Goal: Task Accomplishment & Management: Manage account settings

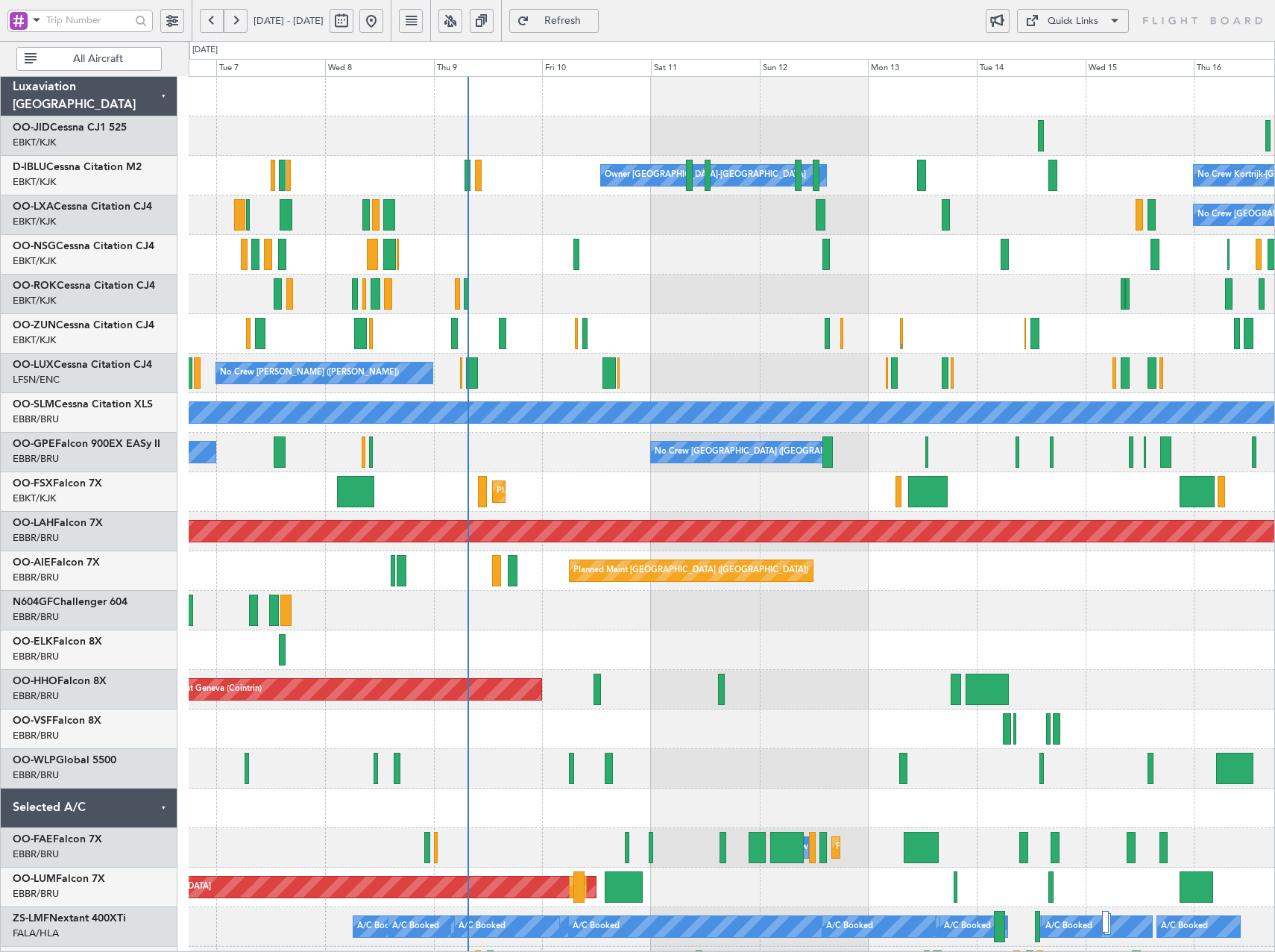
click at [874, 302] on div at bounding box center [732, 294] width 1086 height 39
click at [462, 18] on button at bounding box center [450, 21] width 24 height 24
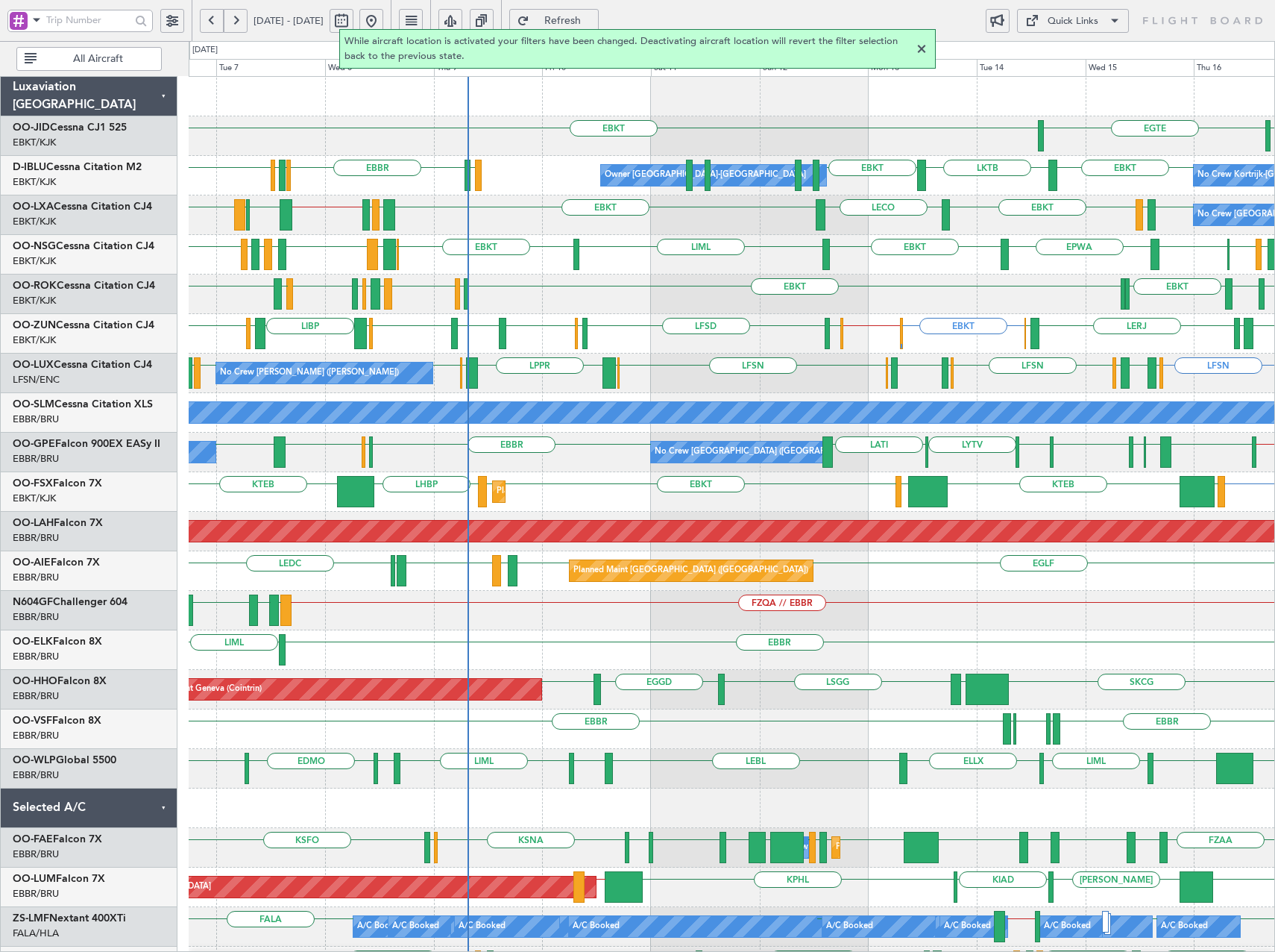
click at [924, 49] on div at bounding box center [921, 49] width 18 height 18
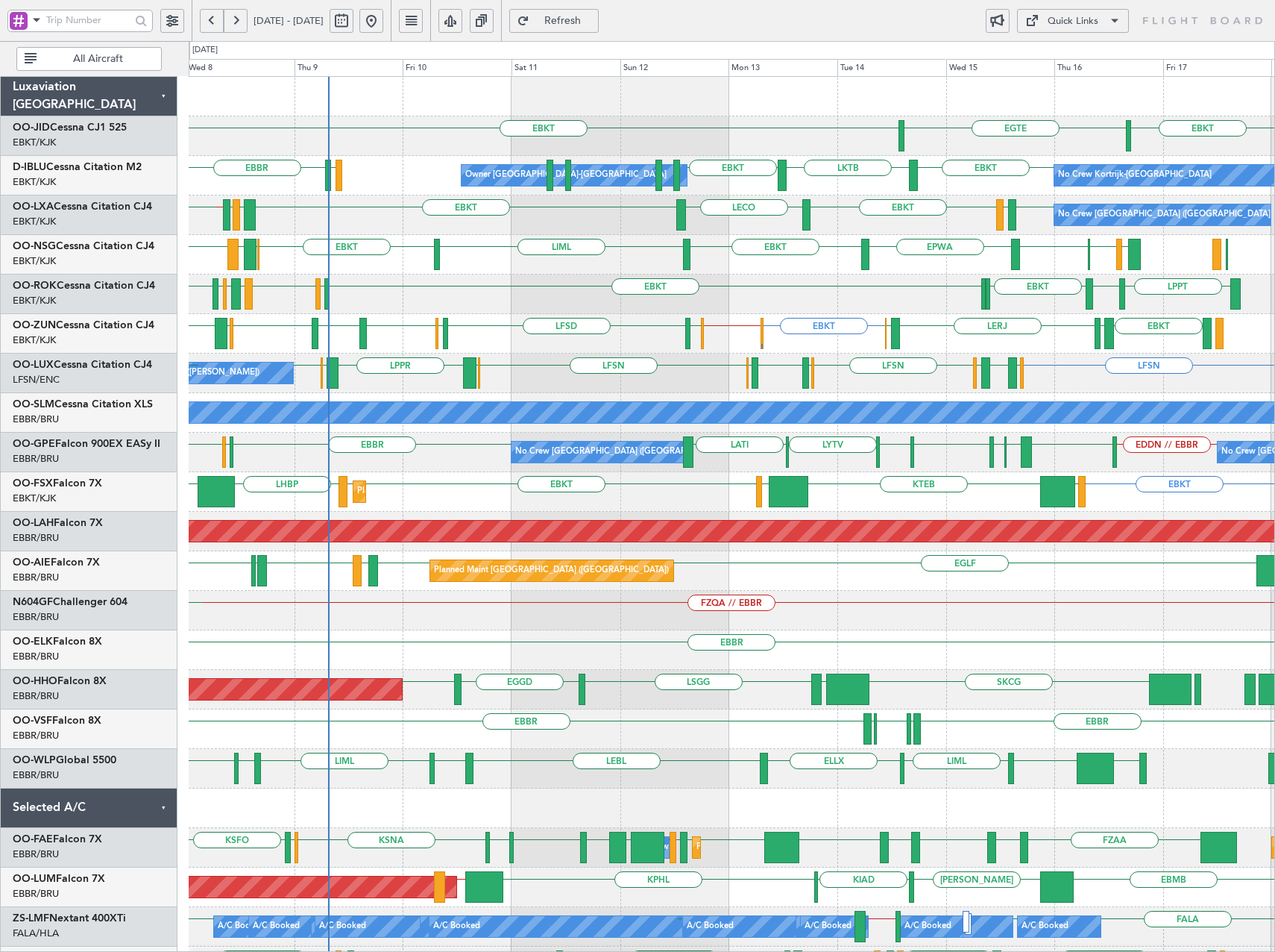
click at [891, 279] on div "EBKT [GEOGRAPHIC_DATA] EBKT LSGS [GEOGRAPHIC_DATA] EBKT LKTB EBKT No Crew Kortr…" at bounding box center [732, 630] width 1086 height 1107
click at [1073, 24] on div "Quick Links" at bounding box center [1073, 21] width 51 height 15
click at [496, 243] on div at bounding box center [638, 476] width 1275 height 952
click at [1107, 23] on span at bounding box center [1114, 21] width 18 height 18
click at [1083, 66] on button "Trip Builder" at bounding box center [1073, 57] width 112 height 36
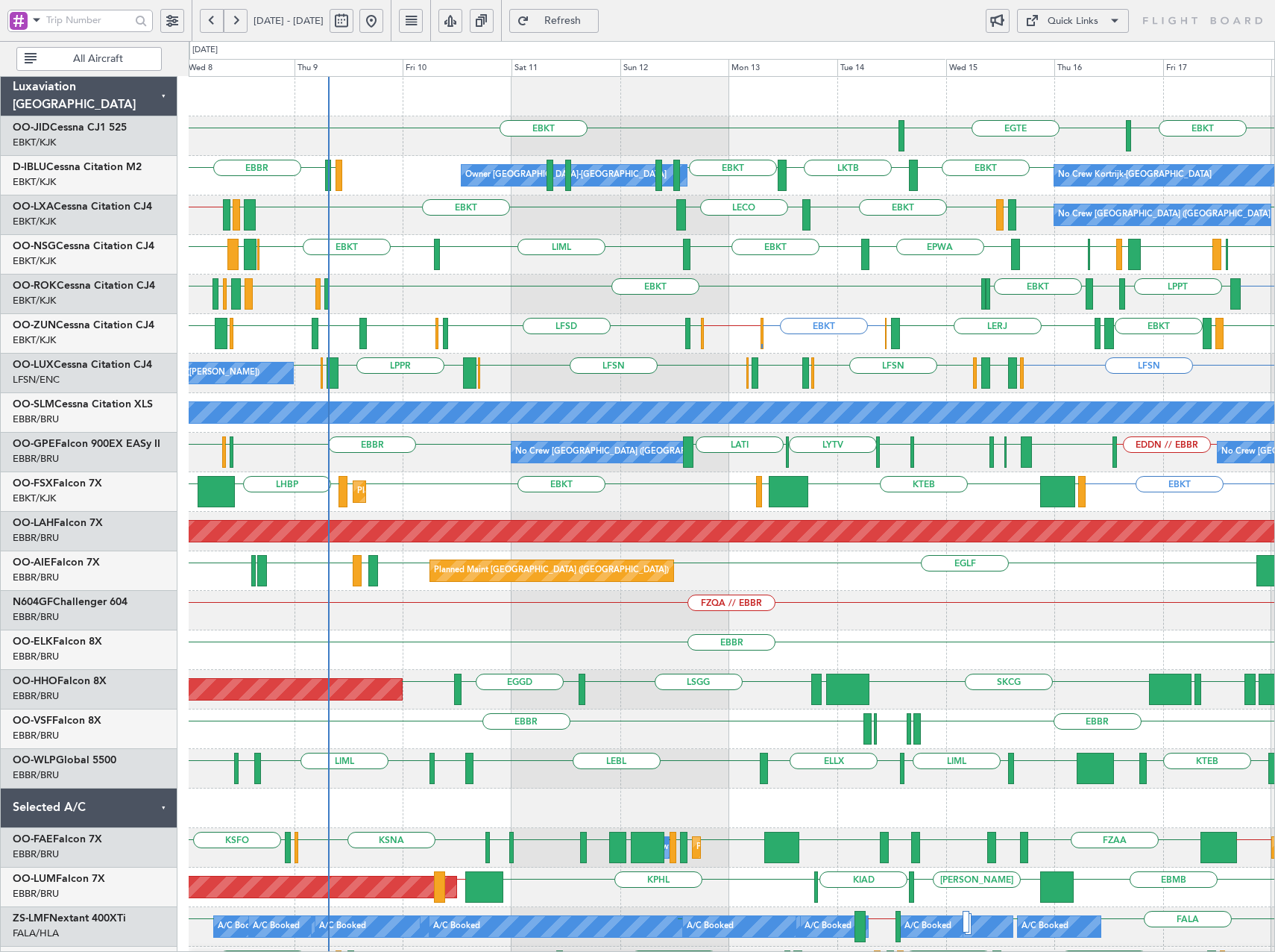
click at [593, 21] on span "Refresh" at bounding box center [563, 21] width 61 height 11
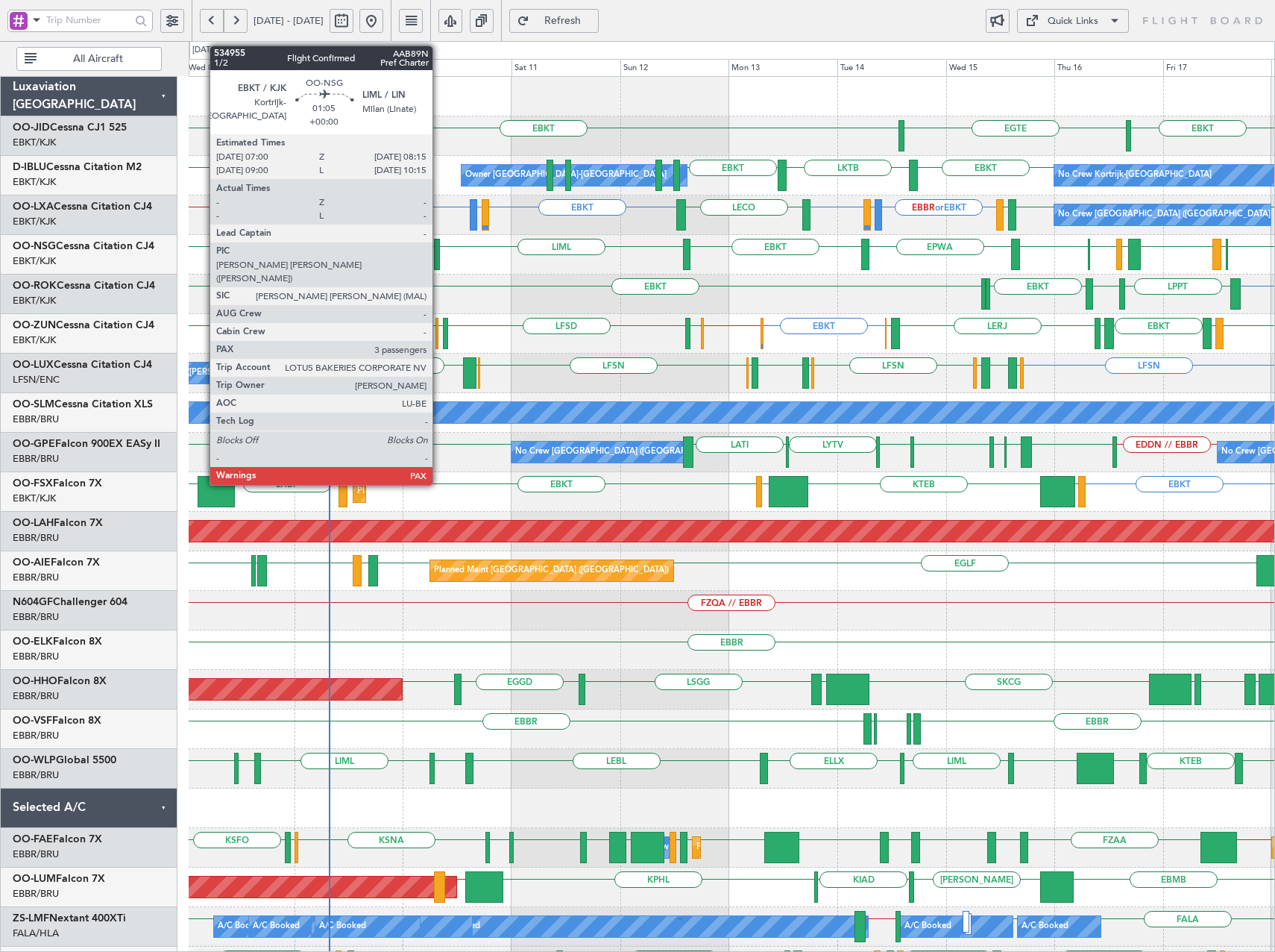
click at [440, 258] on div at bounding box center [437, 255] width 6 height 31
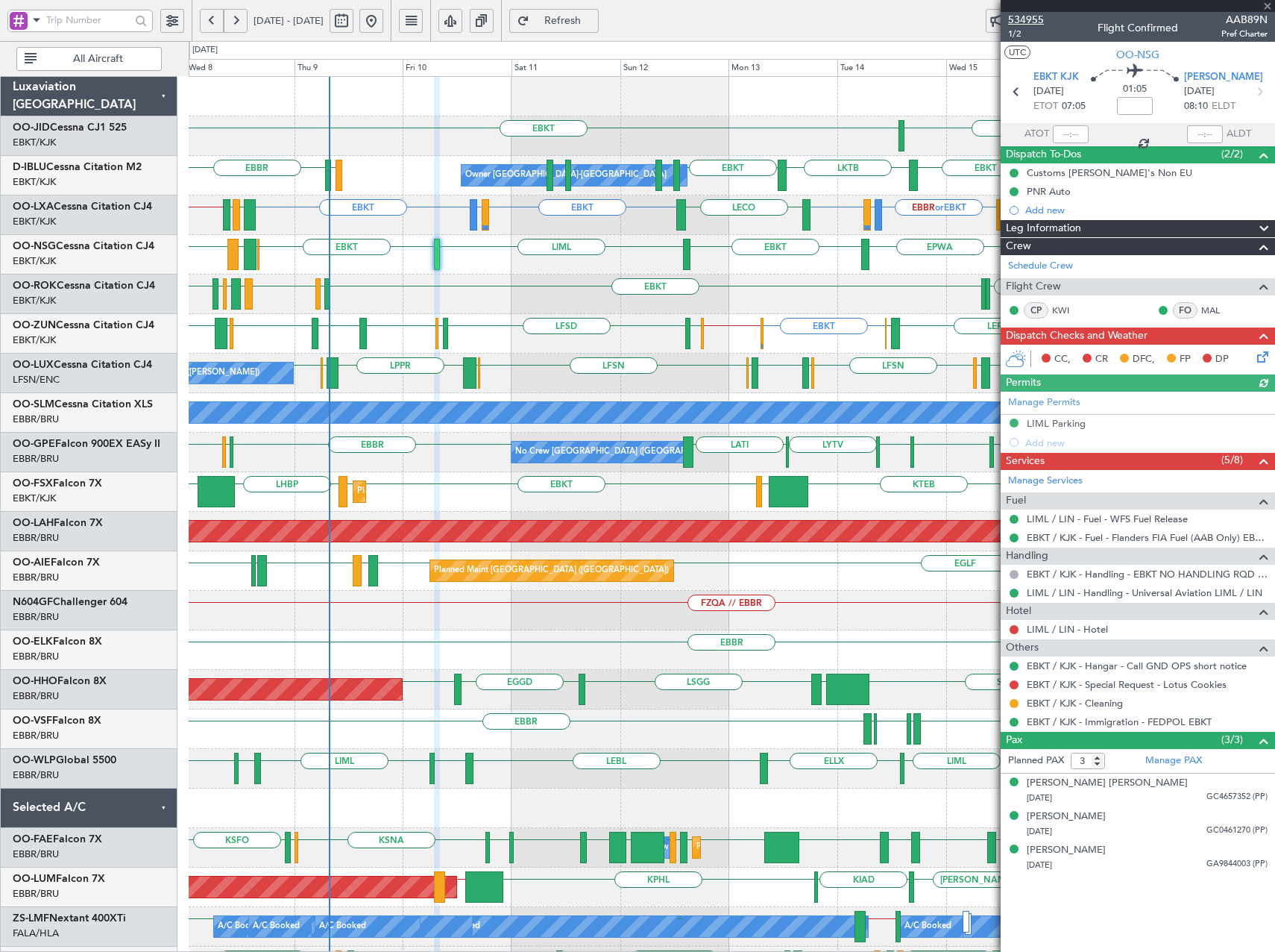
click at [1033, 18] on span "534955" at bounding box center [1026, 20] width 36 height 16
click at [0, 423] on html "[DATE] - [DATE] Refresh Quick Links All Aircraft [GEOGRAPHIC_DATA] EBKT EBKT EB…" at bounding box center [638, 476] width 1275 height 952
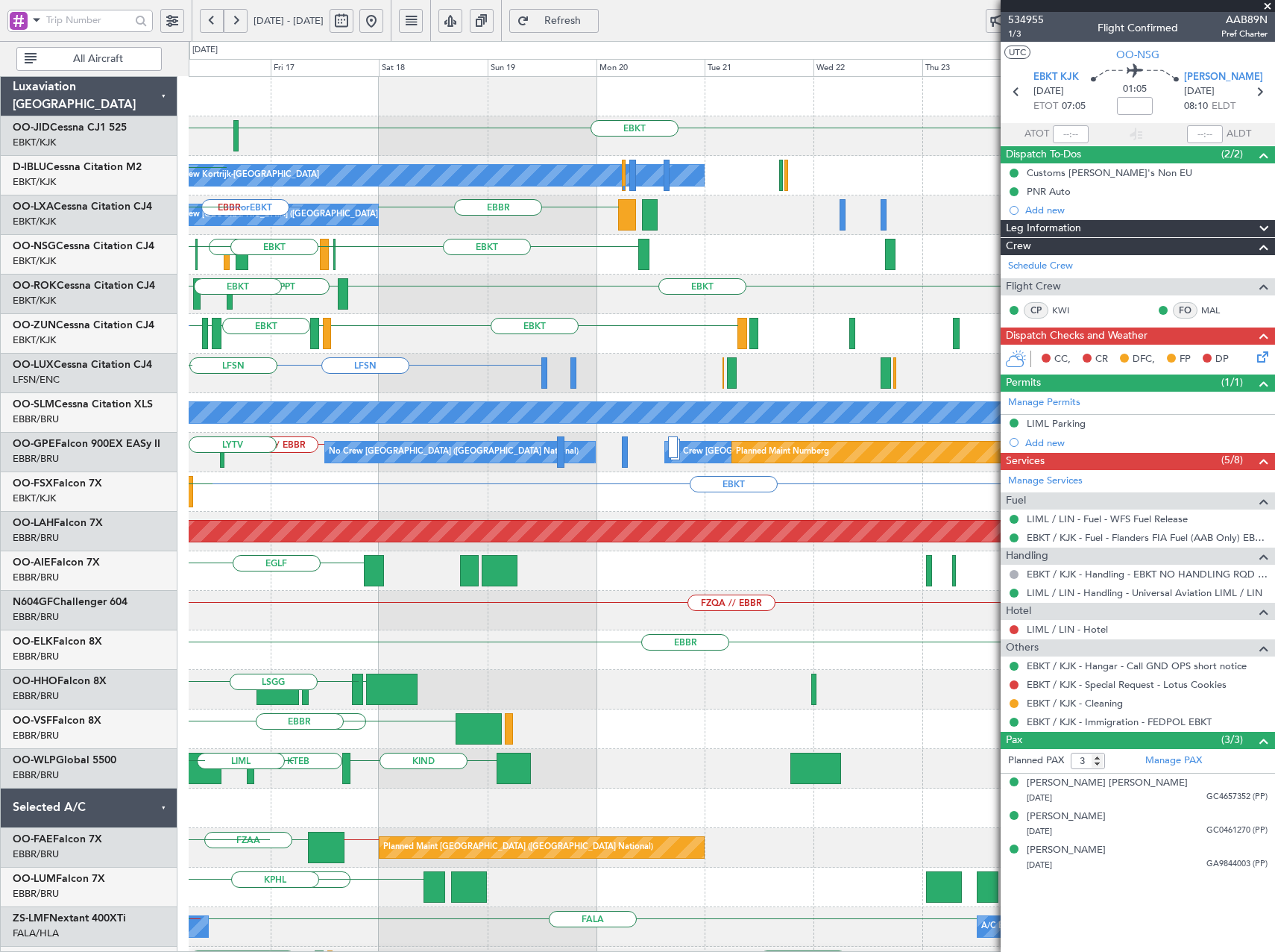
click at [57, 427] on div "EGTE EBKT No Crew EBKT No Crew Kortrijk-[GEOGRAPHIC_DATA] No Crew EBKT LKTB [GE…" at bounding box center [638, 497] width 1275 height 911
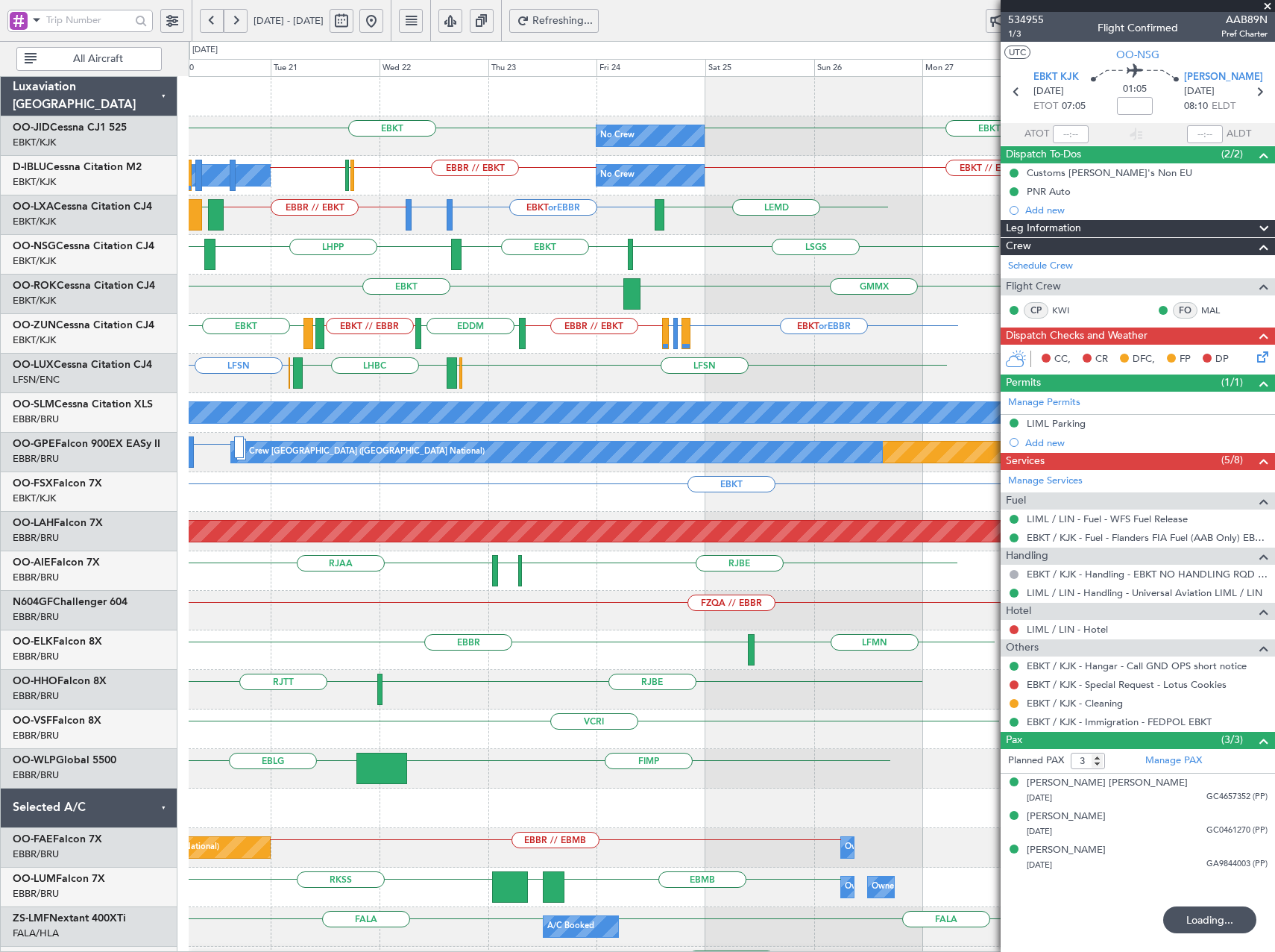
click at [259, 314] on div "EBKT or EBBR LEPA or [GEOGRAPHIC_DATA] LFML or EBBR EBBR // EBKT EBKT EDDM EBKT…" at bounding box center [732, 334] width 1086 height 39
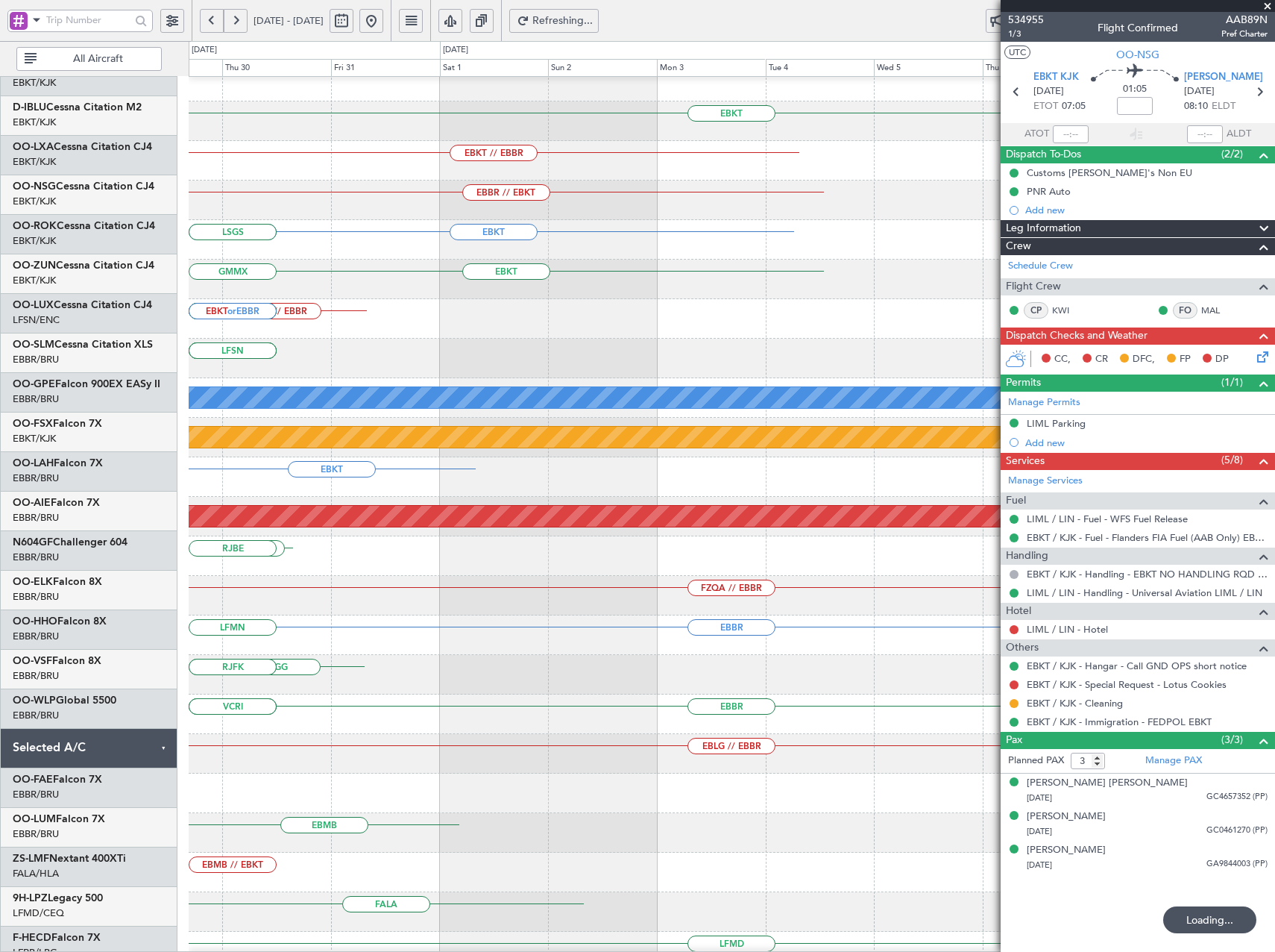
click at [194, 365] on div "LFSN LFOH LFPB LFSN" at bounding box center [732, 358] width 1086 height 39
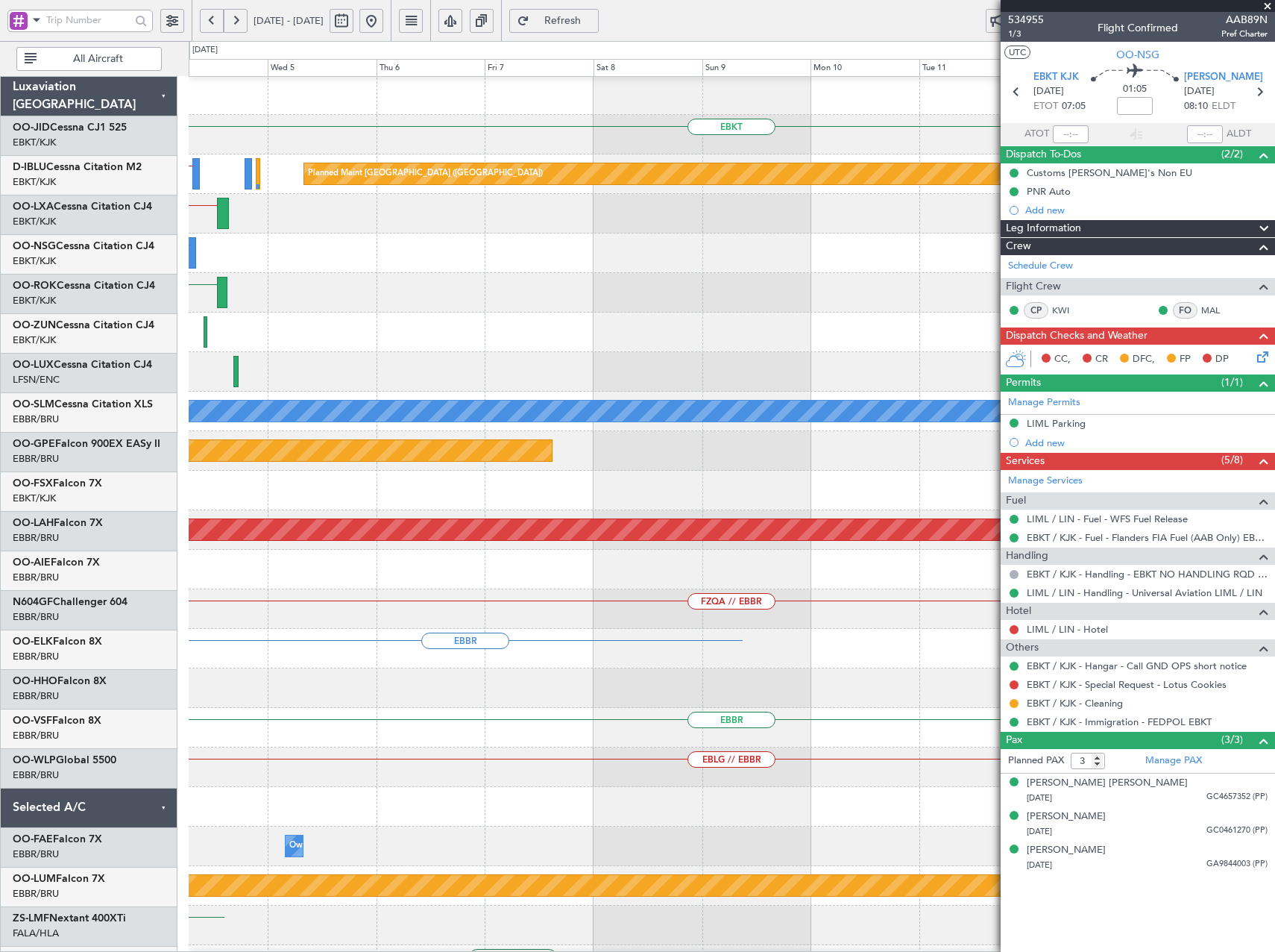
click at [0, 369] on html "[DATE] - [DATE] Refresh Quick Links All Aircraft EBKT EBKT // EBBR Planned Main…" at bounding box center [638, 476] width 1275 height 952
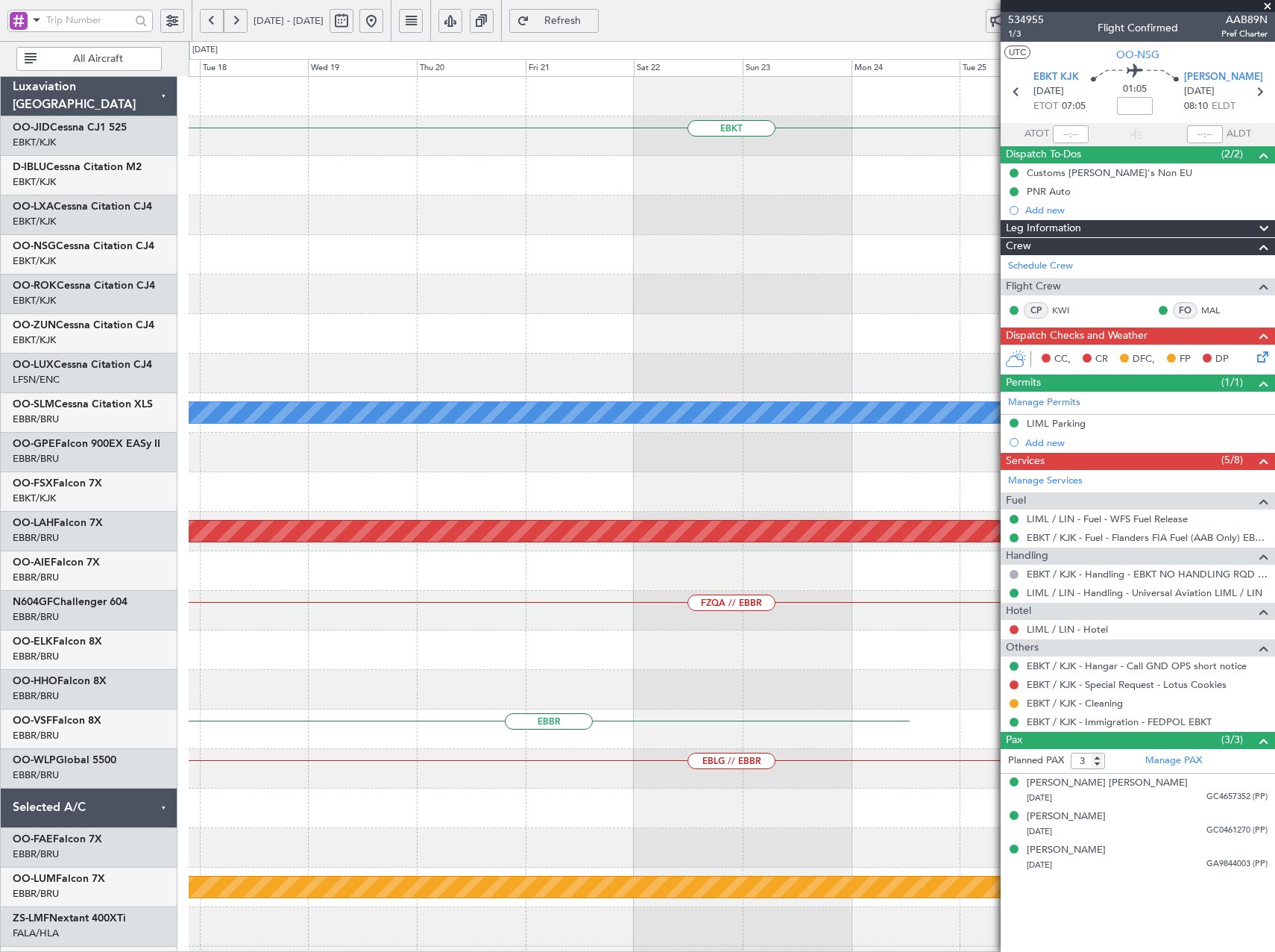
click at [0, 340] on html "[DATE] - [DATE] Refresh Quick Links All Aircraft EBKT A/C Unavailable [GEOGRAPH…" at bounding box center [638, 476] width 1275 height 952
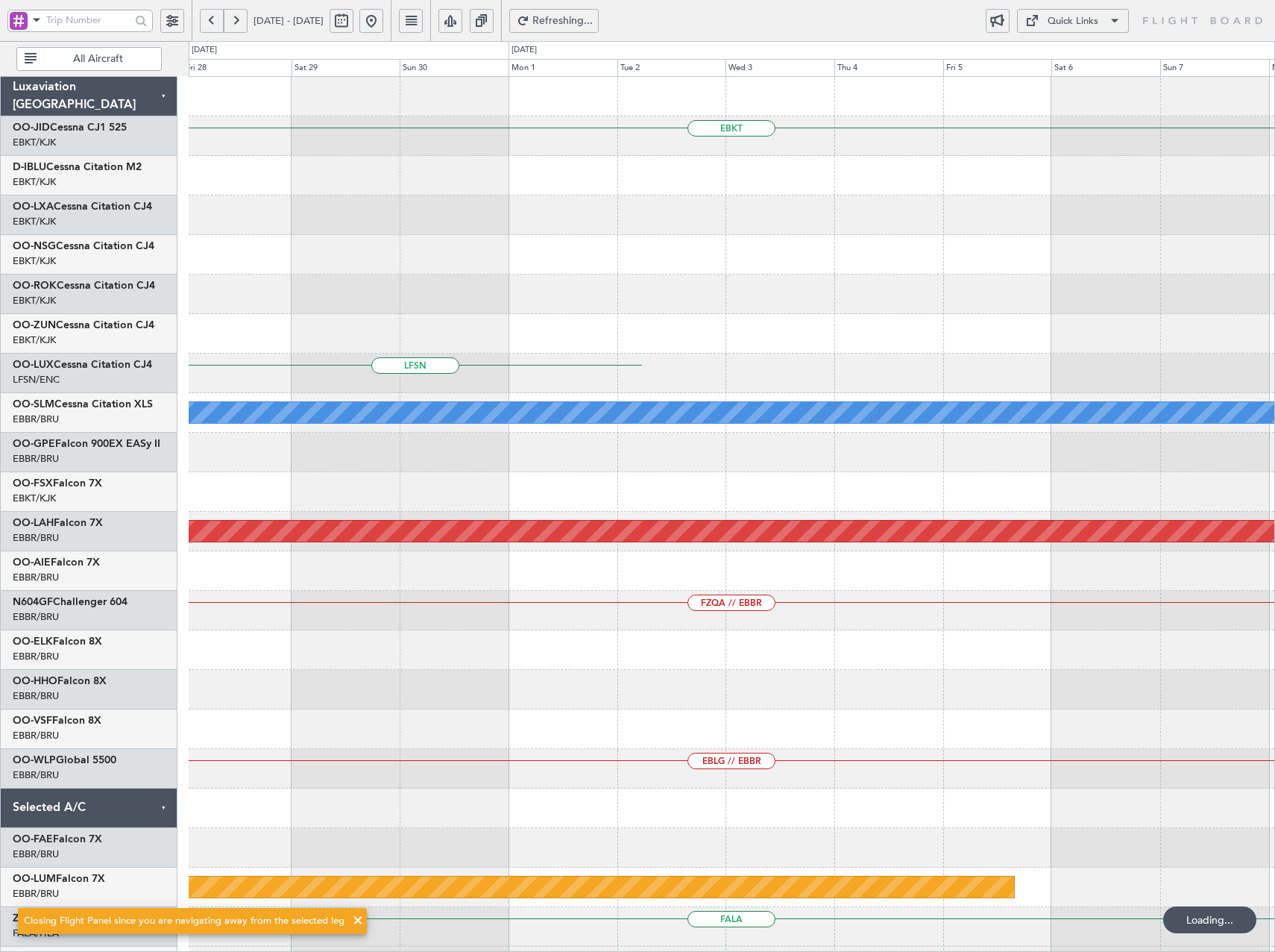
click at [0, 312] on html "[DATE] - [DATE] Refreshing... Quick Links All Aircraft EBKT LFSN A/C Unavailabl…" at bounding box center [638, 476] width 1275 height 952
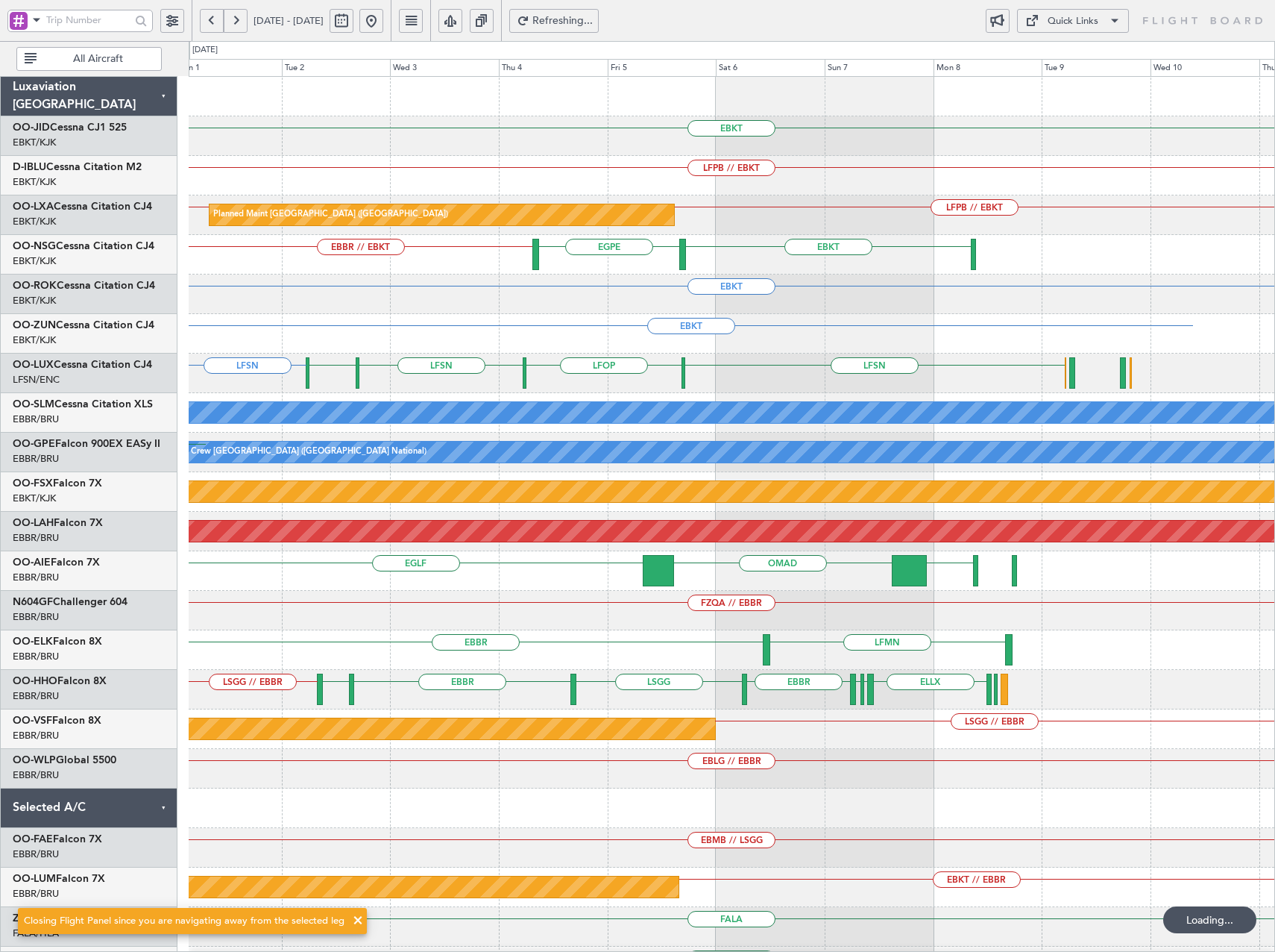
click at [135, 417] on div "EBKT LFPB // EBKT EBBR // LFPB LFPB // EBKT Planned Maint [GEOGRAPHIC_DATA] ([G…" at bounding box center [638, 497] width 1275 height 911
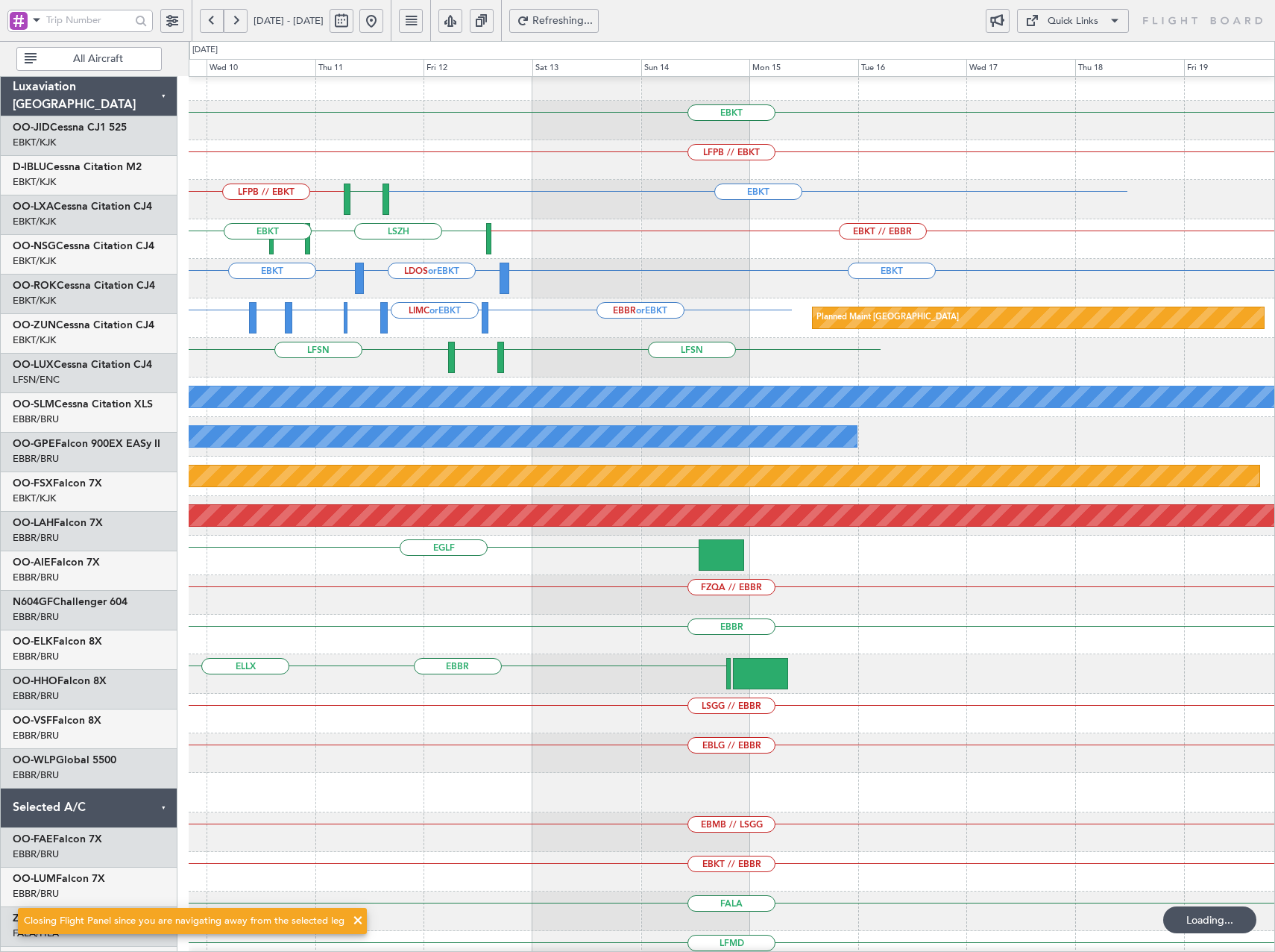
click at [114, 310] on div "EBKT LFPB // EBKT EBKT LFPB // EBKT LFMQ [GEOGRAPHIC_DATA] EBKT // EBBR [GEOGRA…" at bounding box center [638, 497] width 1275 height 911
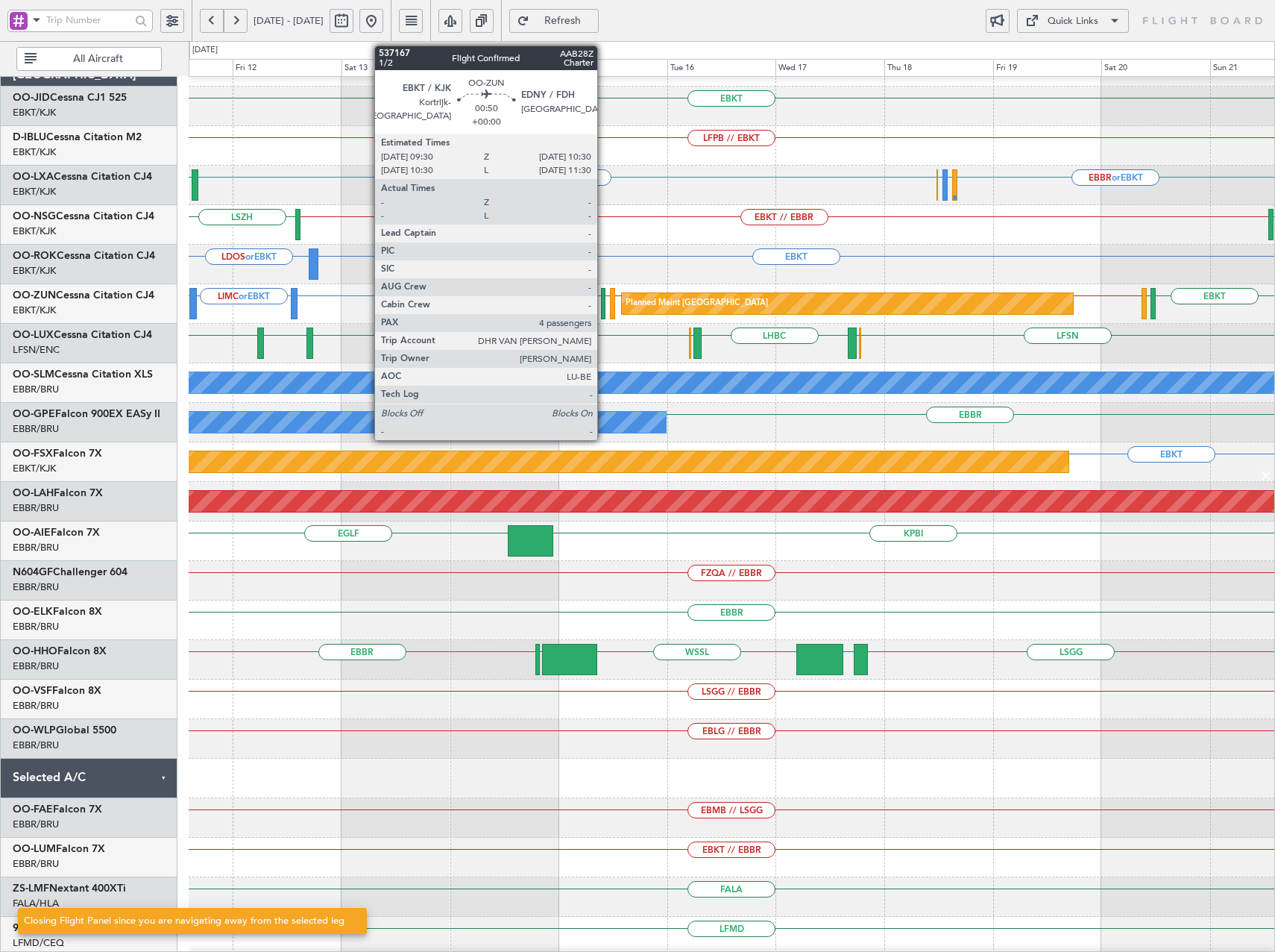
click at [604, 304] on div at bounding box center [603, 304] width 5 height 31
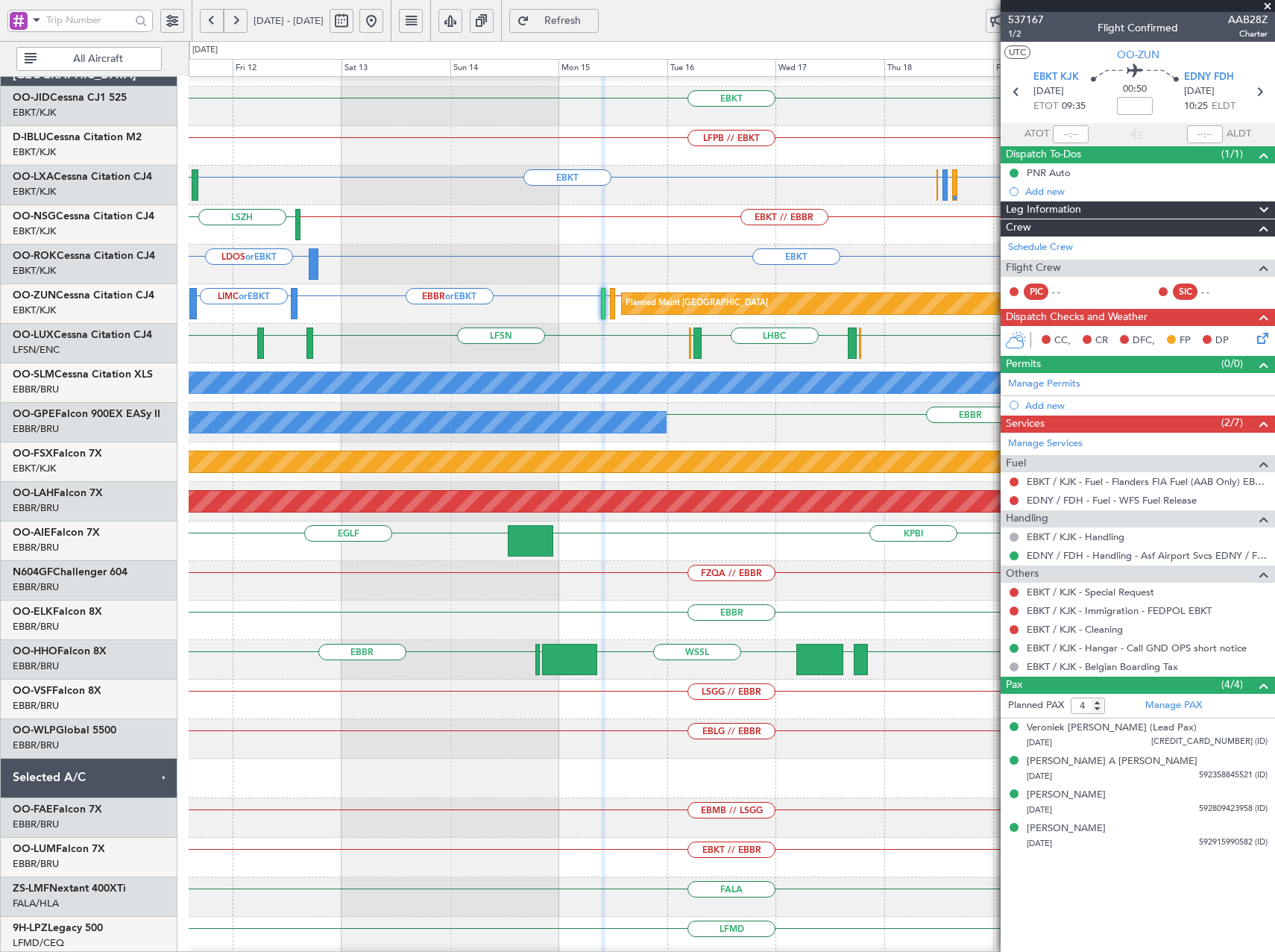
click at [1269, 3] on span at bounding box center [1267, 7] width 15 height 14
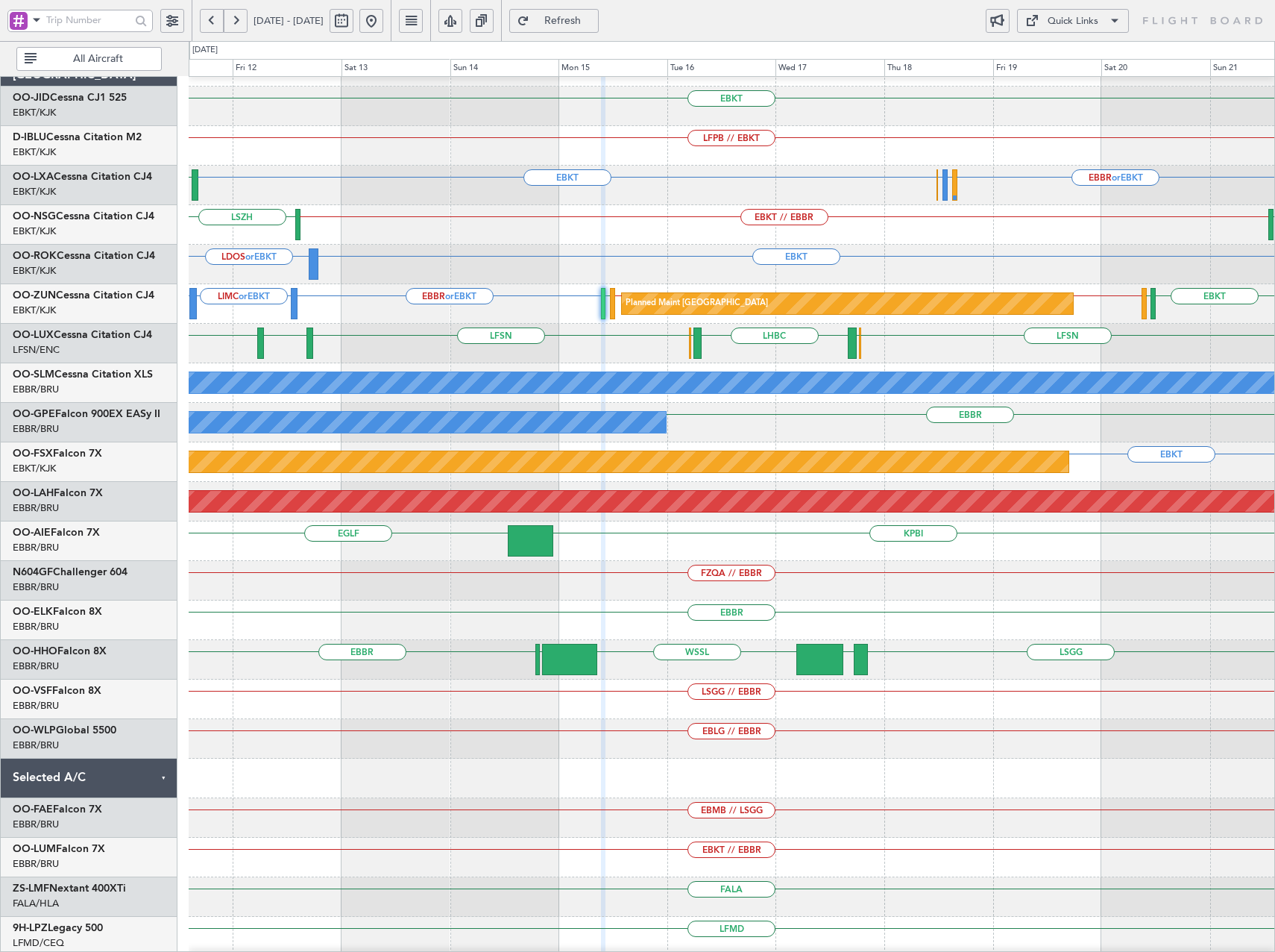
type input "0"
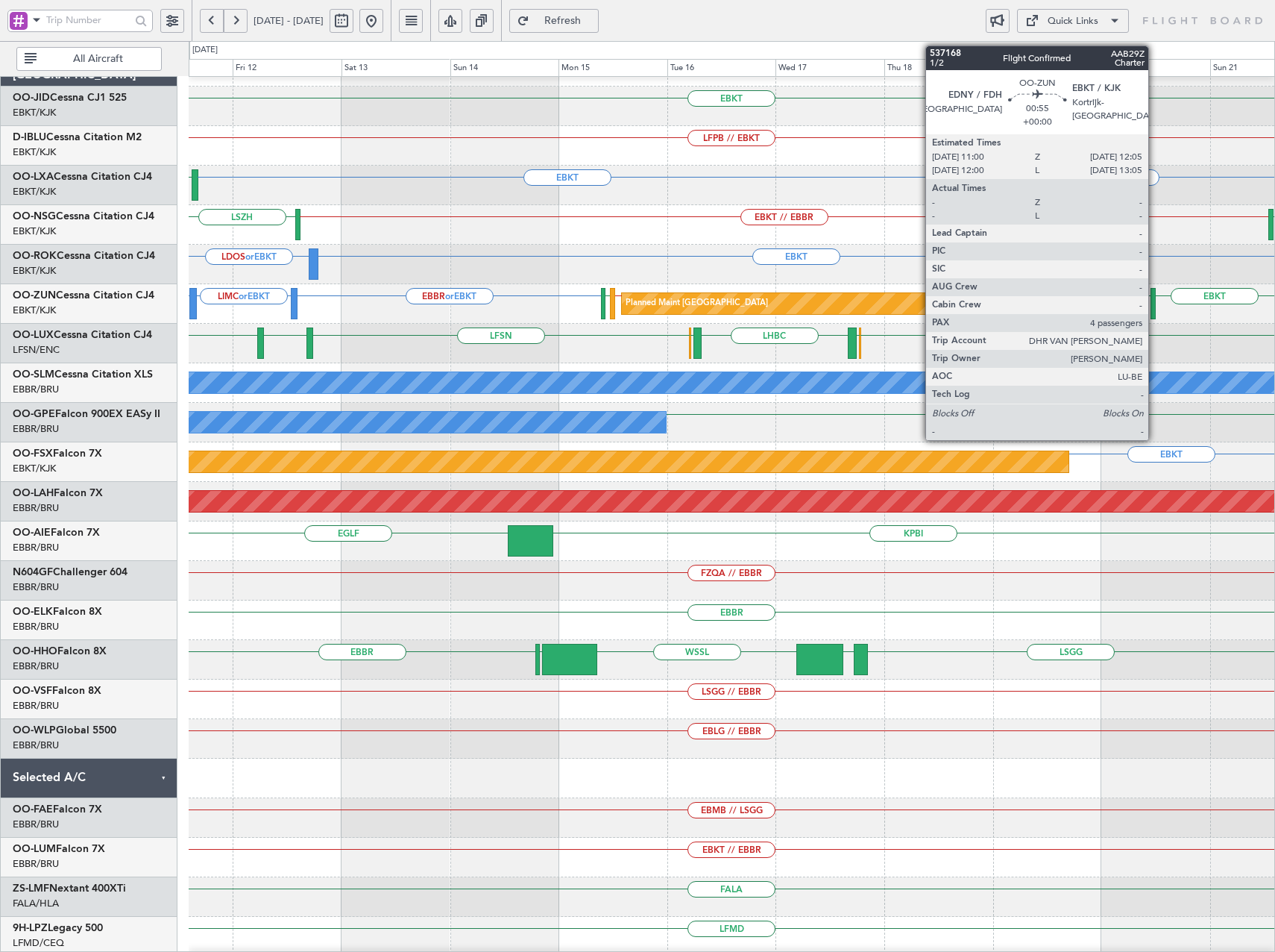
click at [1156, 293] on div at bounding box center [1153, 304] width 5 height 31
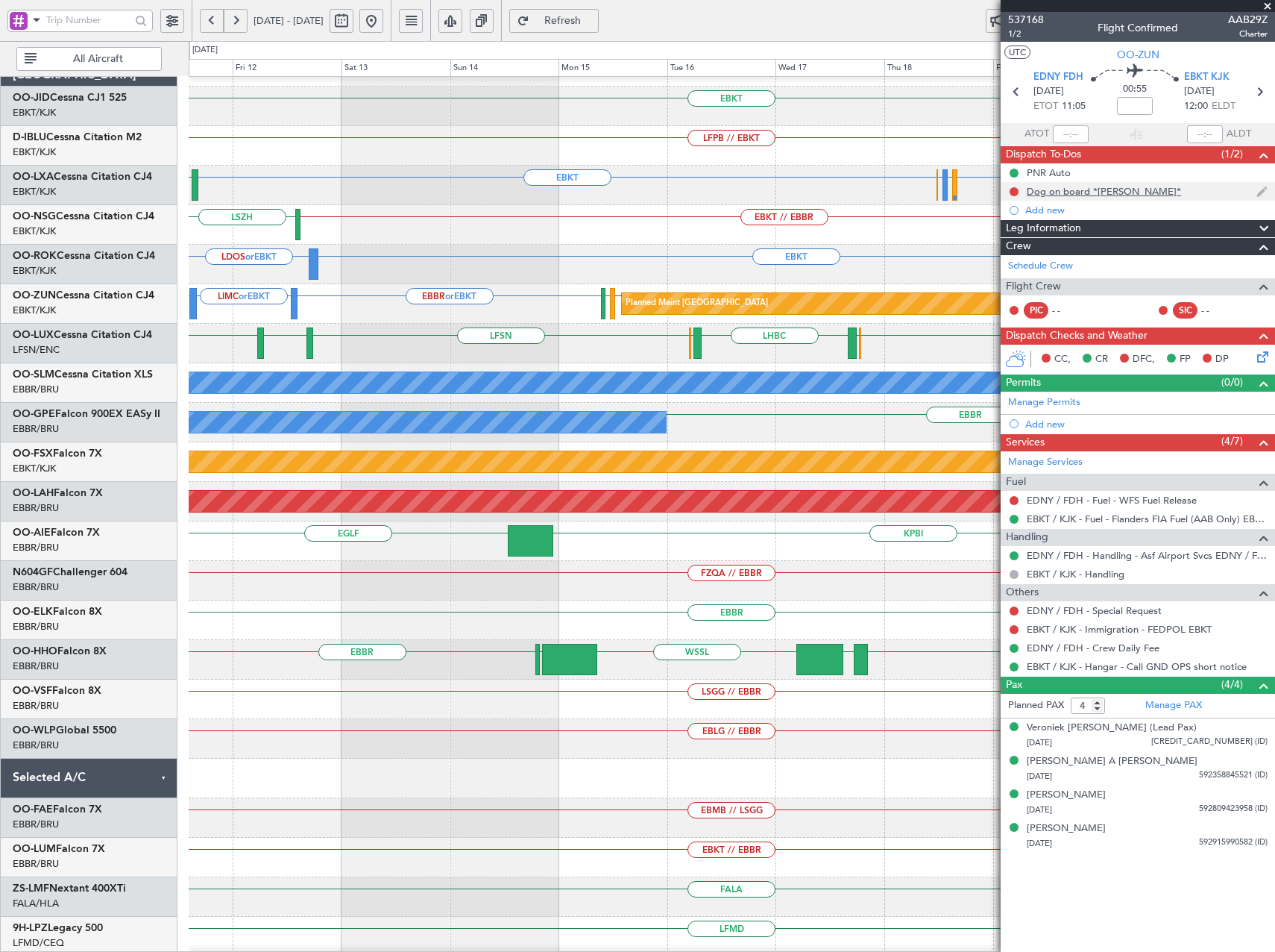
click at [1090, 193] on div "Dog on board *[PERSON_NAME]*" at bounding box center [1105, 191] width 155 height 13
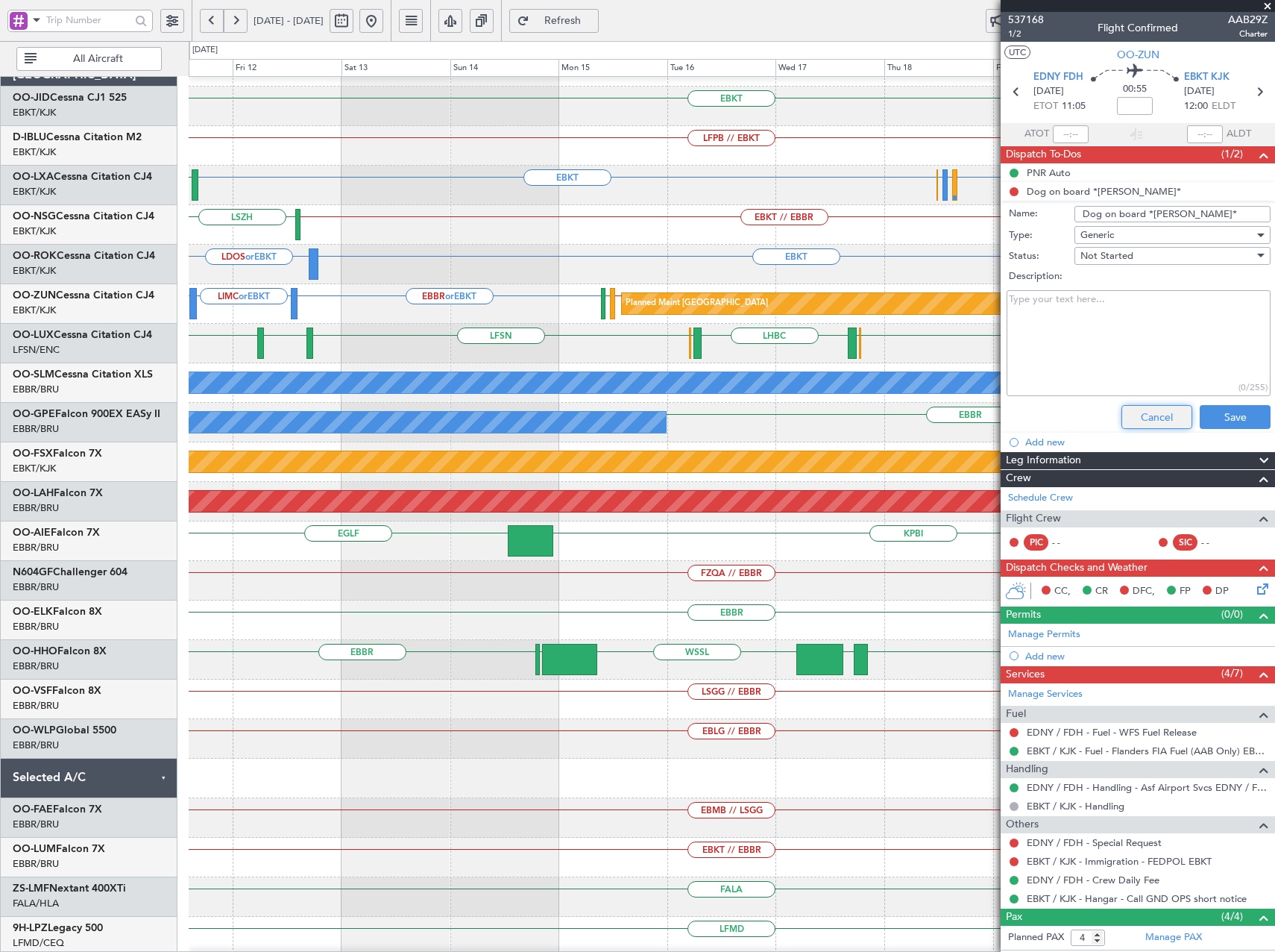
click at [1157, 424] on button "Cancel" at bounding box center [1157, 417] width 71 height 24
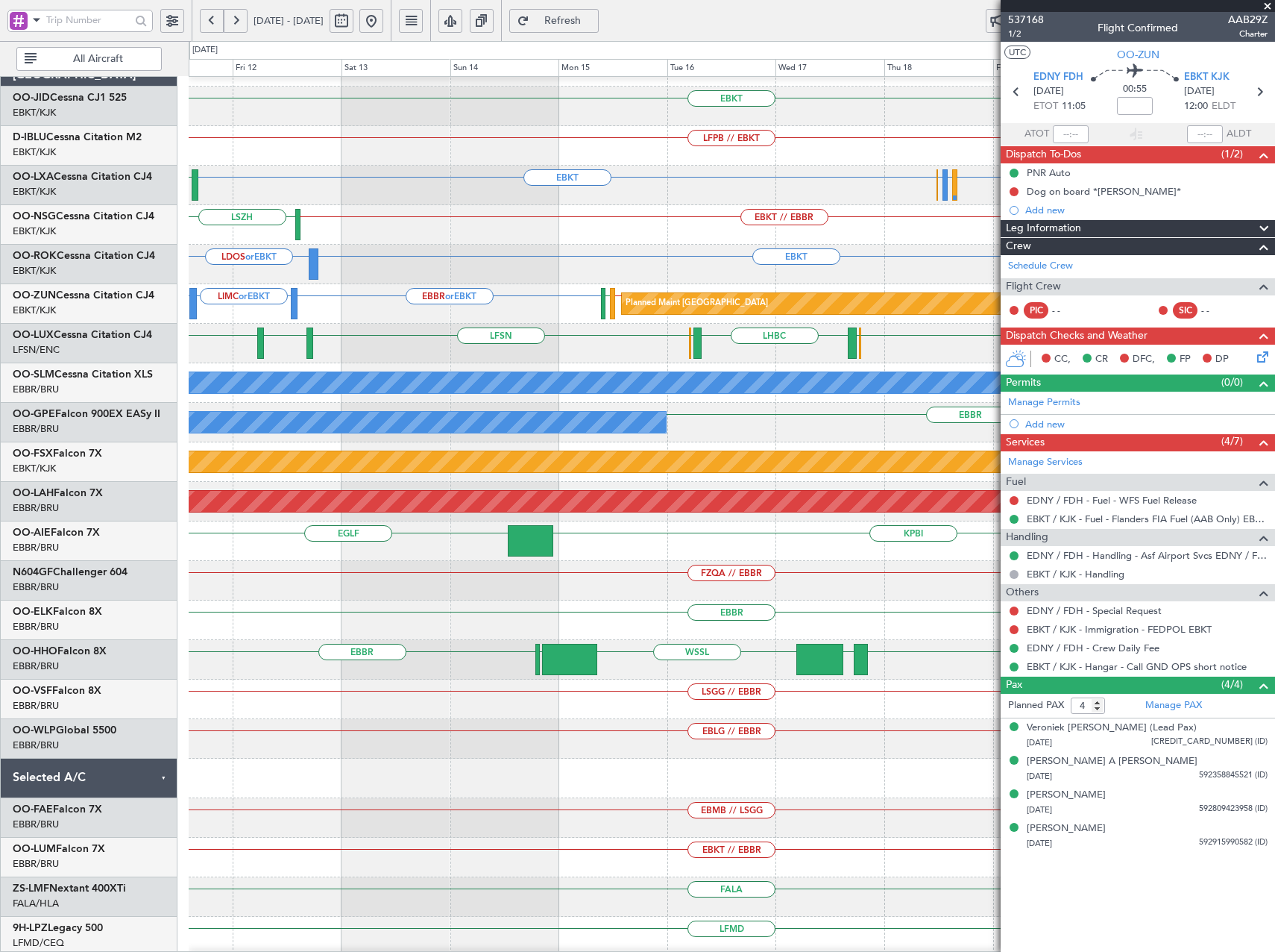
click at [1266, 9] on span at bounding box center [1267, 7] width 15 height 14
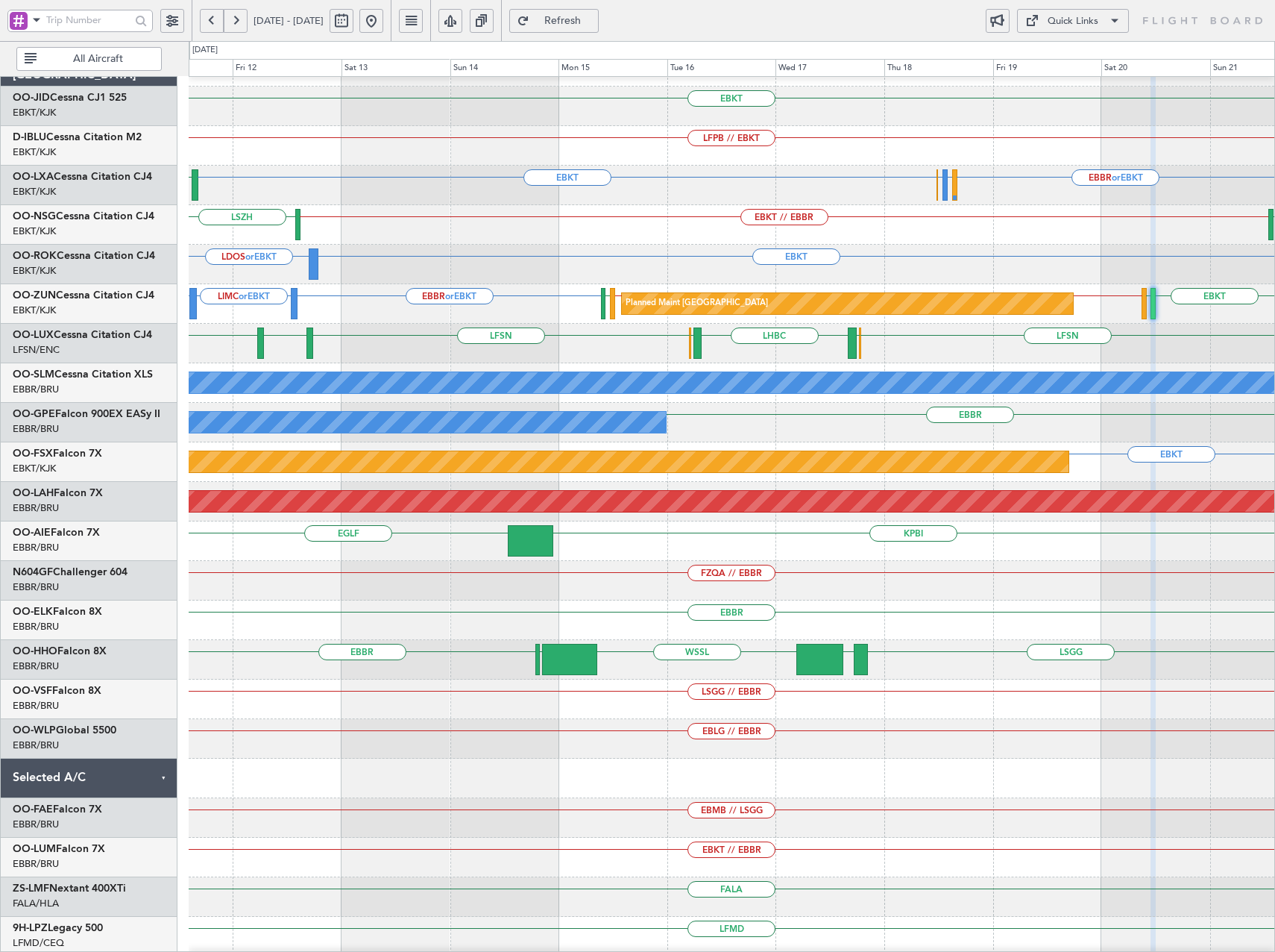
type input "0"
click at [383, 24] on button at bounding box center [371, 21] width 24 height 24
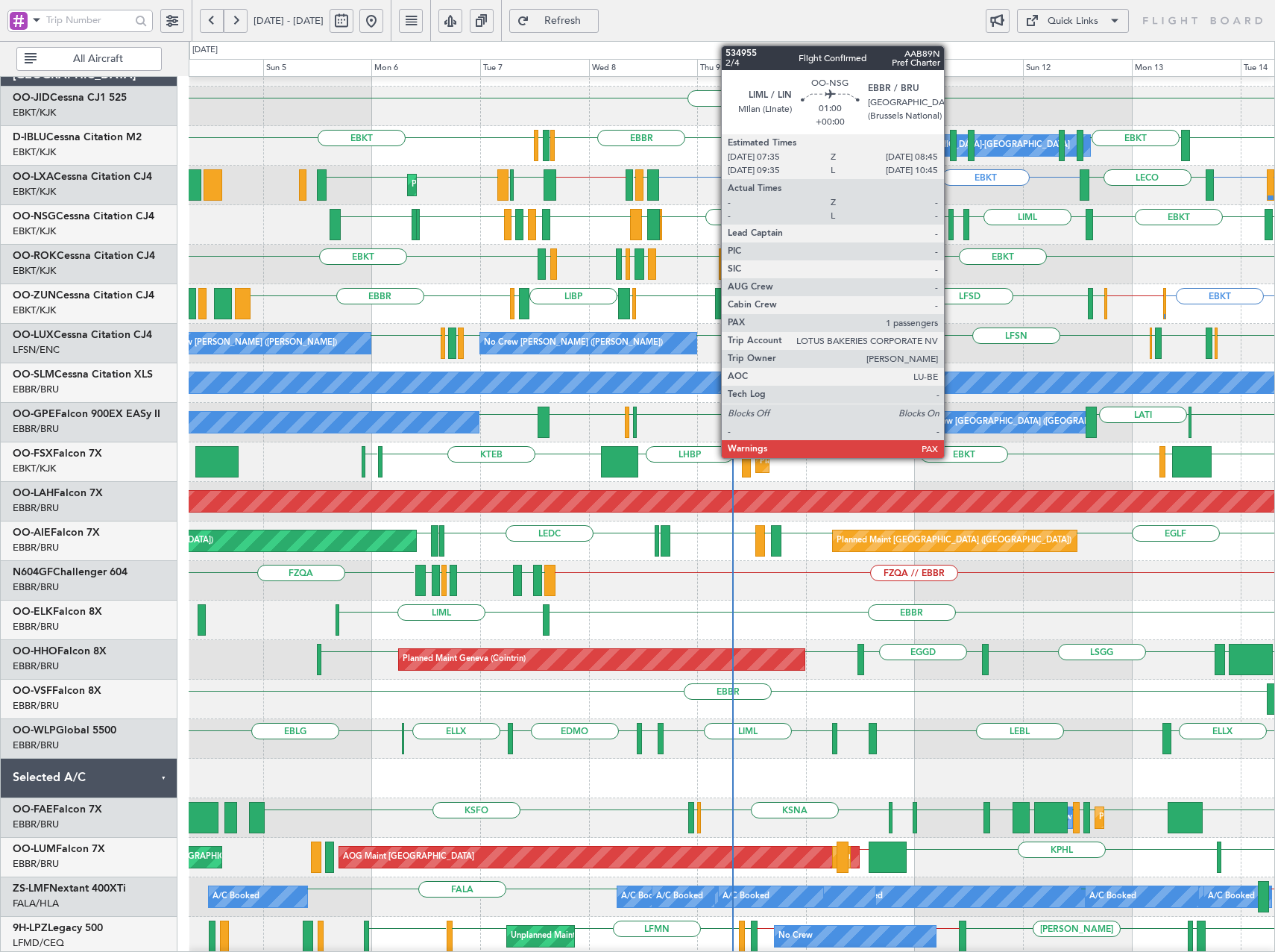
click at [951, 223] on div at bounding box center [952, 224] width 6 height 31
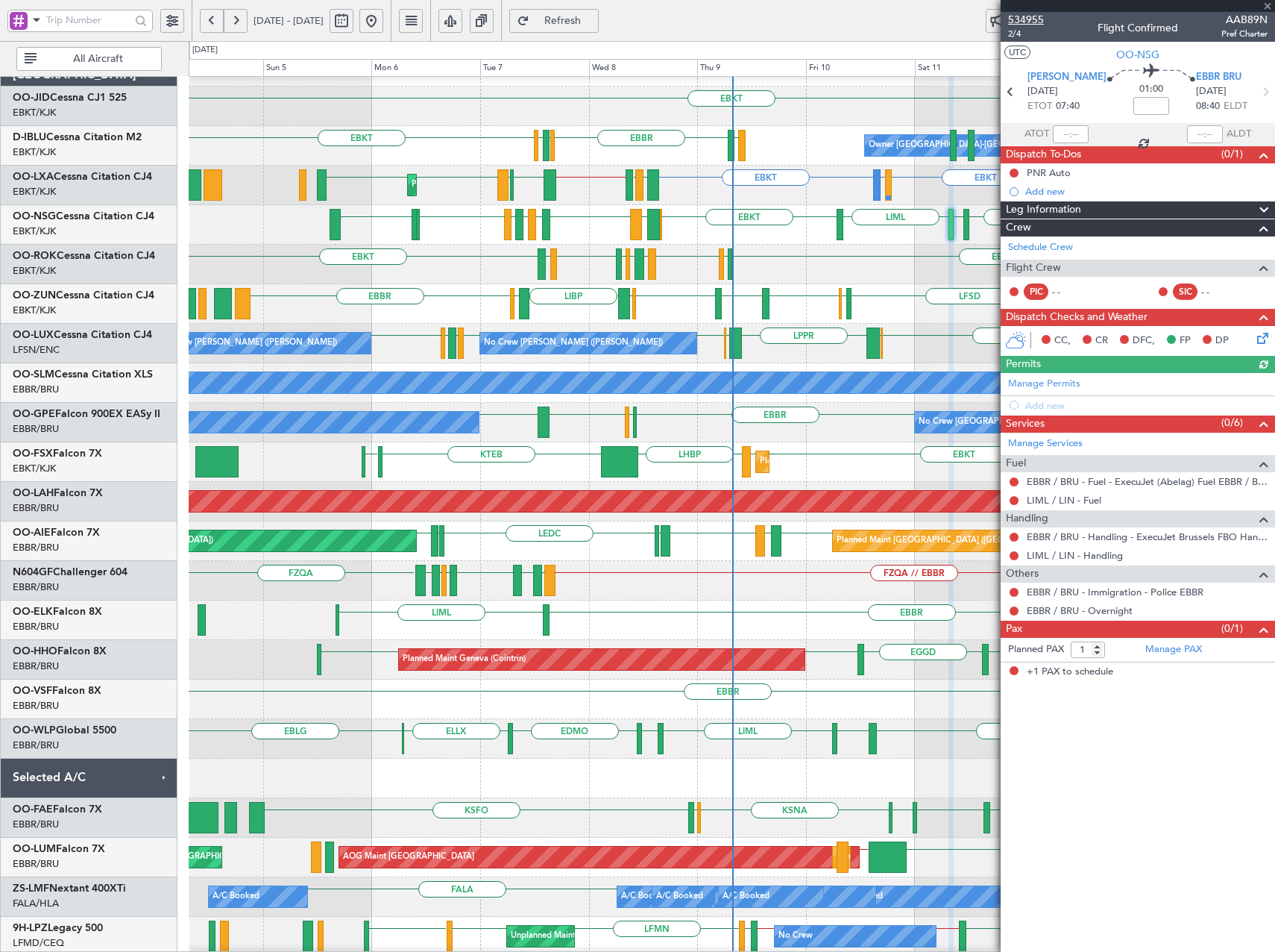
click at [1029, 17] on span "534955" at bounding box center [1026, 20] width 36 height 16
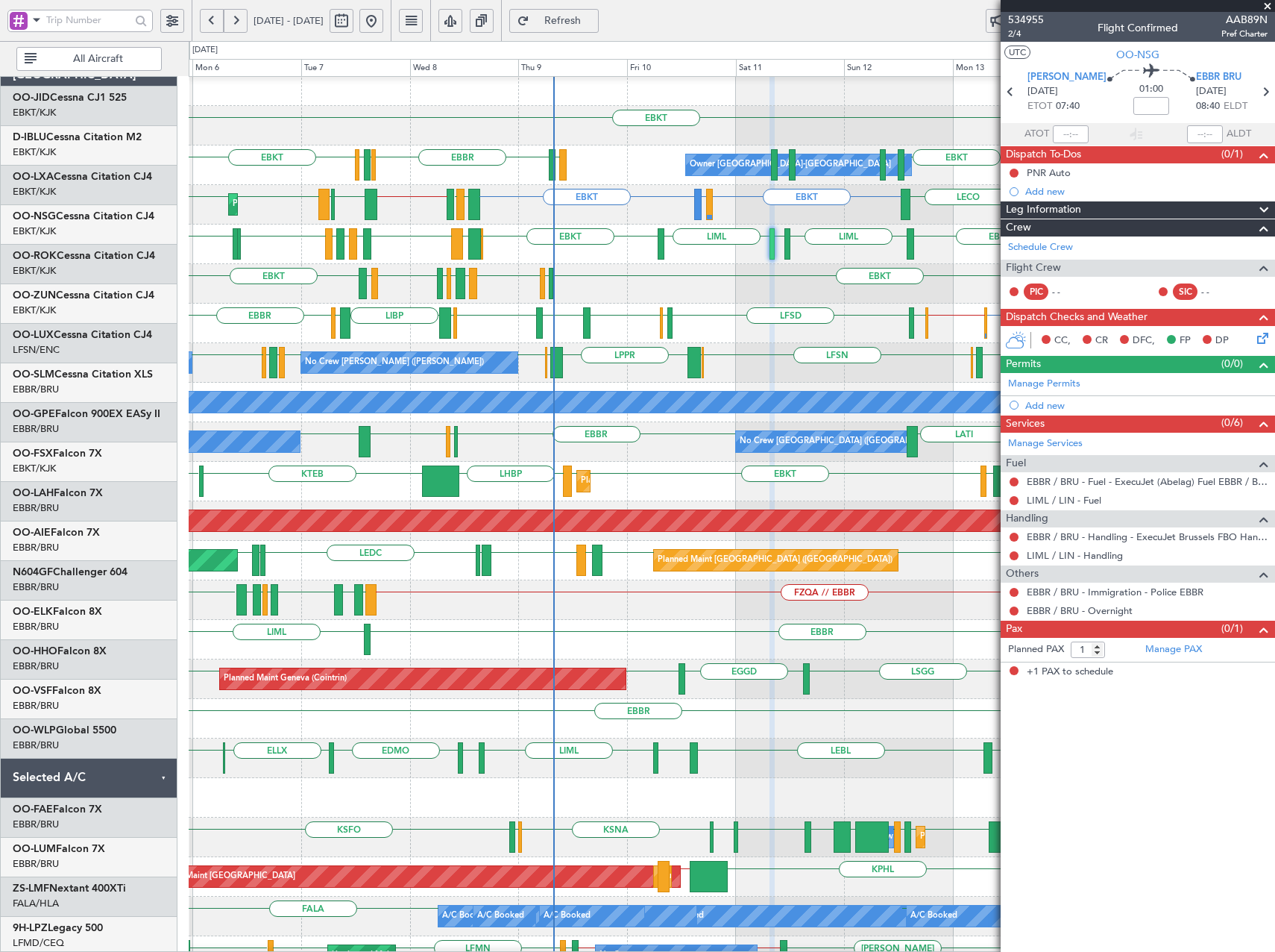
scroll to position [11, 0]
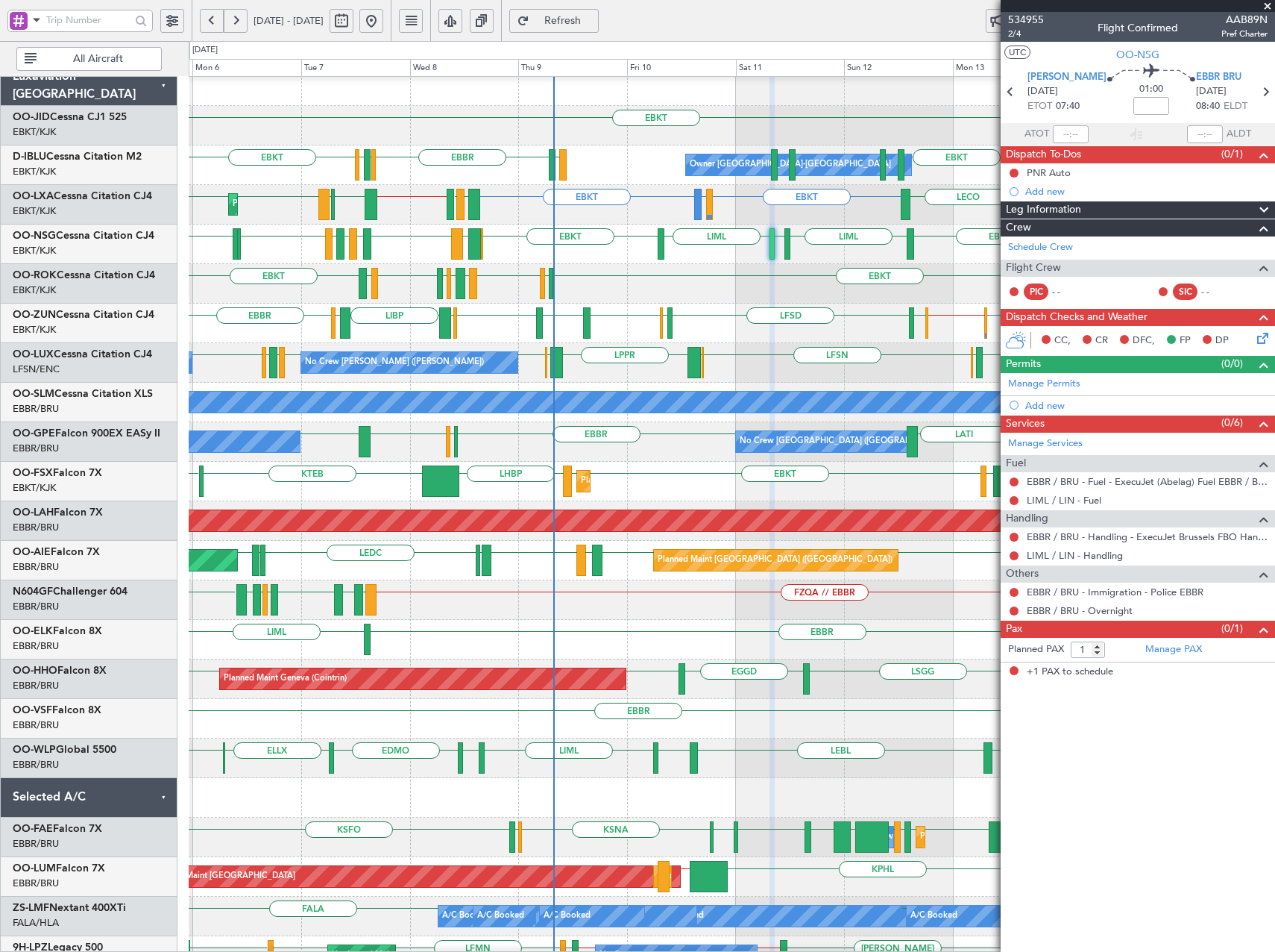
click at [712, 299] on div "EBKT EBKT LFLX EBKT LIRQ EGGW EBKT LFBD LFMN" at bounding box center [732, 284] width 1086 height 39
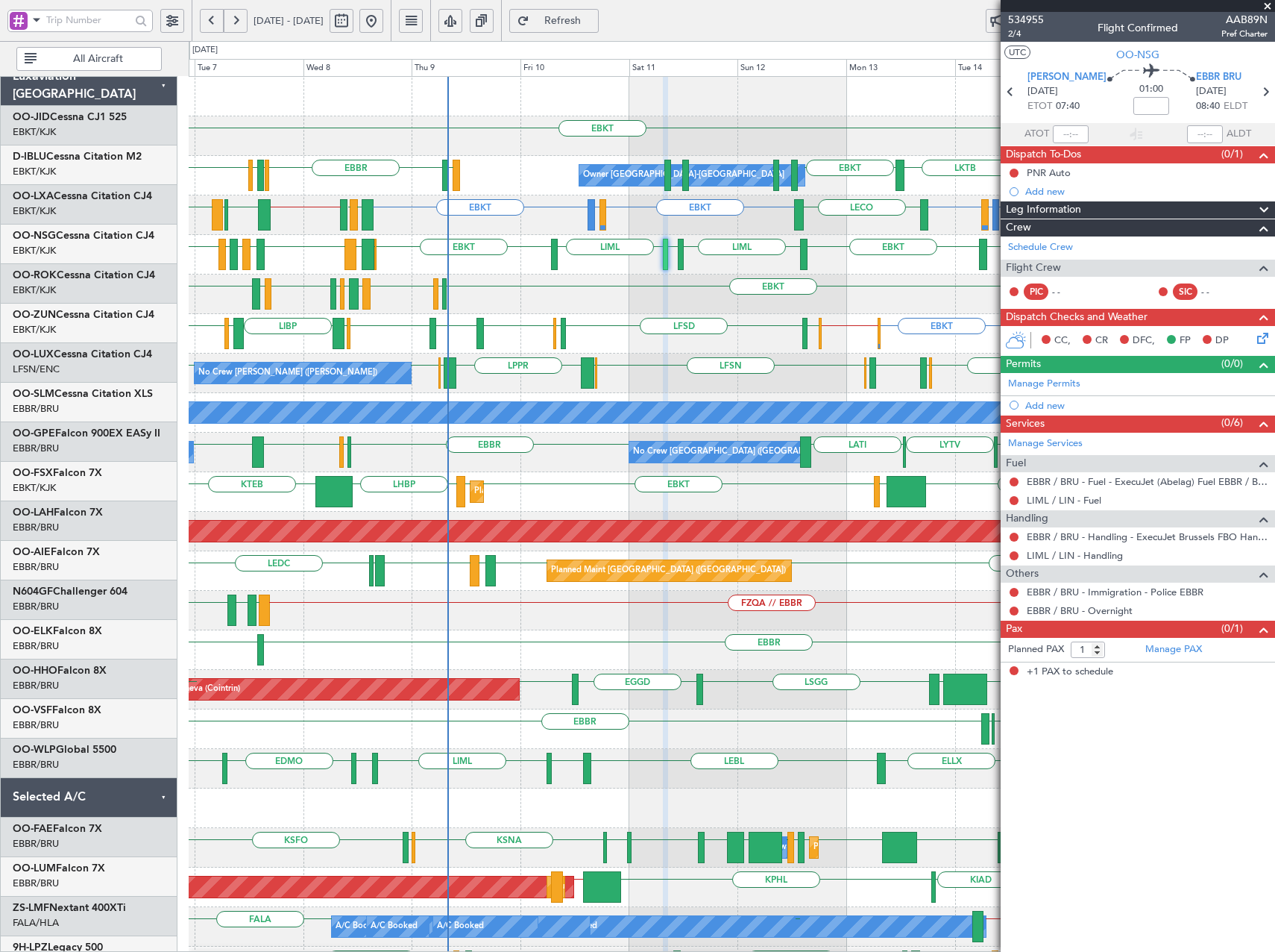
scroll to position [0, 0]
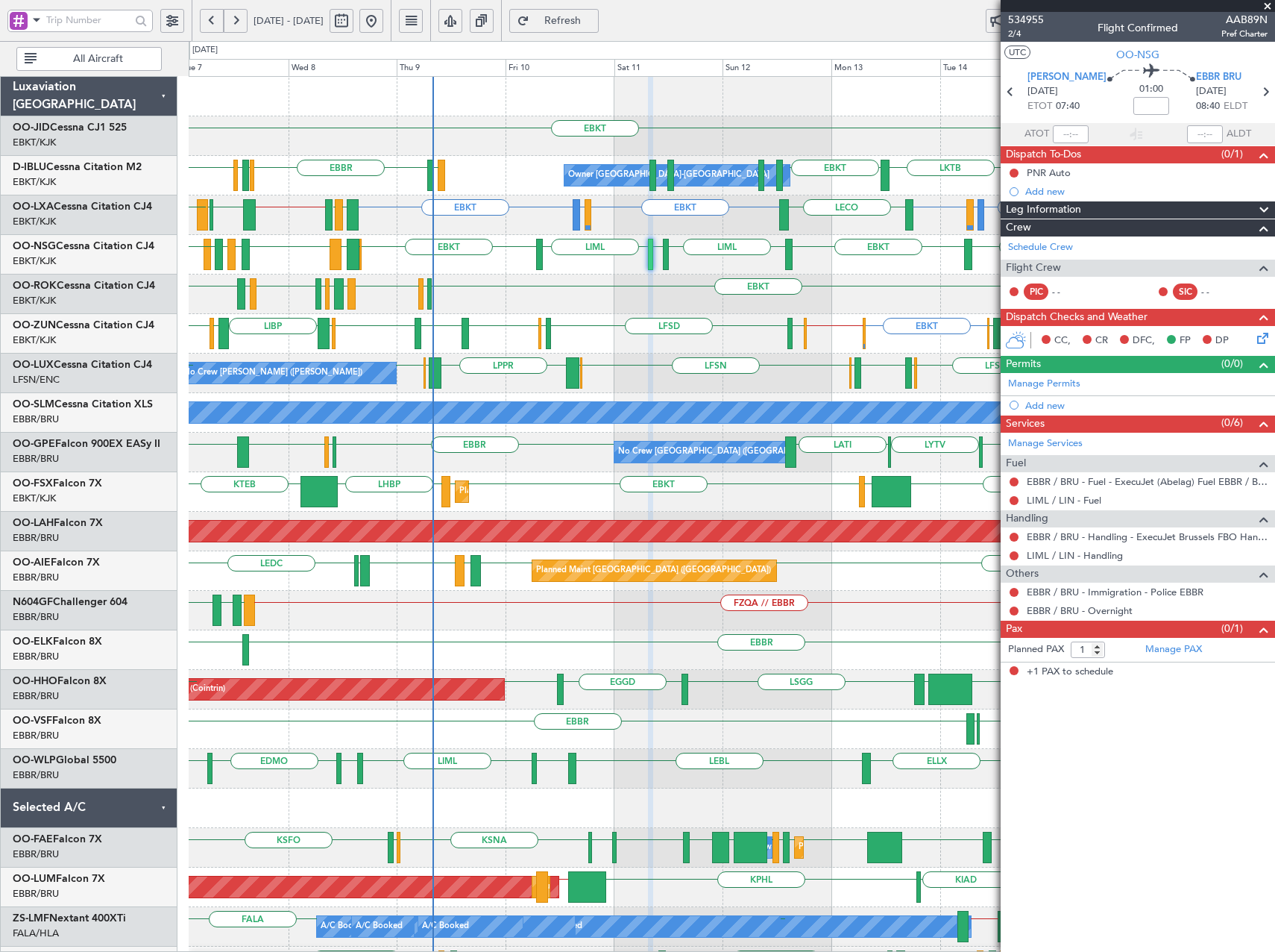
click at [680, 350] on div "EBKT EBKT // EGWU LERJ EBOS [GEOGRAPHIC_DATA] LFSD [GEOGRAPHIC_DATA] [GEOGRAPHI…" at bounding box center [732, 334] width 1086 height 39
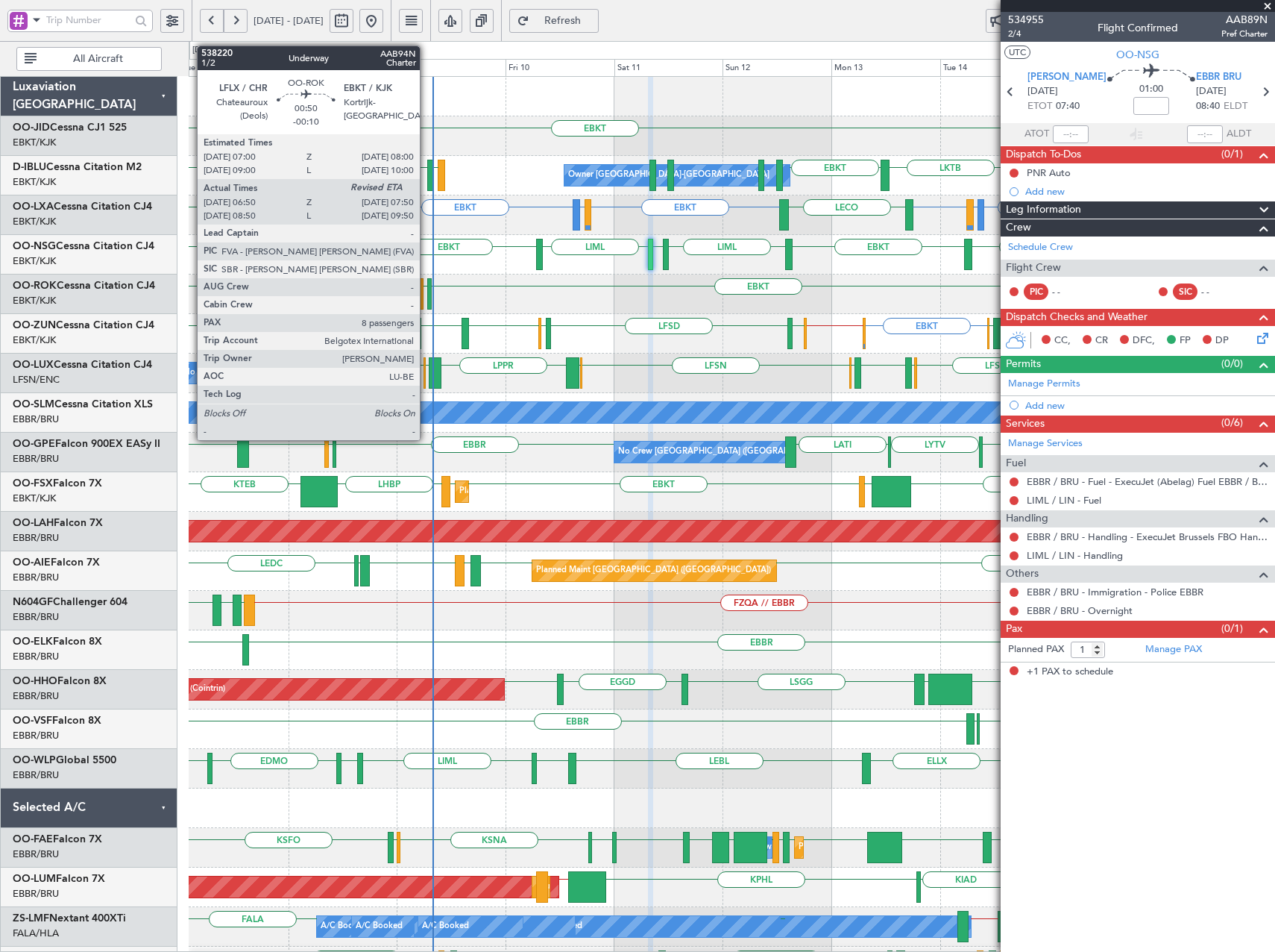
click at [427, 296] on div at bounding box center [429, 294] width 5 height 31
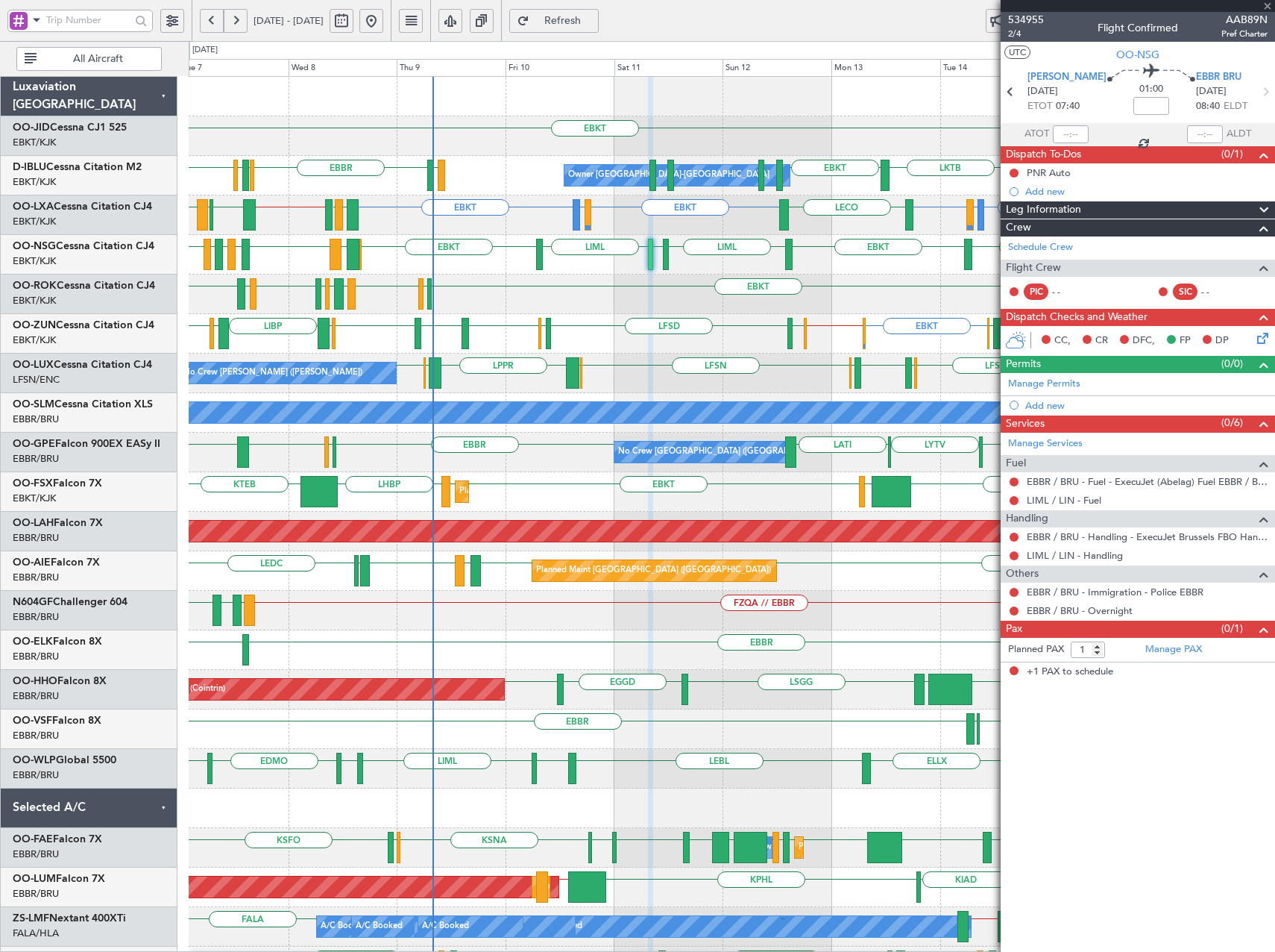
type input "-00:10"
type input "06:55"
type input "8"
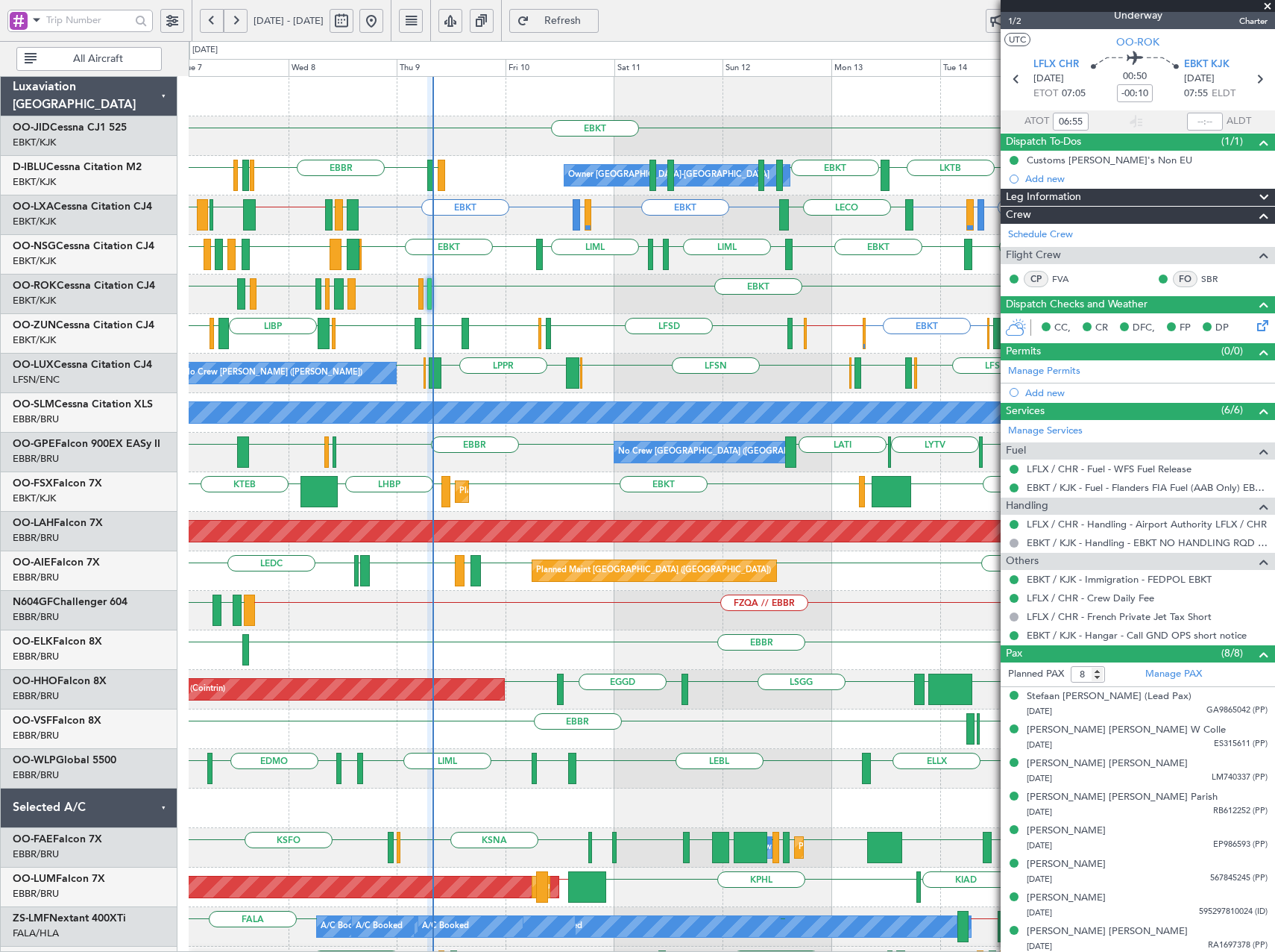
scroll to position [16, 0]
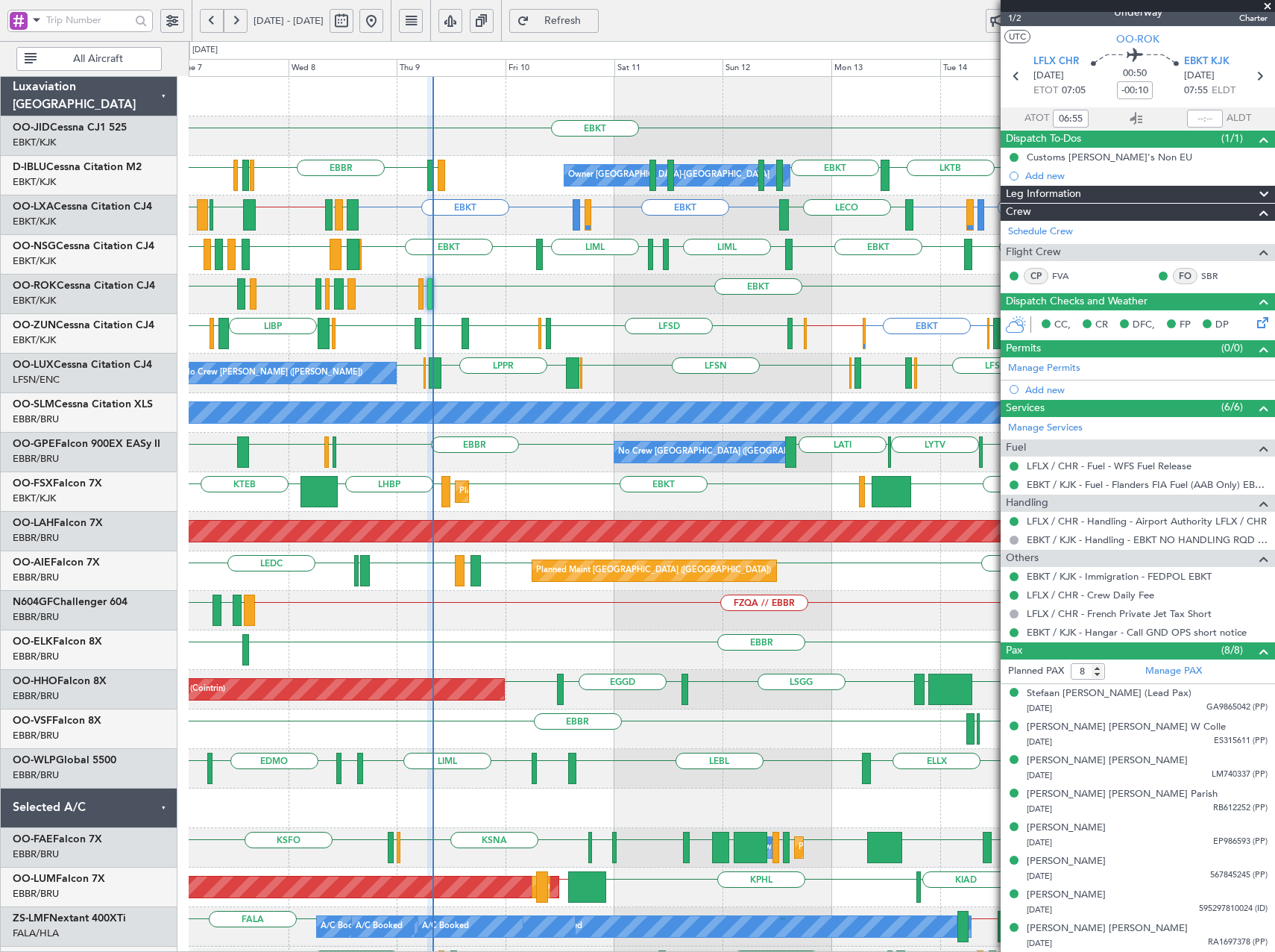
click at [112, 333] on div "EGTE EBKT EBKT EBKT LKTB EBKT EBKT LSGS [GEOGRAPHIC_DATA] EGGW EDDK No Crew Kor…" at bounding box center [638, 497] width 1275 height 911
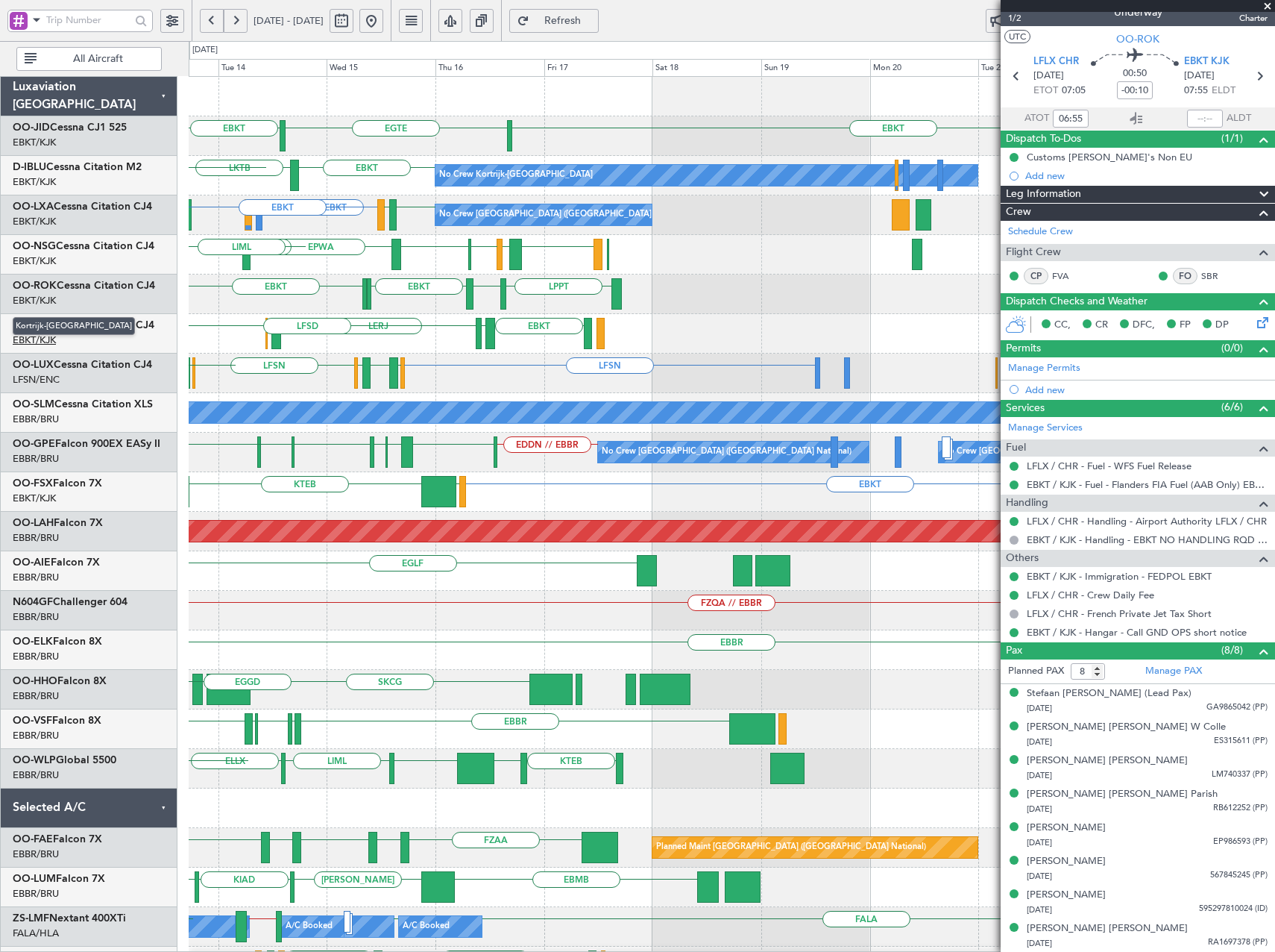
click at [29, 337] on div "EGTE EBKT EBKT No Crew EBKT LKTB No Crew Kortrijk-[GEOGRAPHIC_DATA] EBKT No Cre…" at bounding box center [638, 497] width 1275 height 911
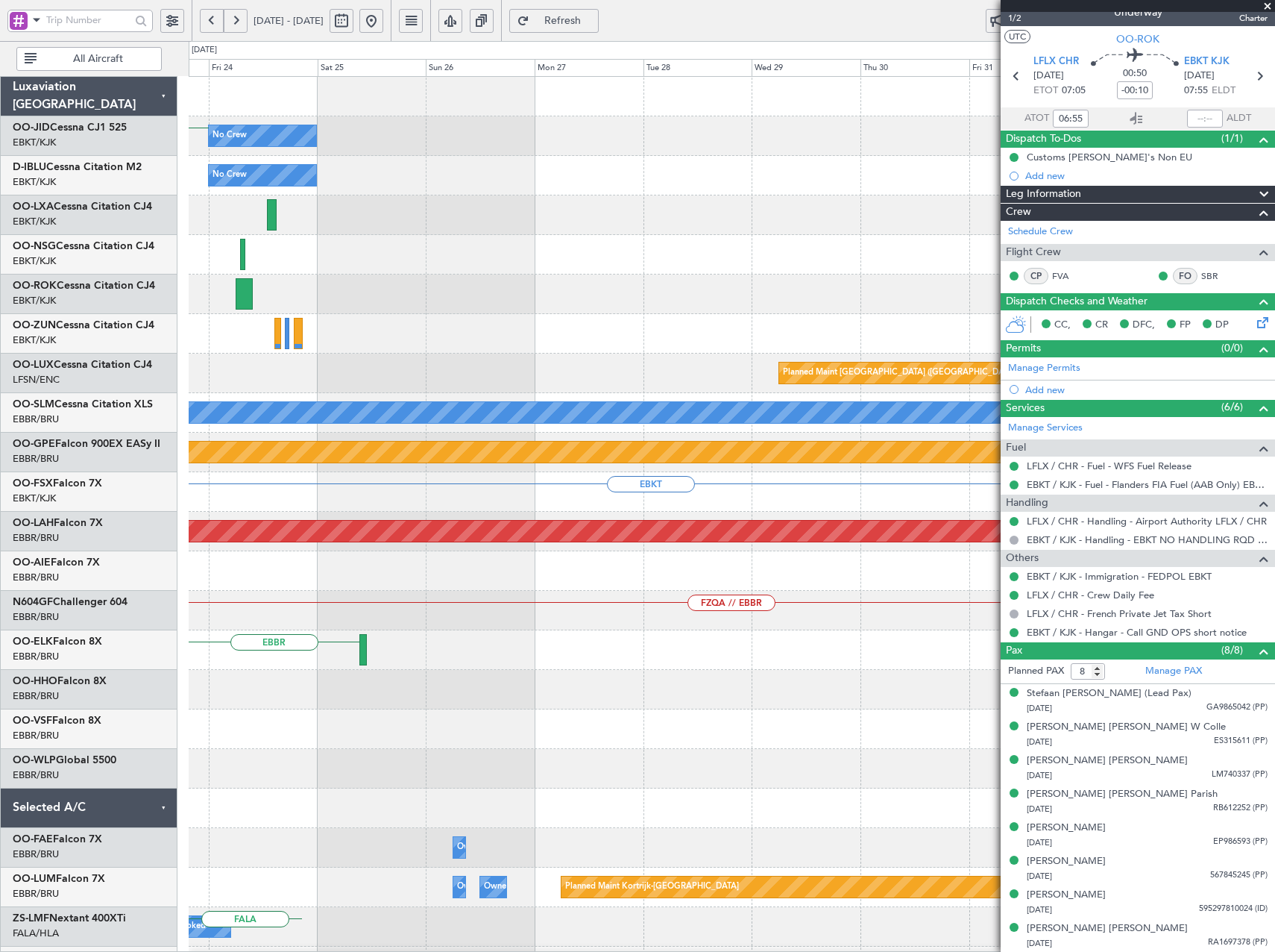
click at [0, 318] on html "[DATE] - [DATE] Refresh Quick Links All Aircraft EBKT No Crew No Crew Planned M…" at bounding box center [638, 476] width 1275 height 952
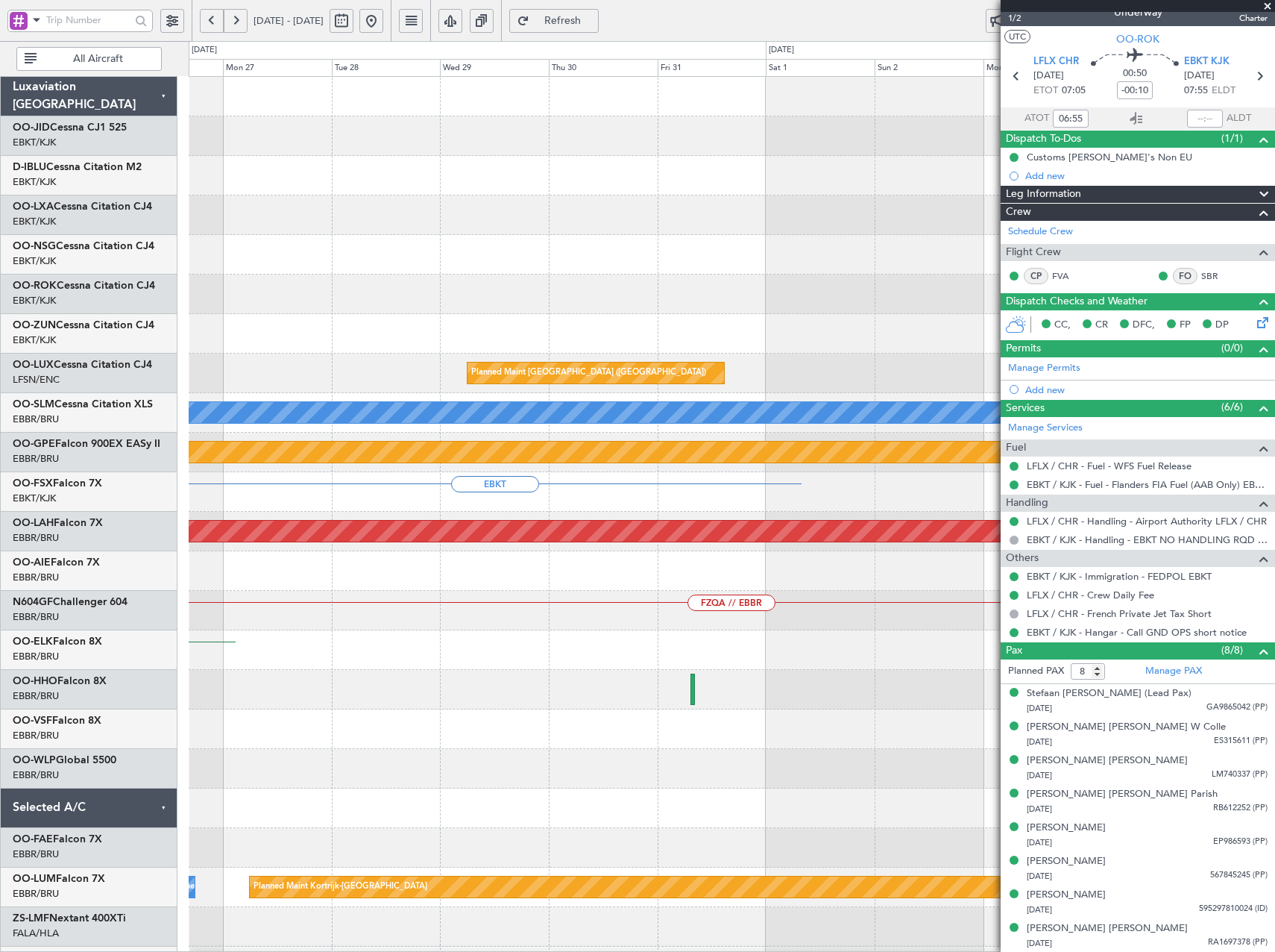
click at [71, 314] on div "No Crew Planned Maint [GEOGRAPHIC_DATA] ([GEOGRAPHIC_DATA]) No Crew Planned Mai…" at bounding box center [638, 497] width 1275 height 911
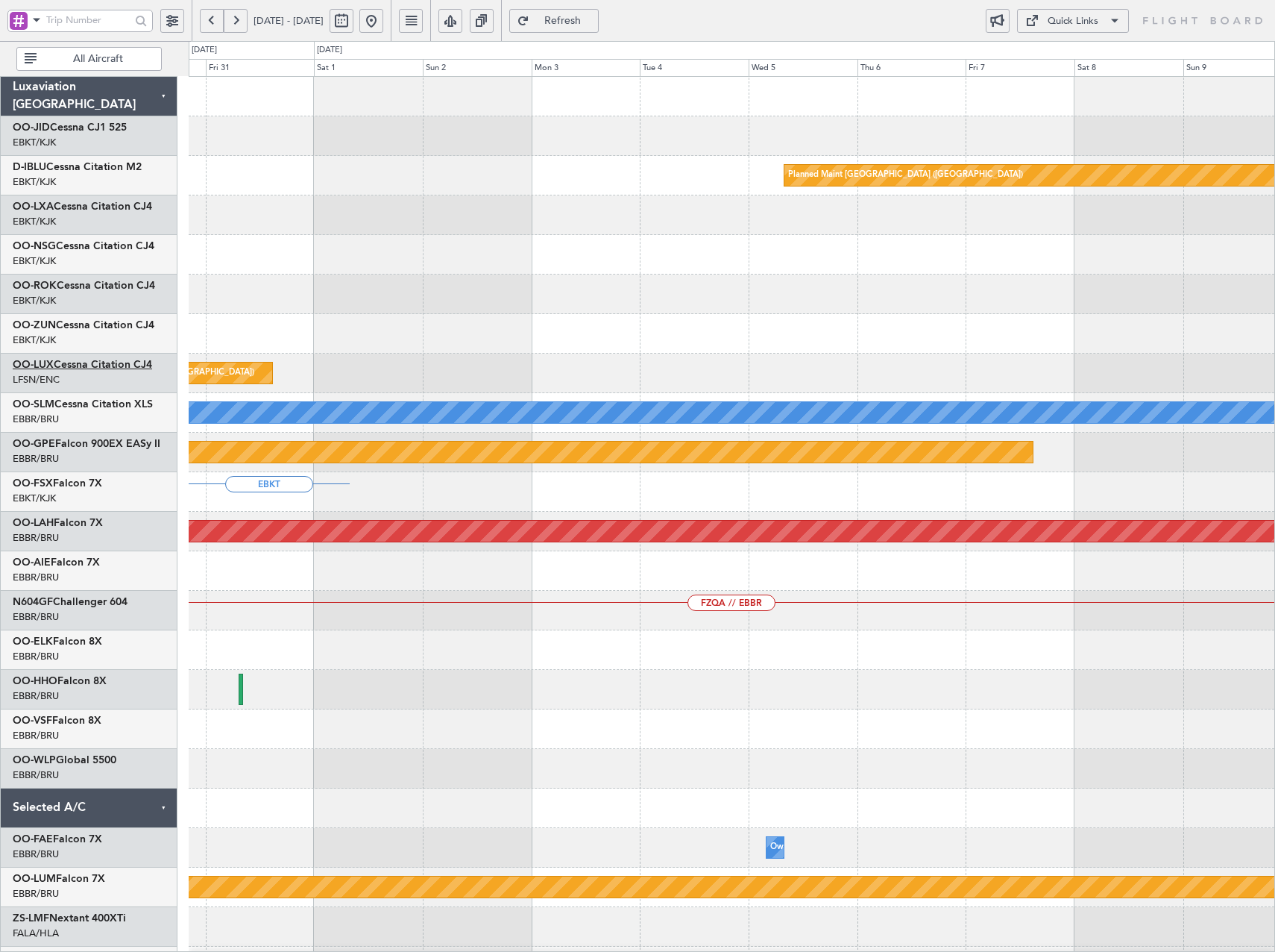
scroll to position [0, 0]
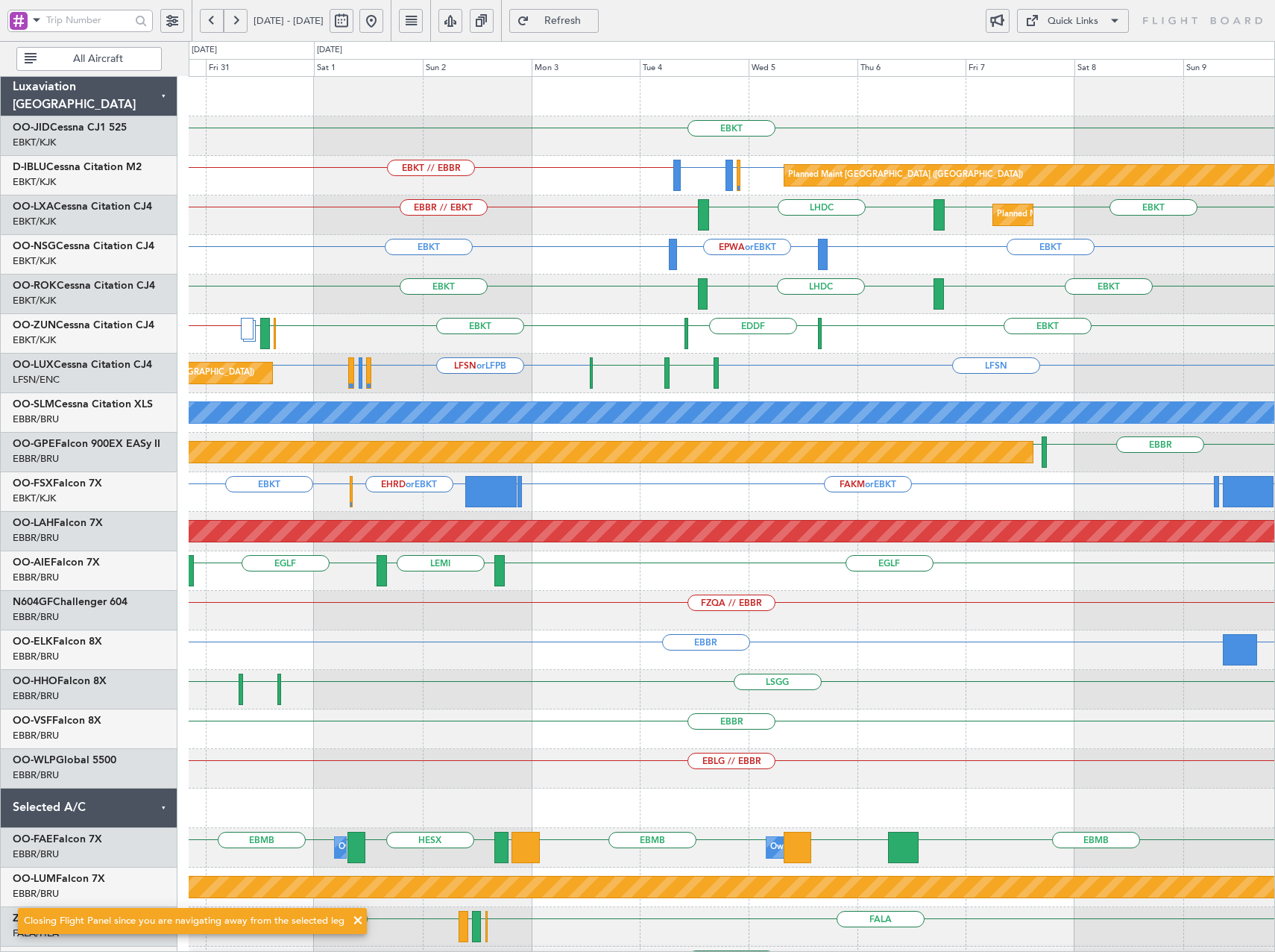
click at [10, 463] on div "EBKT EBKT // EBBR LFPB or EBKT EBBR or EBKT LFMD or EBKT Planned Maint [GEOGRAP…" at bounding box center [638, 497] width 1275 height 911
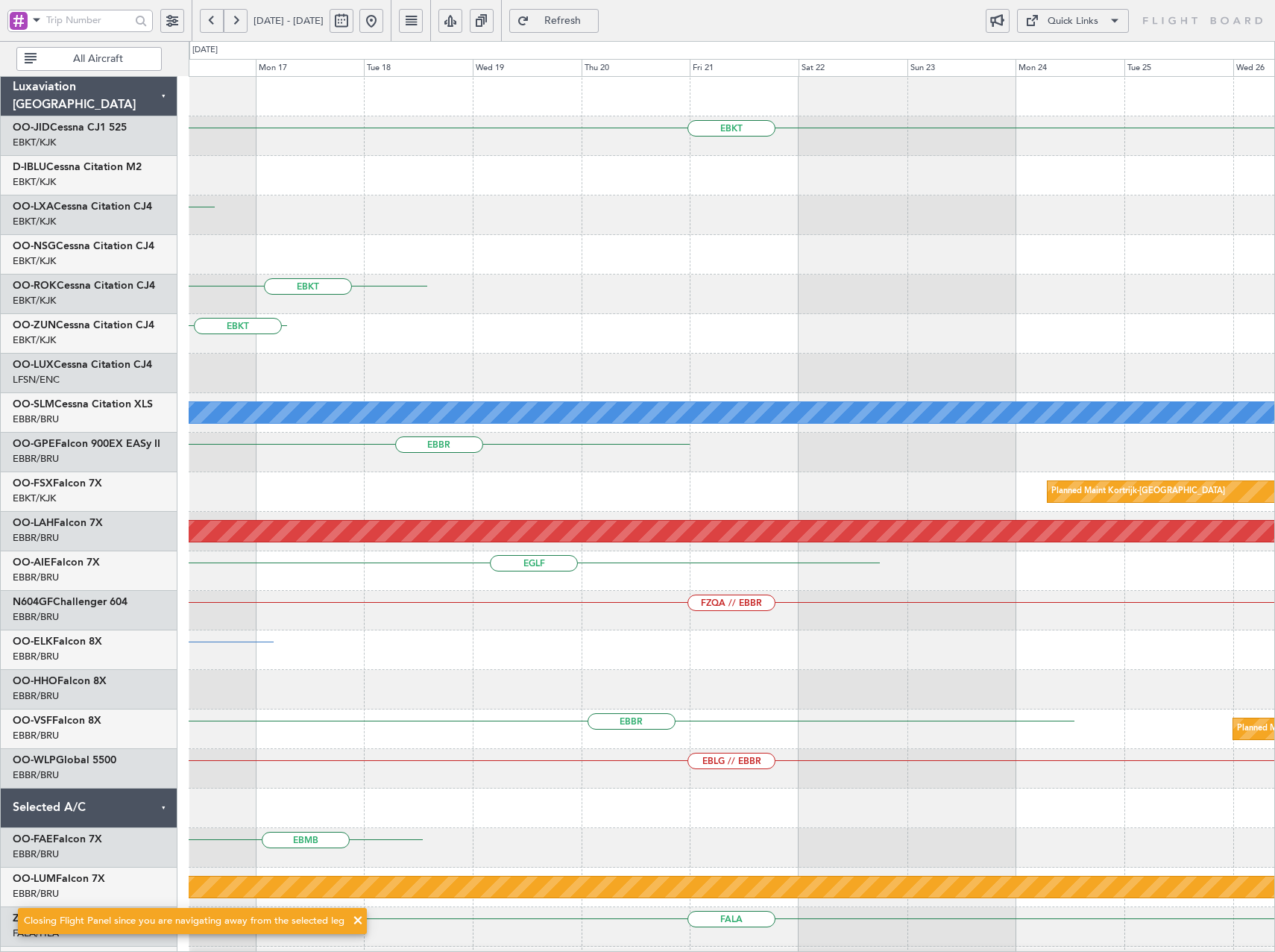
click at [0, 432] on html "[DATE] - [DATE] Refresh Quick Links All Aircraft EBKT EBKT EBKT EBKT A/C Unavai…" at bounding box center [638, 476] width 1275 height 952
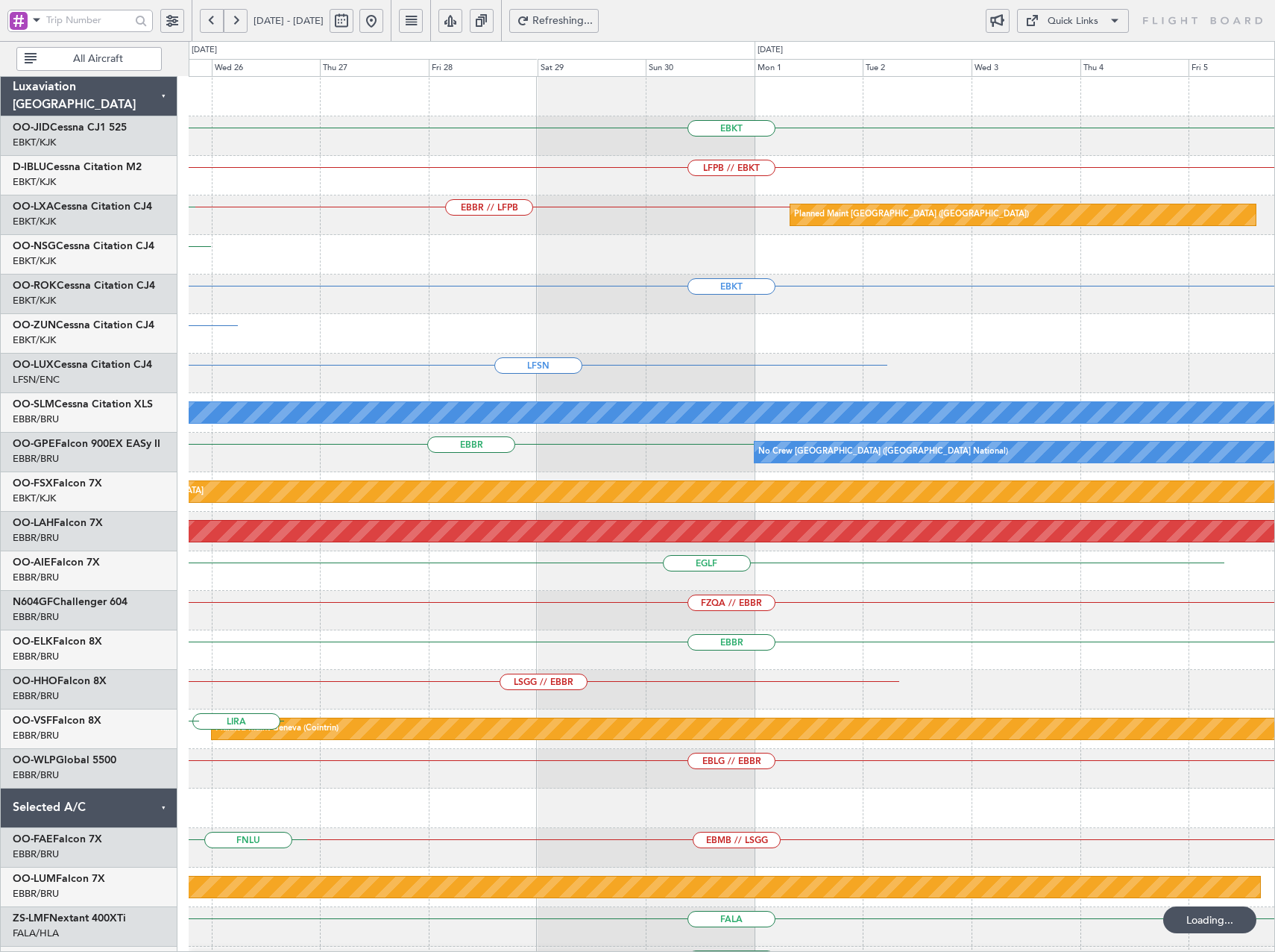
click at [0, 490] on html "[DATE] - [DATE] Refreshing... Quick Links All Aircraft EBKT LFPB // EBKT EBBR /…" at bounding box center [638, 476] width 1275 height 952
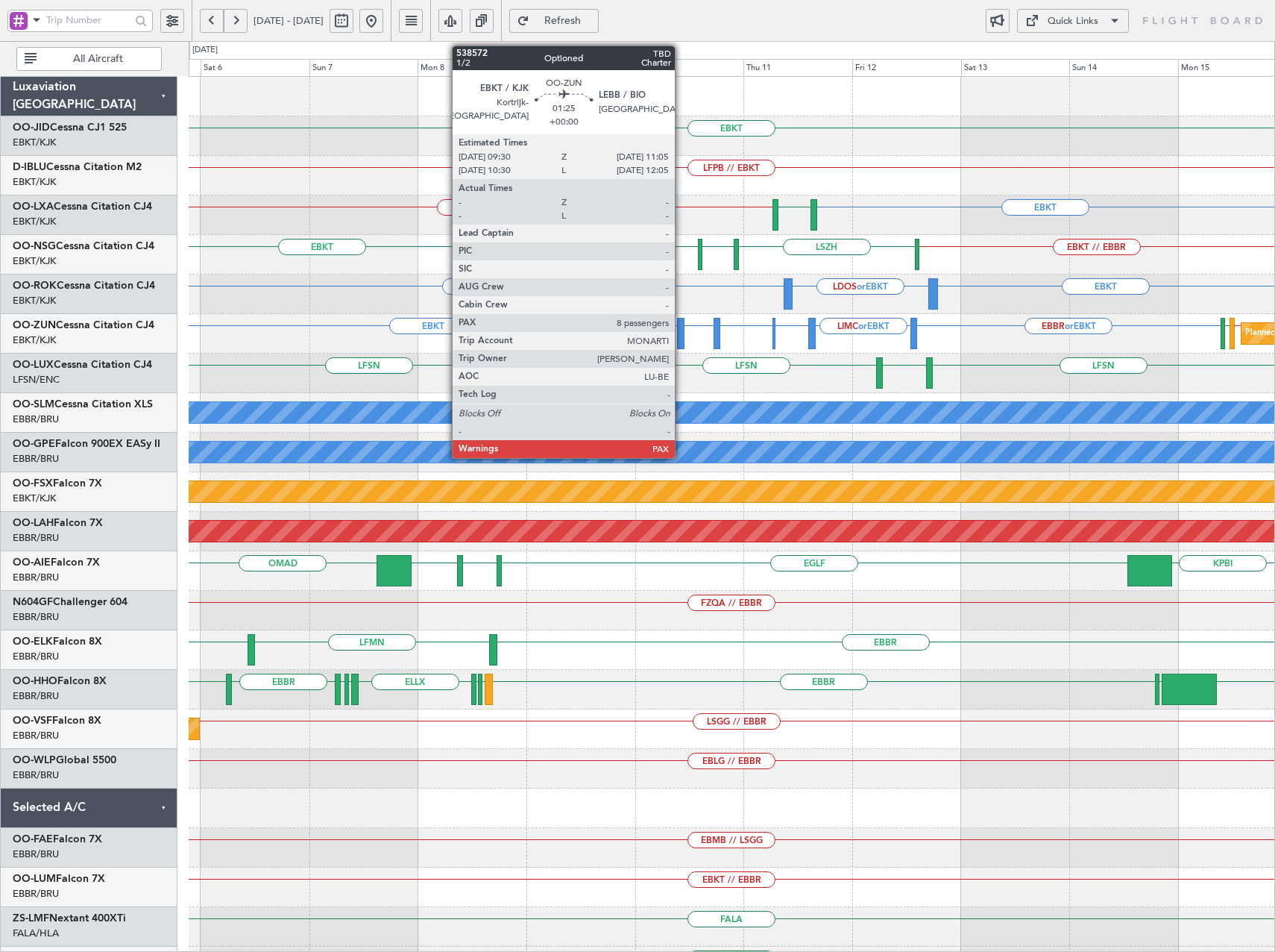
click at [682, 333] on div at bounding box center [682, 333] width 8 height 31
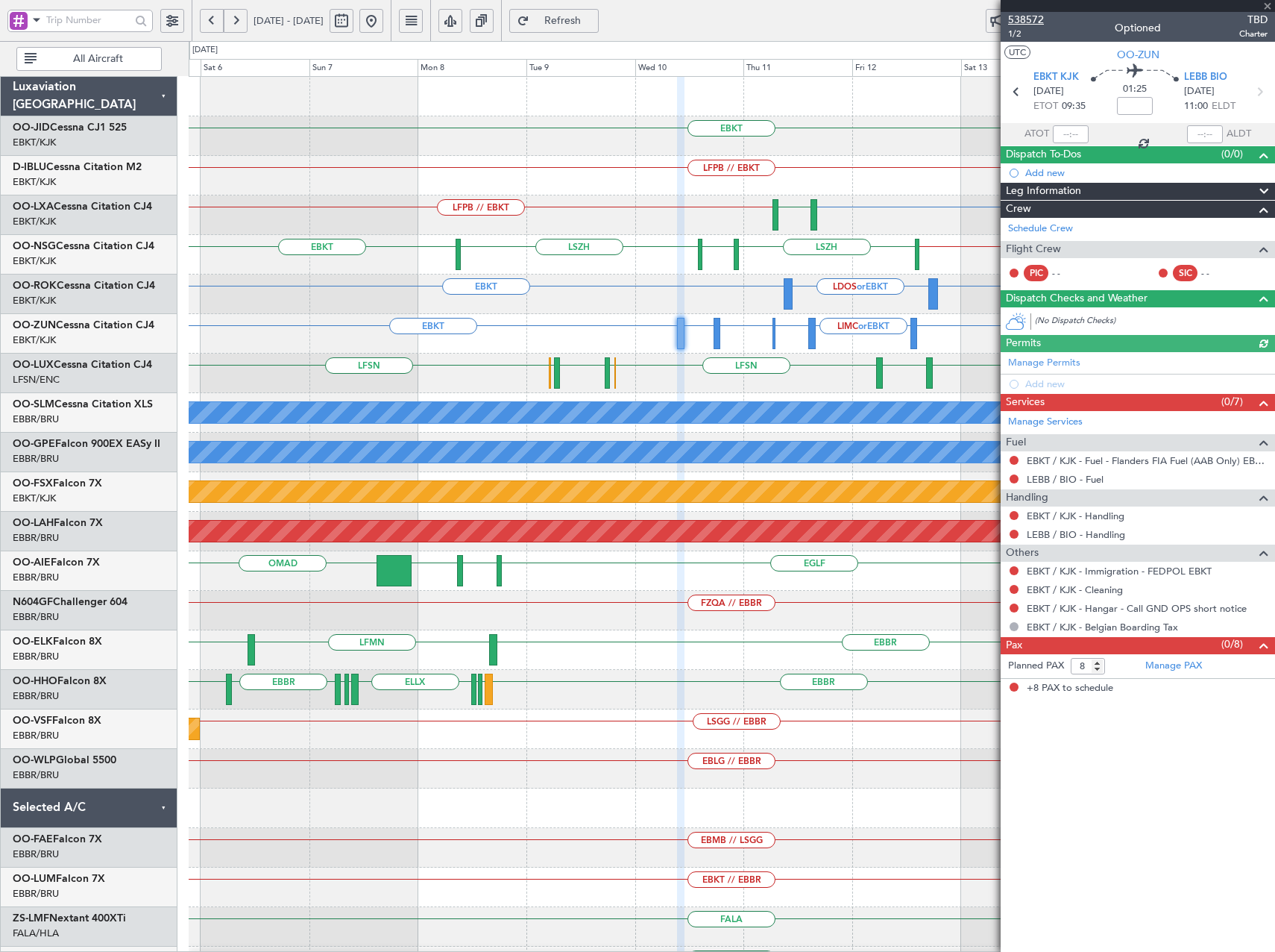
click at [1037, 22] on span "538572" at bounding box center [1026, 20] width 36 height 16
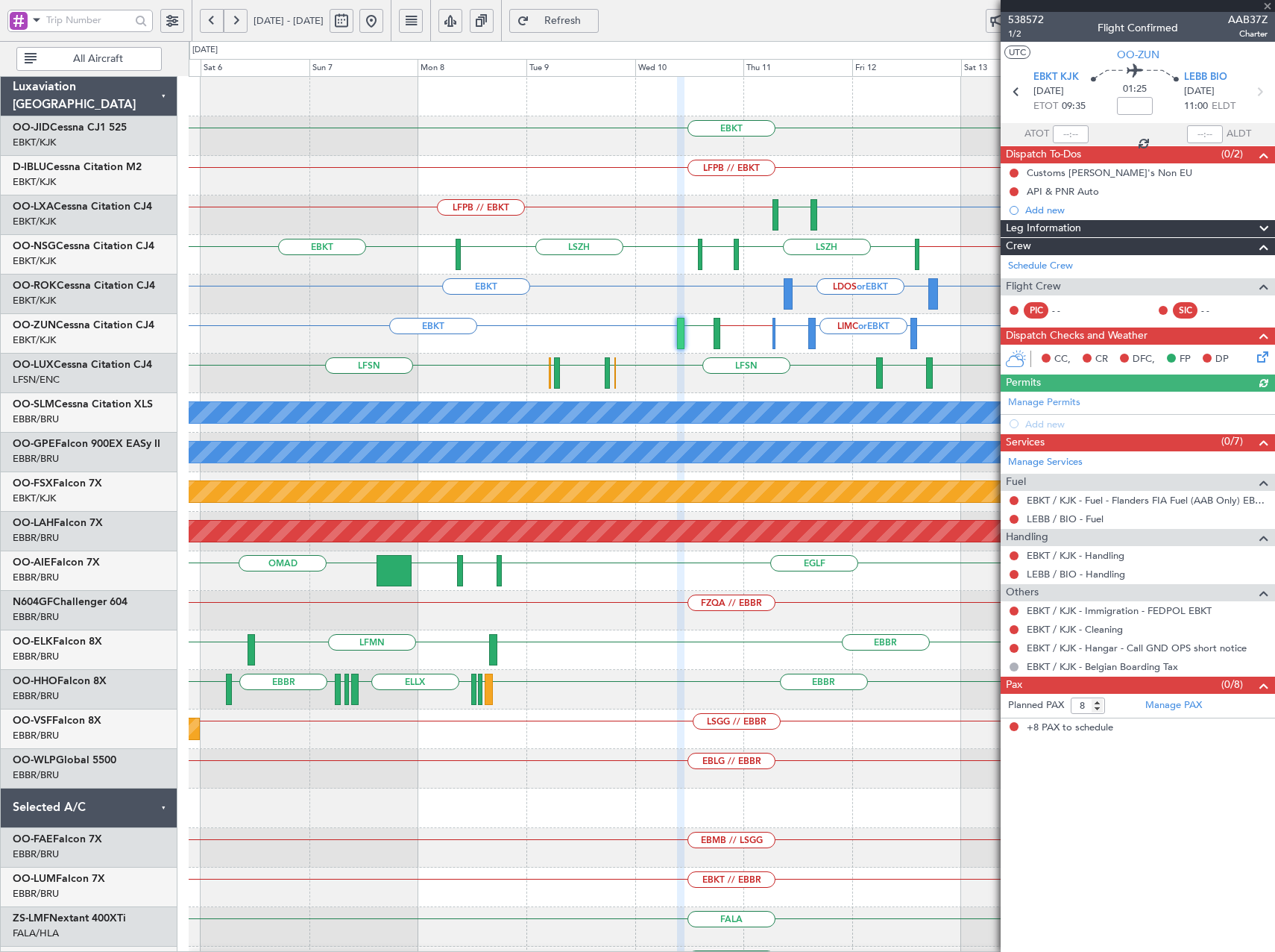
click at [383, 23] on button at bounding box center [371, 21] width 24 height 24
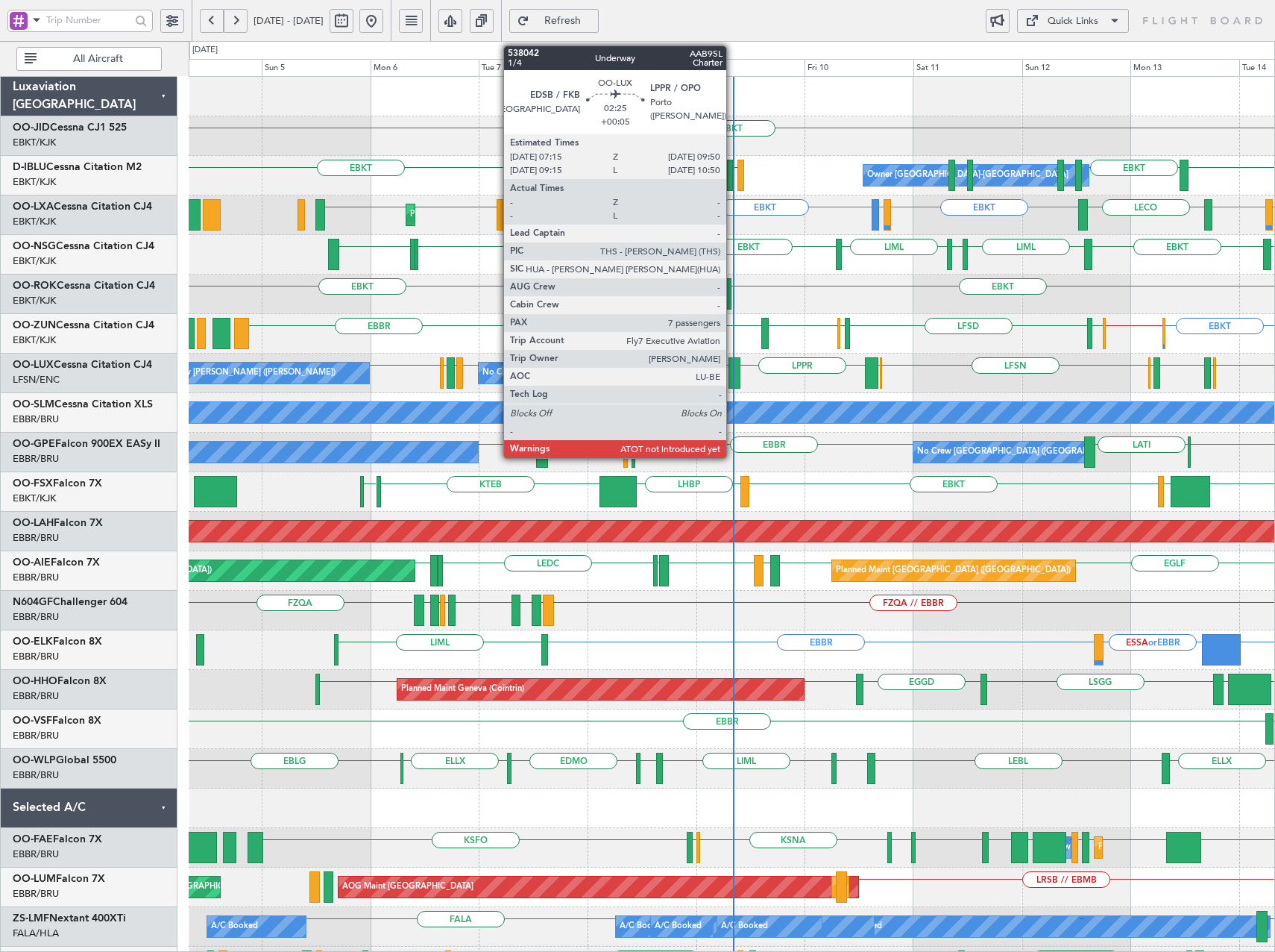
click at [733, 374] on div at bounding box center [734, 373] width 12 height 31
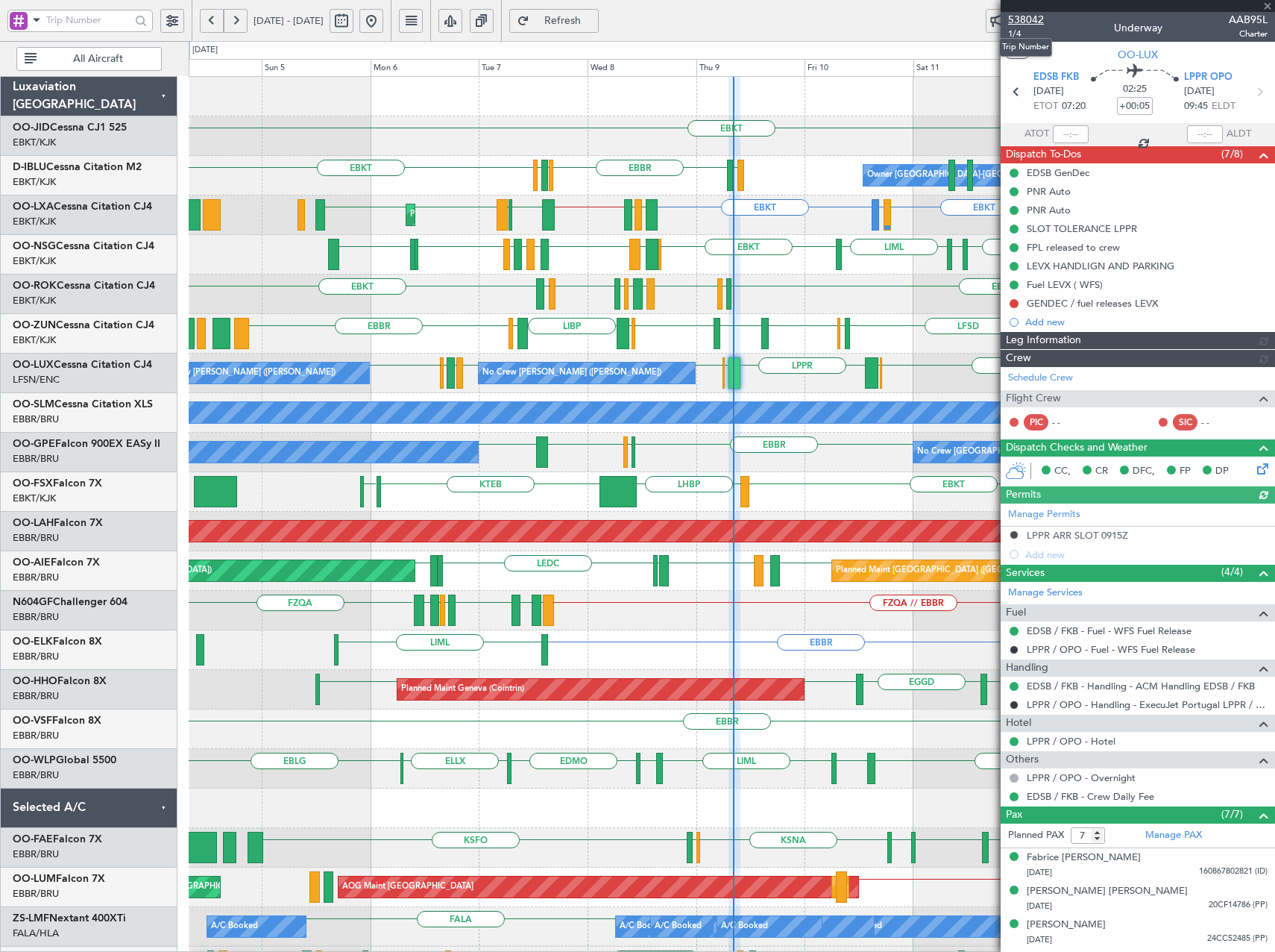
click at [1022, 20] on span "538042" at bounding box center [1026, 20] width 36 height 16
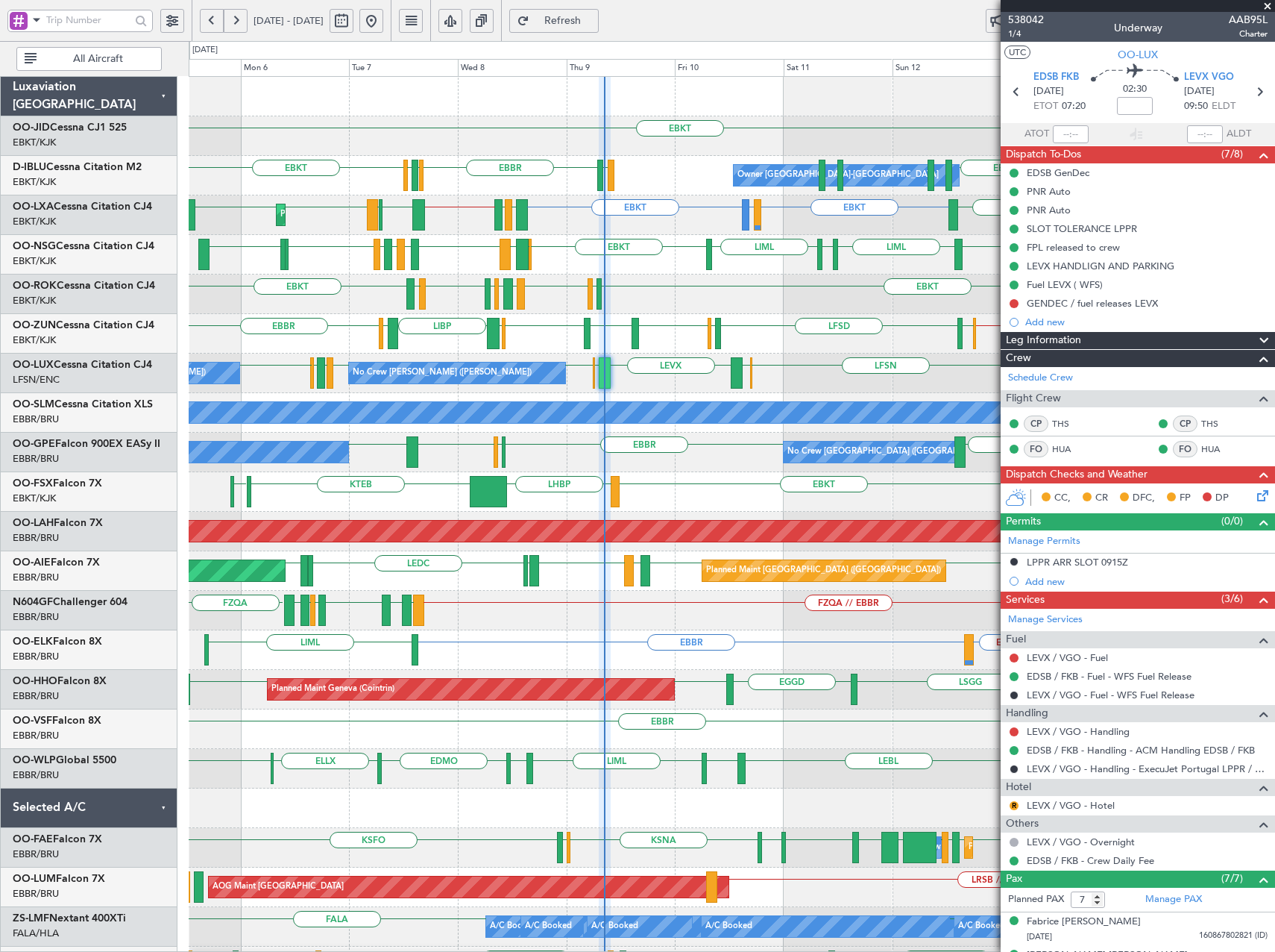
click at [235, 20] on button at bounding box center [235, 21] width 24 height 24
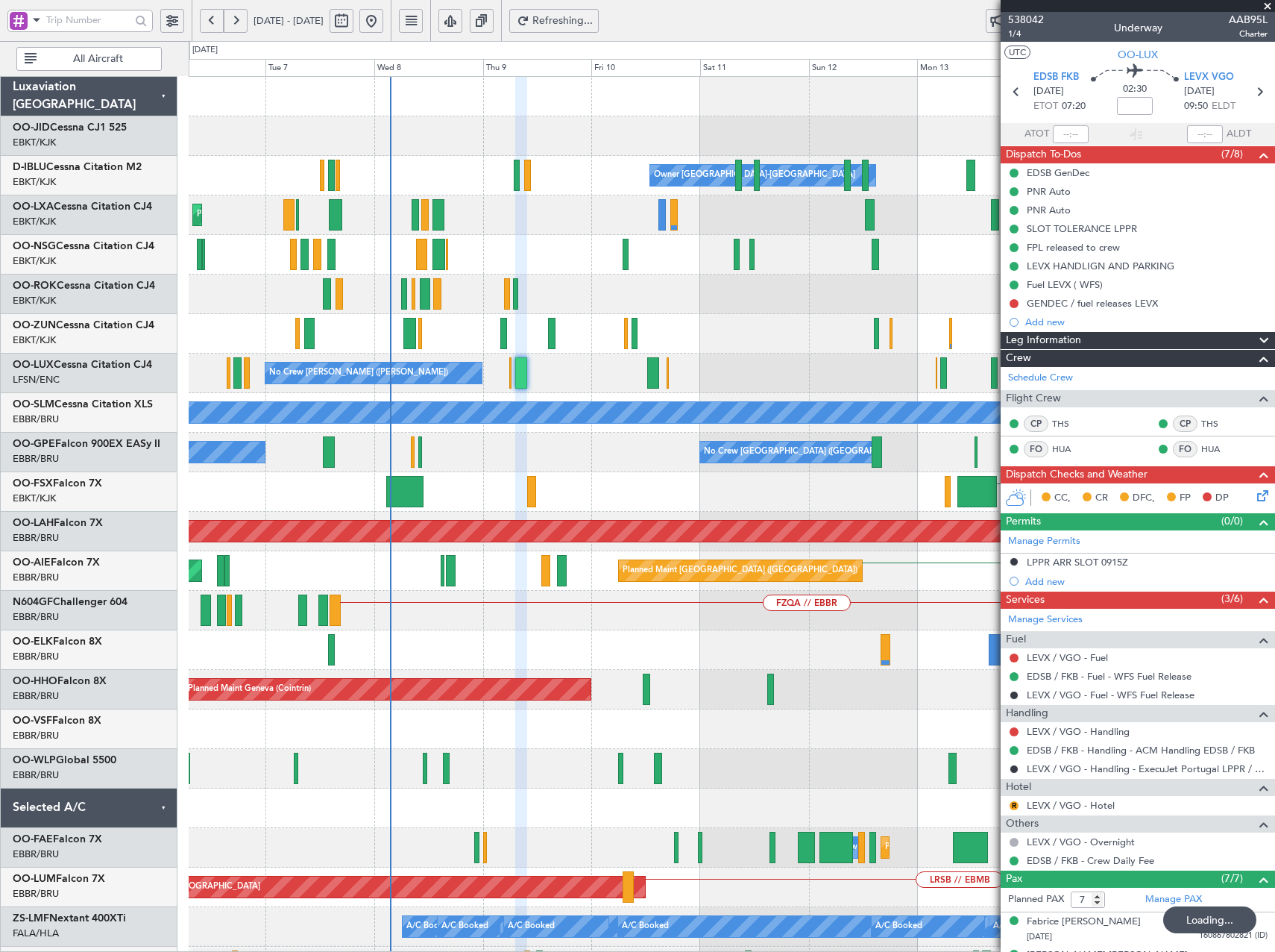
click at [235, 20] on button at bounding box center [235, 21] width 24 height 24
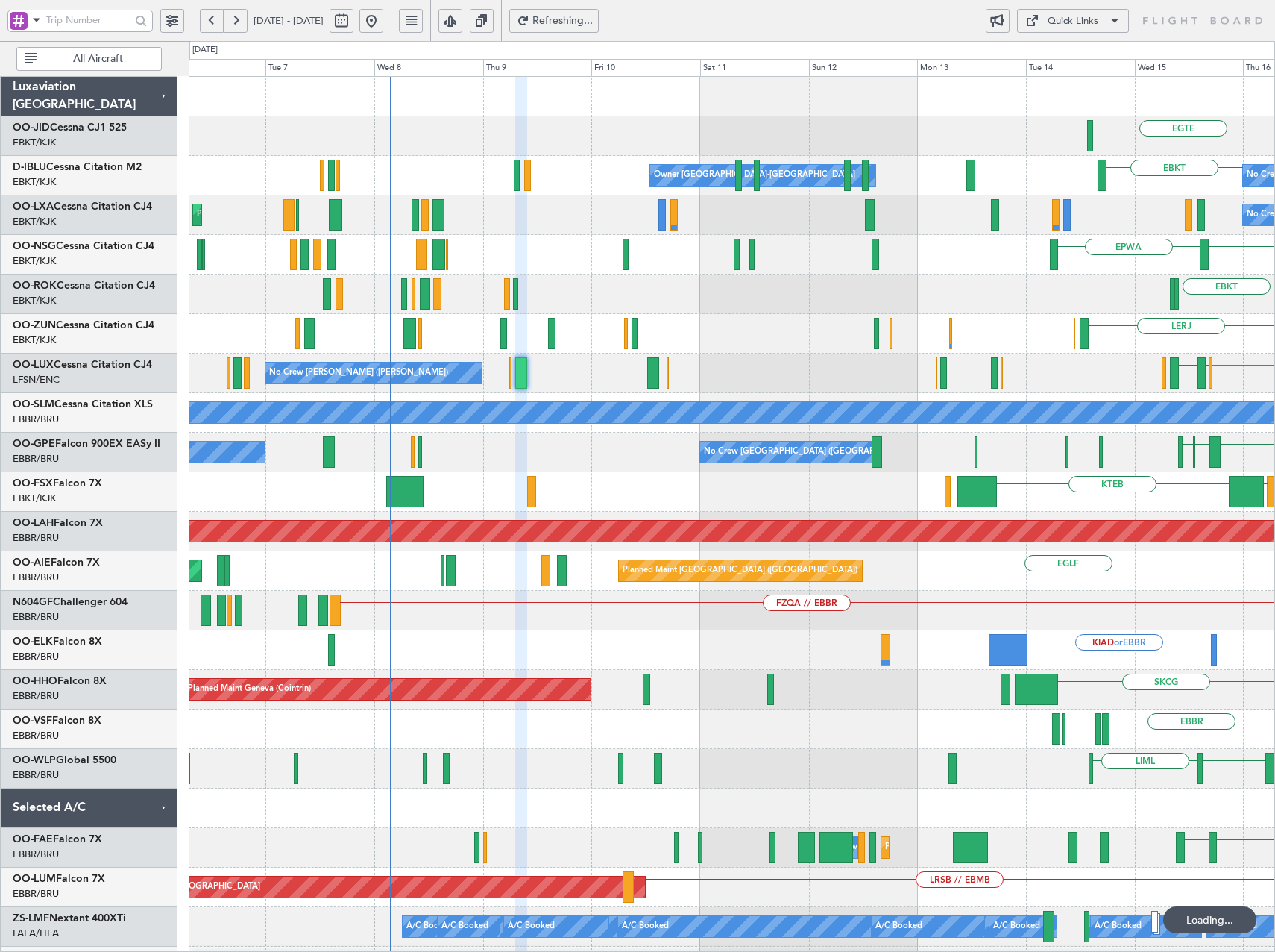
click at [235, 20] on button at bounding box center [235, 21] width 24 height 24
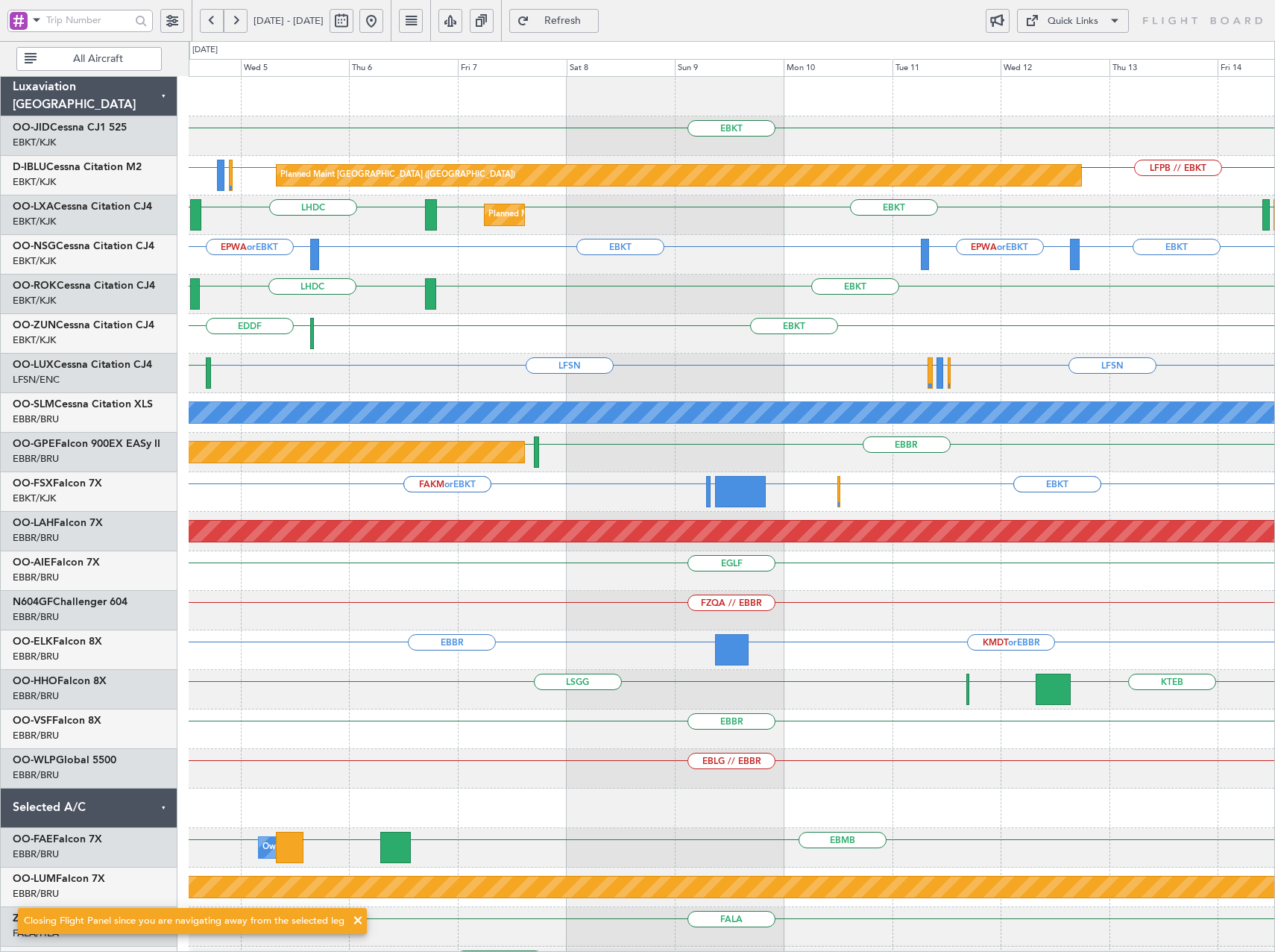
click at [233, 20] on button at bounding box center [235, 21] width 24 height 24
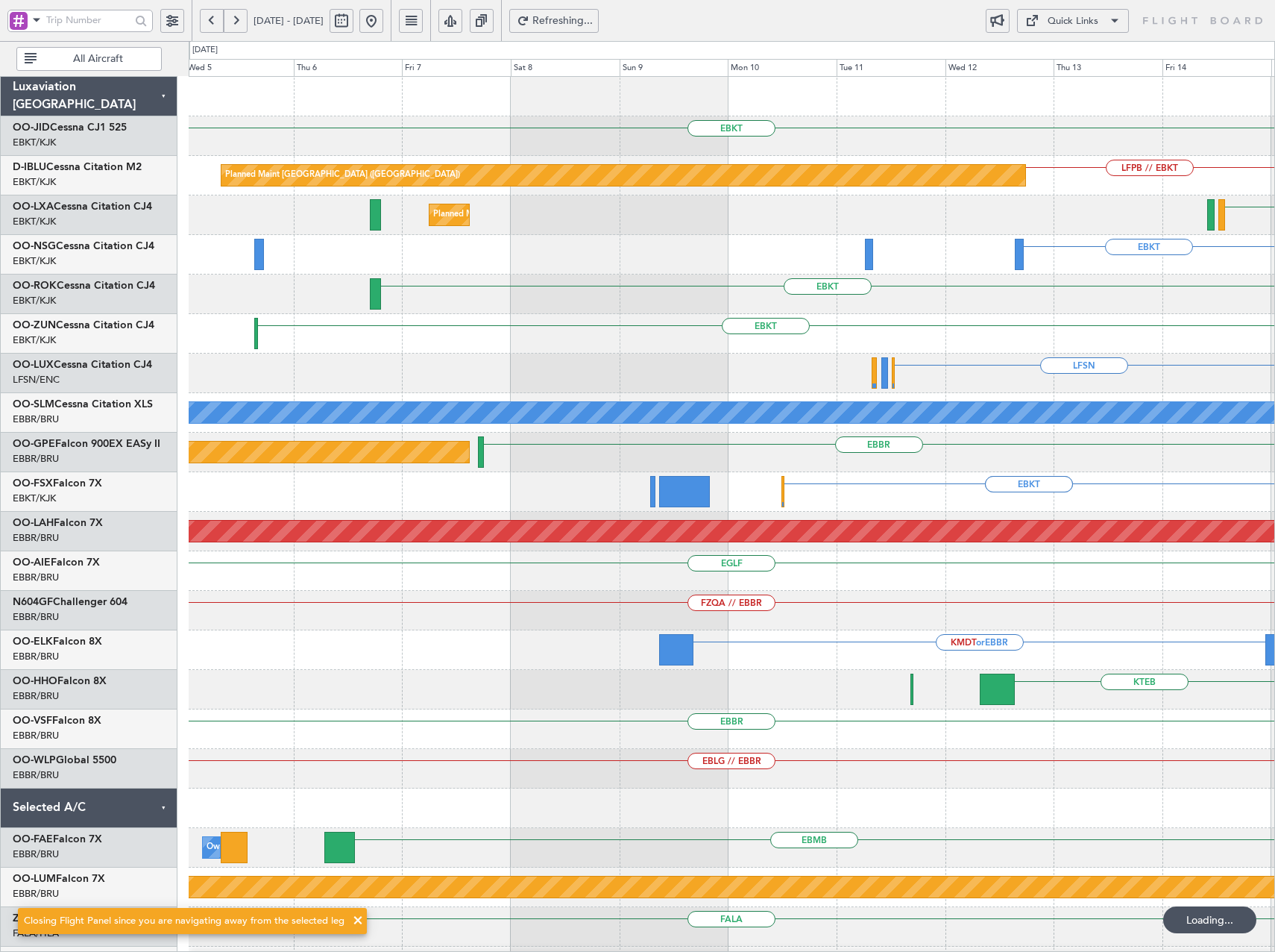
click at [233, 20] on button at bounding box center [235, 21] width 24 height 24
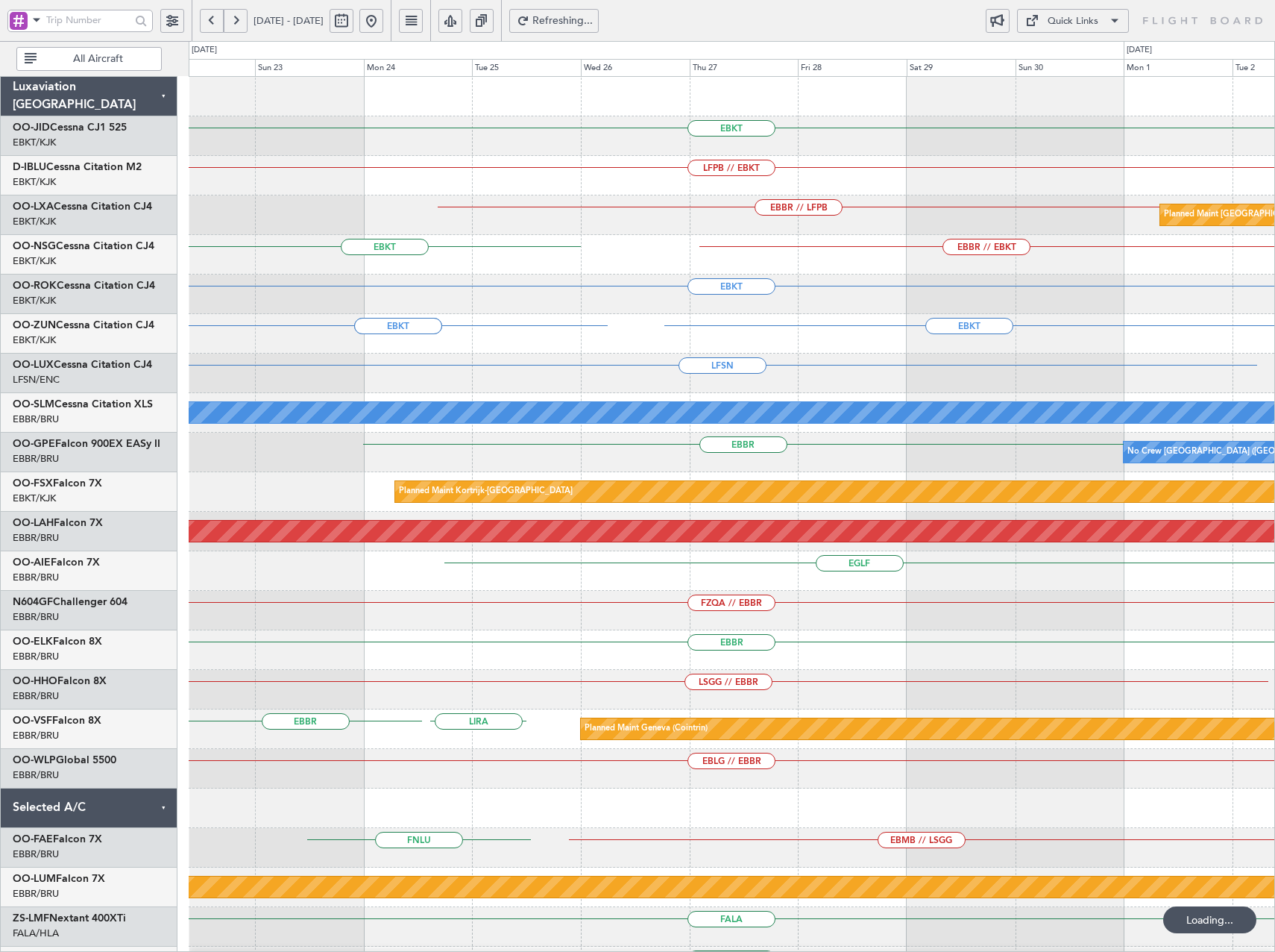
click at [233, 20] on button at bounding box center [235, 21] width 24 height 24
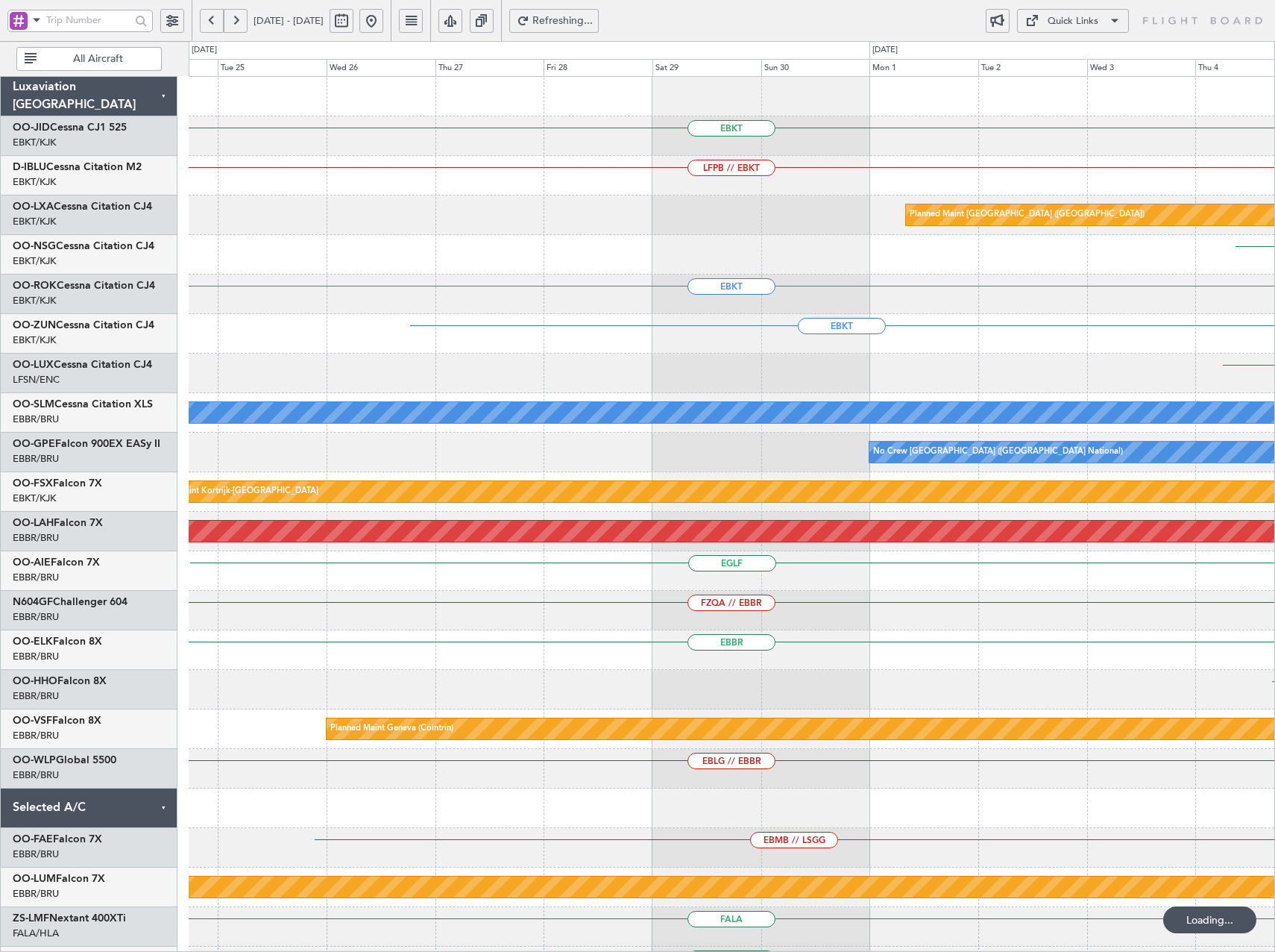
click at [233, 20] on button at bounding box center [235, 21] width 24 height 24
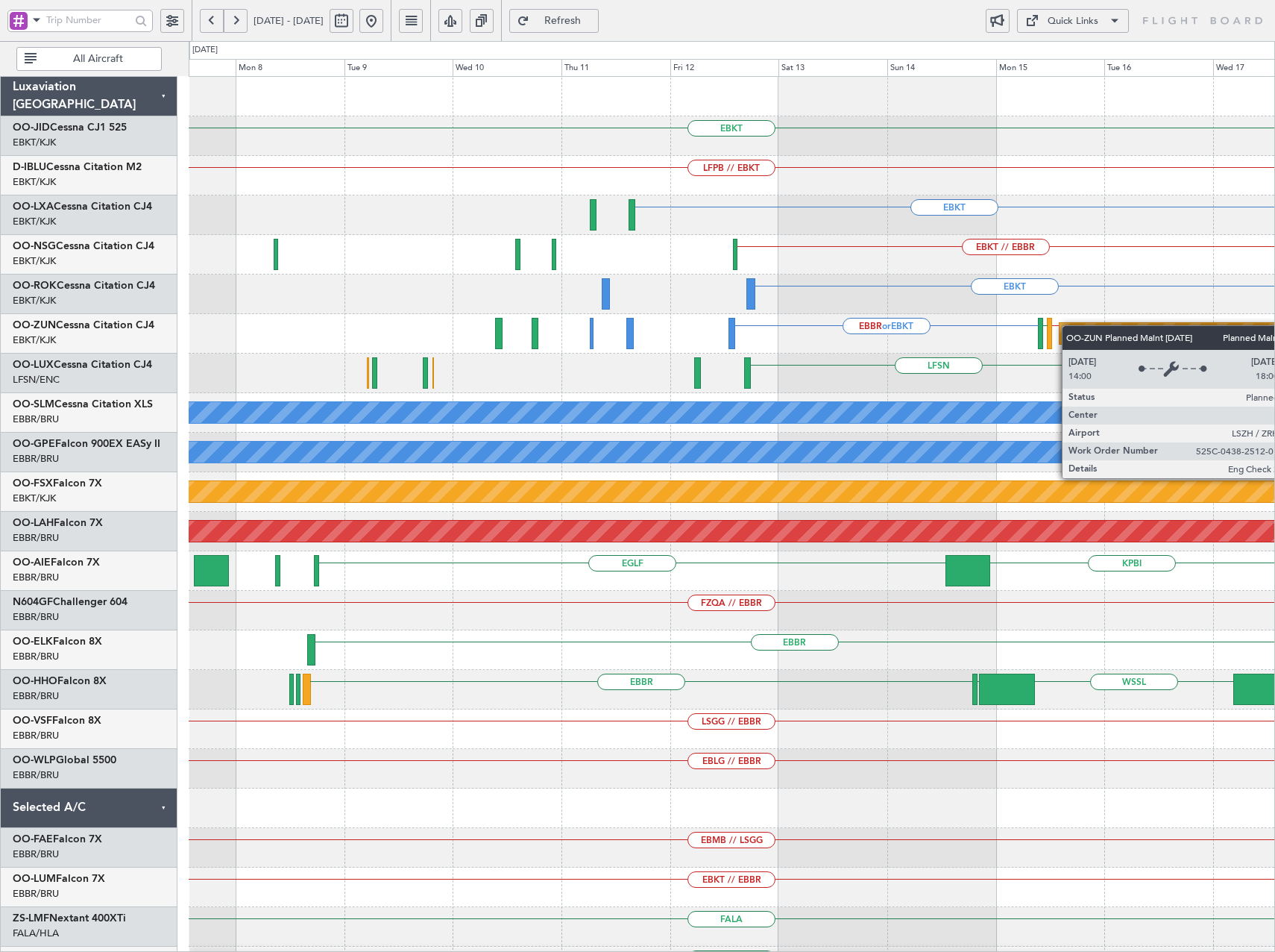
click at [1133, 331] on div "EBKT LFPB // EBKT EBKT EBBR or EBKT LFLB or EBKT EBBR or EBKT Planned Maint [GE…" at bounding box center [732, 570] width 1086 height 988
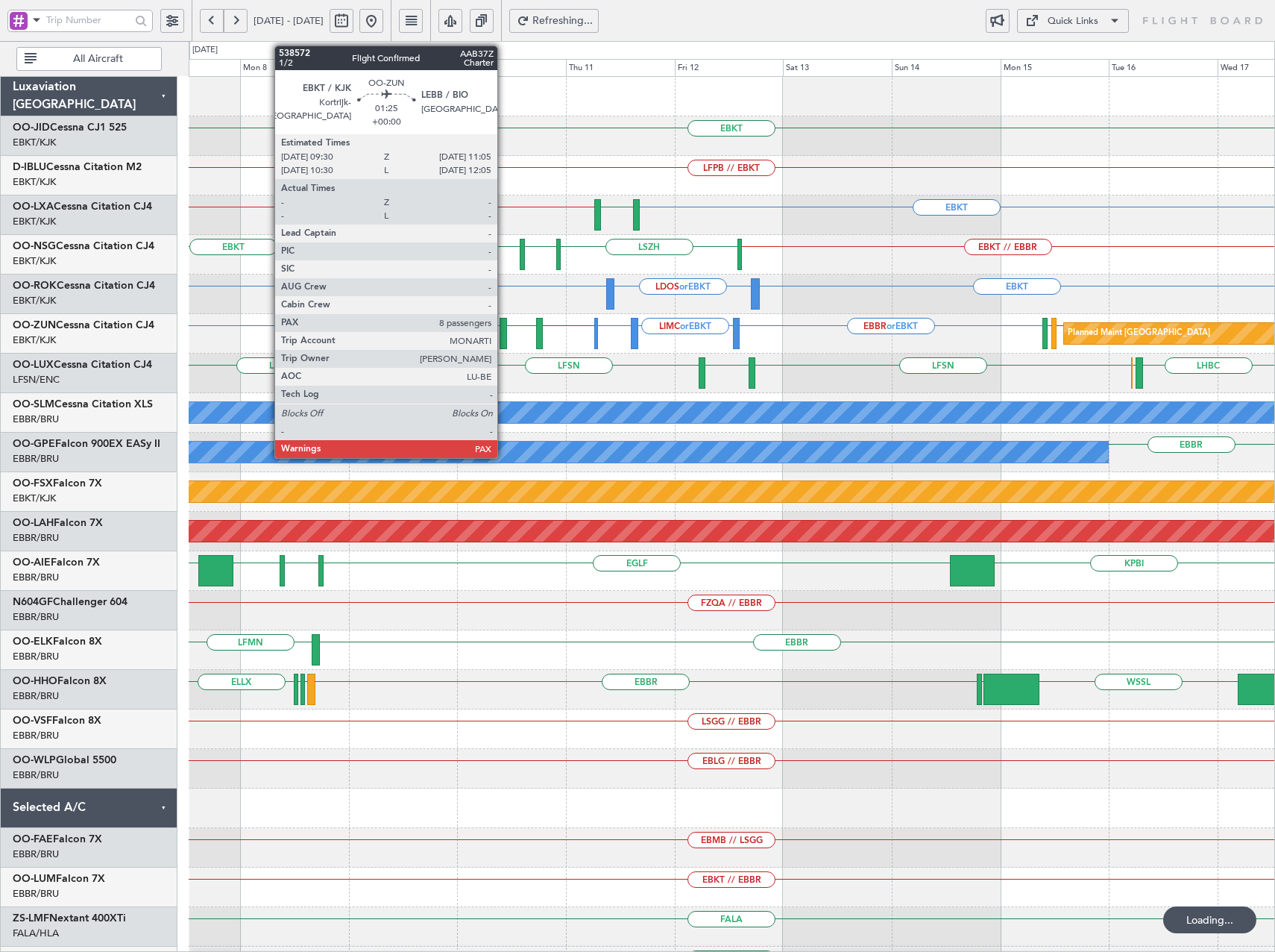
click at [504, 337] on div at bounding box center [503, 333] width 8 height 31
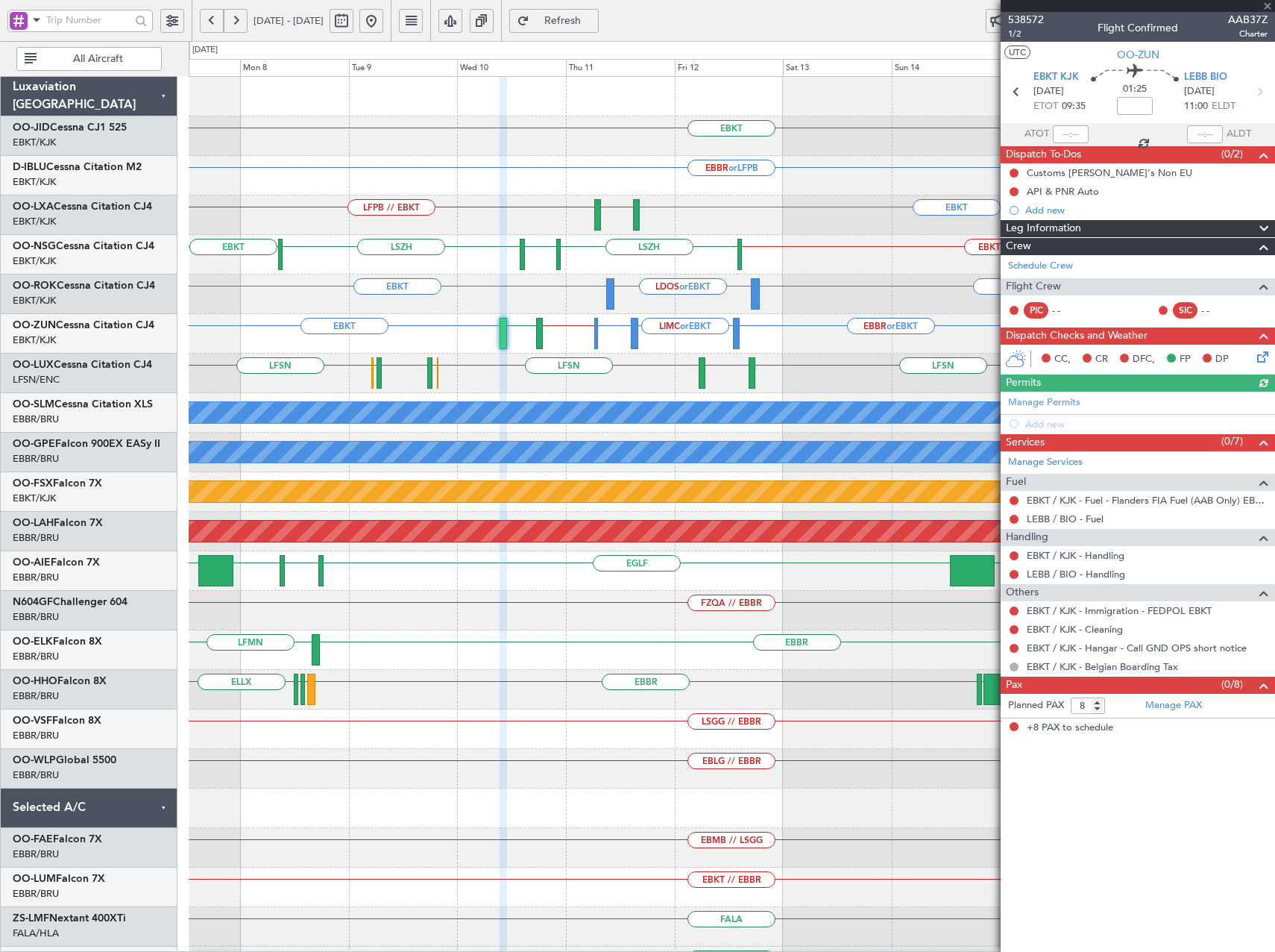
click at [1267, 3] on div at bounding box center [1138, 6] width 274 height 12
click at [1268, 3] on span at bounding box center [1267, 7] width 15 height 14
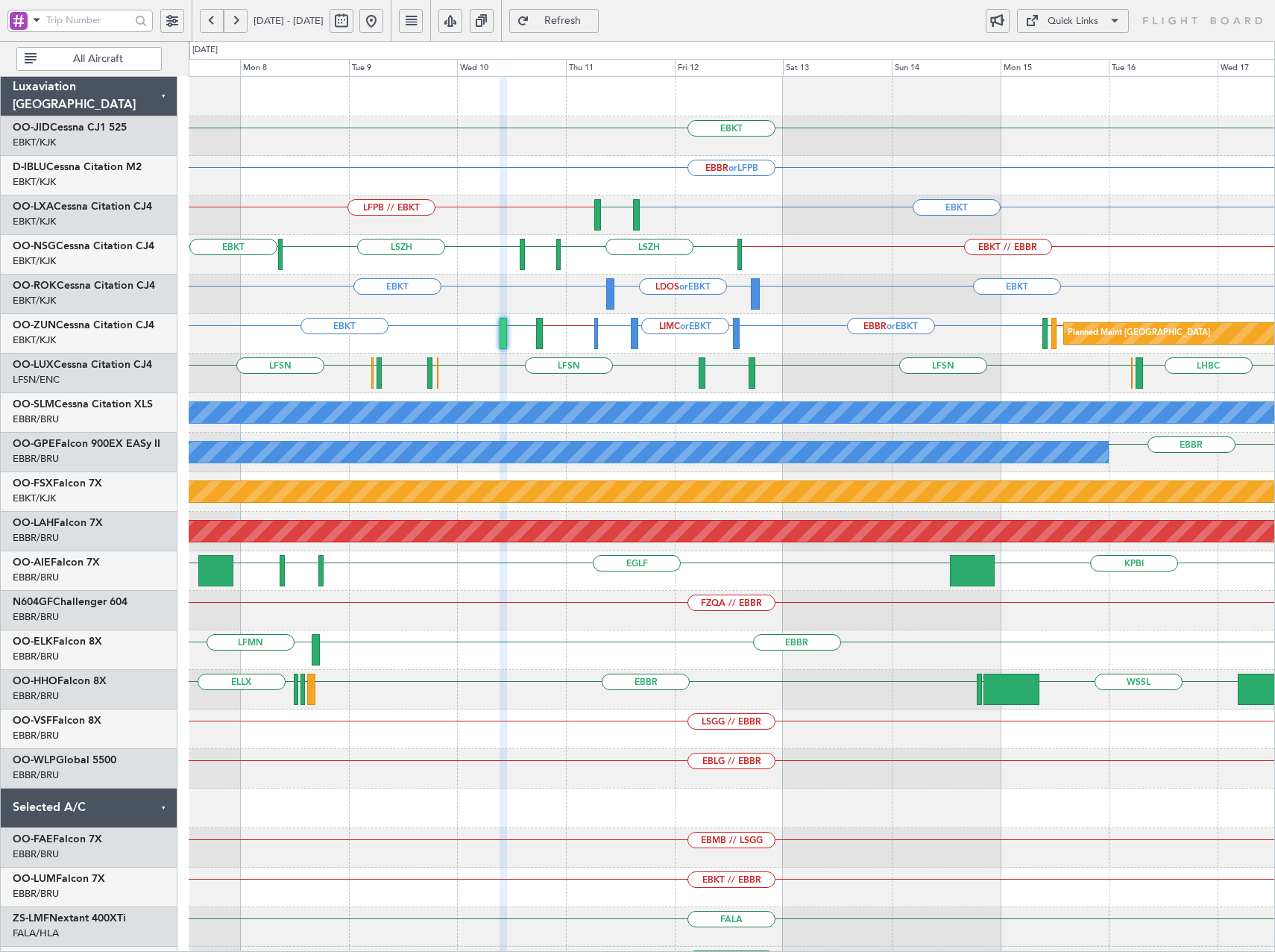
type input "0"
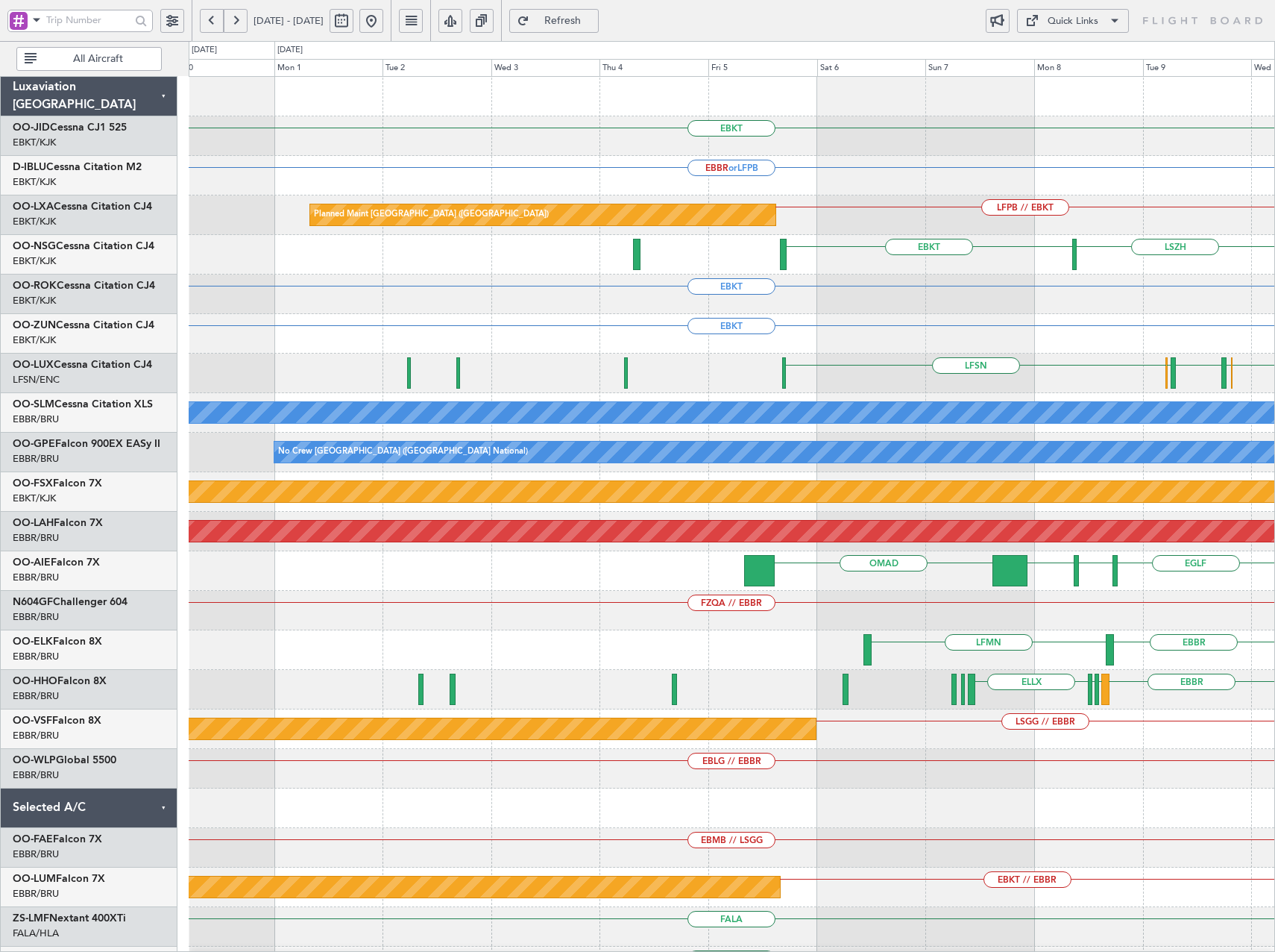
click at [1168, 239] on div "EBKT EBBR or LFPB LFPB // EBKT Planned Maint Paris (Le Bourget) LFMQ EBKT LSZH …" at bounding box center [732, 570] width 1086 height 988
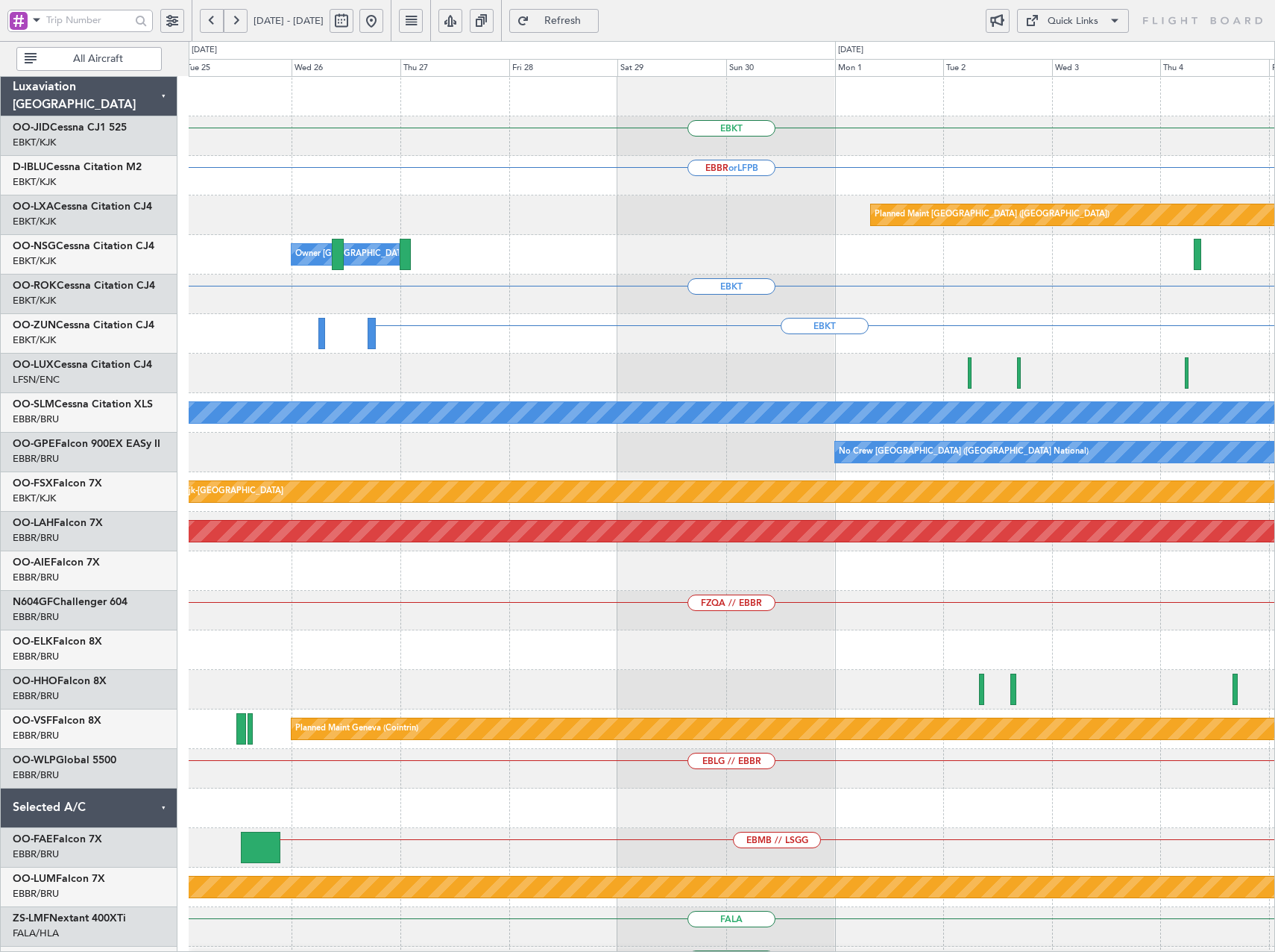
click at [796, 299] on div "EBKT EBBR or LFPB Planned Maint Paris (Le Bourget) LFPB // EBKT Owner Kortrijk-…" at bounding box center [732, 570] width 1086 height 988
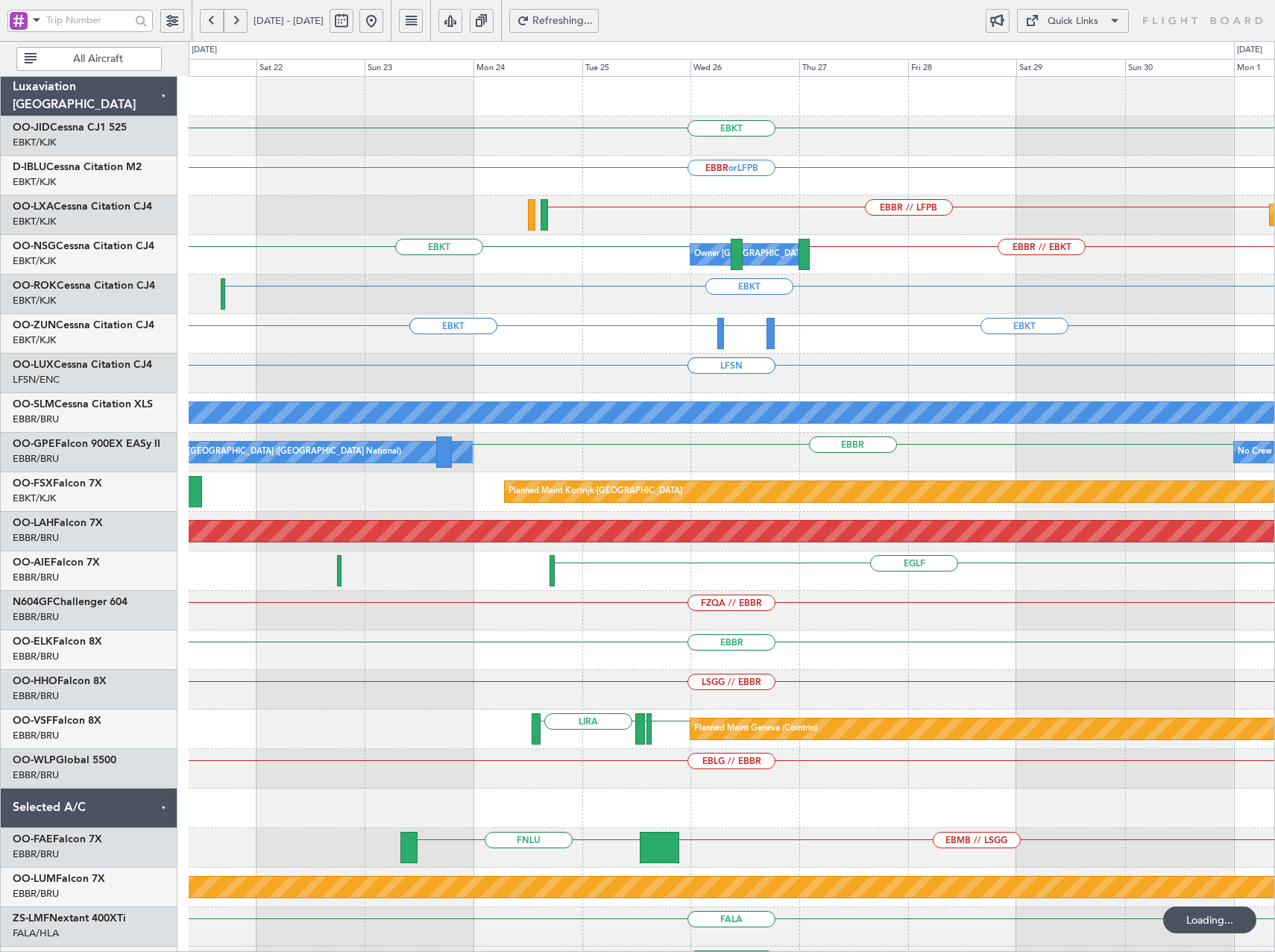
click at [923, 339] on div "EBKT EBBR or LFPB Planned Maint Paris (Le Bourget) EBBR // LFPB Owner Kortrijk-…" at bounding box center [732, 570] width 1086 height 988
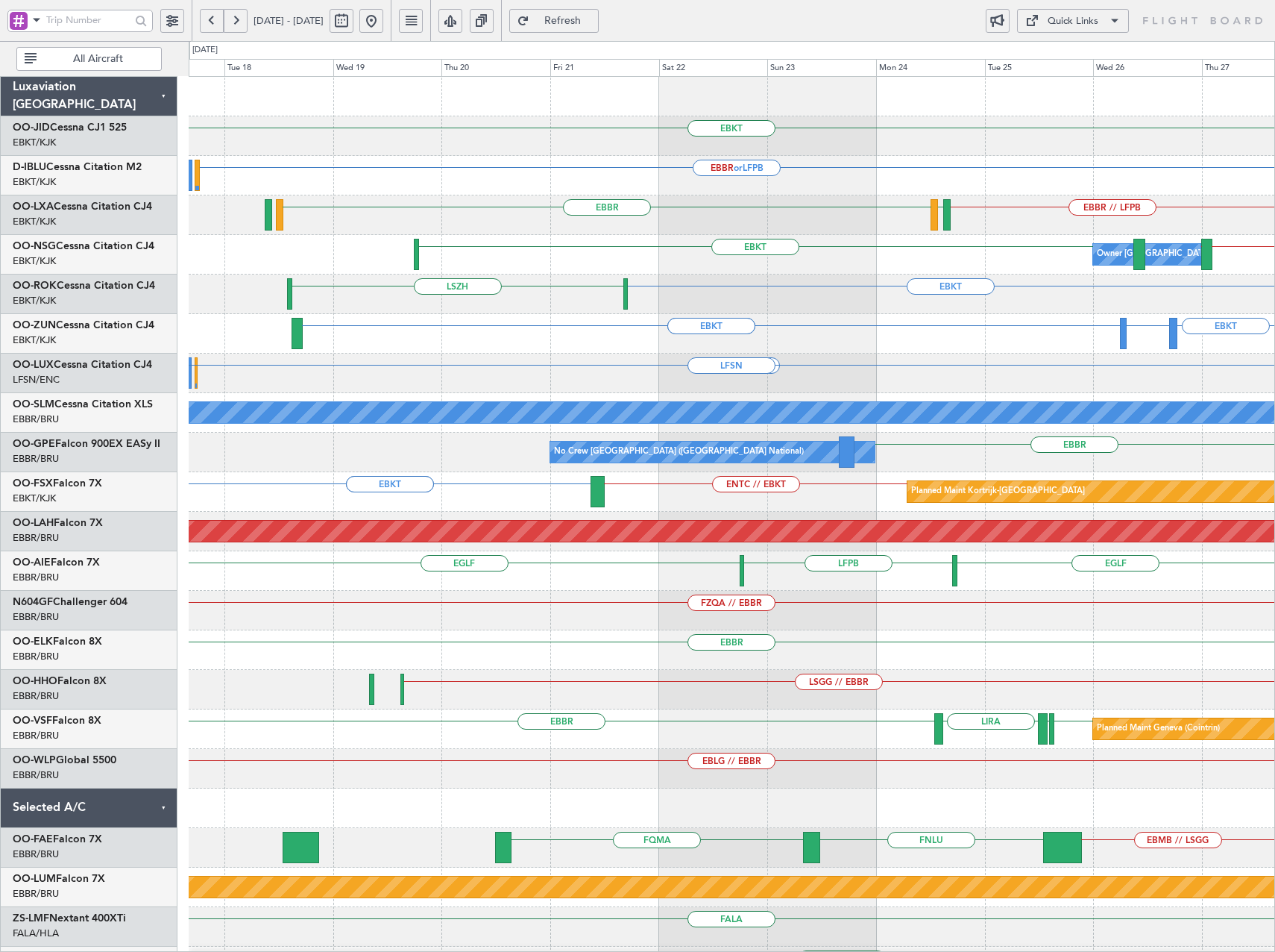
click at [826, 318] on div "EBKT EBBR or LFPB EBBR // LFPB LFTH EBBR EBBR // EBKT EBKT // LPPT EBKT Owner K…" at bounding box center [732, 570] width 1086 height 988
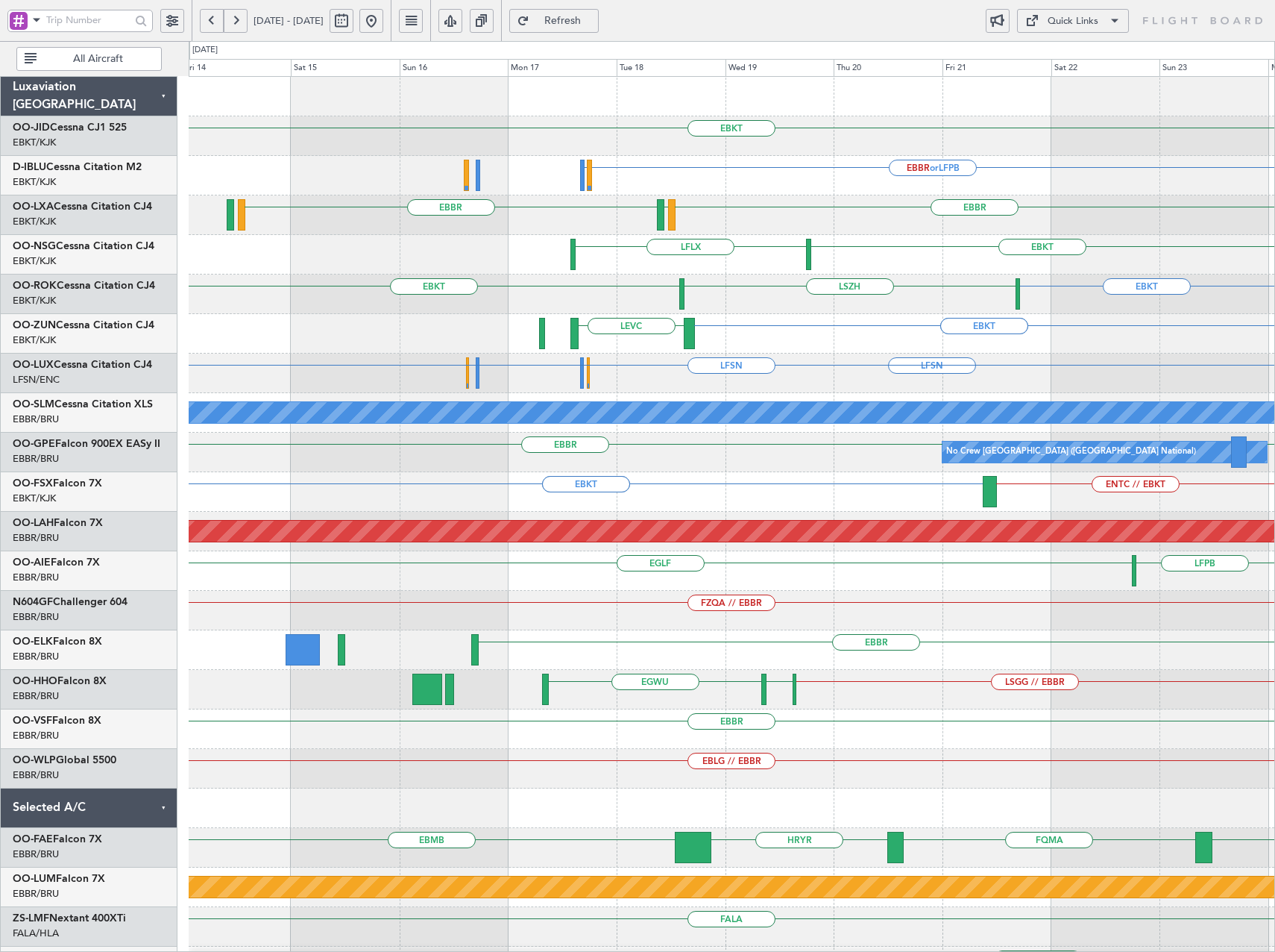
click at [793, 368] on div "EBKT EBBR or LFPB LSGG or LFPB Planned Maint Paris (Le Bourget) EBBR EBBR LFTH …" at bounding box center [732, 570] width 1086 height 988
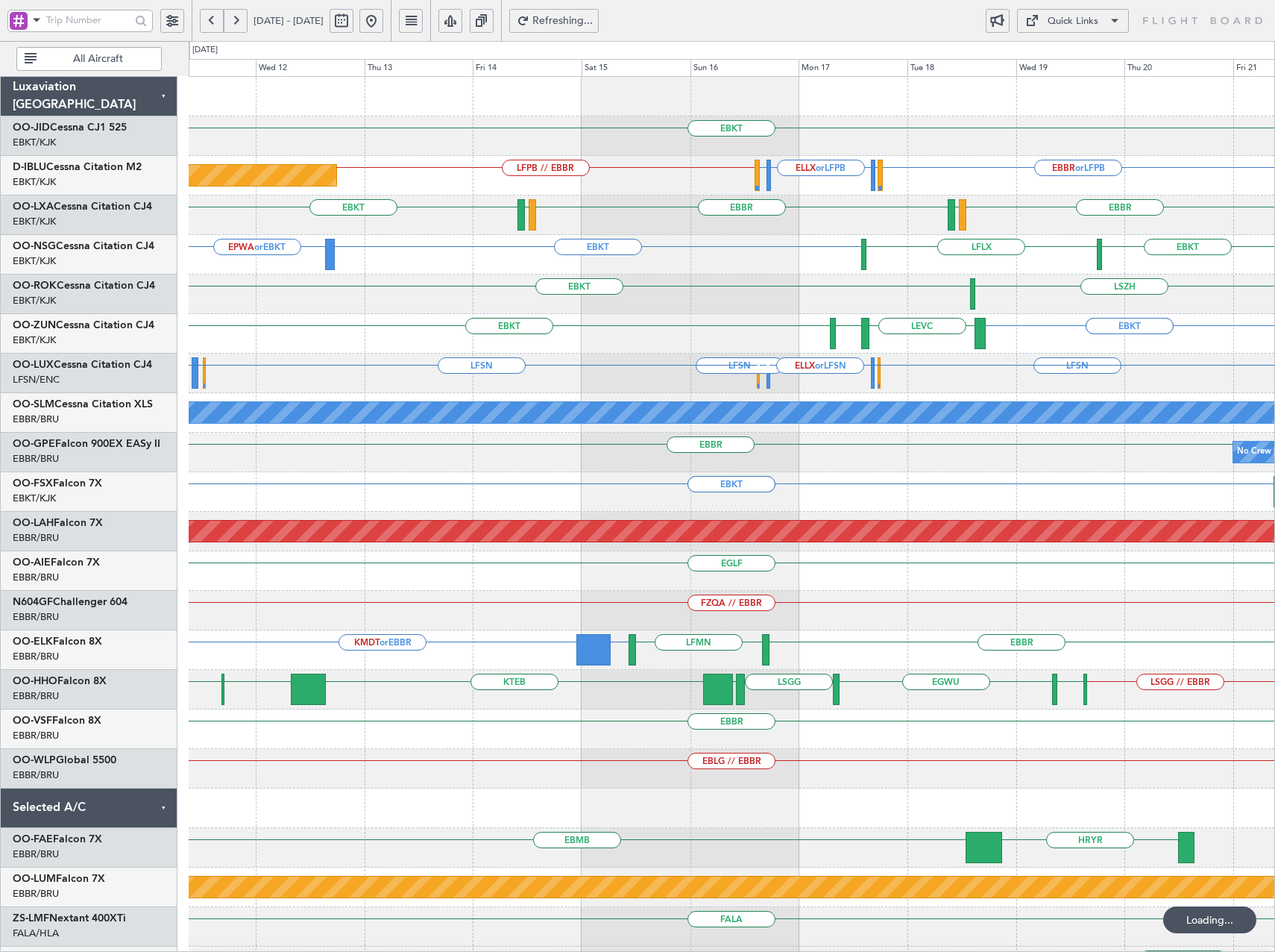
click at [686, 443] on div "EBKT Planned Maint Paris (Le Bourget) EBBR or LFPB LSGG or LFPB ELLX or LFPB LS…" at bounding box center [732, 570] width 1086 height 988
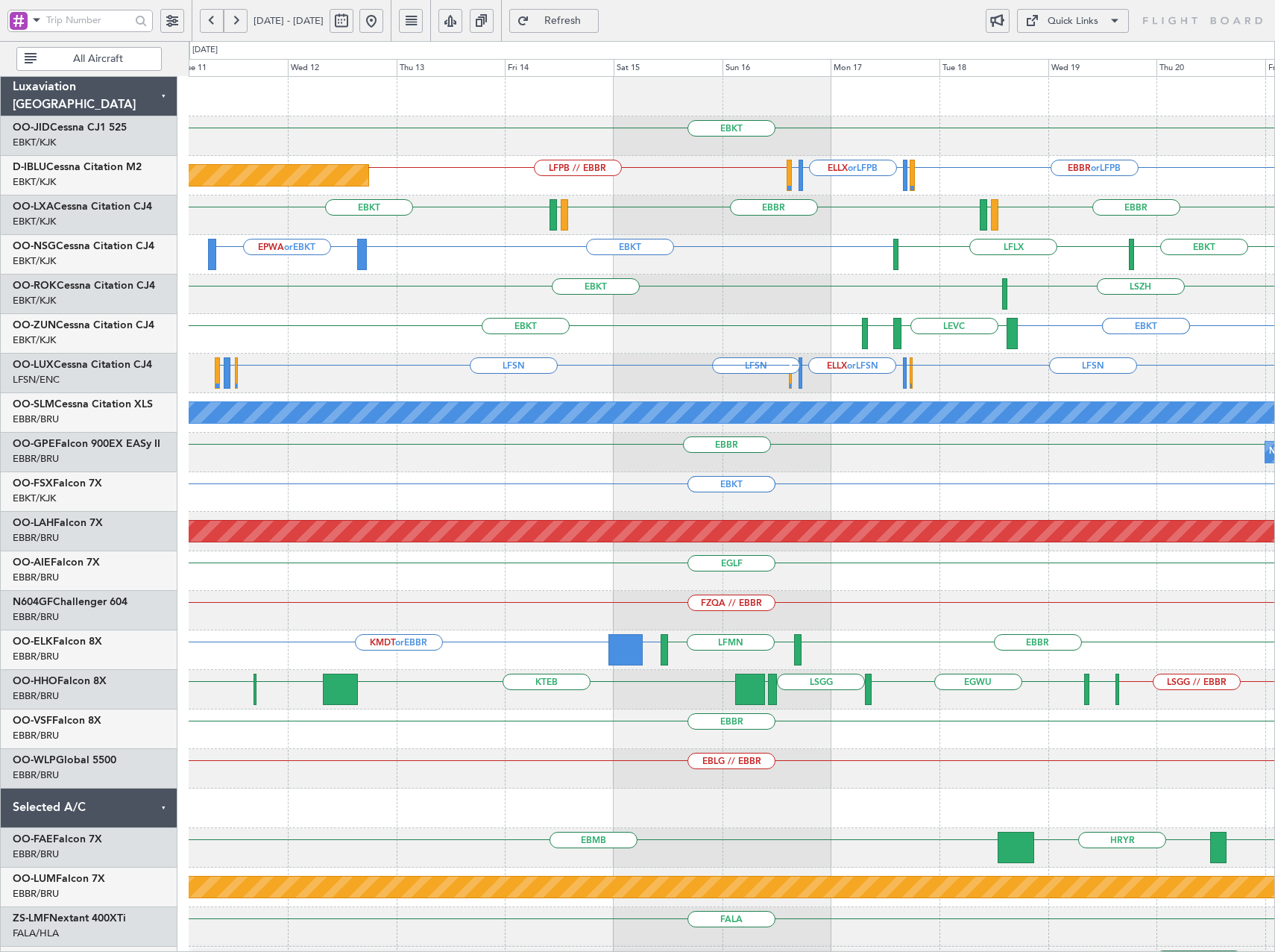
click at [539, 470] on div "EBKT LFPB // EBBR Planned Maint Paris (Le Bourget) LSGG or LFPB ELLX or LFPB LS…" at bounding box center [732, 570] width 1086 height 988
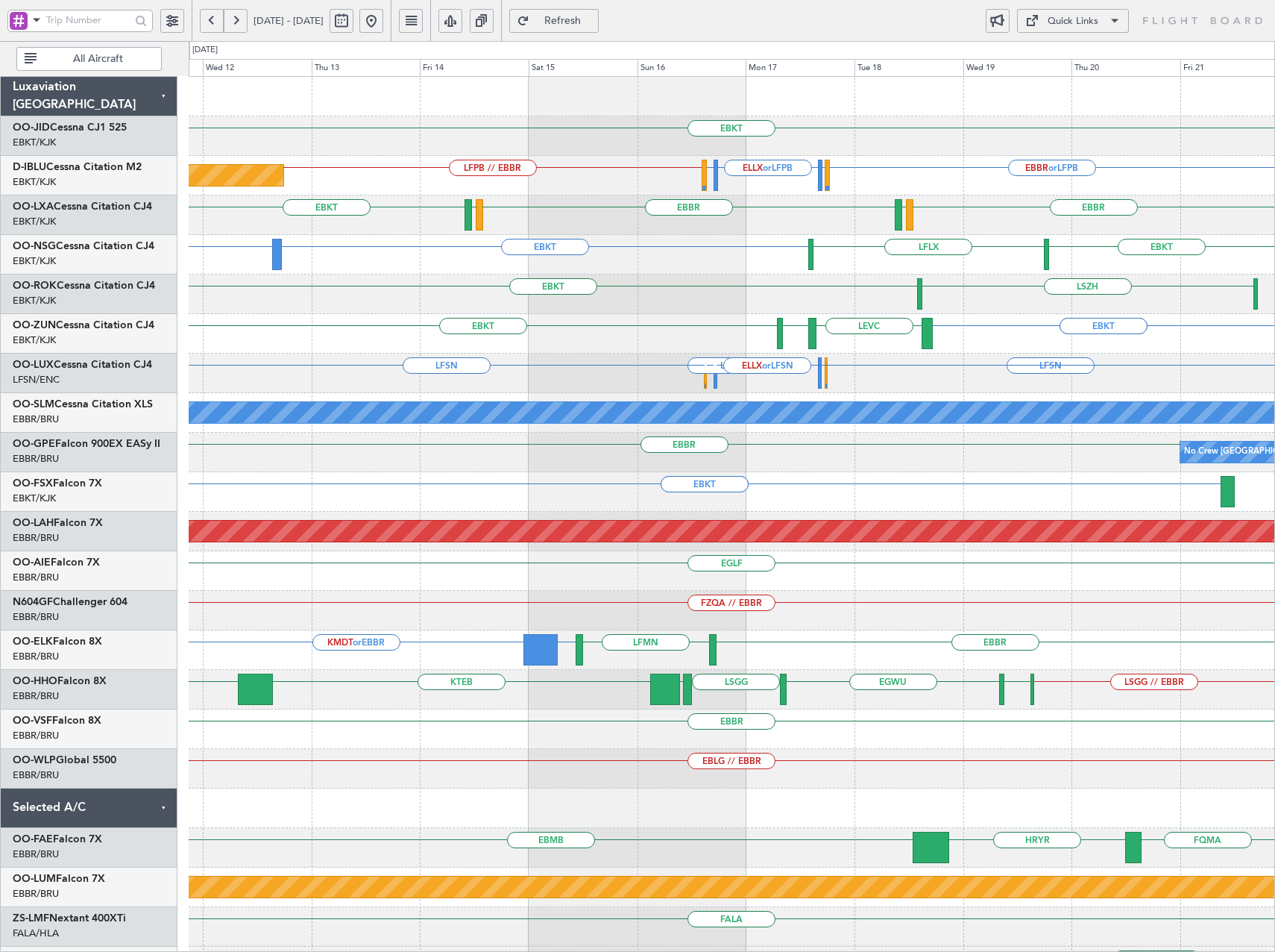
click at [716, 334] on div "EBKT EBKT EBKT LEVC LSZB" at bounding box center [732, 334] width 1086 height 39
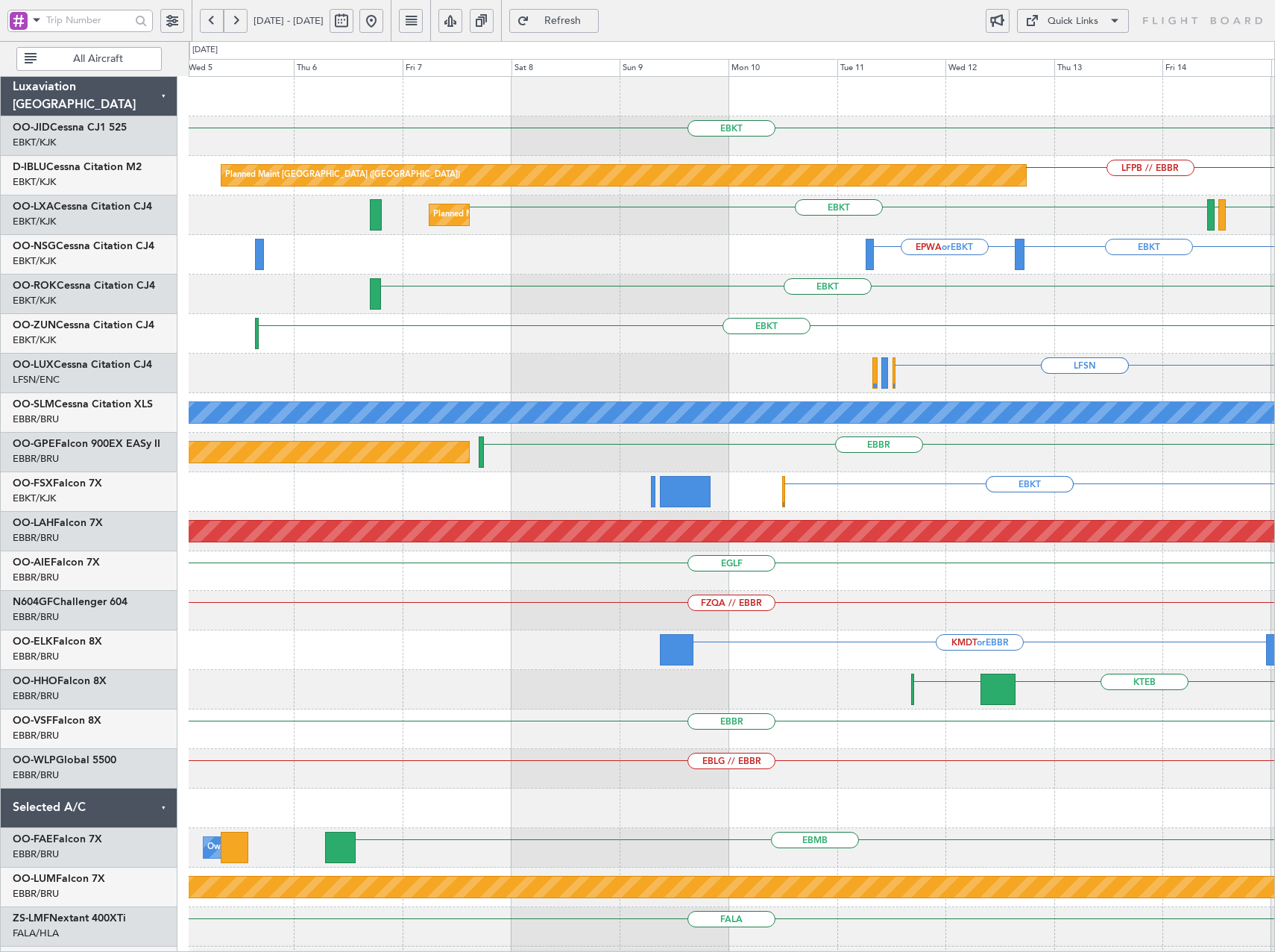
click at [1071, 367] on div "EBKT Planned Maint Paris (Le Bourget) LFPB // EBBR LSGG or LFPB ELLX or LFPB EB…" at bounding box center [732, 570] width 1086 height 988
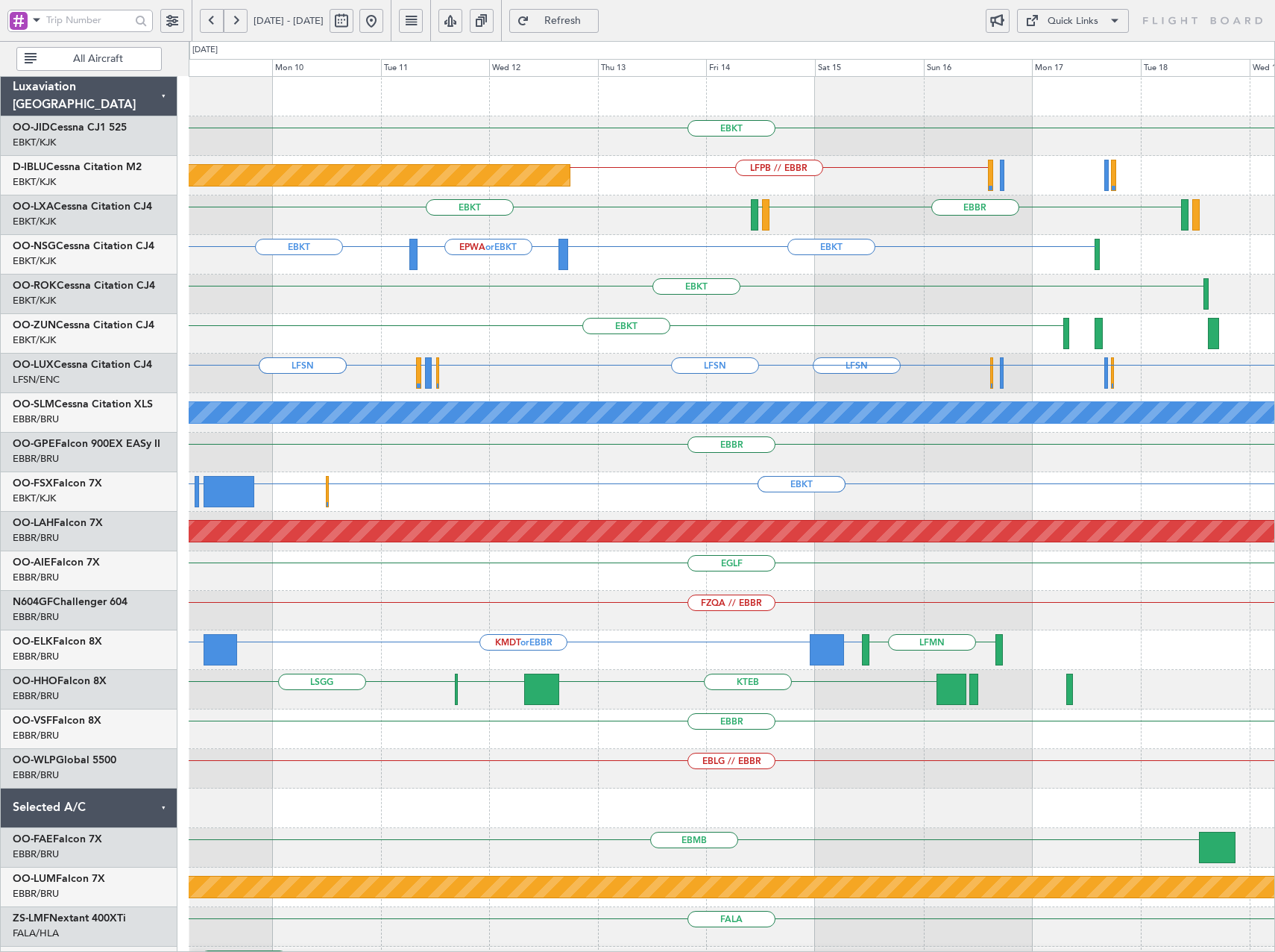
click at [647, 396] on div "EBKT LFPB // EBBR Planned Maint Paris (Le Bourget) EBBR EBKT LFMD Planned Maint…" at bounding box center [732, 610] width 1086 height 1068
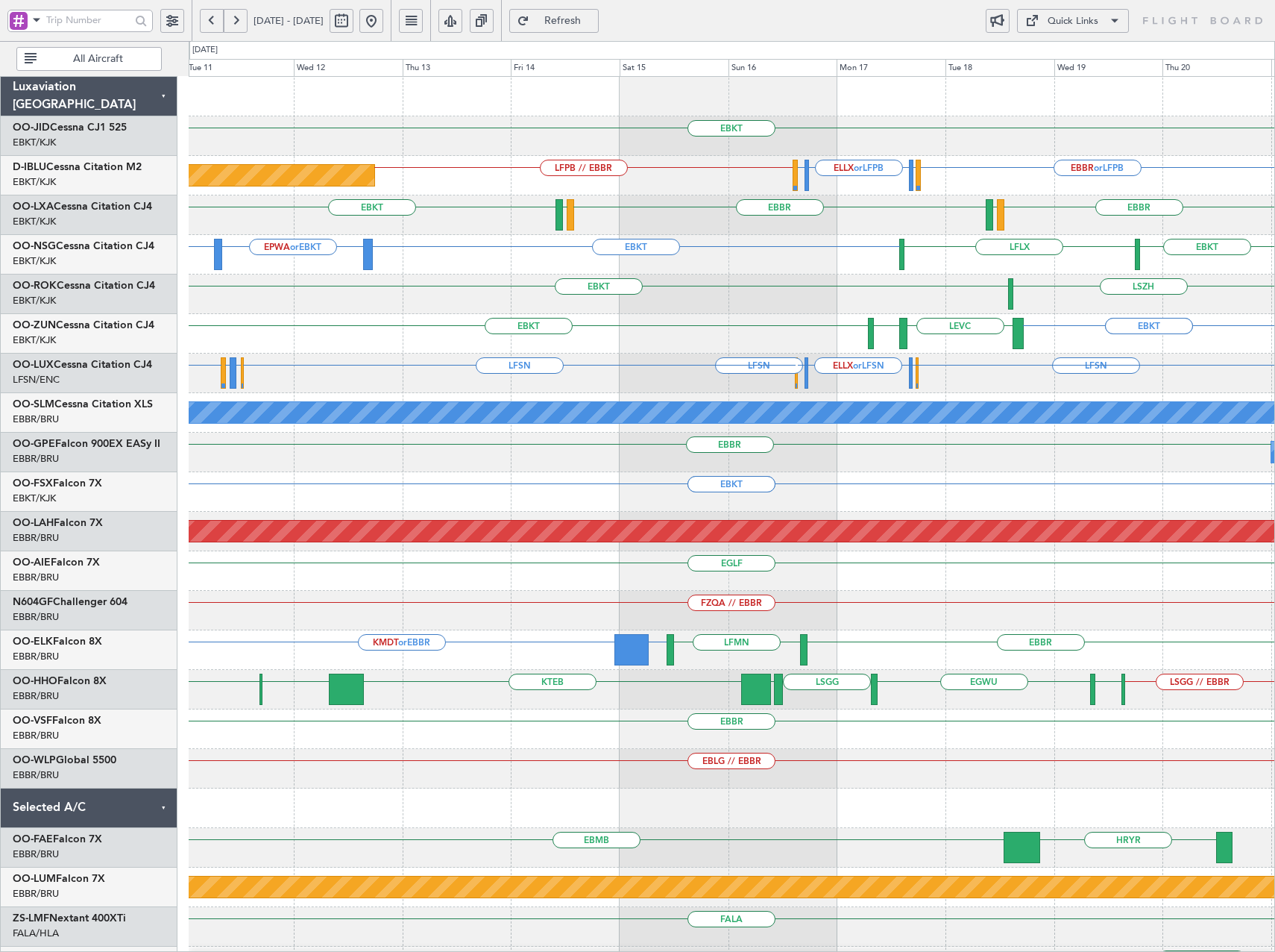
click at [897, 301] on div "LSZH EBKT" at bounding box center [732, 294] width 1086 height 39
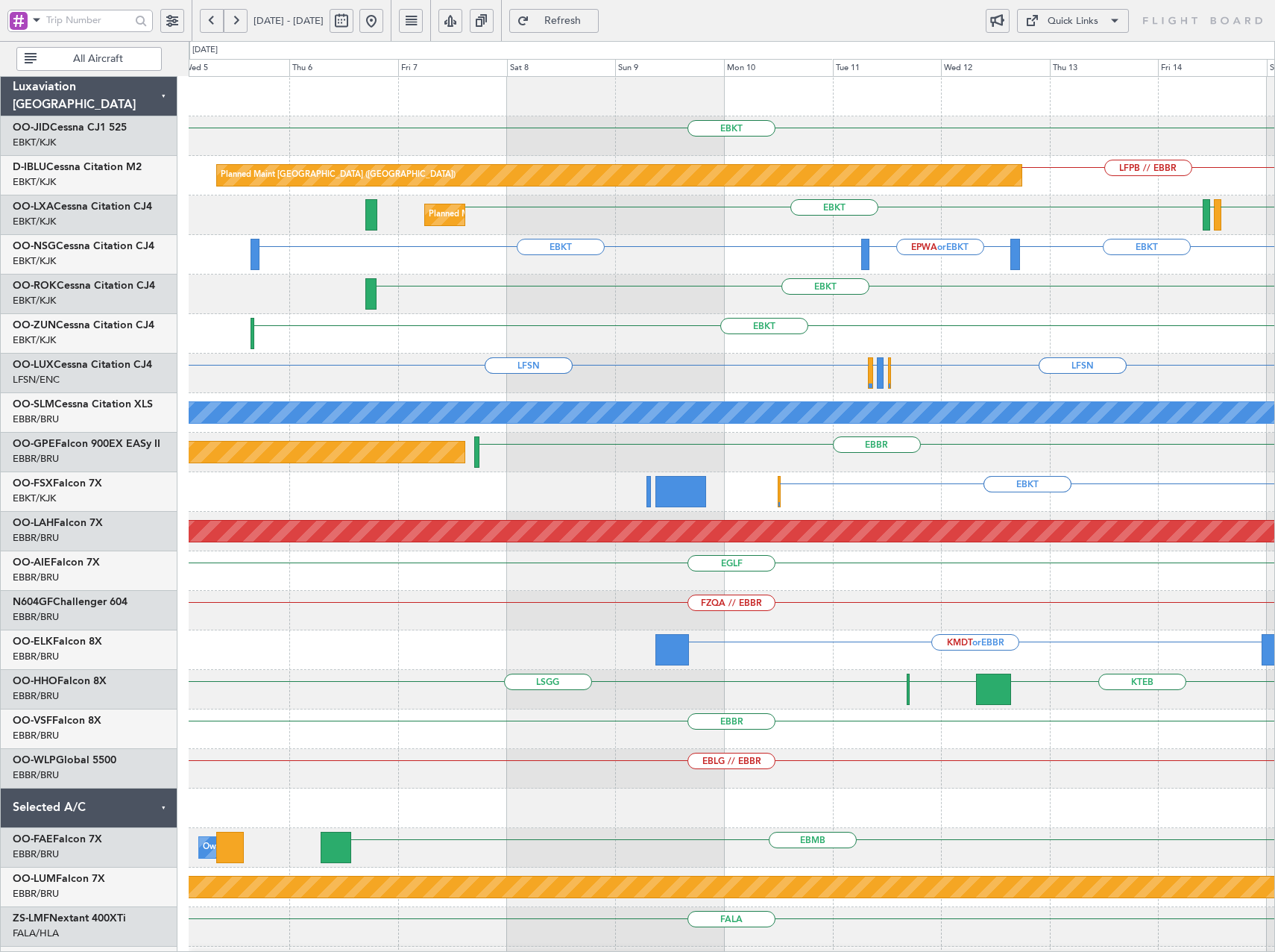
click at [974, 632] on div "EBKT Planned Maint Paris (Le Bourget) LFPB // EBBR LSGG or LFPB ELLX or LFPB EB…" at bounding box center [732, 570] width 1086 height 988
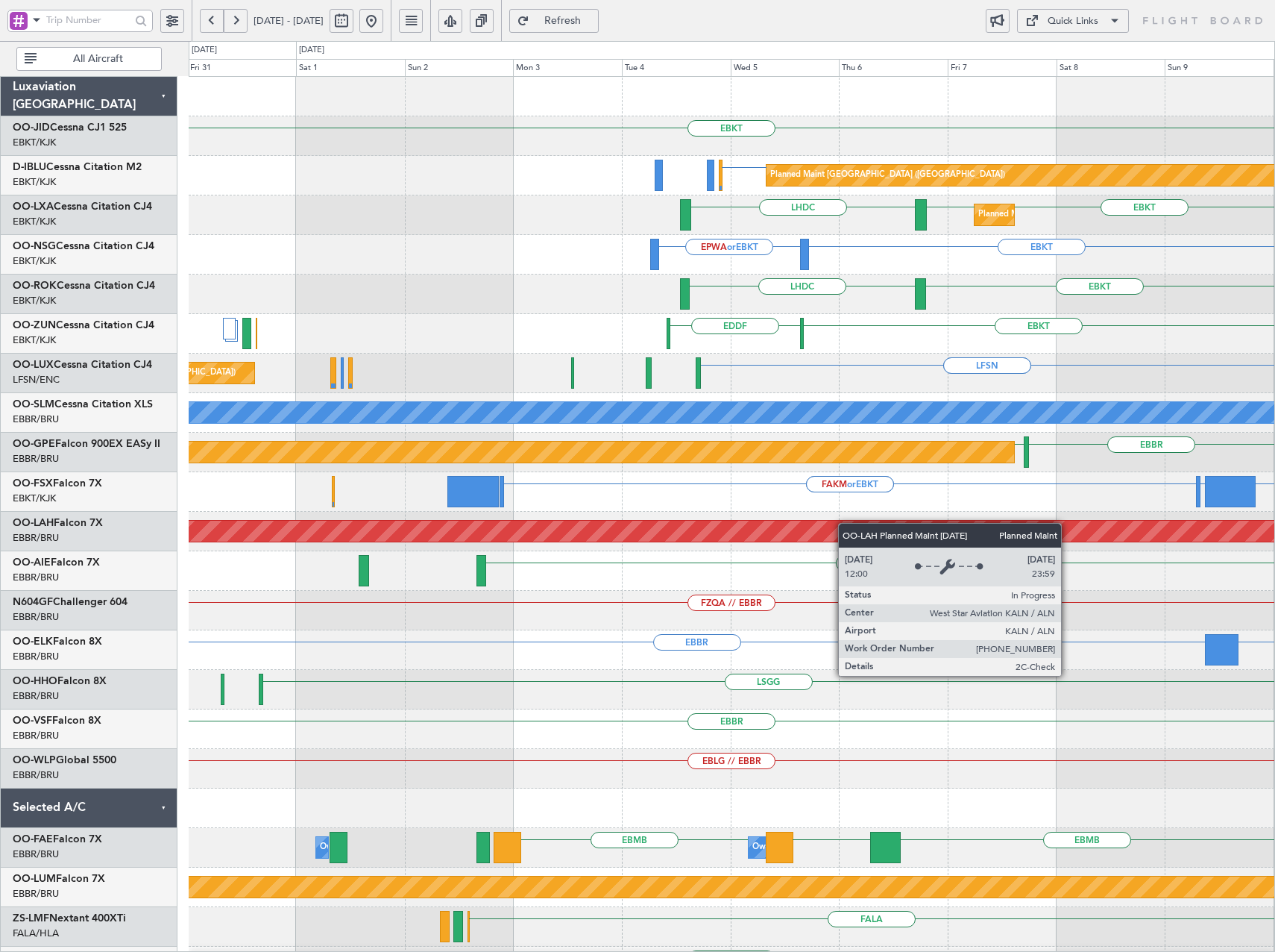
click at [1008, 532] on div "EBKT LFPB or EBKT Planned Maint Paris (Le Bourget) LHDC EBKT EBKT Planned Maint…" at bounding box center [732, 610] width 1086 height 1068
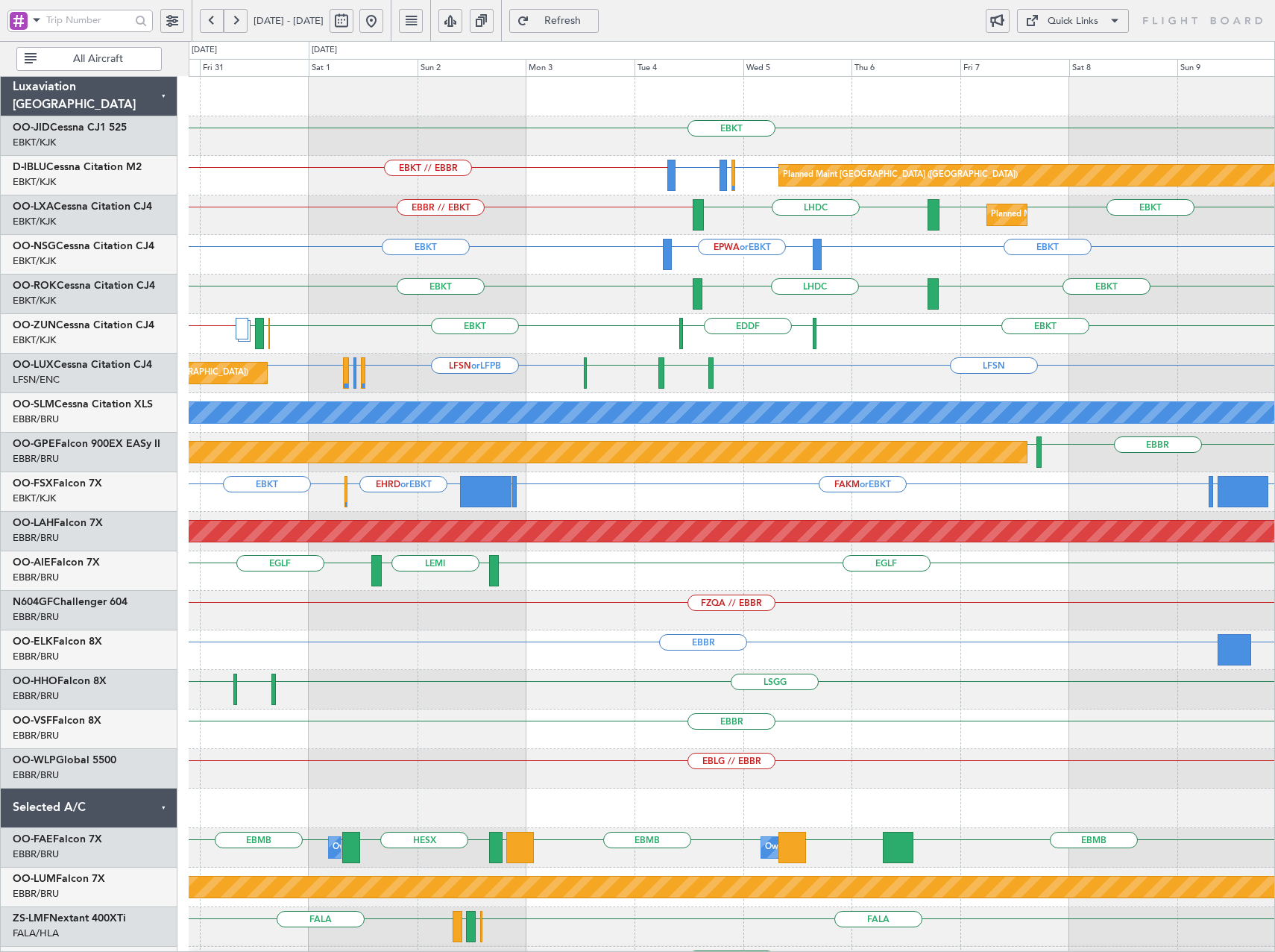
click at [383, 25] on button at bounding box center [371, 21] width 24 height 24
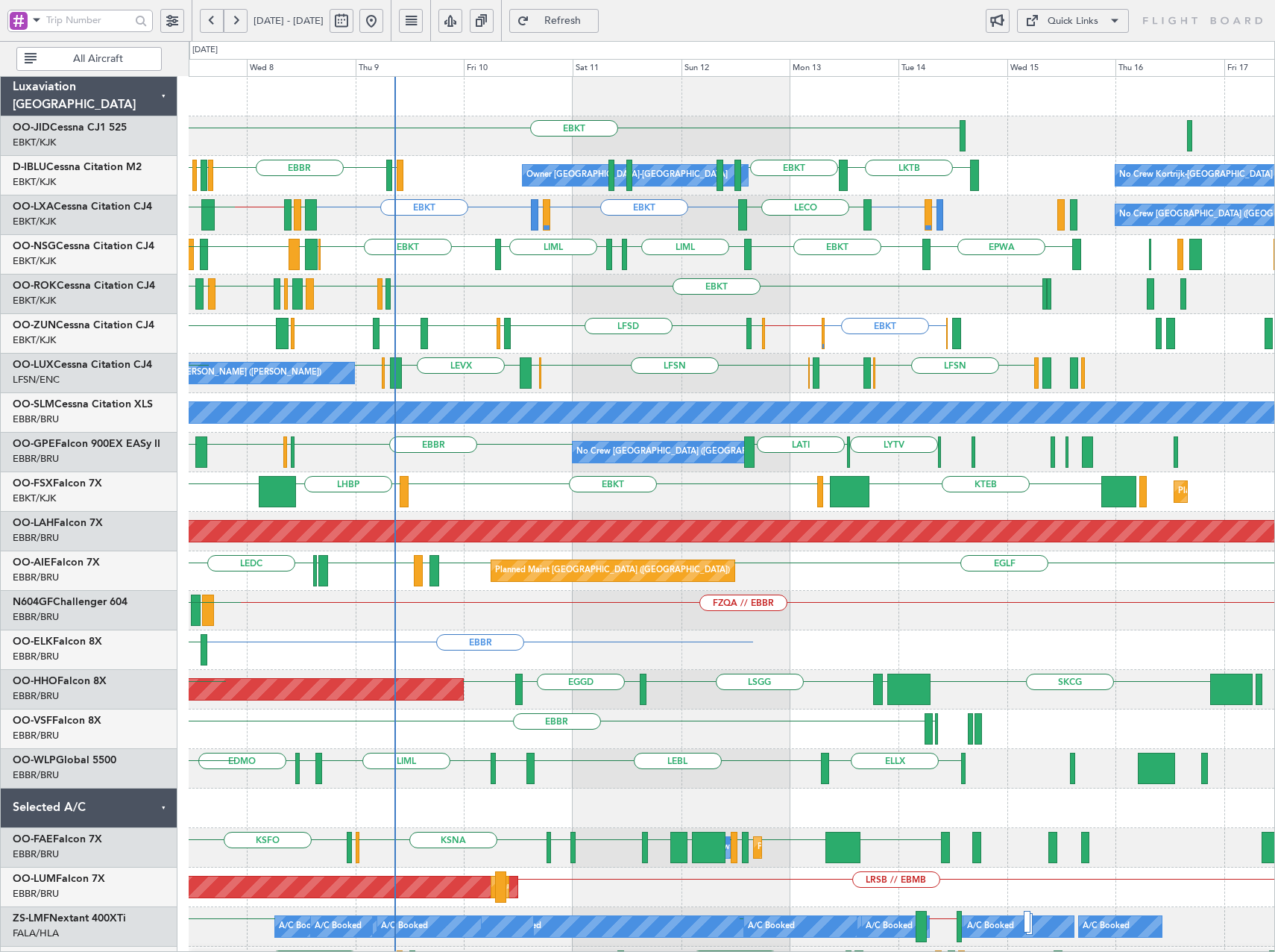
click at [651, 765] on div "LEBL EBLG LIML EDDP EDMO ELLX ELLX EBLG" at bounding box center [732, 769] width 1086 height 39
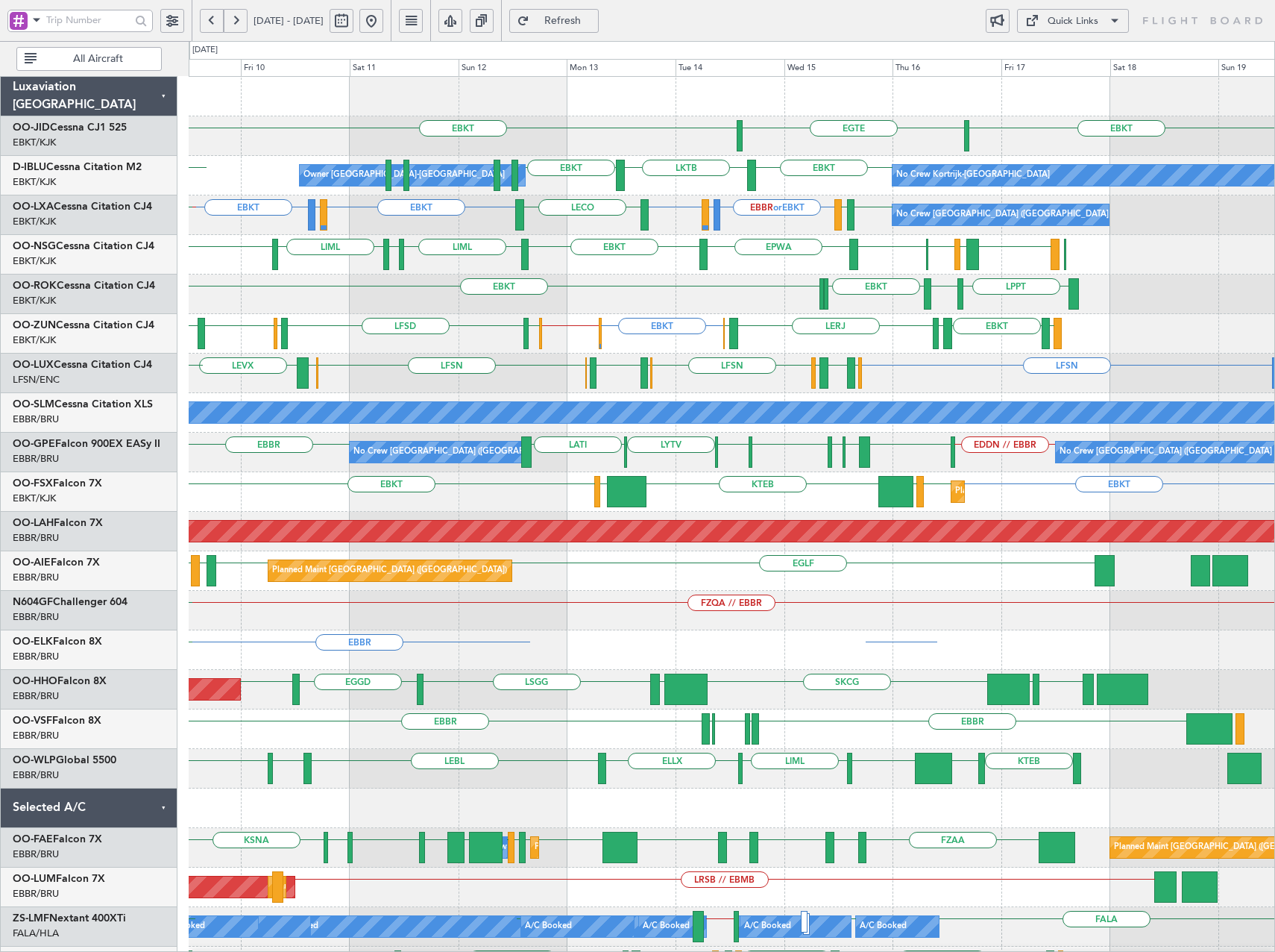
click at [874, 711] on div "EBKT EBKT EGTE Owner Kortrijk-Wevelgem No Crew Kortrijk-Wevelgem EBKT LKTB EBKT…" at bounding box center [732, 630] width 1086 height 1107
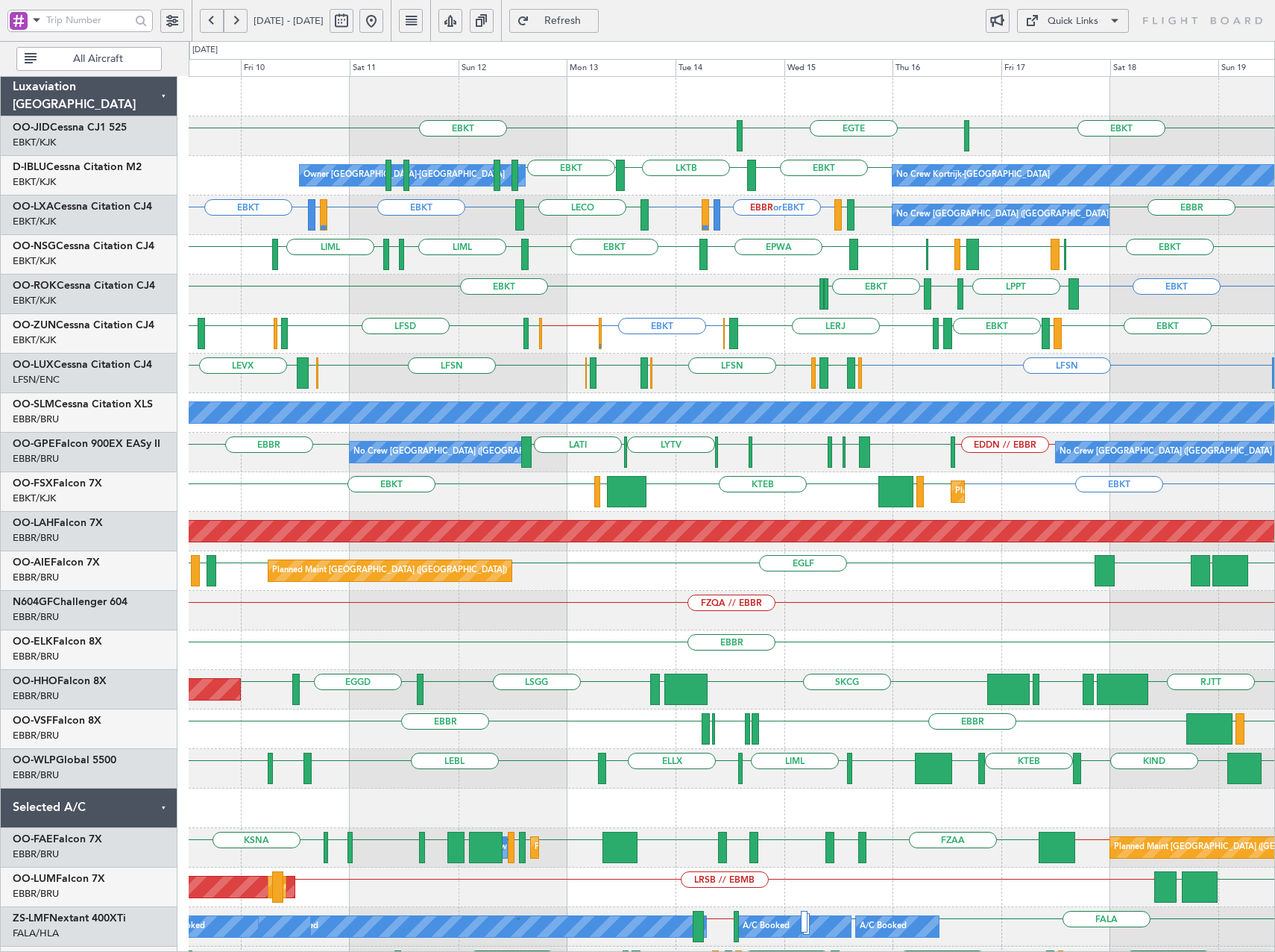
click at [593, 18] on span "Refresh" at bounding box center [563, 21] width 61 height 11
click at [204, 278] on div "EBKT EGTE EBKT EBKT LKTB EBKT No Crew Kortrijk-Wevelgem Owner Kortrijk-Wevelgem…" at bounding box center [732, 630] width 1086 height 1107
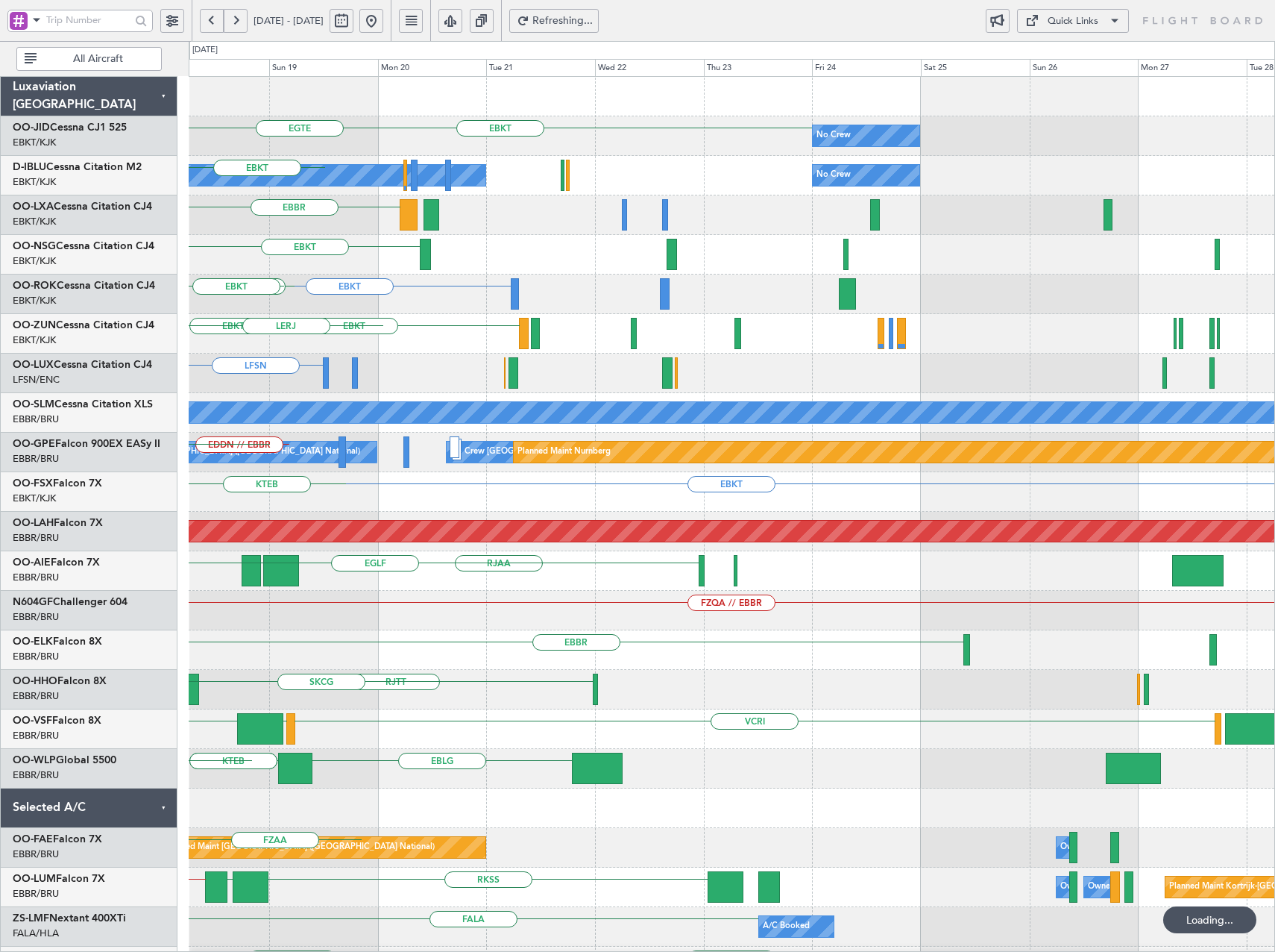
click at [165, 292] on div "EBKT No Crew EGTE No Crew Kortrijk-Wevelgem No Crew EBKT EBBR No Crew Brussels …" at bounding box center [638, 497] width 1275 height 911
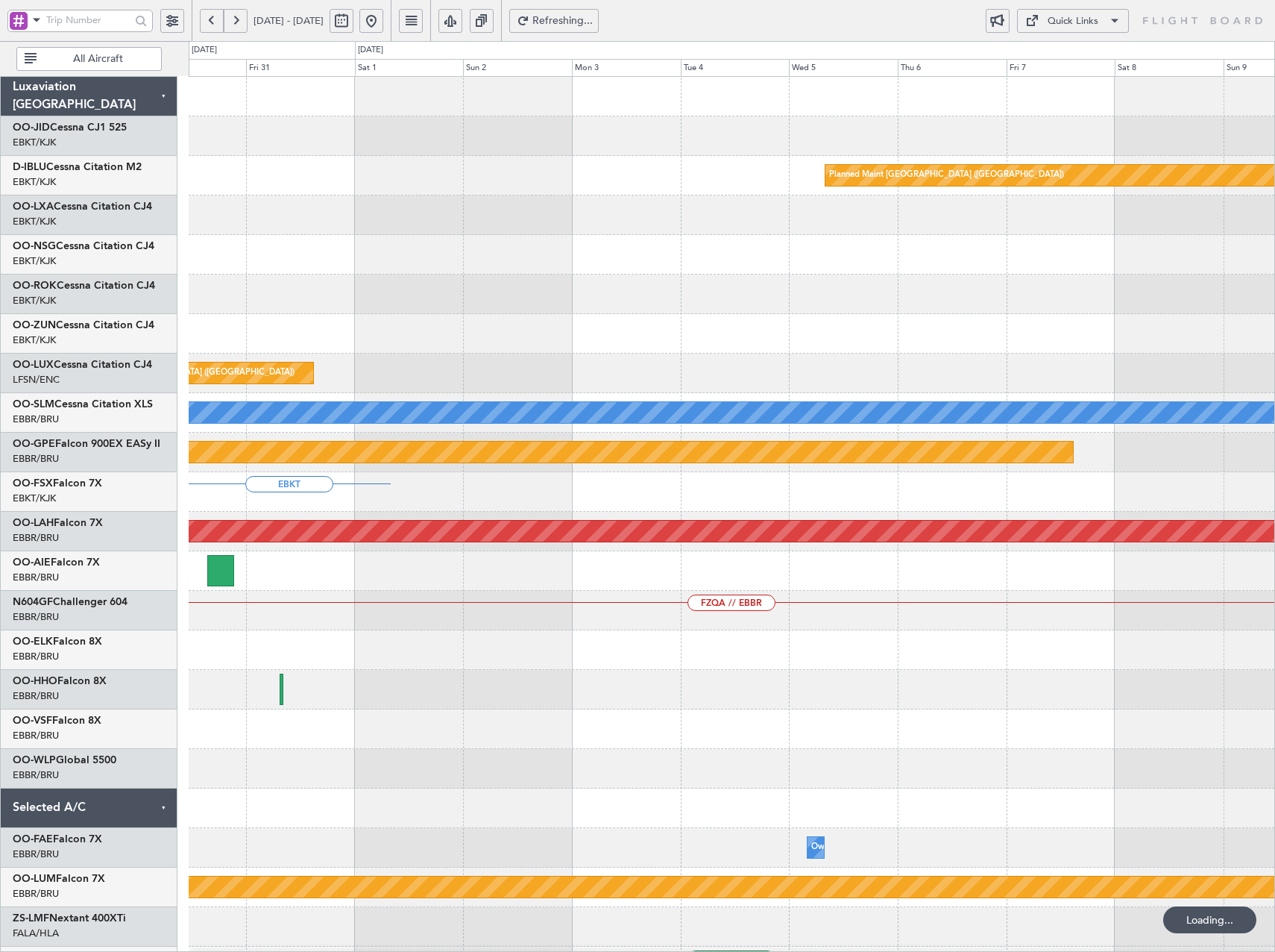
click at [259, 316] on div "Planned Maint Paris (Le Bourget) Planned Maint Paris (Le Bourget) A/C Unavailab…" at bounding box center [732, 630] width 1086 height 1107
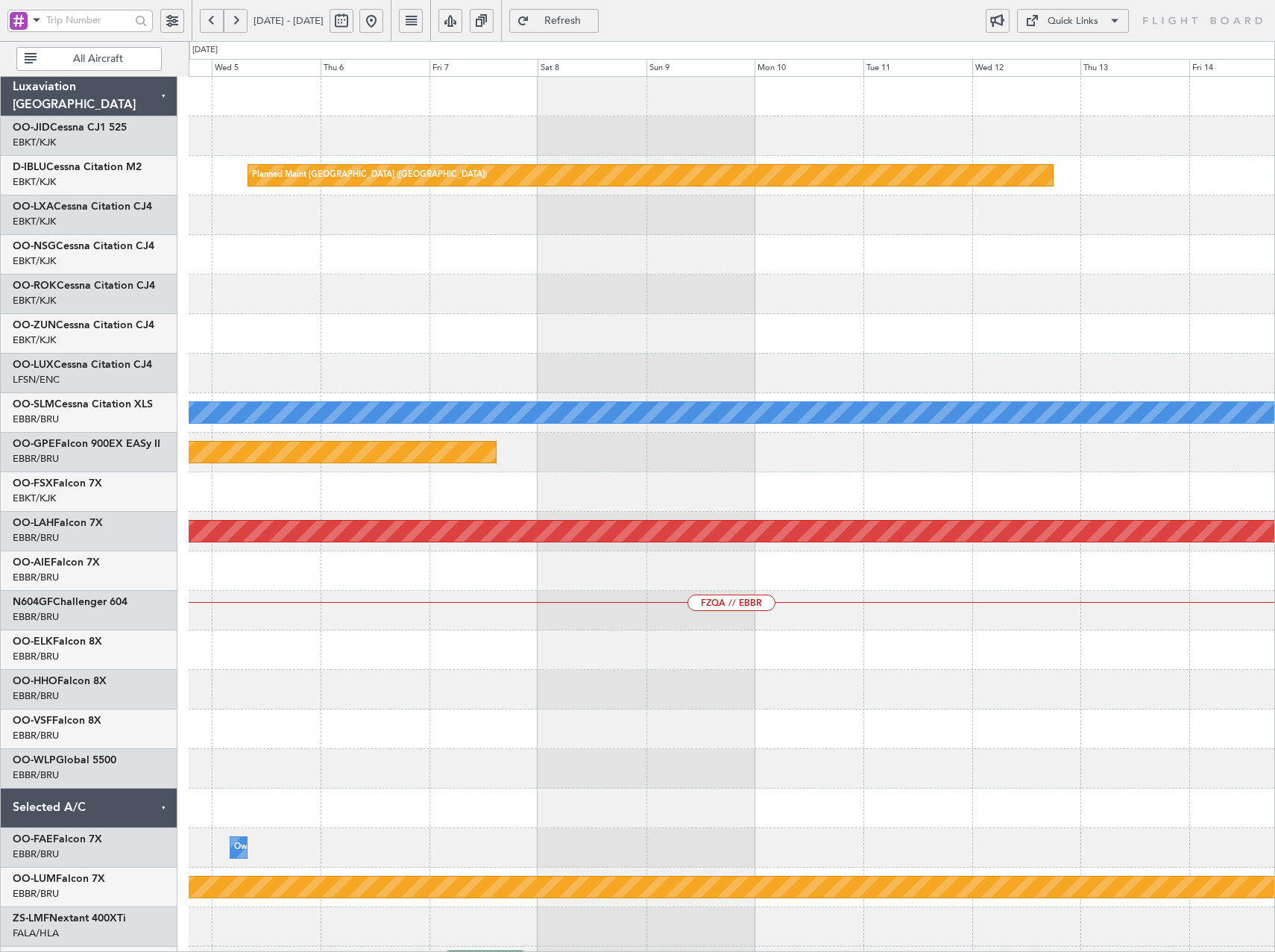
click at [179, 368] on div "Planned Maint Paris (Le Bourget) A/C Unavailable Monchengladbach Planned Maint …" at bounding box center [638, 497] width 1275 height 911
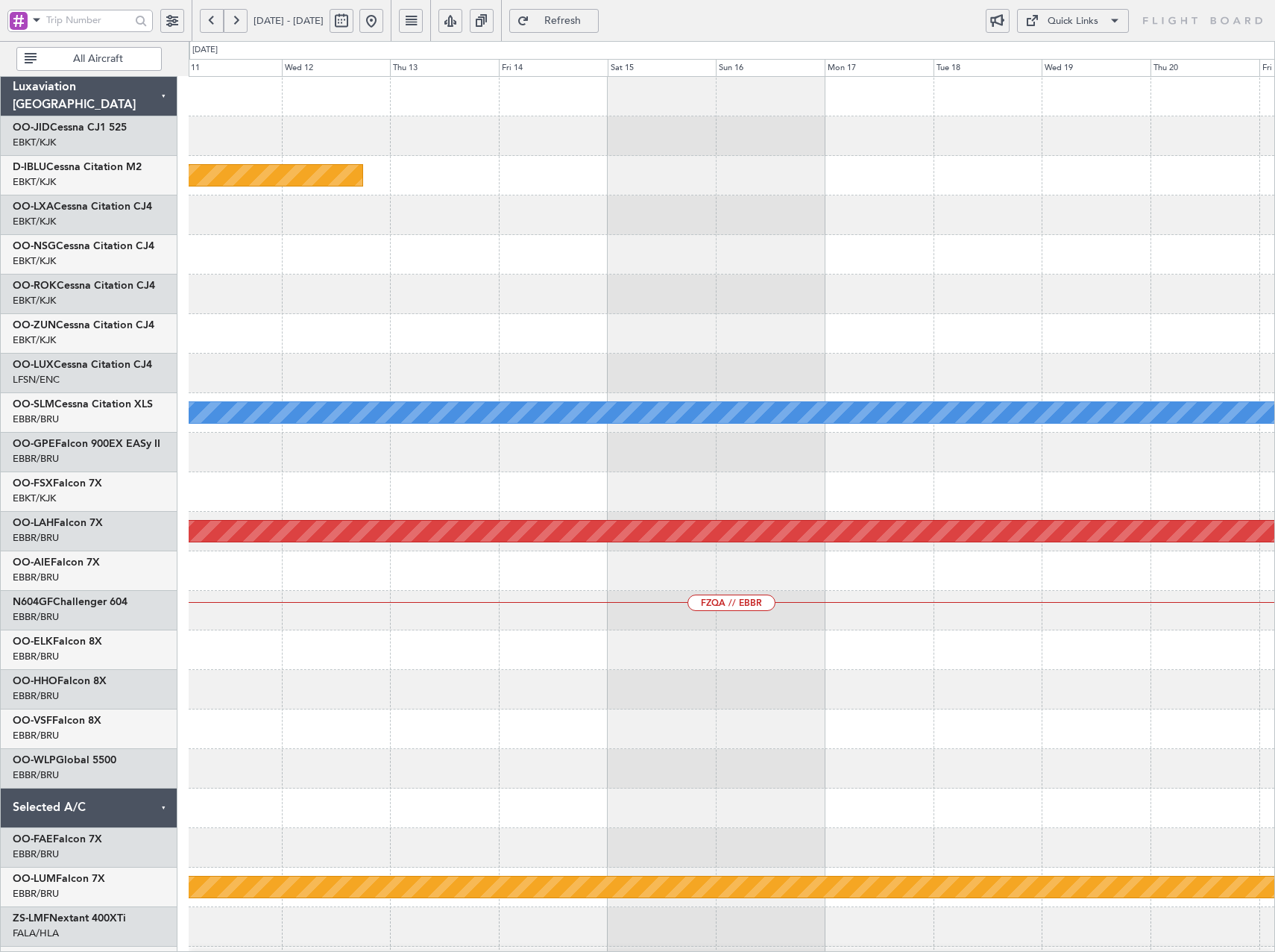
click at [50, 308] on div "Planned Maint Paris (Le Bourget) A/C Unavailable Monchengladbach Planned Maint …" at bounding box center [638, 497] width 1275 height 911
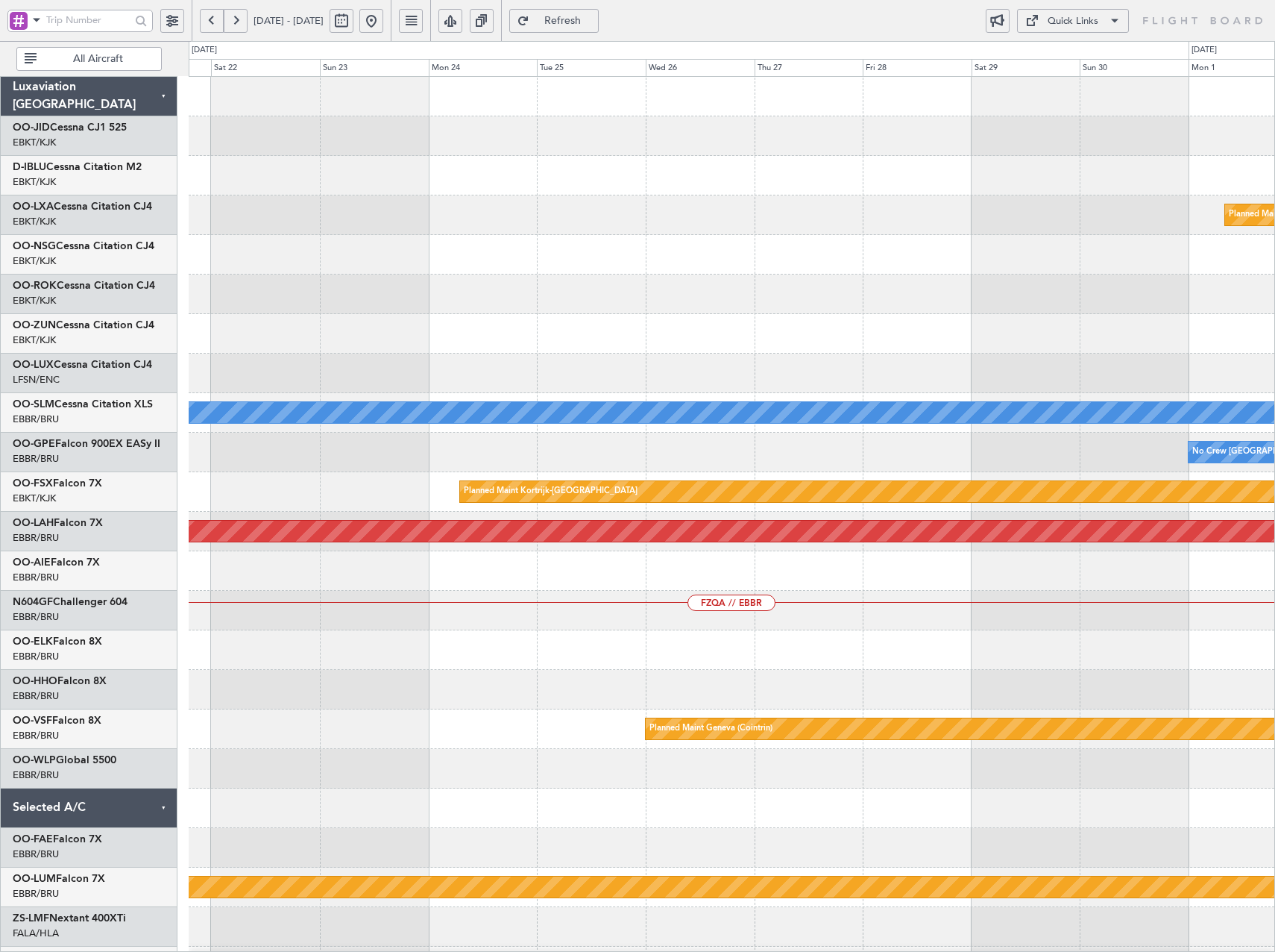
click at [268, 361] on div "Planned Maint Paris (Le Bourget) A/C Unavailable Monchengladbach No Crew Brusse…" at bounding box center [732, 630] width 1086 height 1107
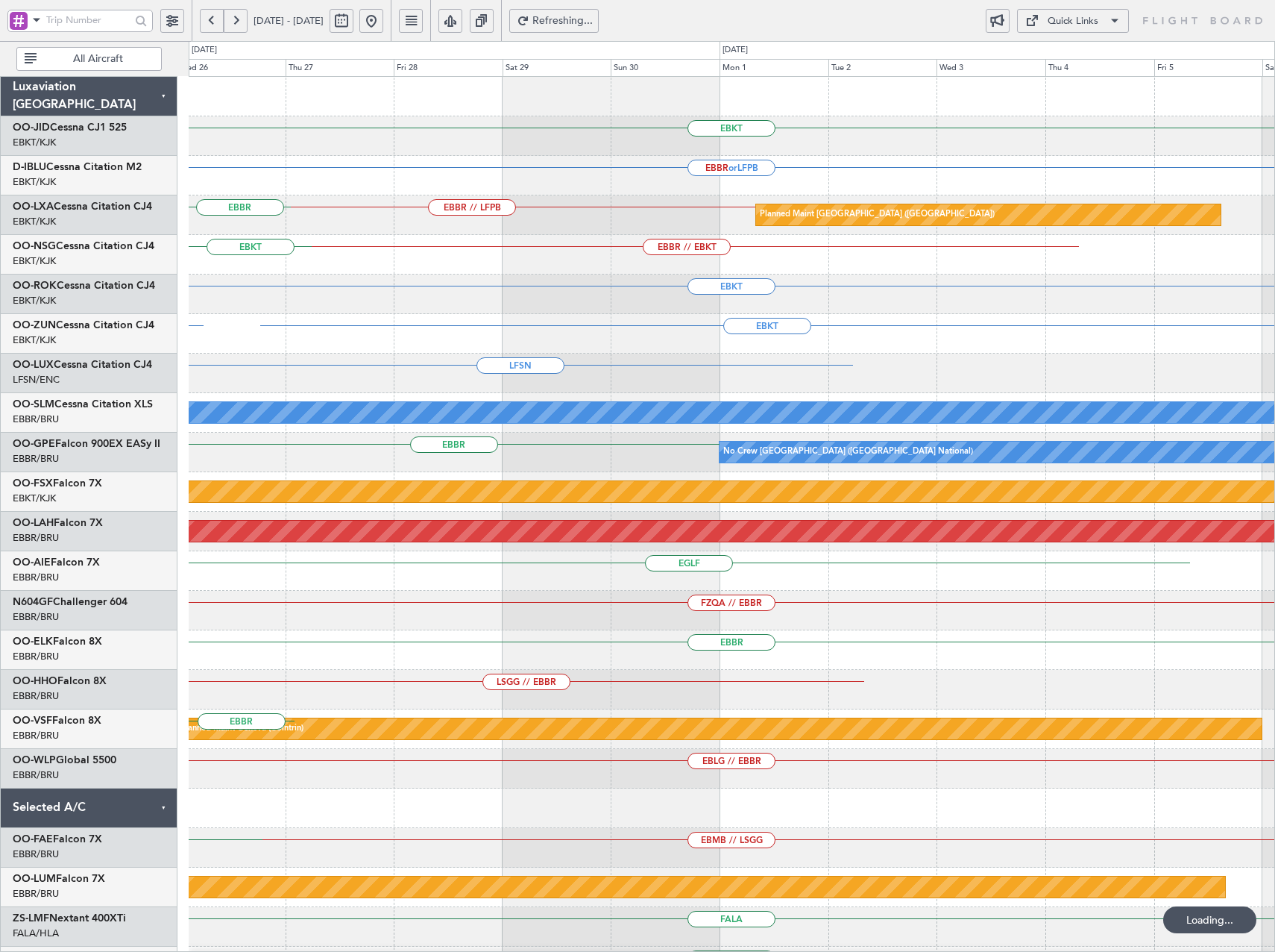
click at [0, 341] on html "22 Nov 2025 - 02 Dec 2025 Refreshing... Quick Links All Aircraft EBKT EBBR or L…" at bounding box center [638, 476] width 1275 height 952
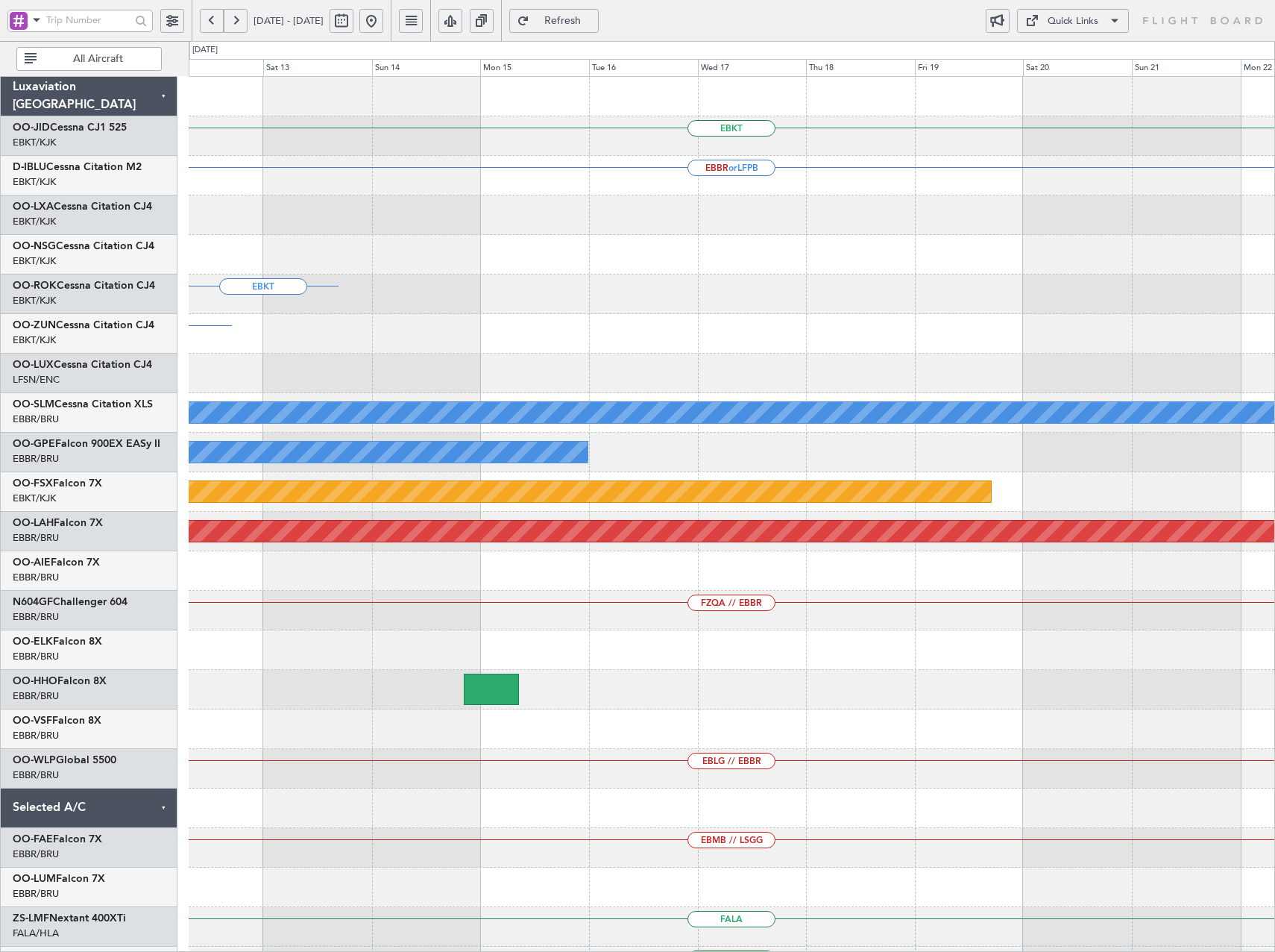
click at [0, 387] on html "22 Nov 2025 - 02 Dec 2025 Refresh Quick Links All Aircraft EBKT EBBR or LFPB EB…" at bounding box center [638, 476] width 1275 height 952
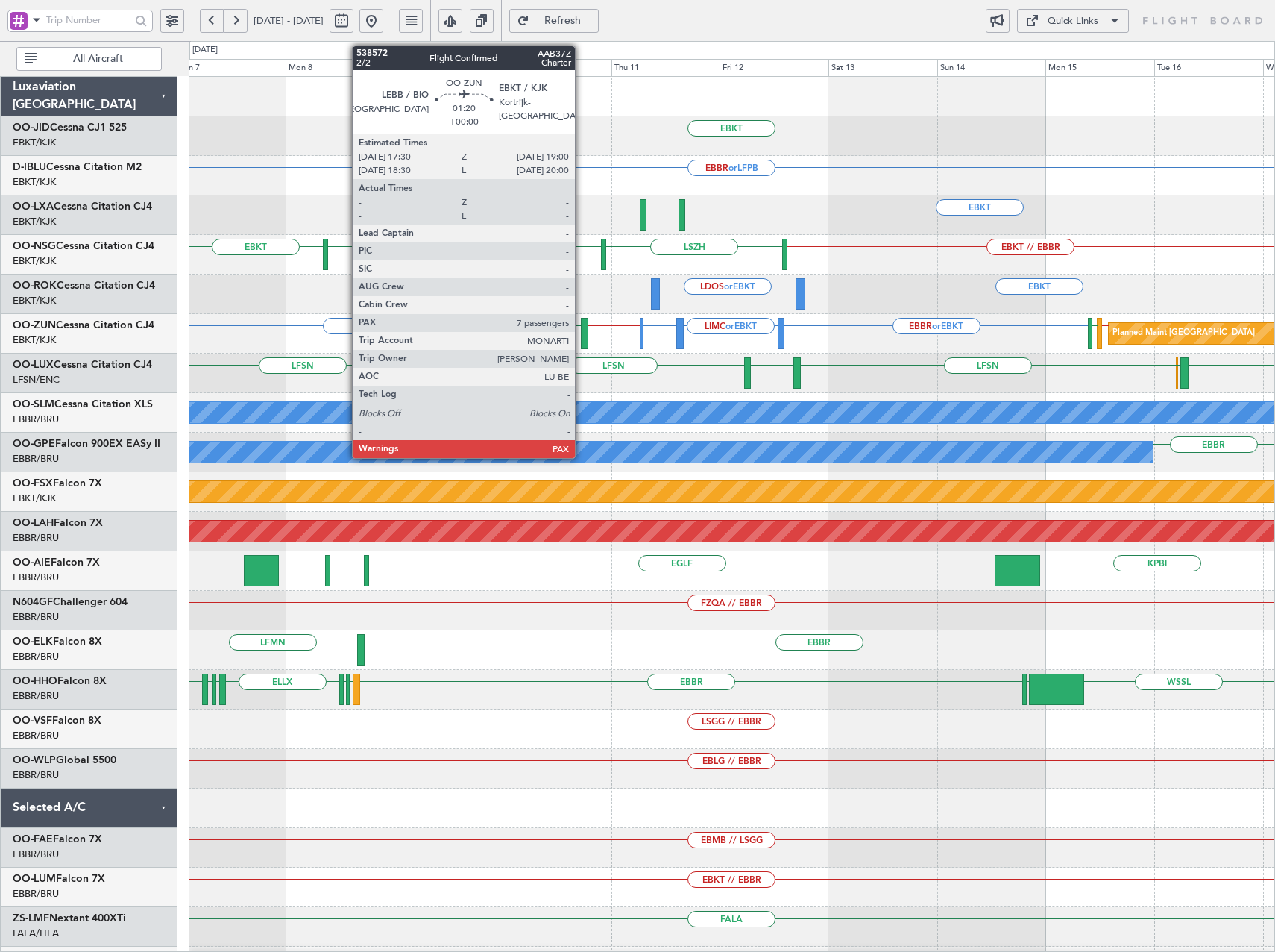
click at [582, 336] on div at bounding box center [585, 333] width 8 height 31
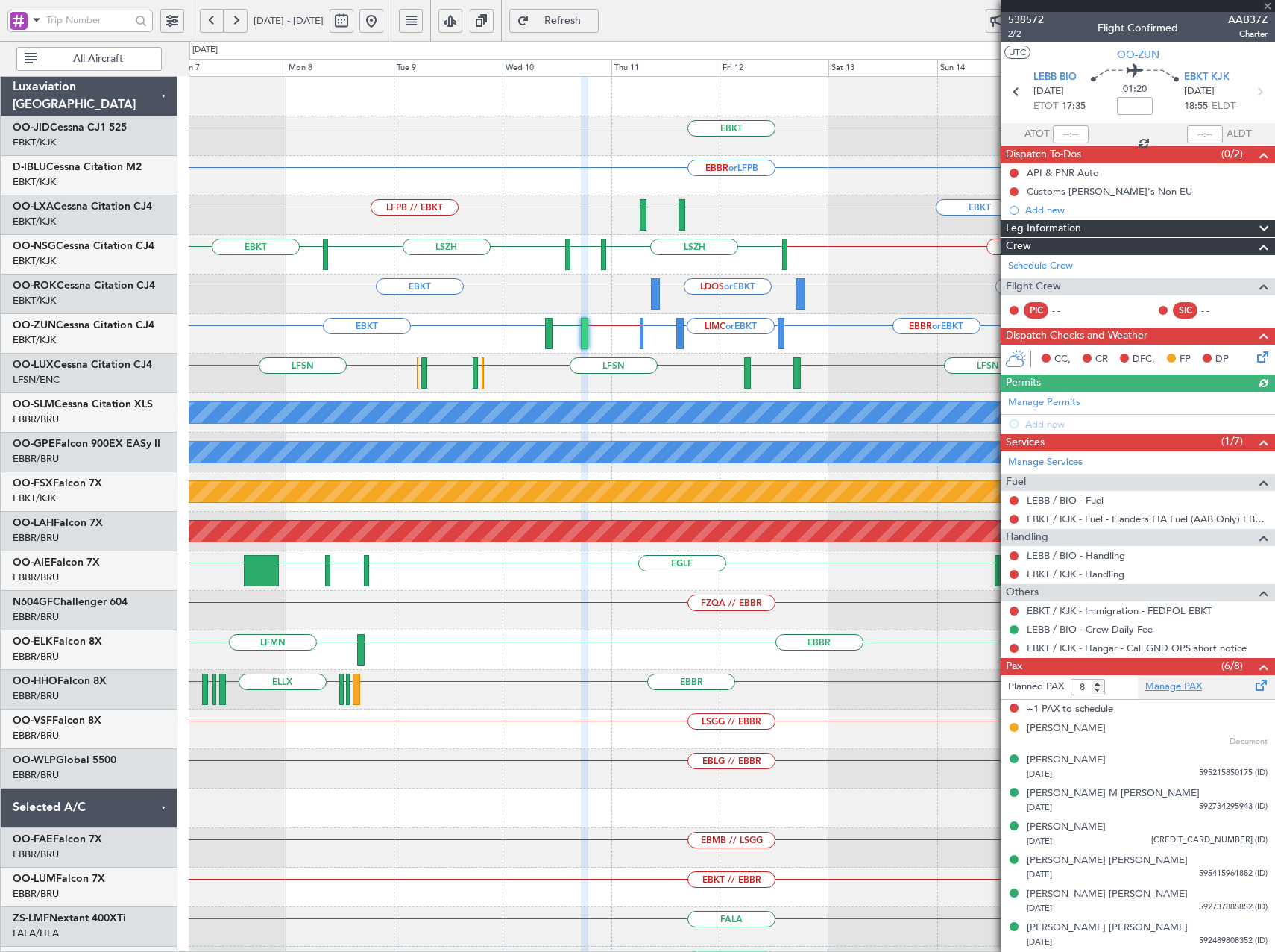
click at [1164, 684] on link "Manage PAX" at bounding box center [1174, 687] width 57 height 15
click at [1029, 21] on span "538572" at bounding box center [1026, 20] width 36 height 16
click at [1063, 459] on link "Manage Services" at bounding box center [1046, 462] width 74 height 15
click at [383, 29] on button at bounding box center [371, 21] width 24 height 24
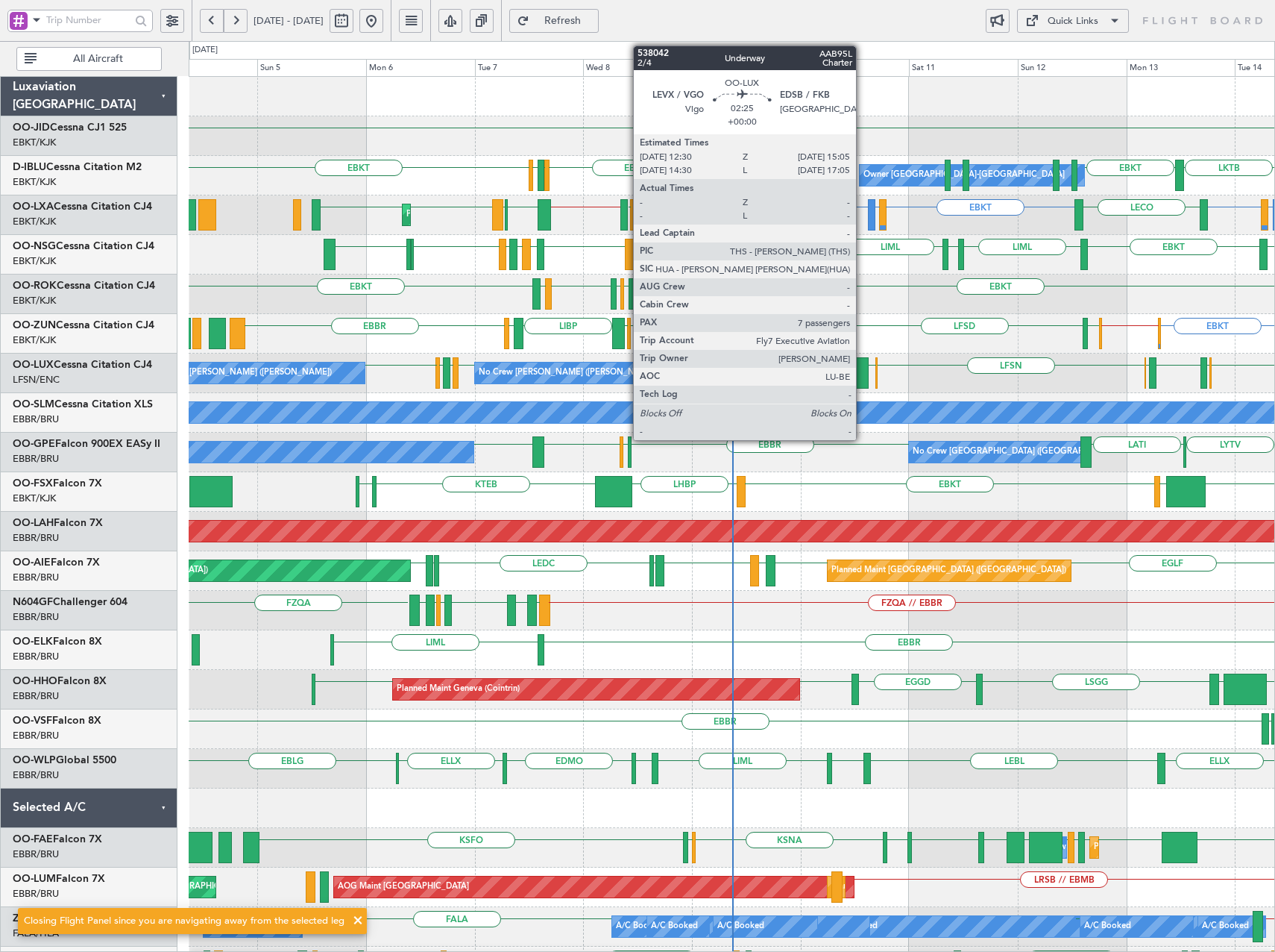
click at [863, 376] on div at bounding box center [862, 373] width 12 height 31
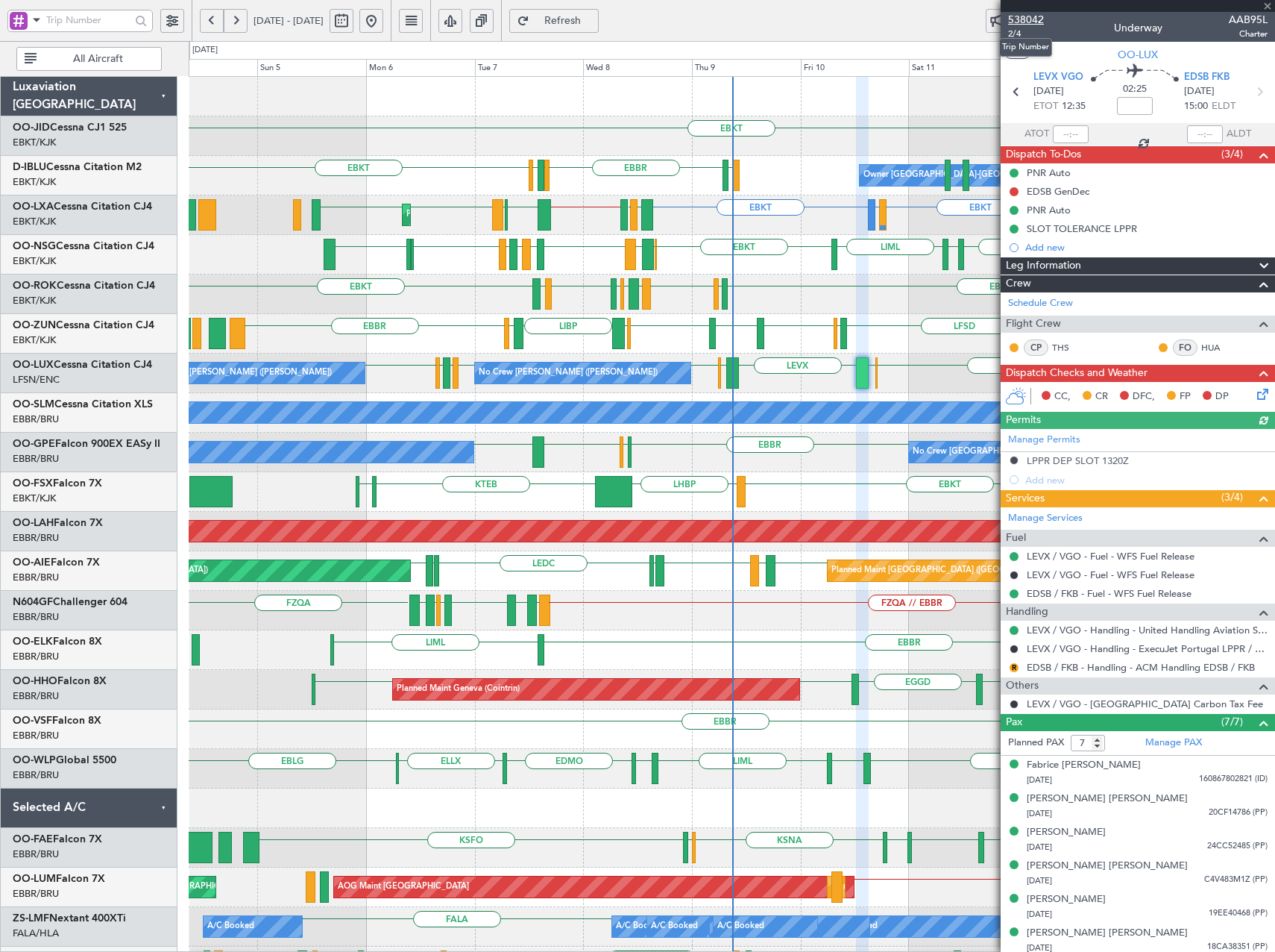
click at [1024, 22] on span "538042" at bounding box center [1026, 20] width 36 height 16
click at [591, 17] on span "Refresh" at bounding box center [563, 21] width 61 height 11
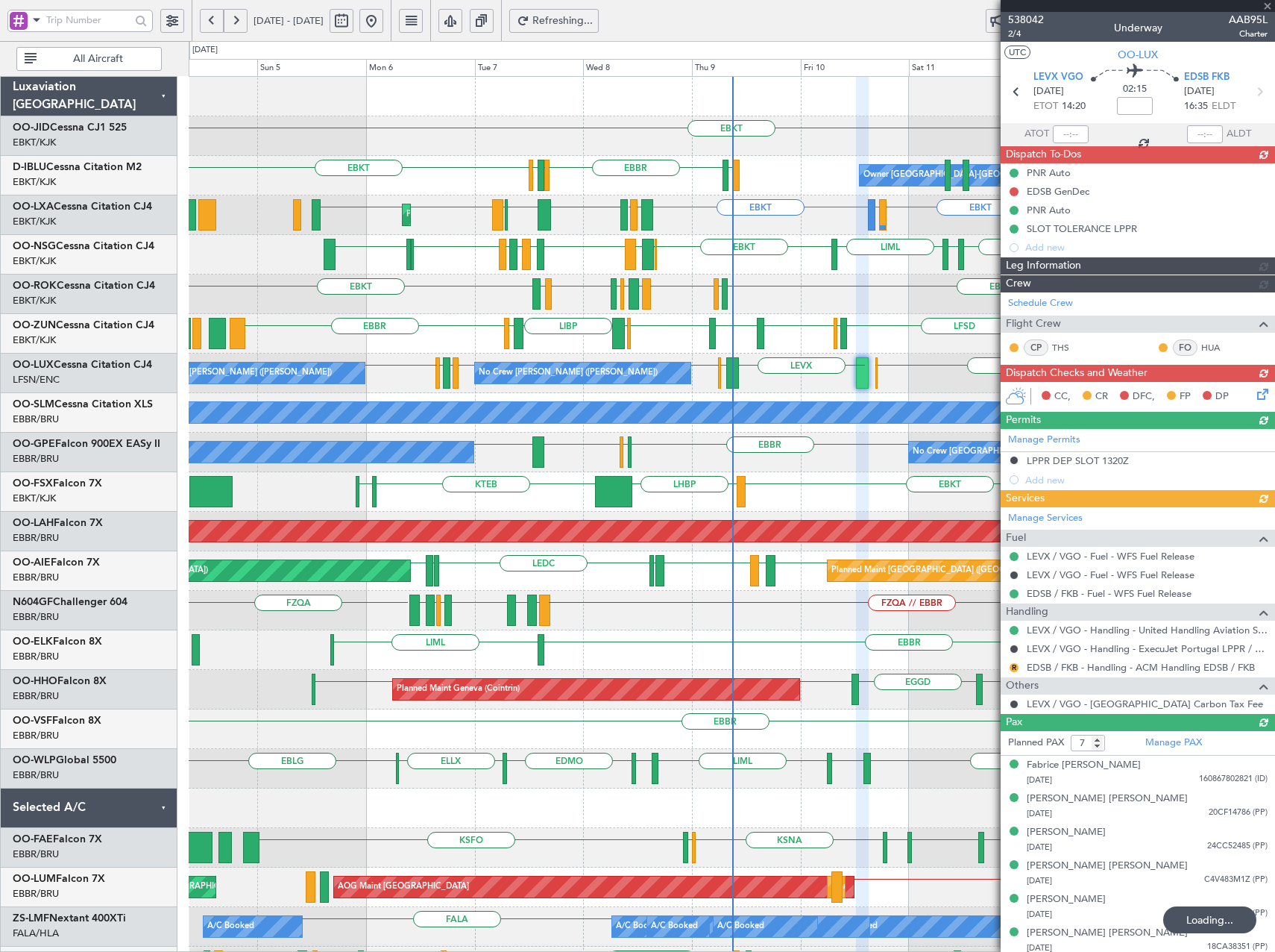
type input "-00:10"
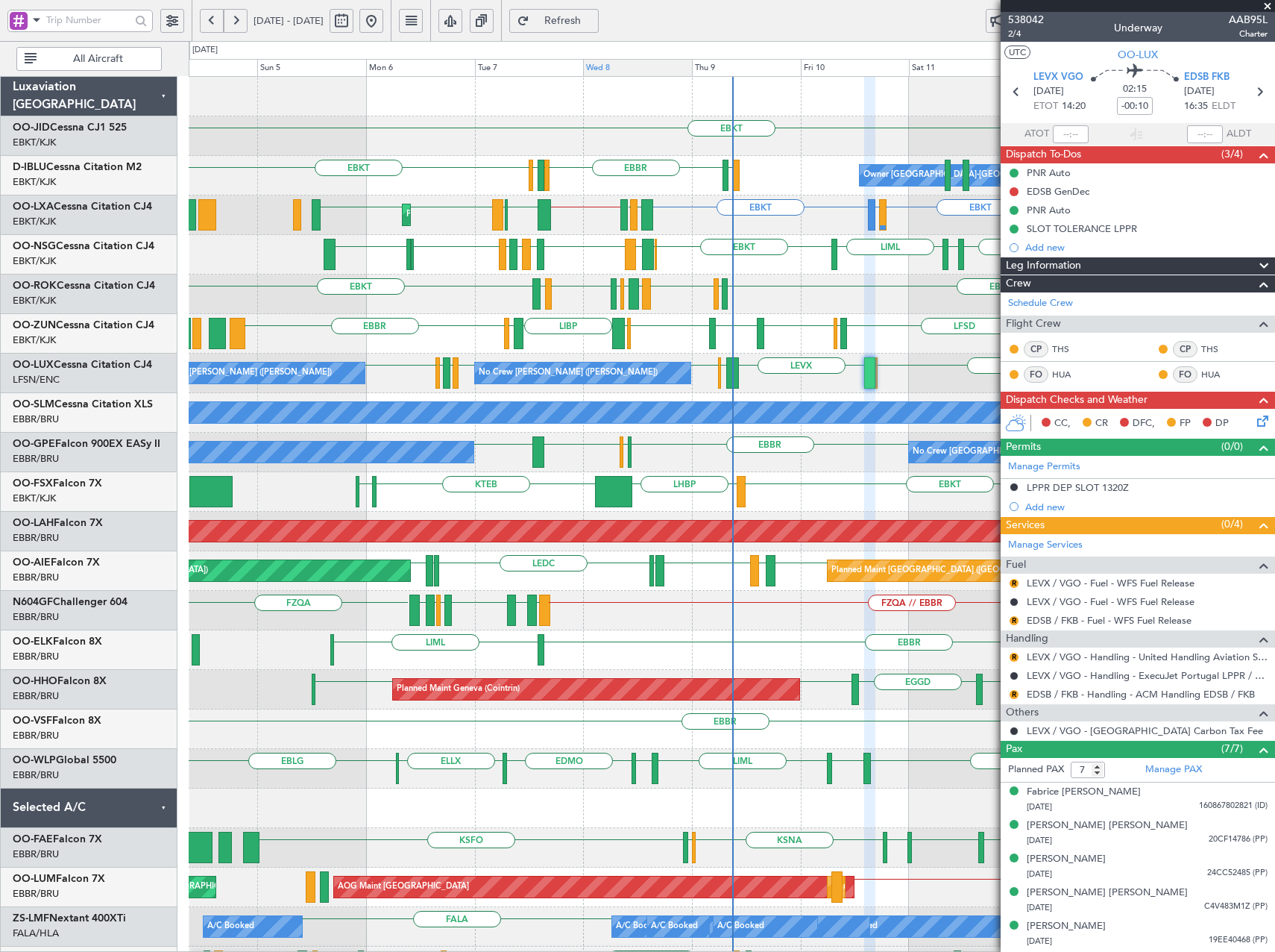
click at [583, 18] on span "Refresh" at bounding box center [563, 21] width 61 height 11
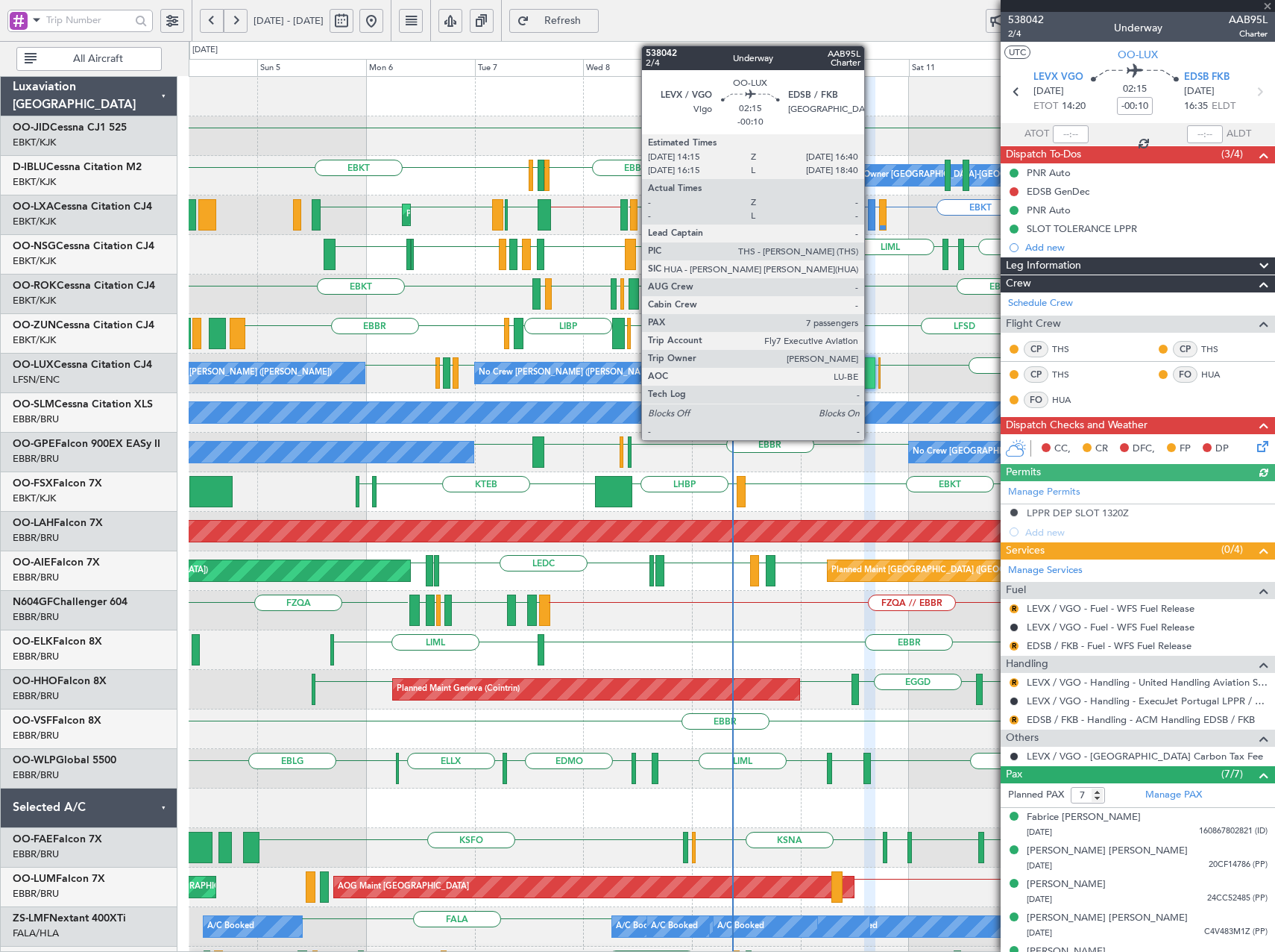
click at [872, 380] on div at bounding box center [870, 373] width 11 height 31
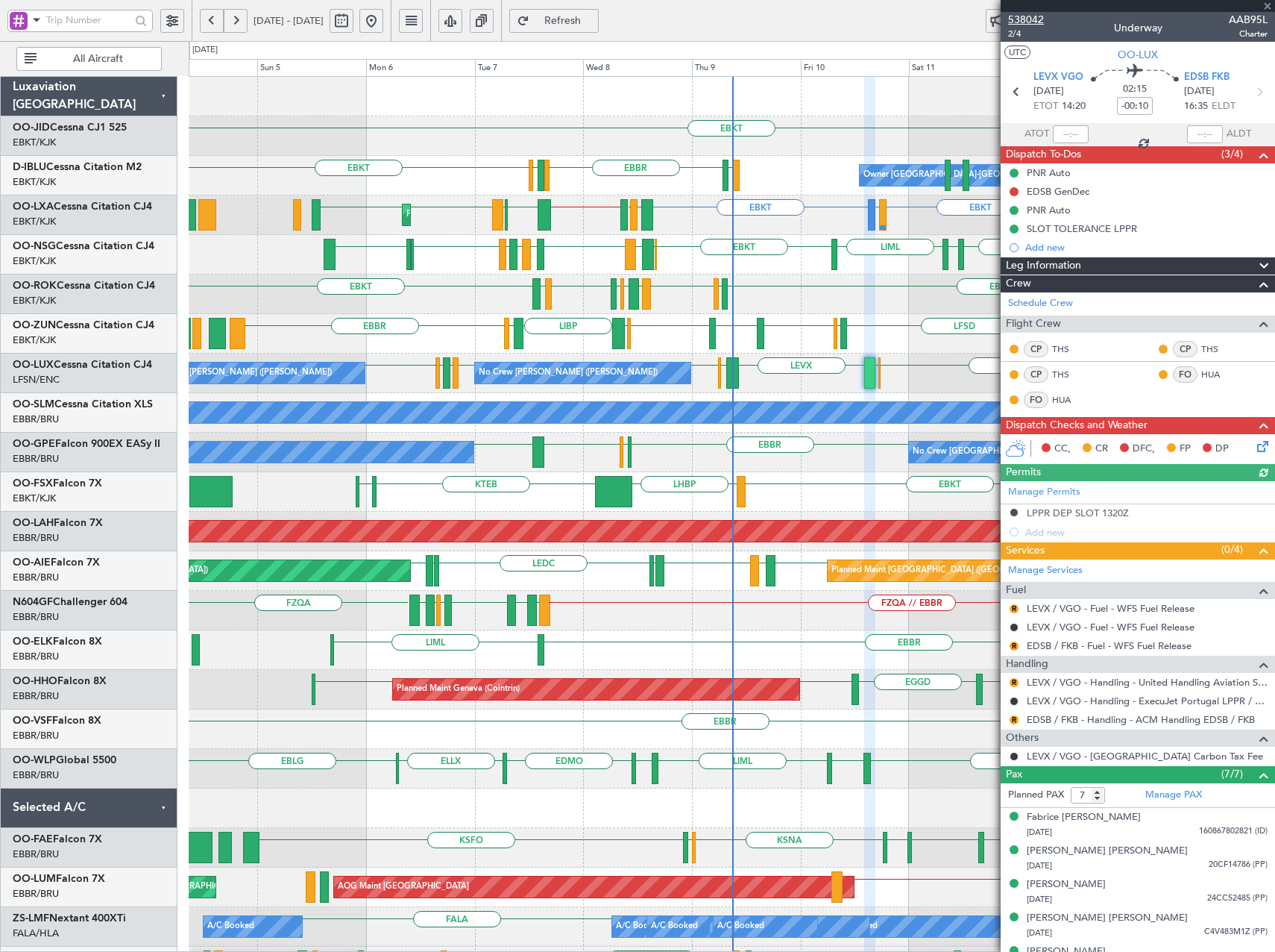
click at [1039, 20] on span "538042" at bounding box center [1026, 20] width 36 height 16
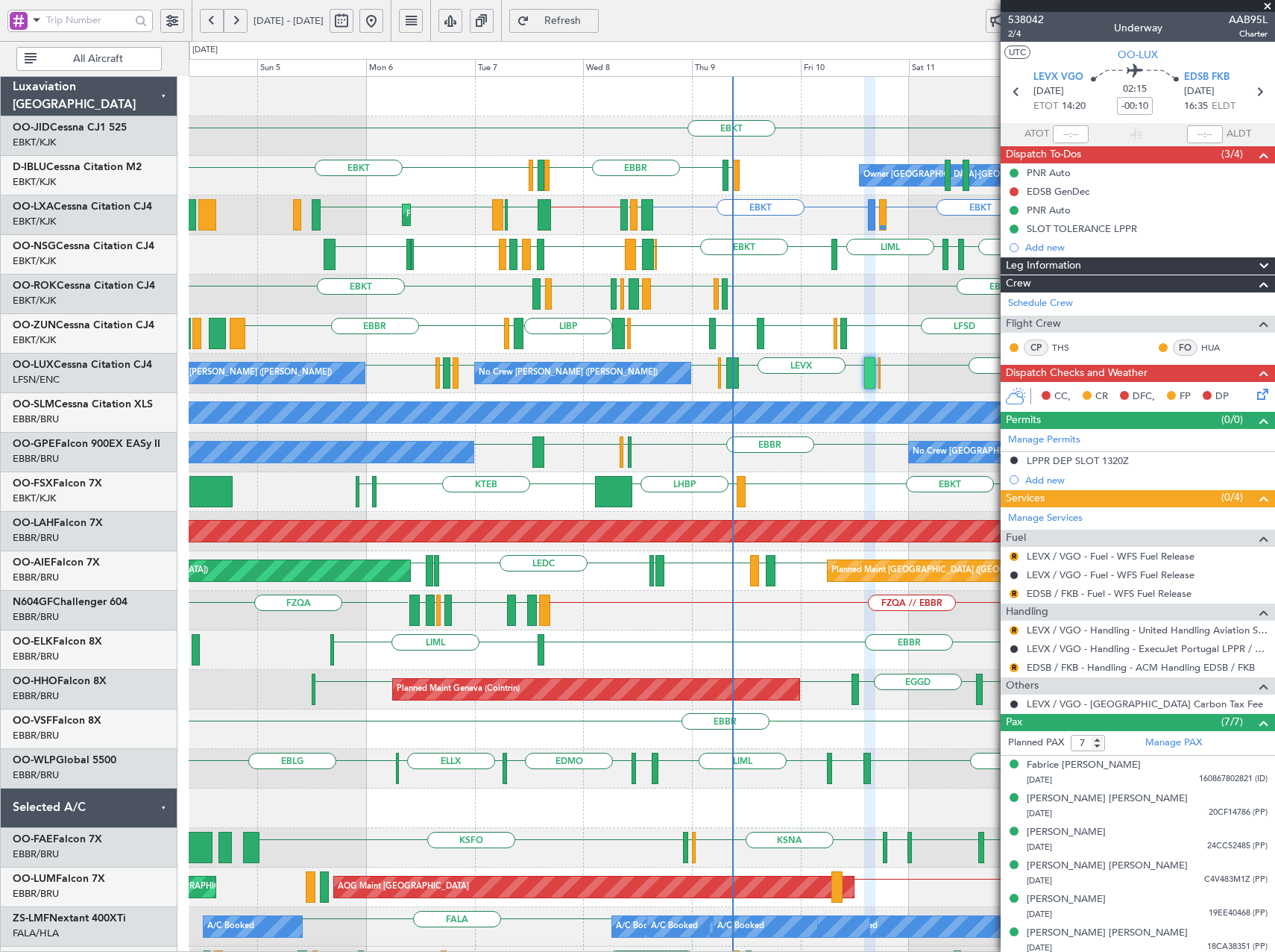
click at [1269, 5] on span at bounding box center [1267, 7] width 15 height 14
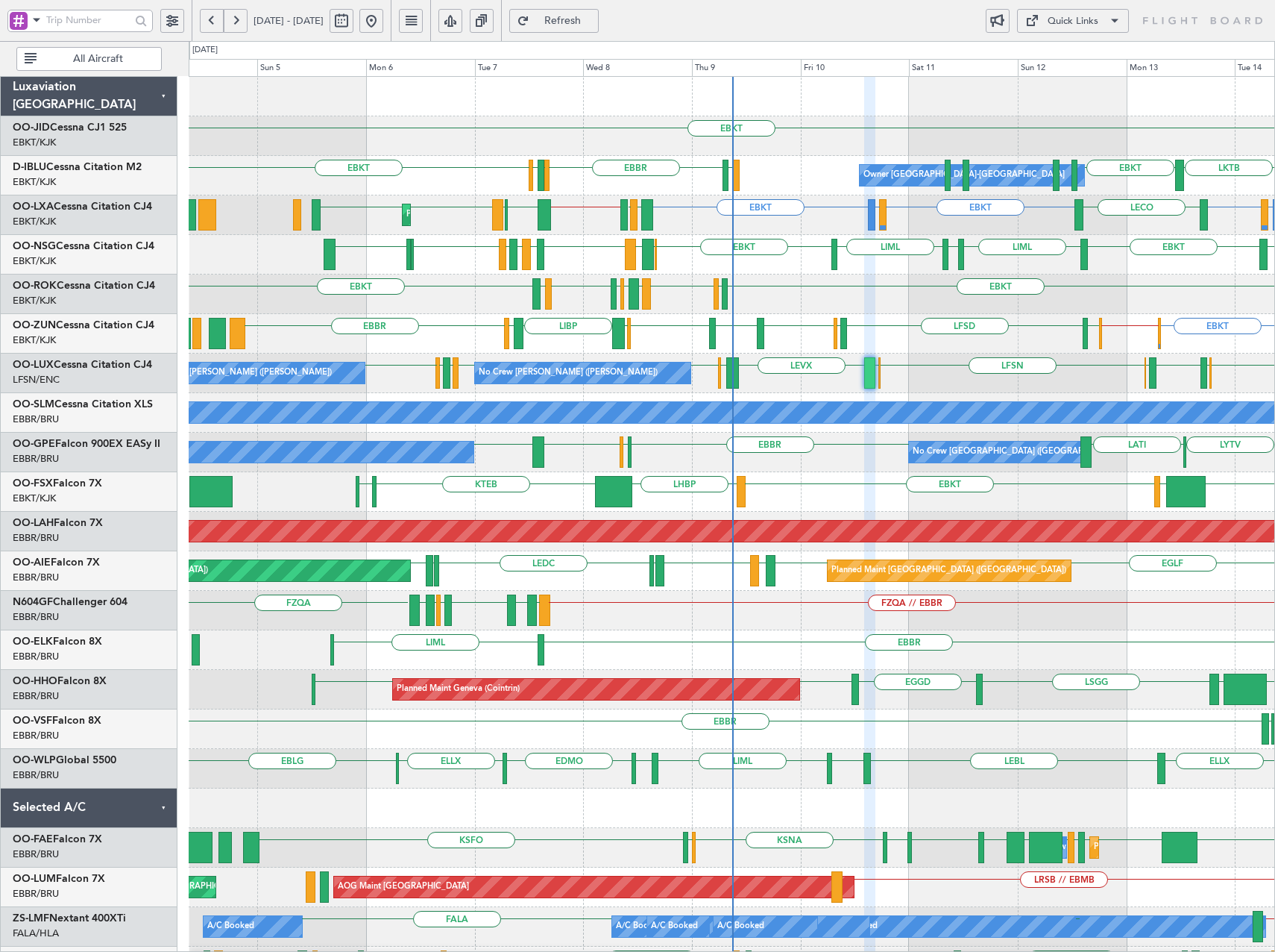
type input "0"
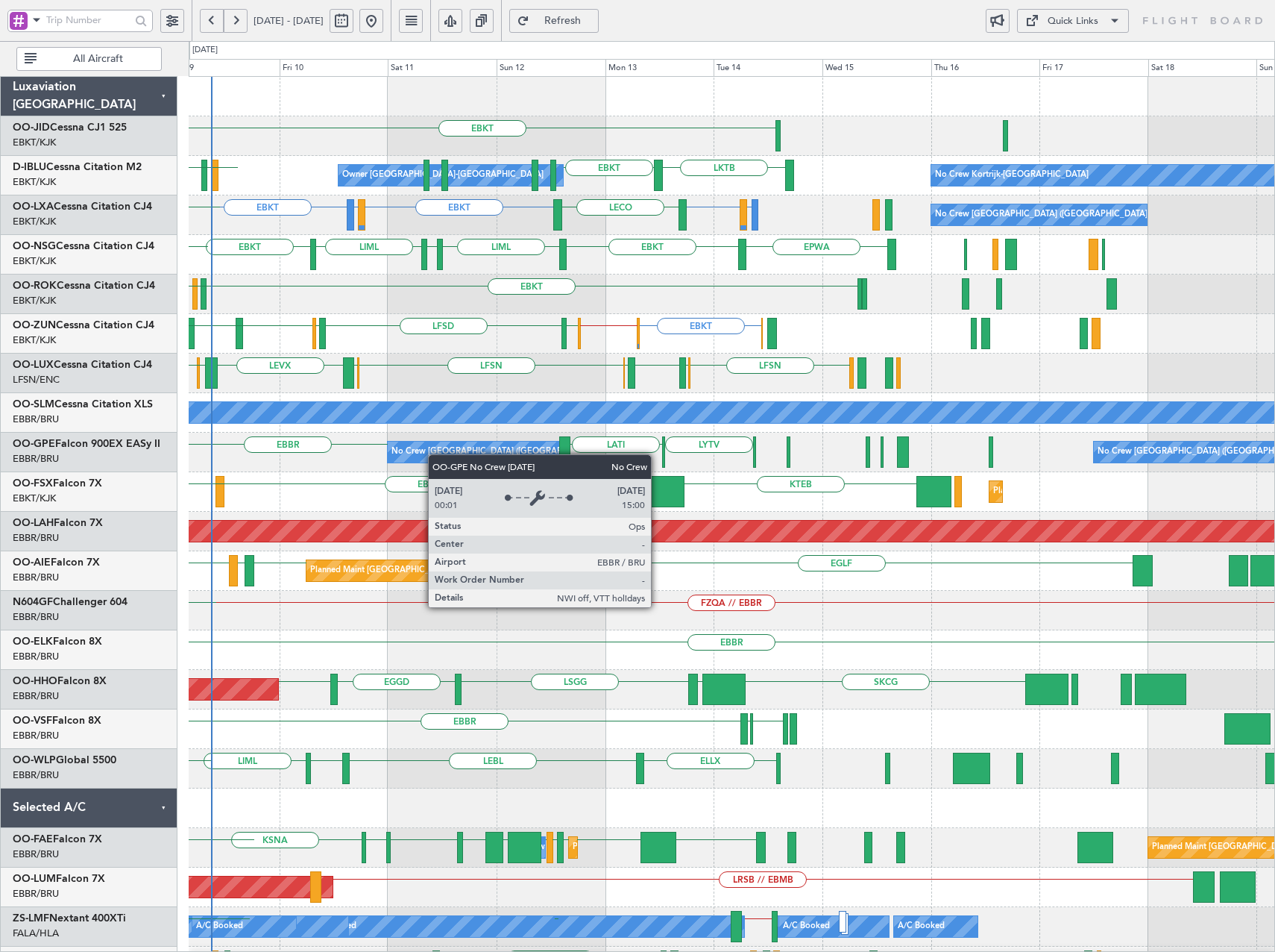
click at [430, 456] on div "EBKT LKTB EBKT LSGS EBBR Owner Kortrijk-Wevelgem No Crew Kortrijk-Wevelgem EGGW…" at bounding box center [732, 570] width 1086 height 988
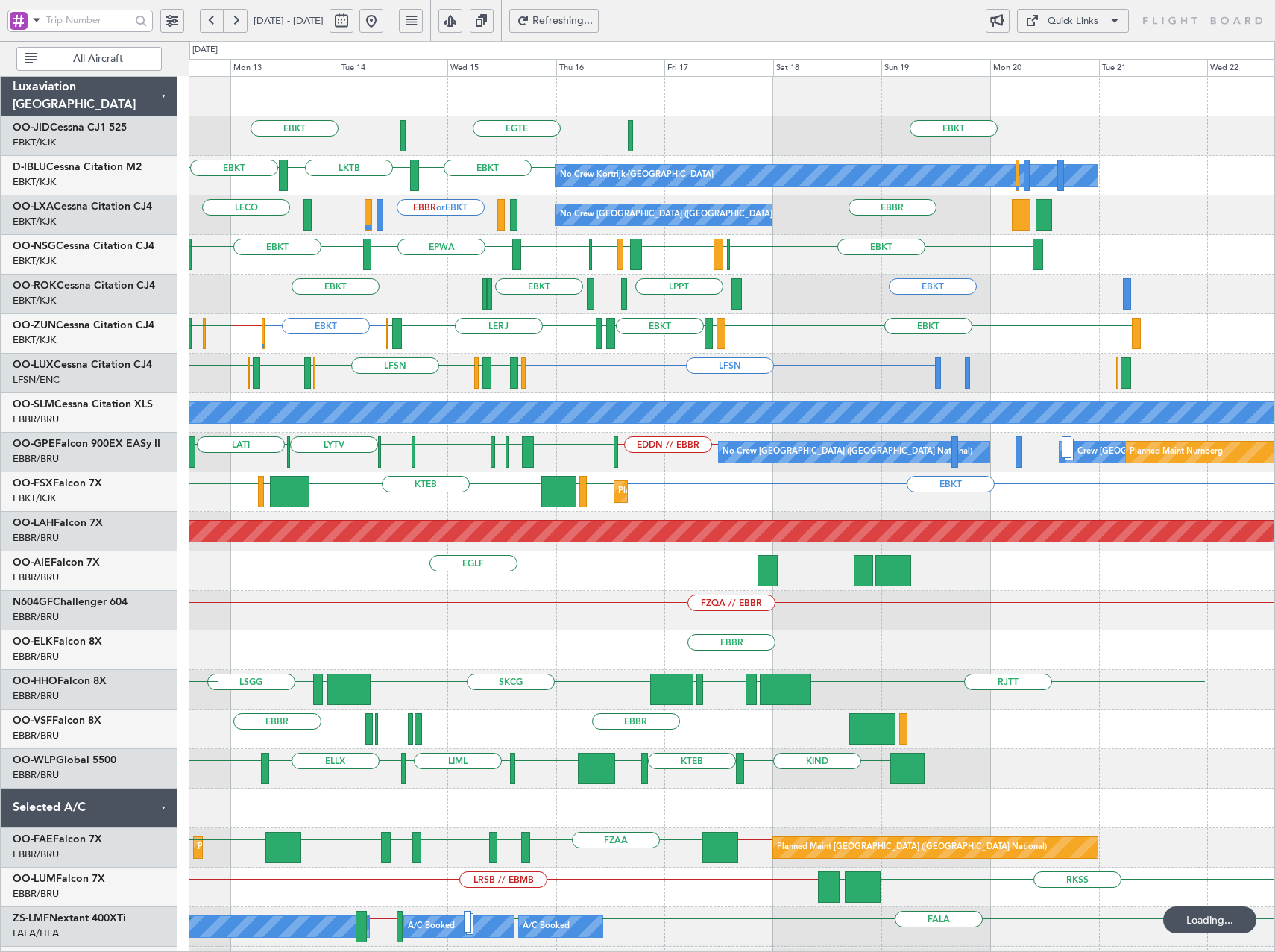
click at [581, 394] on div "EGTE EBKT EBKT No Crew Kortrijk-Wevelgem EBKT LKTB EBKT Owner Kortrijk-Wevelgem…" at bounding box center [732, 630] width 1086 height 1107
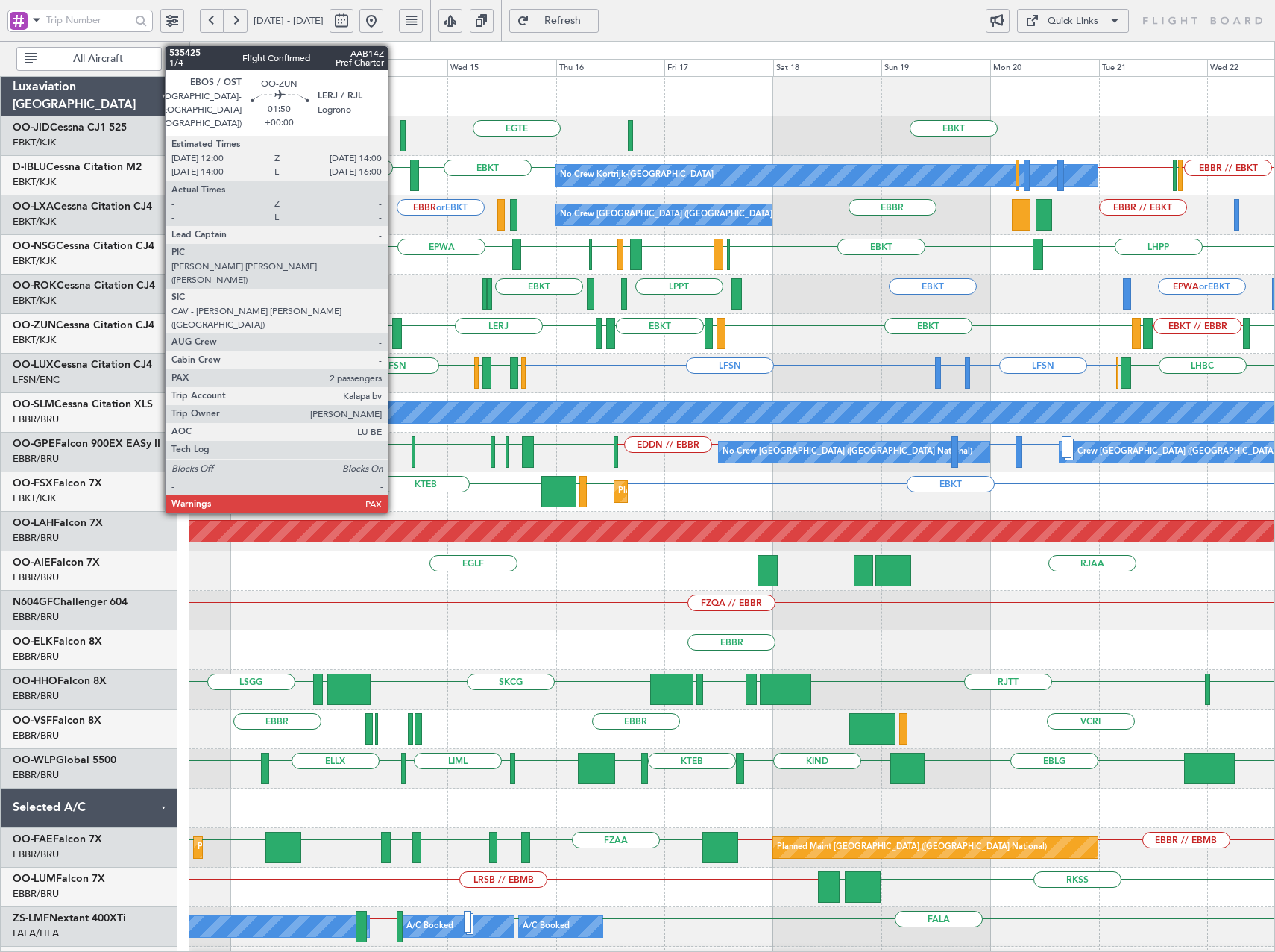
click at [395, 338] on div at bounding box center [398, 333] width 10 height 31
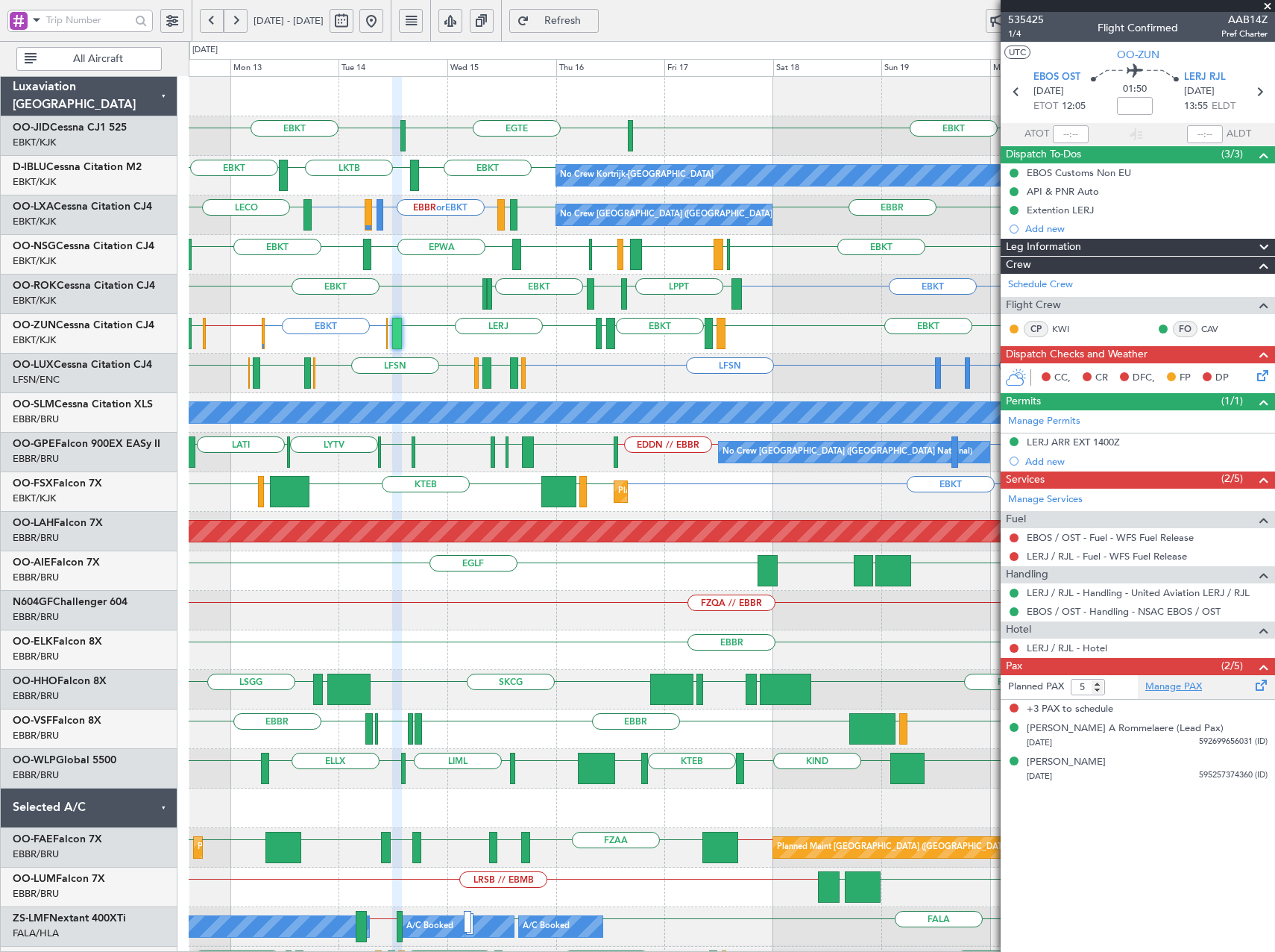
click at [1162, 690] on link "Manage PAX" at bounding box center [1174, 687] width 57 height 15
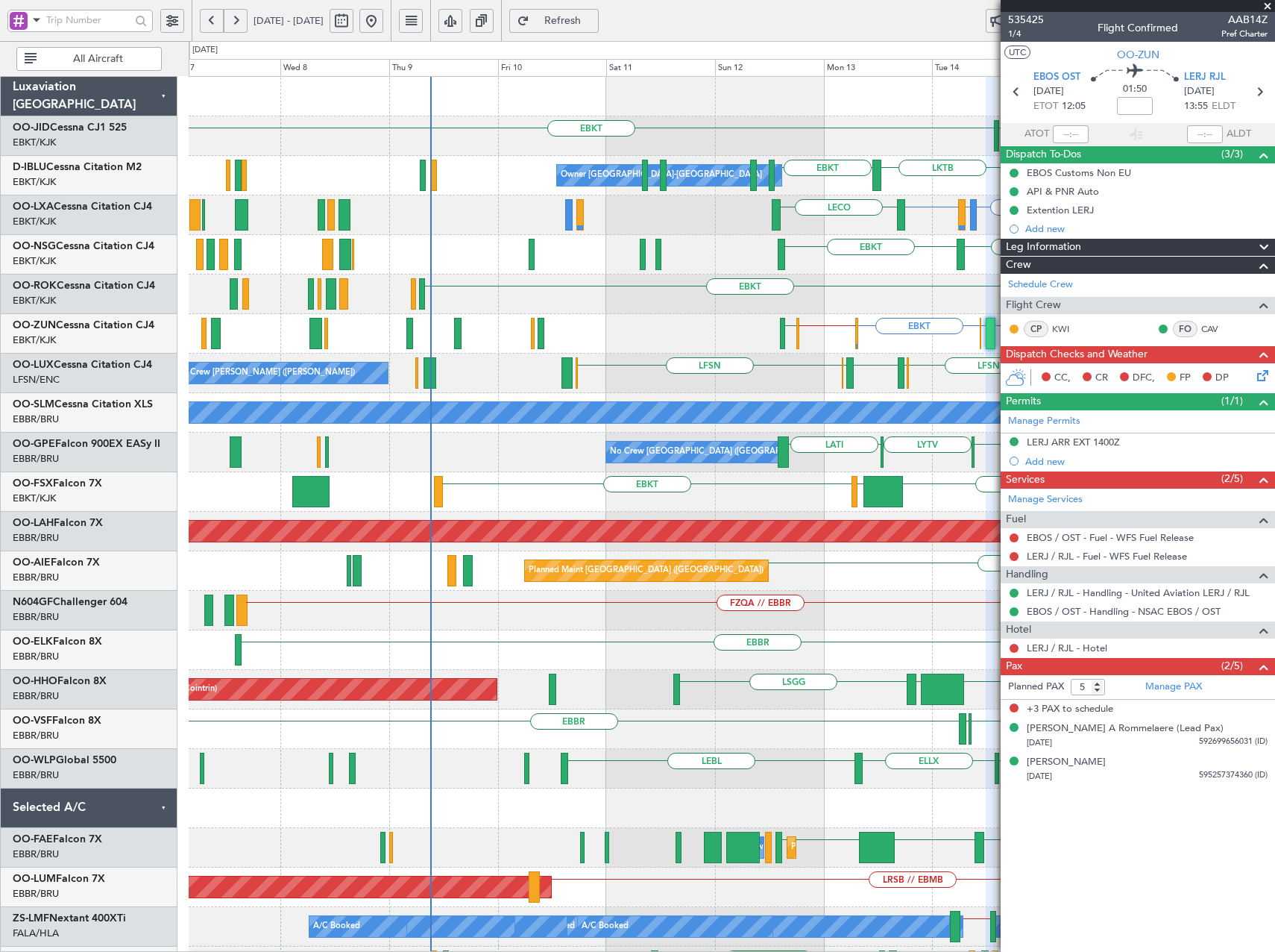
click at [928, 340] on div "EGTE EBKT EBKT EBKT LKTB EBKT No Crew Kortrijk-Wevelgem Owner Kortrijk-Wevelgem…" at bounding box center [732, 630] width 1086 height 1107
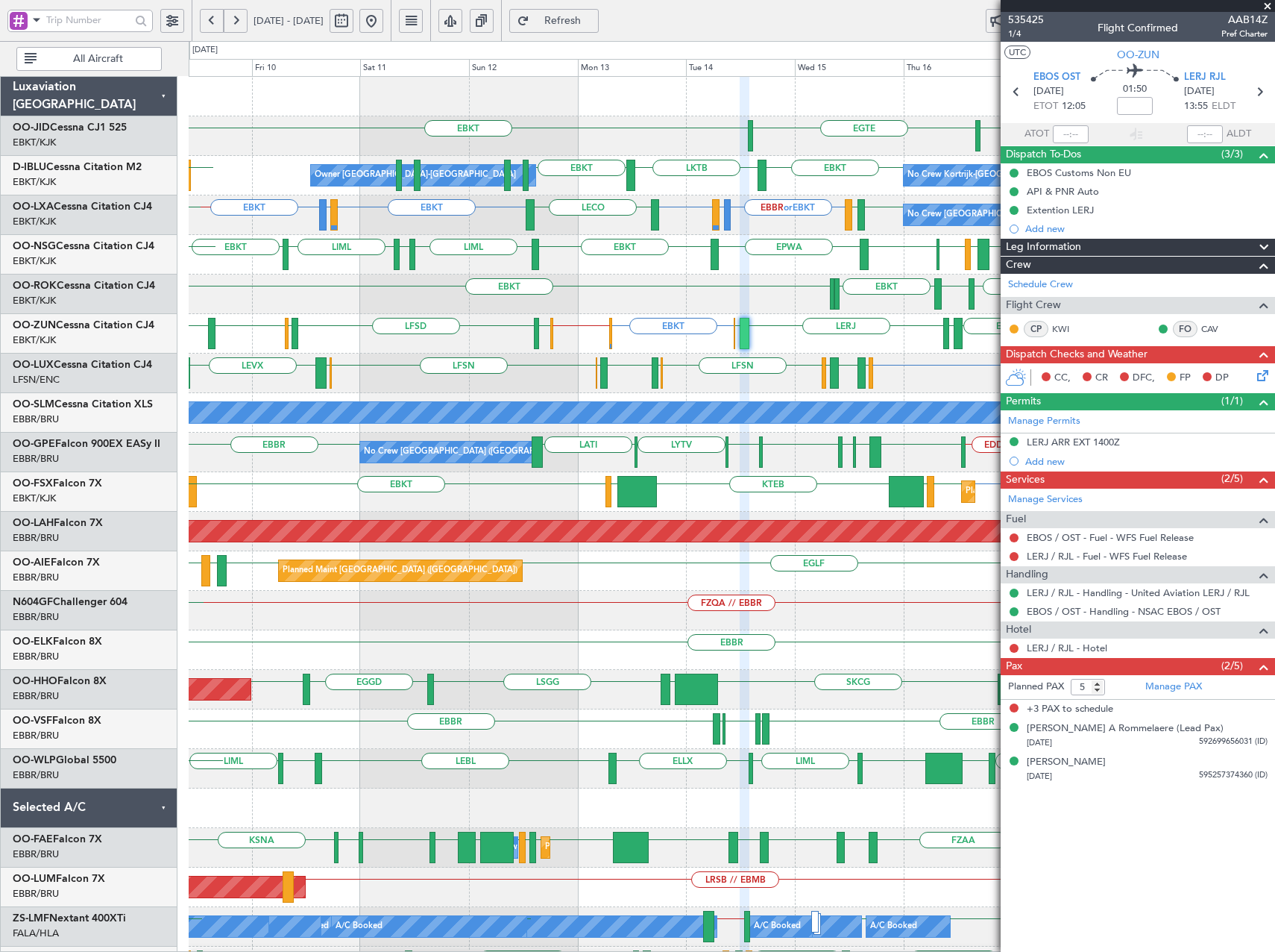
click at [505, 324] on div "EBKT EBKT // EGWU LERJ EBOS EGWU LFSD EGWU EBKT LIMP EBKT LEIB EBKT EGGW LIBP E…" at bounding box center [732, 334] width 1086 height 39
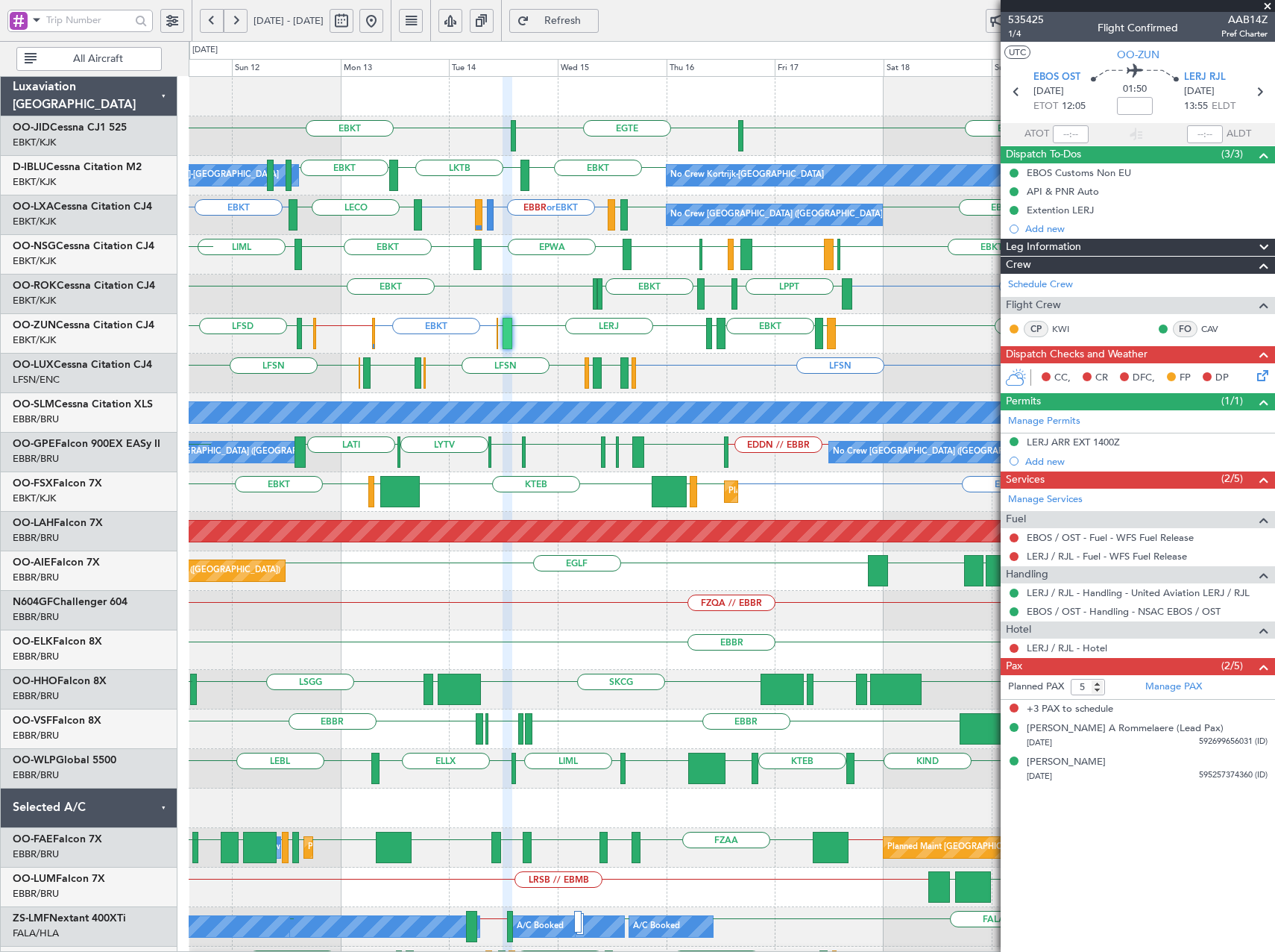
click at [646, 346] on div "EBKT EBKT // EGWU LERJ EBOS EGWU LFSD EBKT LFMD EBKT LEIB EGWU" at bounding box center [732, 334] width 1086 height 39
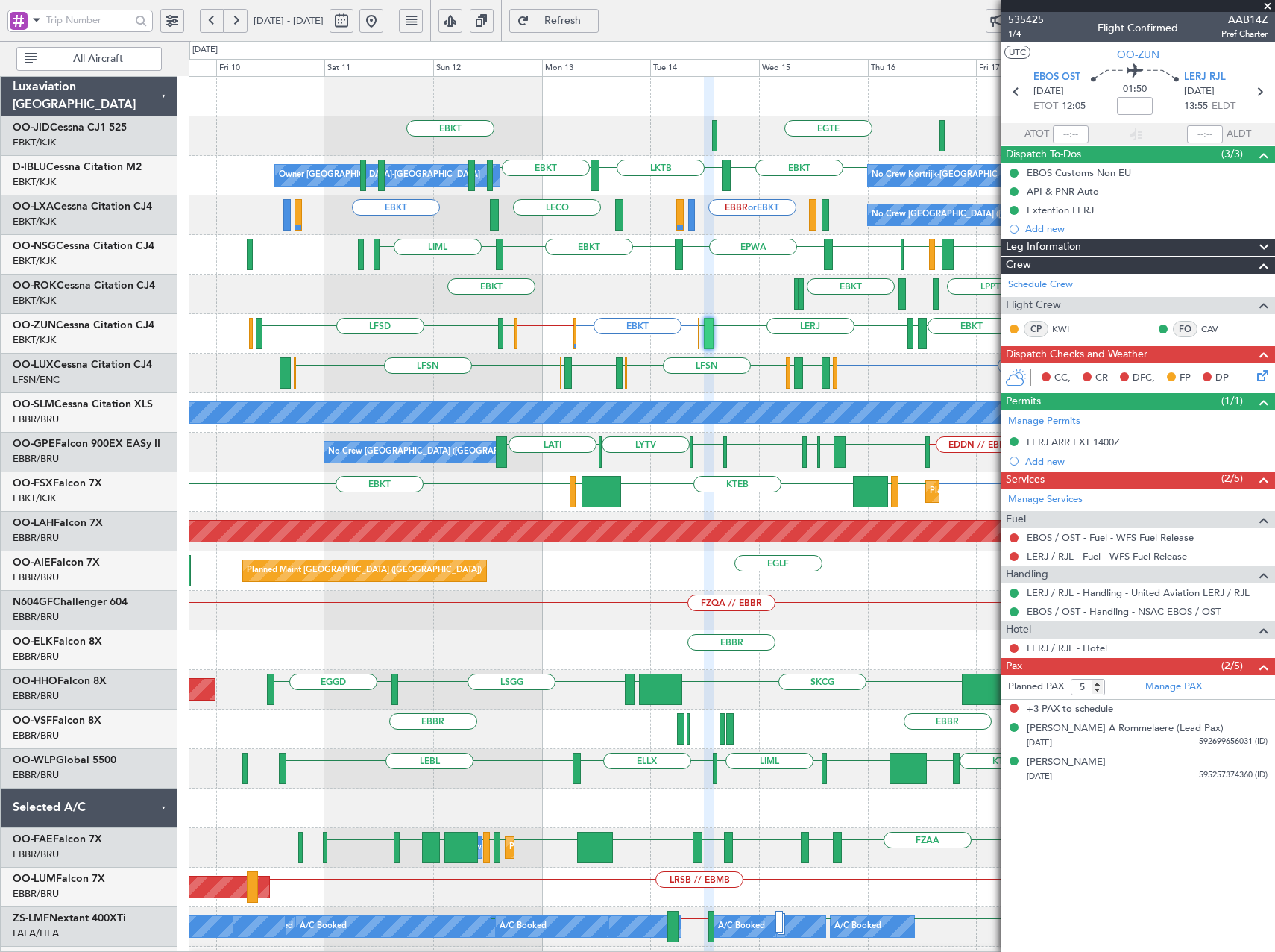
click at [1146, 304] on fb-app "11 Oct 2025 - 21 Oct 2025 Refresh Quick Links All Aircraft EGTE EBKT EBKT No Cr…" at bounding box center [638, 486] width 1275 height 934
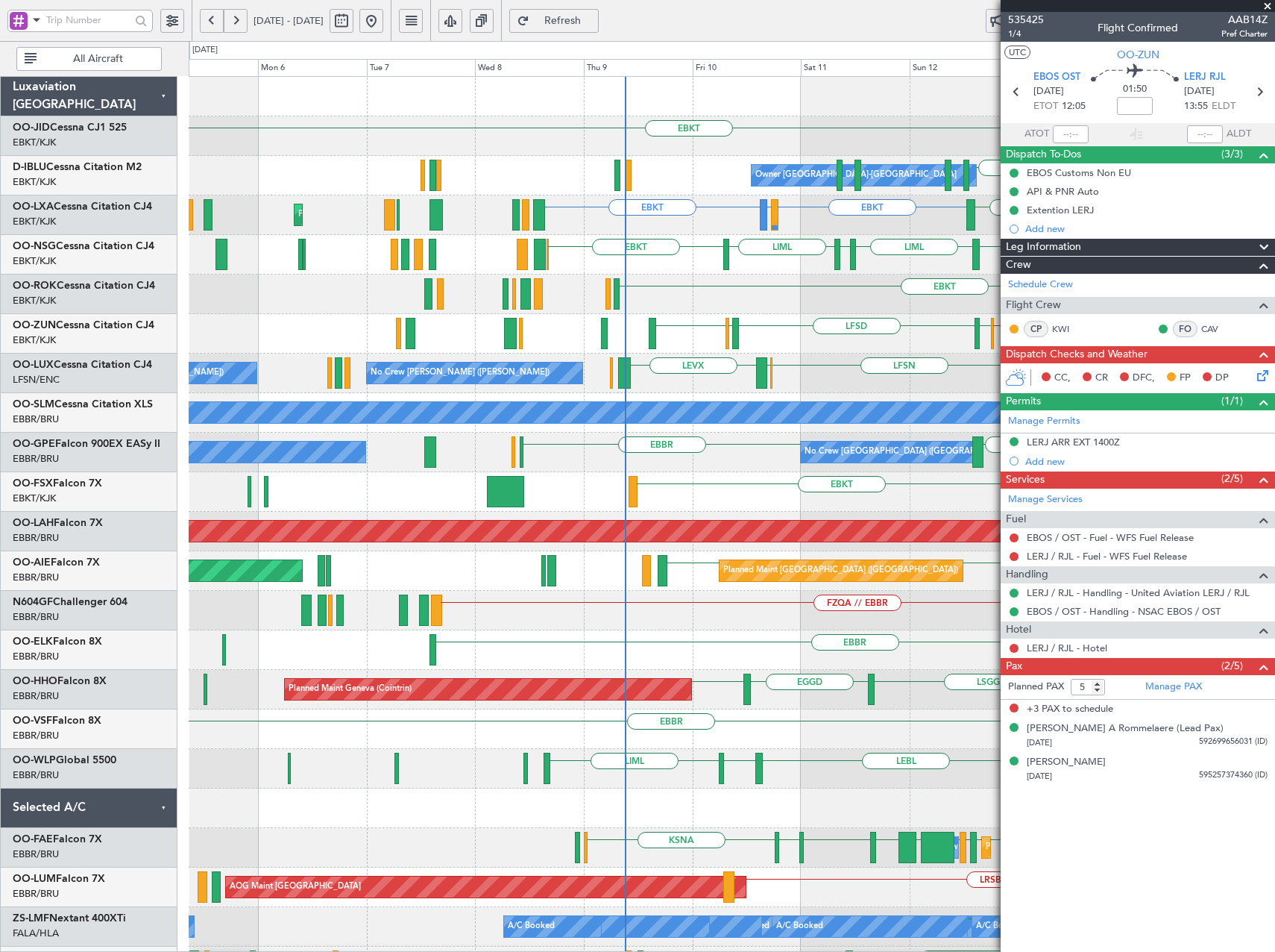
click at [879, 475] on div "KTEB LIMC EBKT LOWS EBKT Planned Maint Kortrijk-Wevelgem EBKT" at bounding box center [732, 492] width 1086 height 39
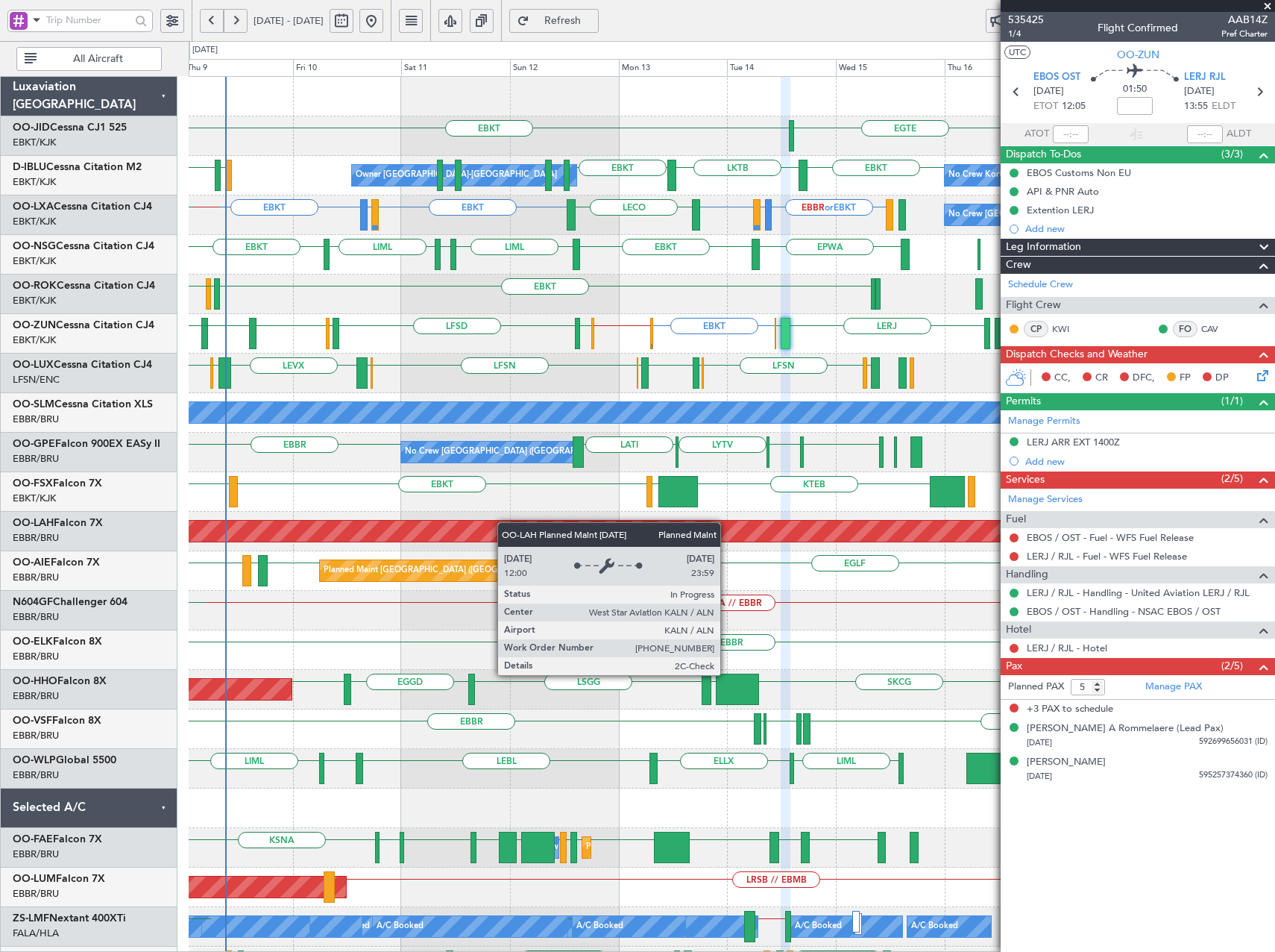
click at [405, 533] on div "EGTE EBKT Owner Kortrijk-Wevelgem EBKT LKTB EBKT LSGS EBBR No Crew Kortrijk-Wev…" at bounding box center [732, 610] width 1086 height 1068
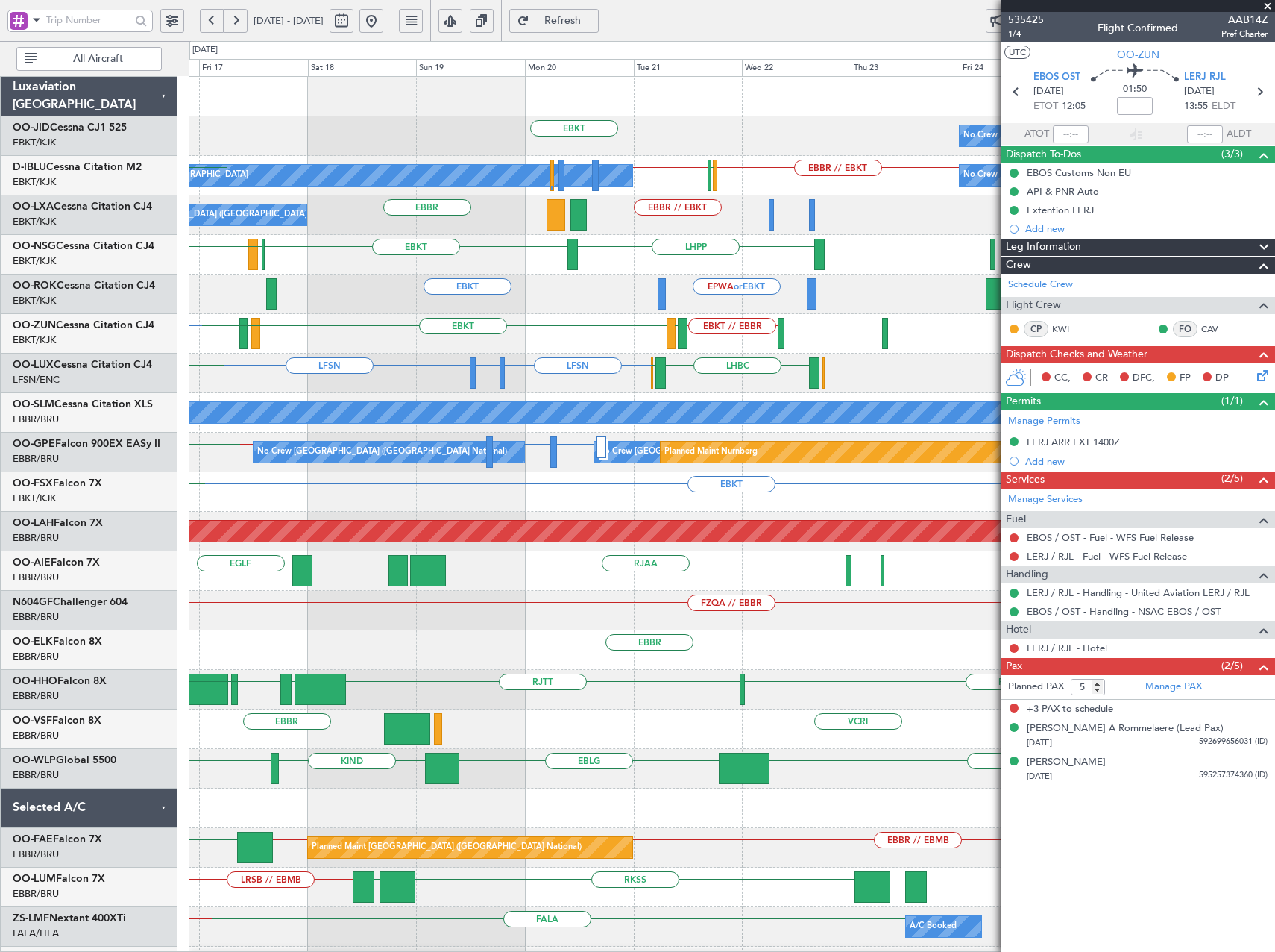
click at [386, 383] on div "EBKT No Crew EGTE EBKT No Crew Kortrijk-Wevelgem EBKT // EBBR EBBR // EBKT LFPB…" at bounding box center [732, 630] width 1086 height 1107
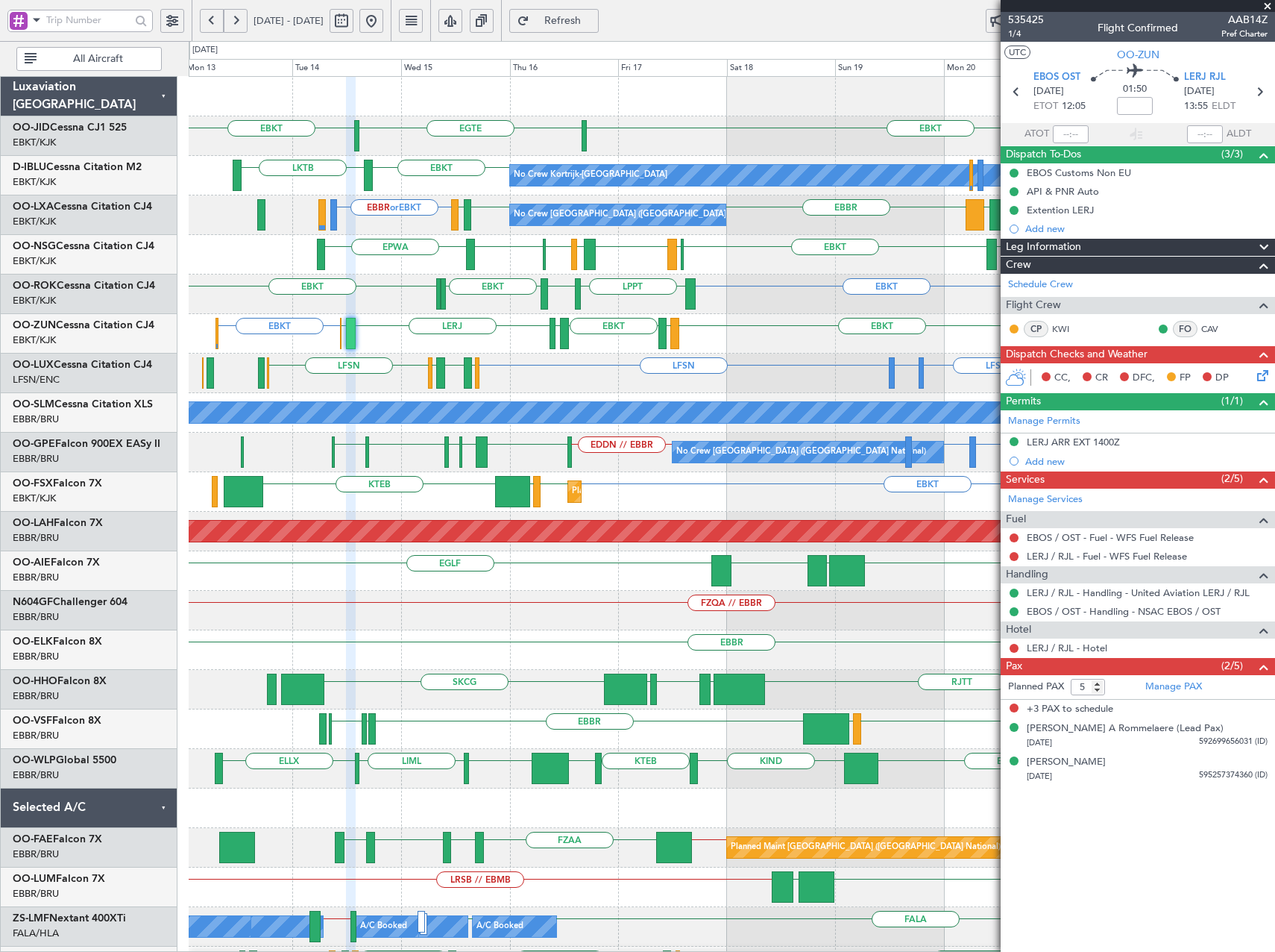
click at [584, 374] on div "LFSN LFBO or LFSN LFSN LHBC ELLX LSZH LIEE LSZH LFSN LFSN ELLX" at bounding box center [732, 373] width 1086 height 39
click at [1021, 16] on span "535425" at bounding box center [1026, 20] width 36 height 16
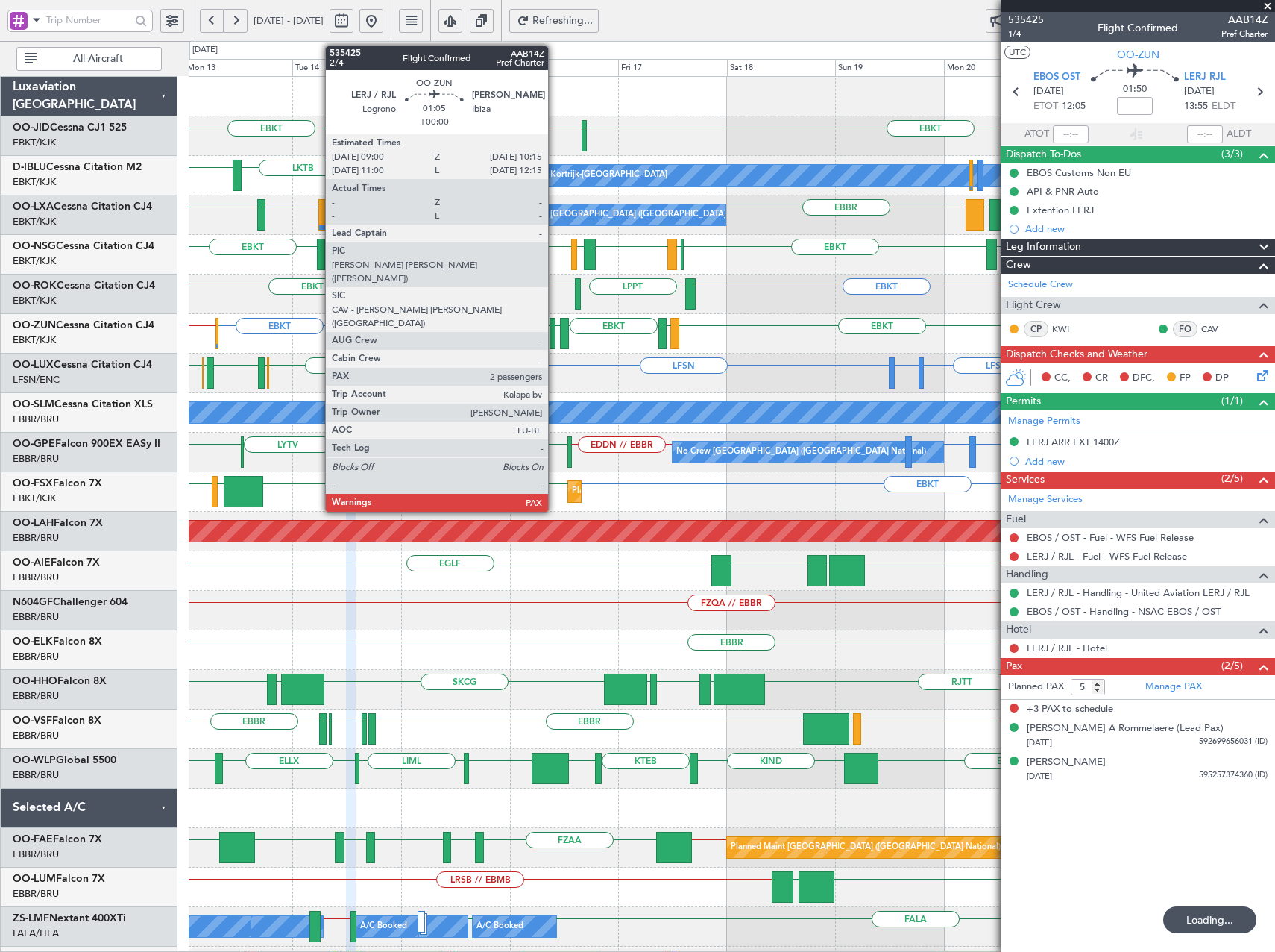
click at [552, 335] on div at bounding box center [552, 333] width 6 height 31
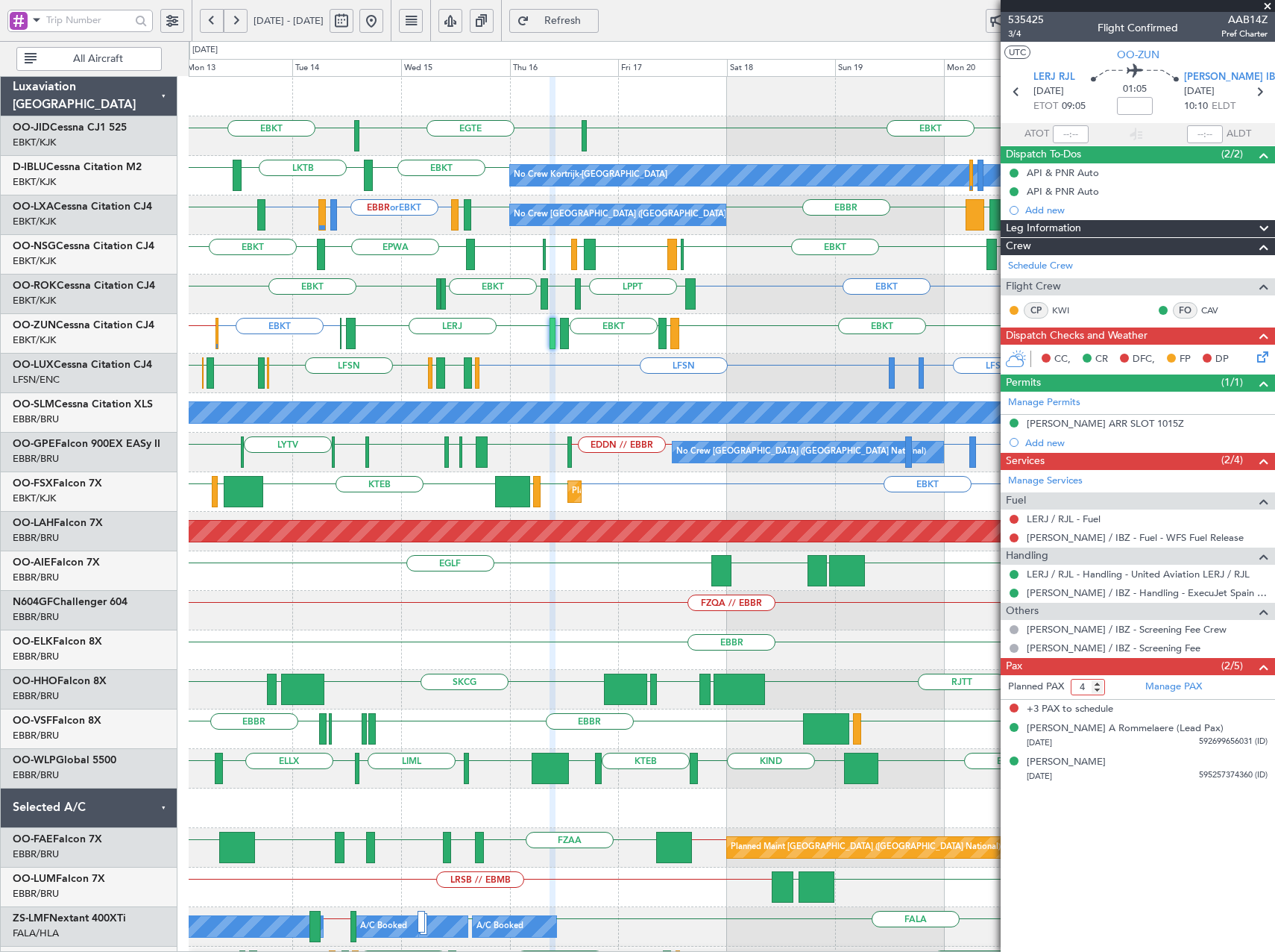
click at [1098, 690] on input "4" at bounding box center [1088, 687] width 34 height 17
click at [1098, 690] on input "3" at bounding box center [1088, 687] width 34 height 17
type input "2"
click at [1098, 690] on input "2" at bounding box center [1088, 687] width 34 height 17
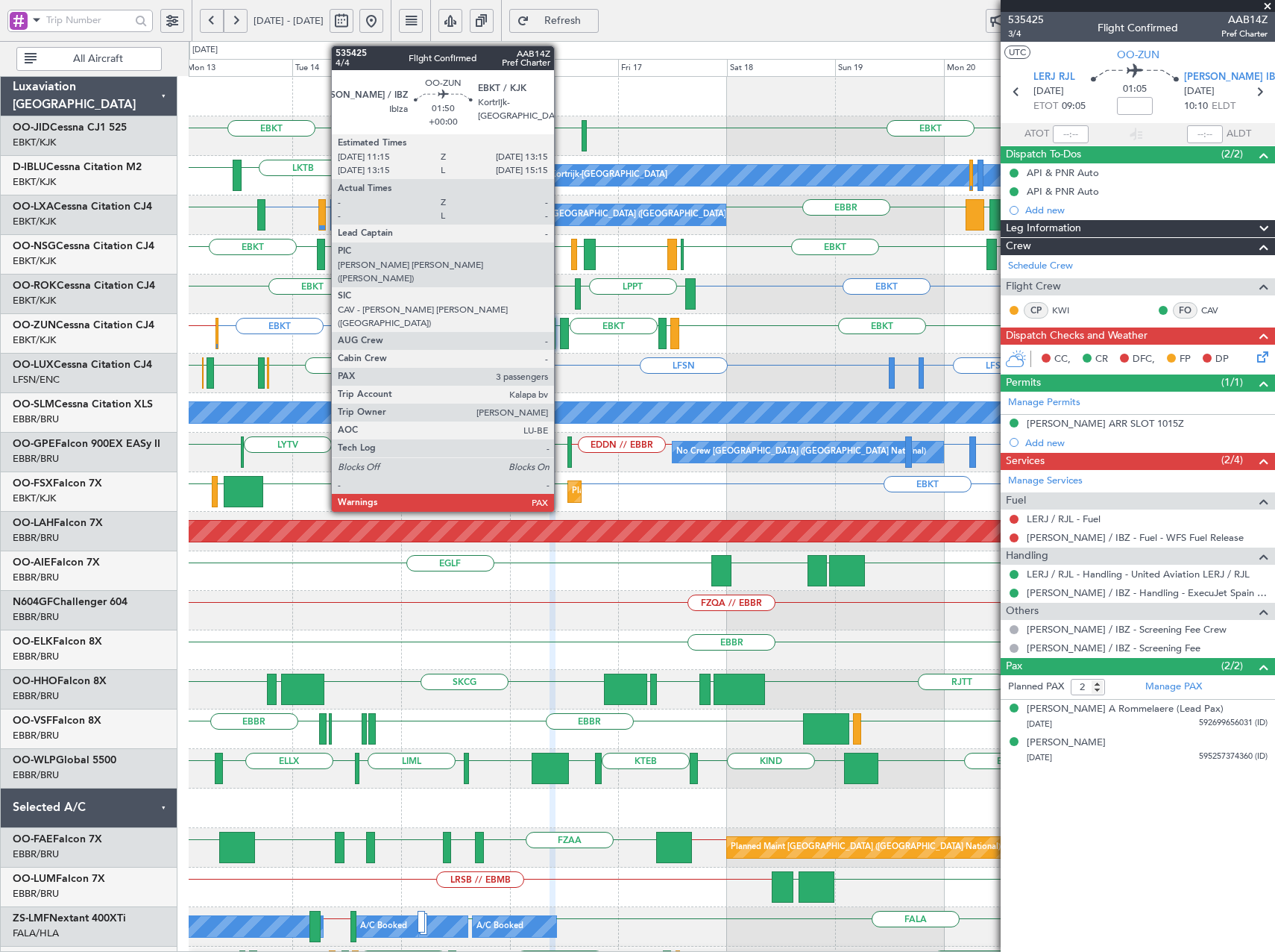
click at [561, 331] on div at bounding box center [565, 333] width 10 height 31
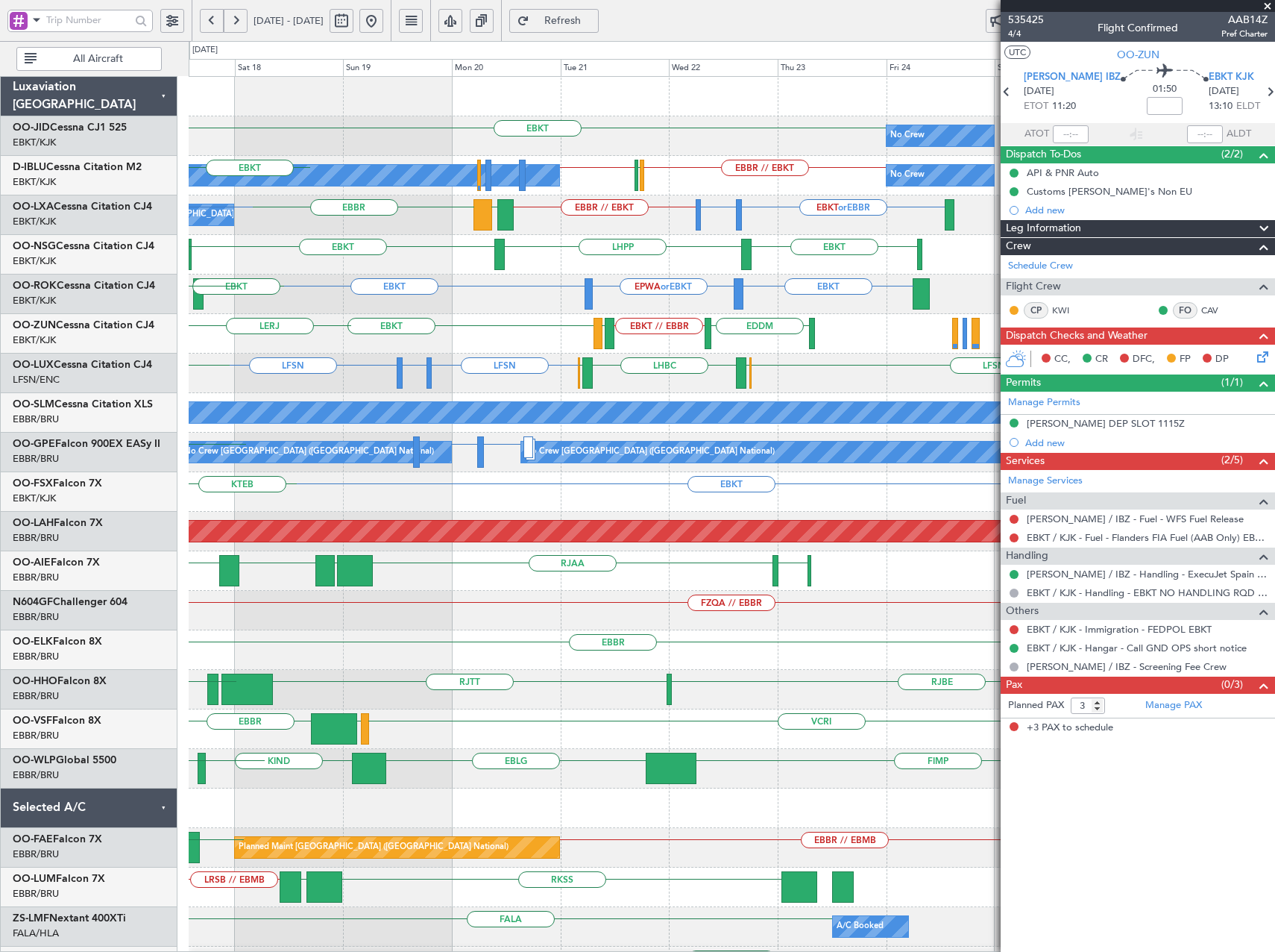
click at [261, 357] on div "EBKT No Crew EGTE EBKT // EBBR EBBR // EBKT LFPB No Crew Kortrijk-Wevelgem No C…" at bounding box center [732, 630] width 1086 height 1107
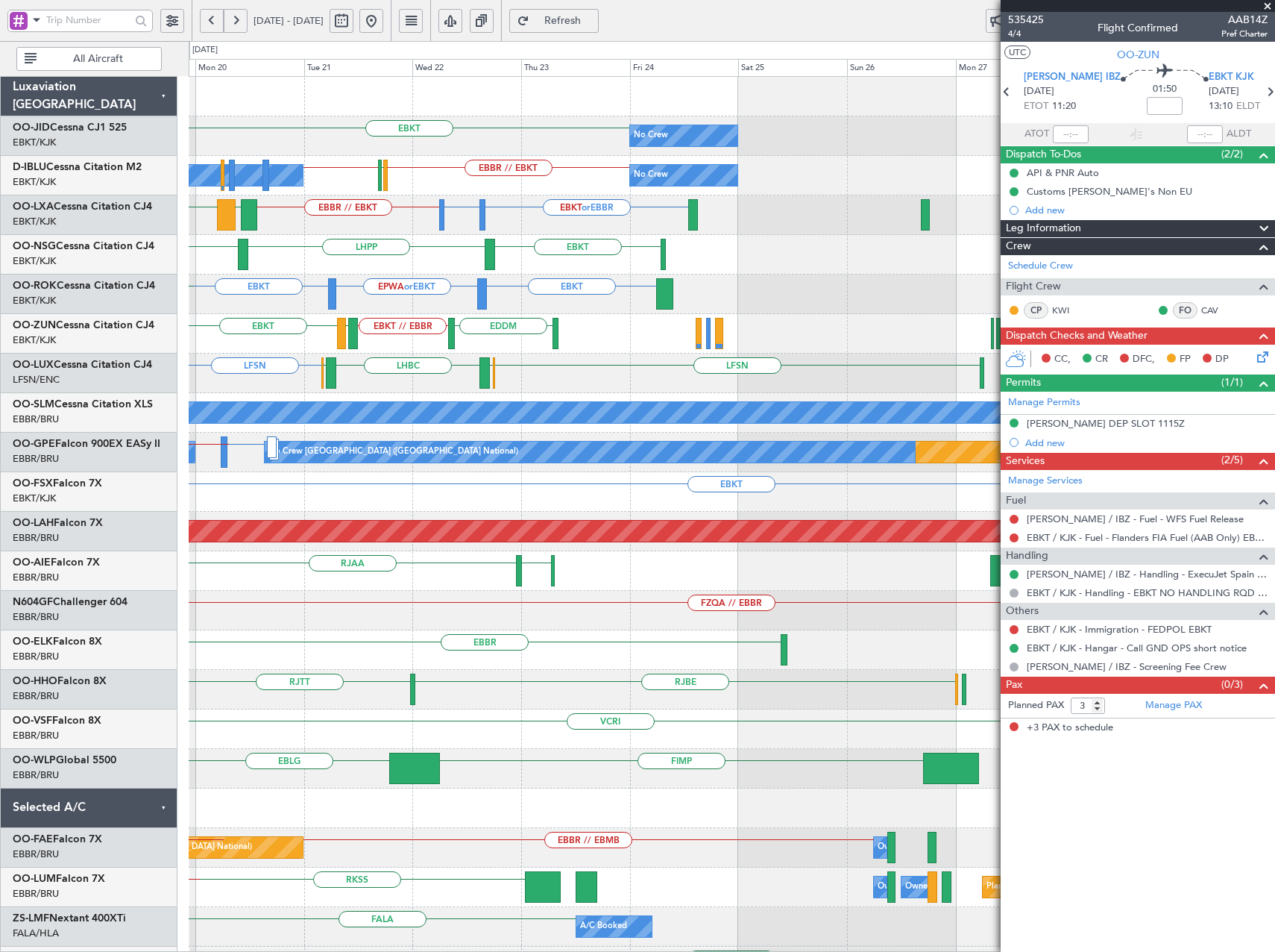
click at [533, 361] on div "EBKT No Crew EBKT // EBBR EBBR // EBKT LFPB No Crew Kortrijk-Wevelgem No Crew E…" at bounding box center [732, 630] width 1086 height 1107
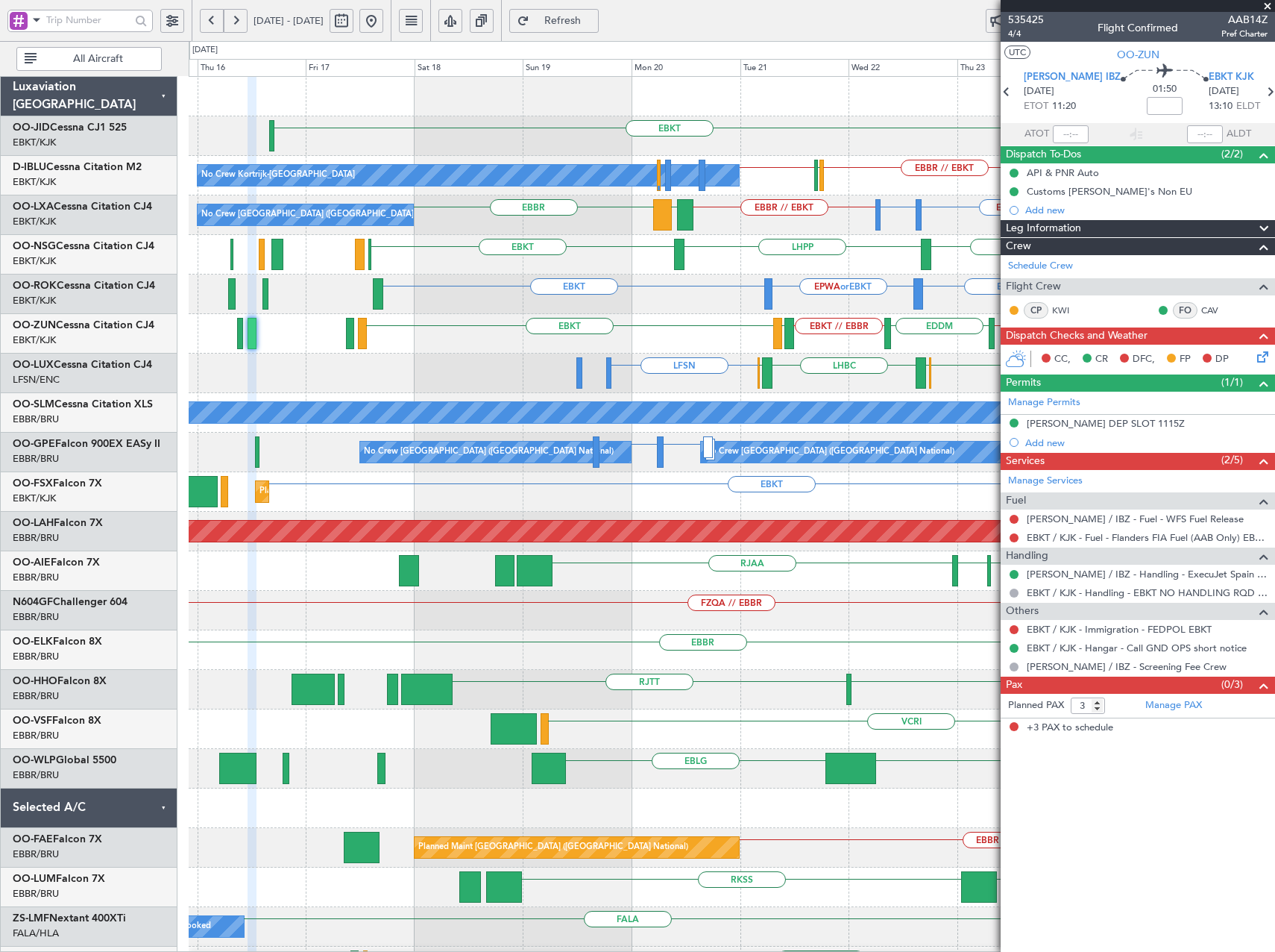
click at [1275, 413] on html "19 Oct 2025 - 29 Oct 2025 Refresh Quick Links All Aircraft No Crew EBKT EBKT No…" at bounding box center [638, 476] width 1275 height 952
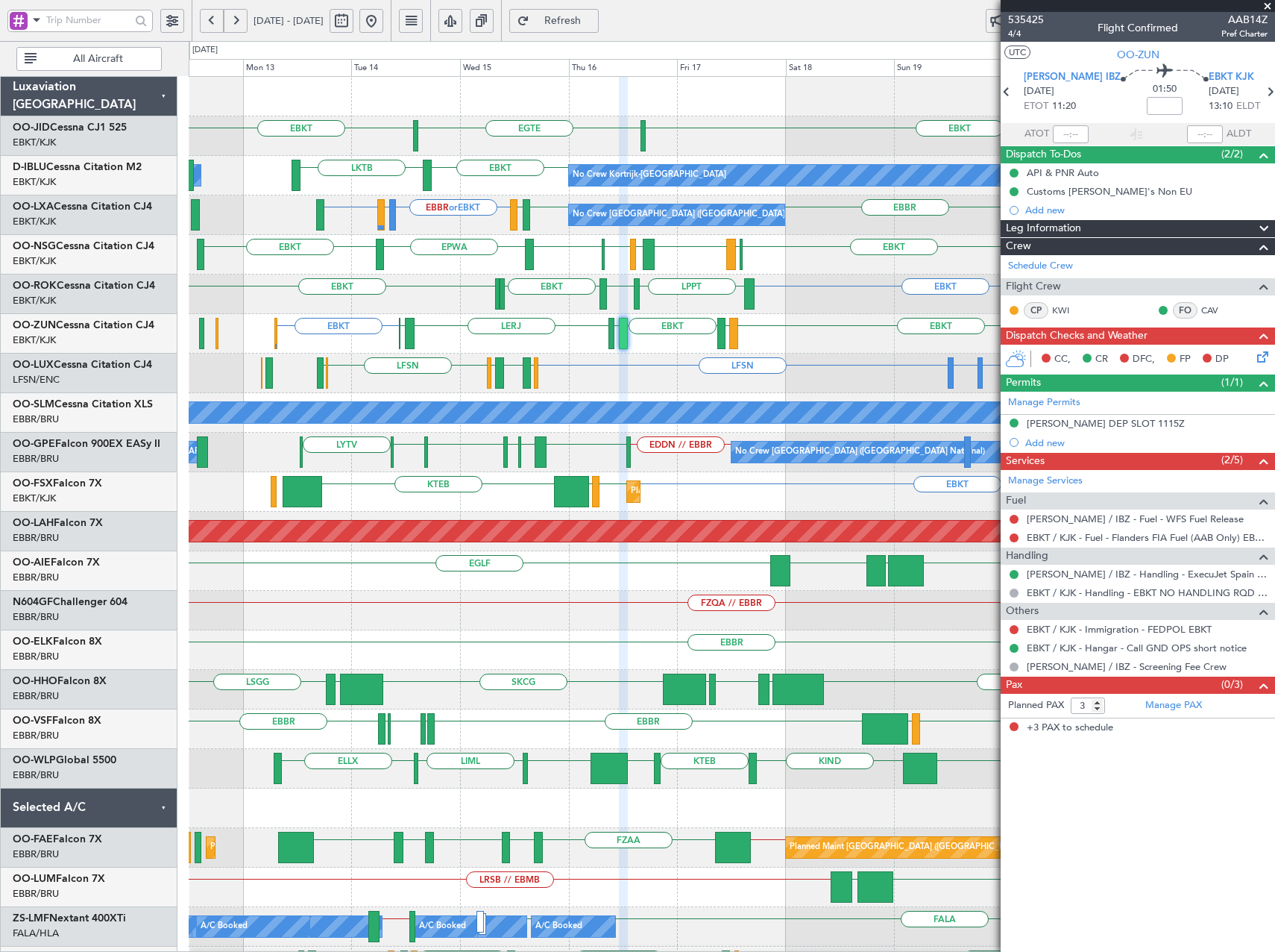
click at [411, 306] on div "EPWA or EBKT EBKT LPPT LERJ EBKT EBKT EBKT EBKT" at bounding box center [732, 294] width 1086 height 39
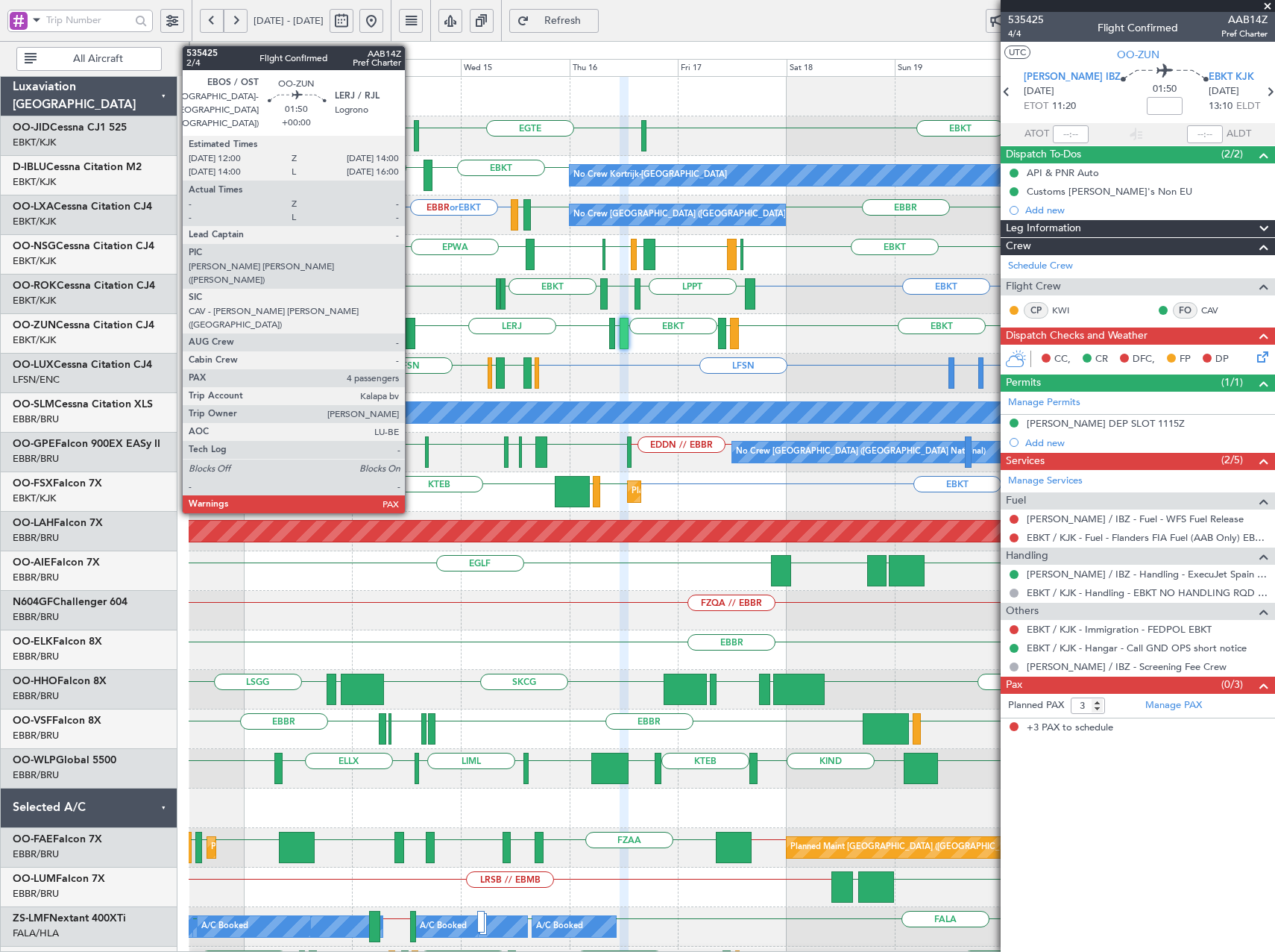
click at [411, 330] on div at bounding box center [410, 333] width 10 height 31
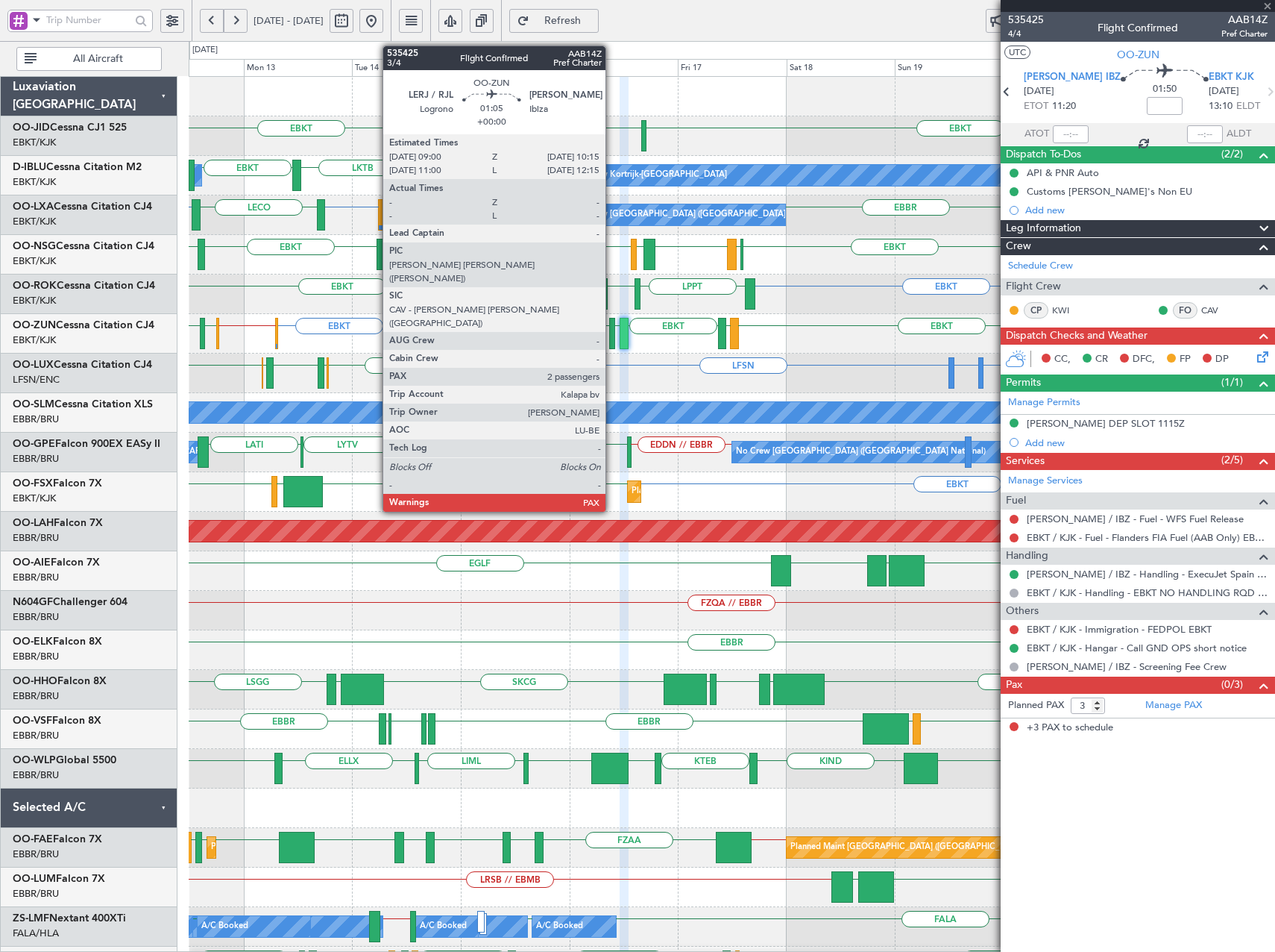
click at [612, 331] on div at bounding box center [612, 333] width 6 height 31
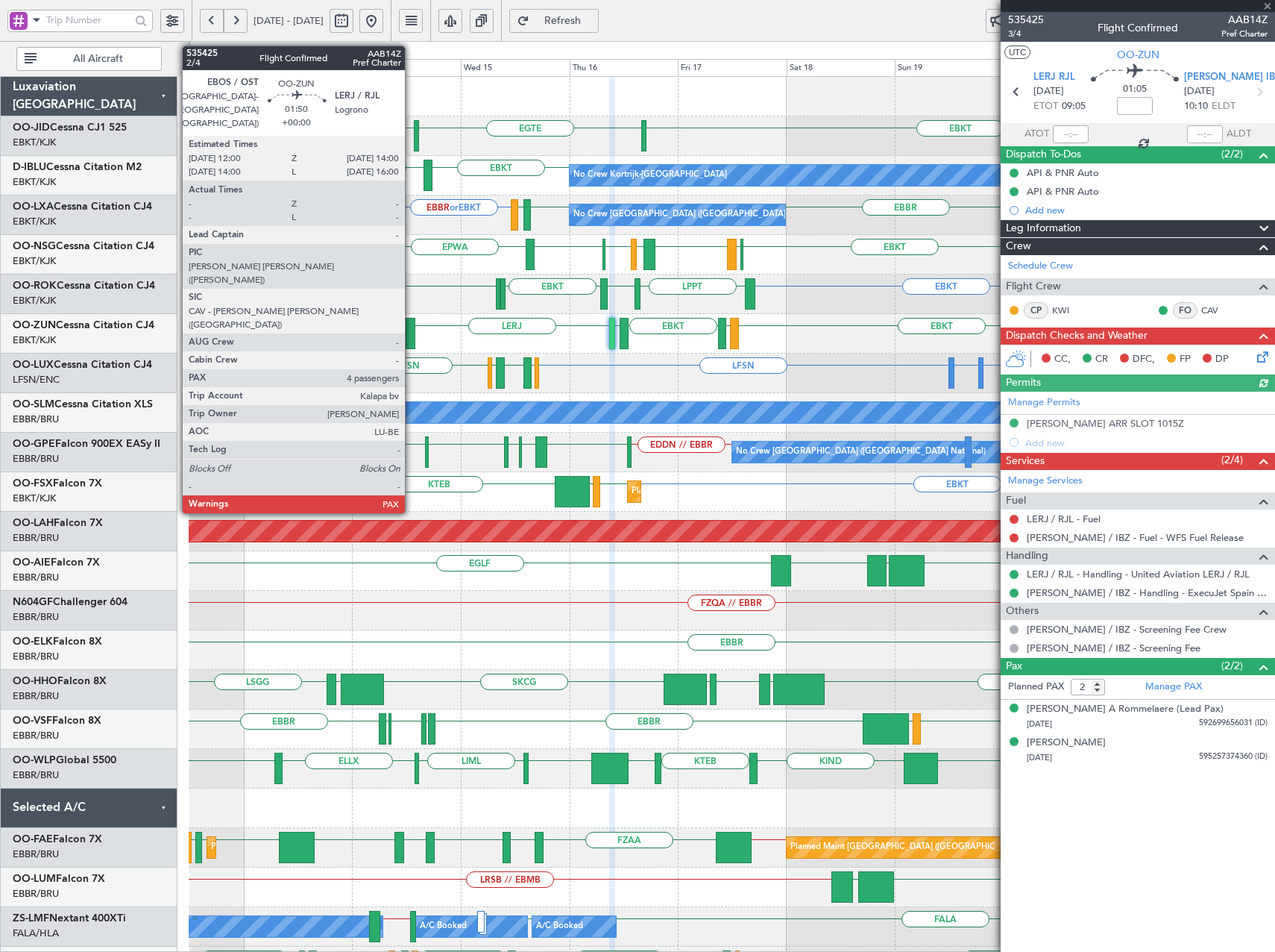
click at [411, 333] on div at bounding box center [410, 333] width 10 height 31
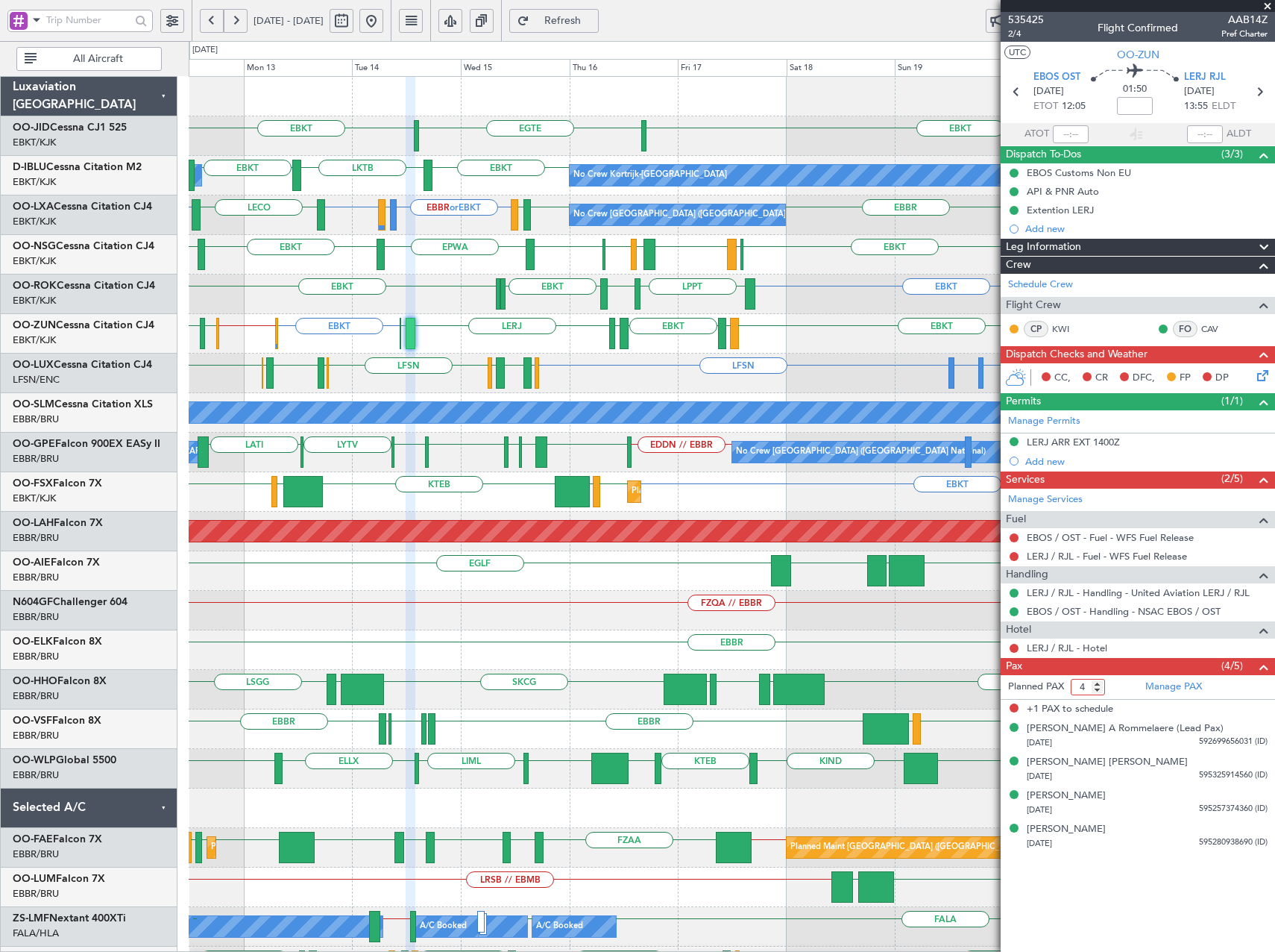
type input "4"
click at [1098, 690] on input "4" at bounding box center [1088, 687] width 34 height 17
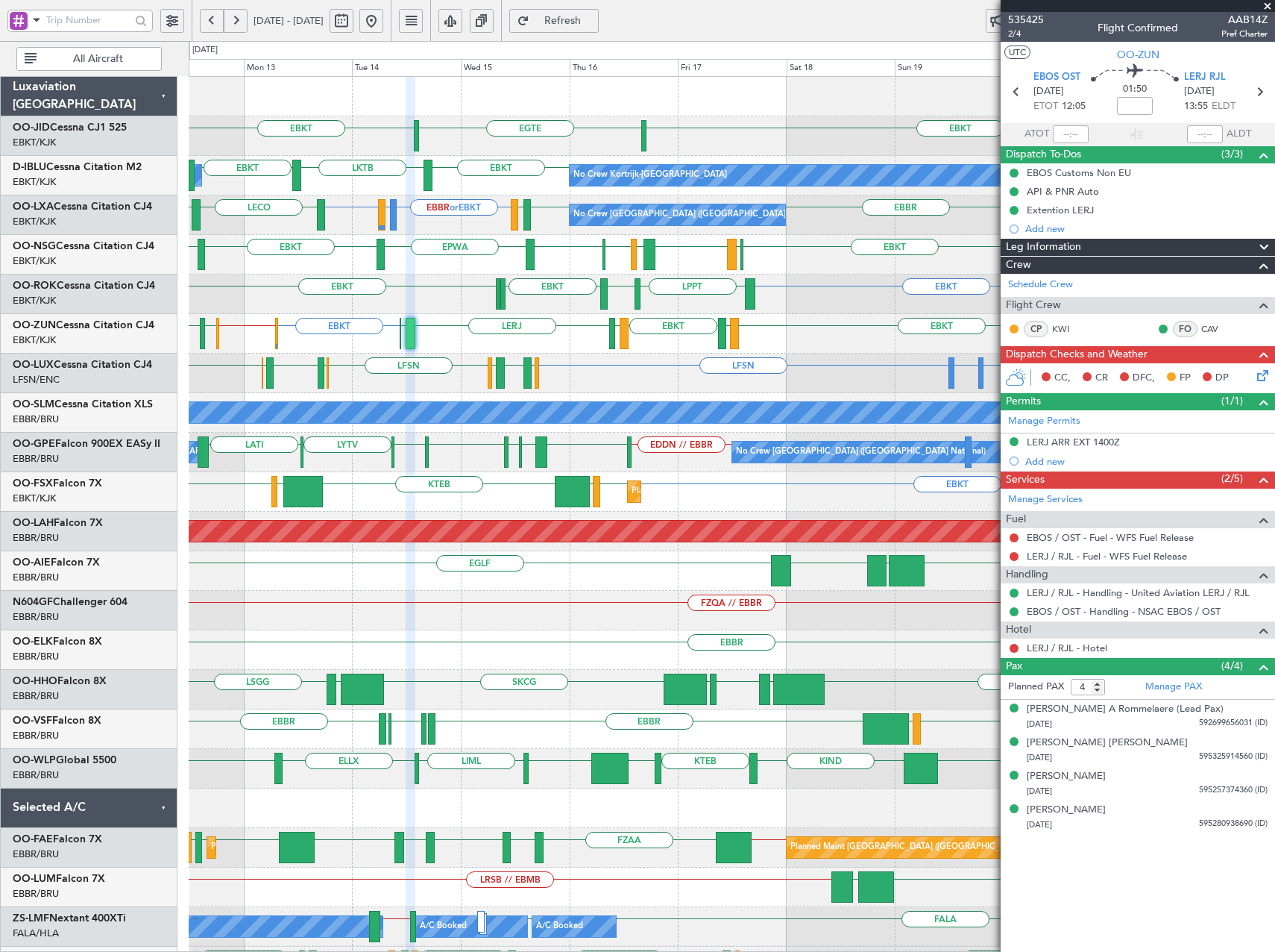
click at [1272, 8] on span at bounding box center [1267, 7] width 15 height 14
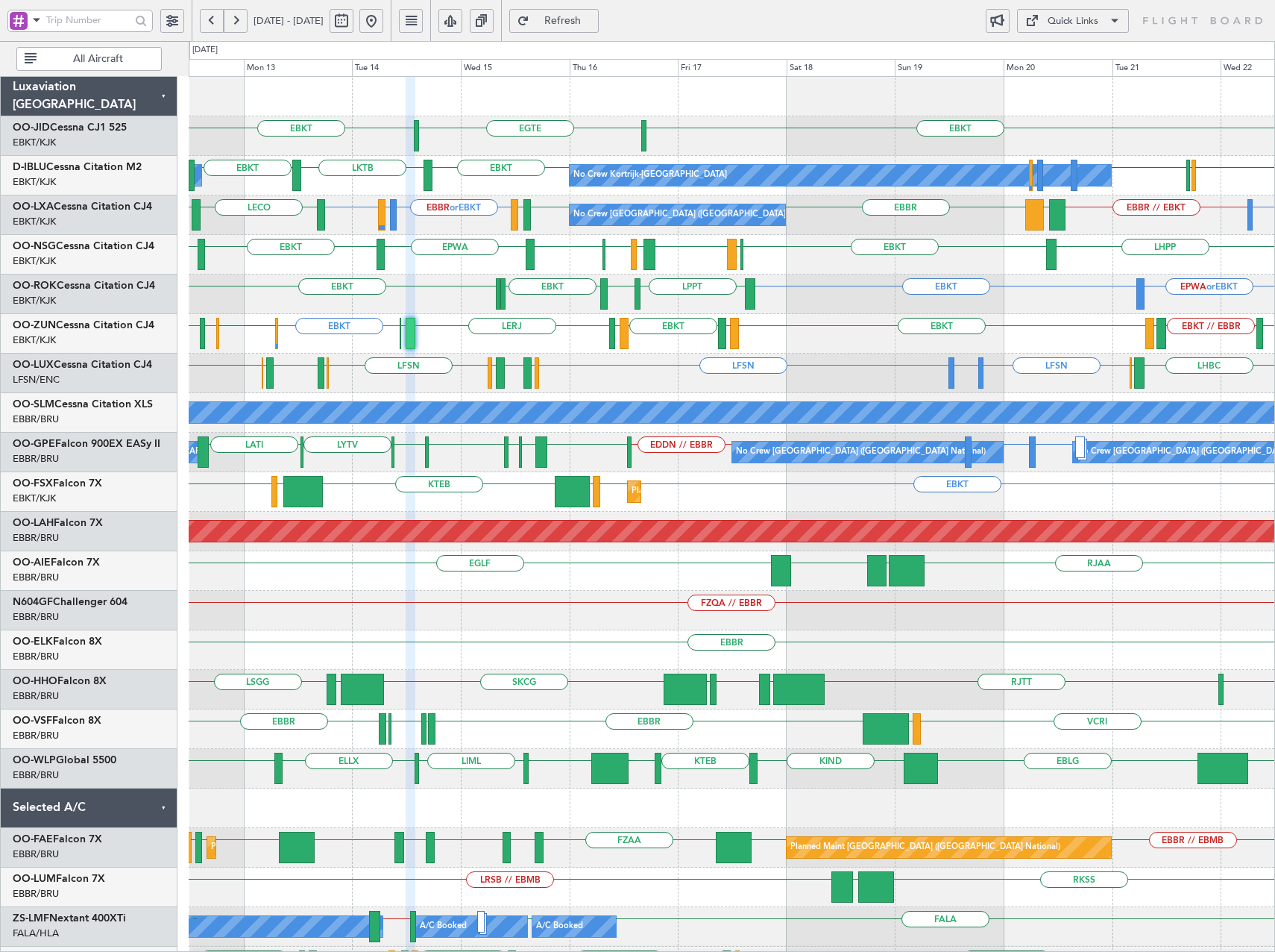
type input "0"
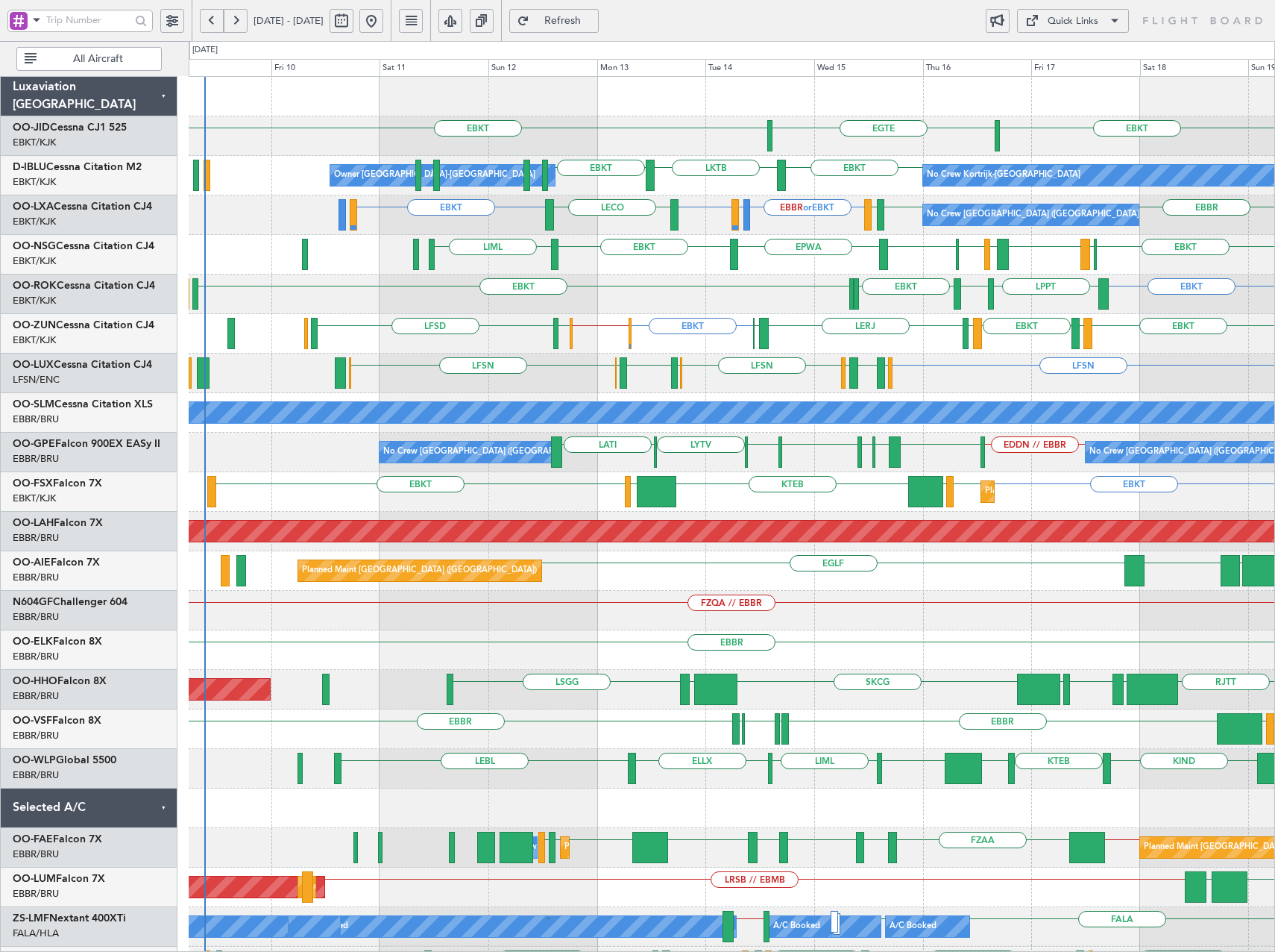
click at [928, 286] on div "EBKT EGTE EBKT EBKT LKTB EBKT No Crew Kortrijk-Wevelgem Owner Kortrijk-Wevelgem…" at bounding box center [732, 630] width 1086 height 1107
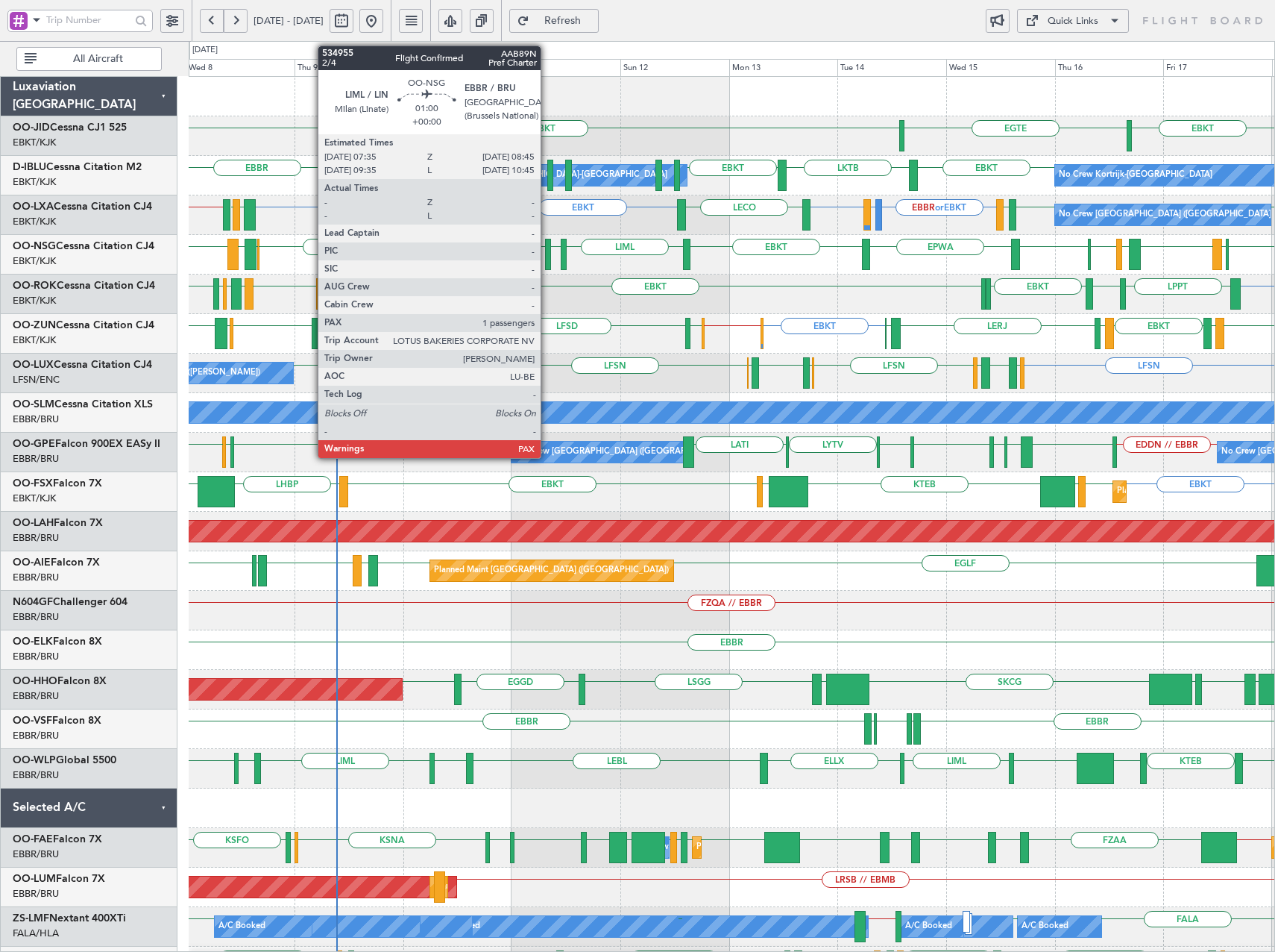
click at [547, 260] on div at bounding box center [548, 255] width 6 height 31
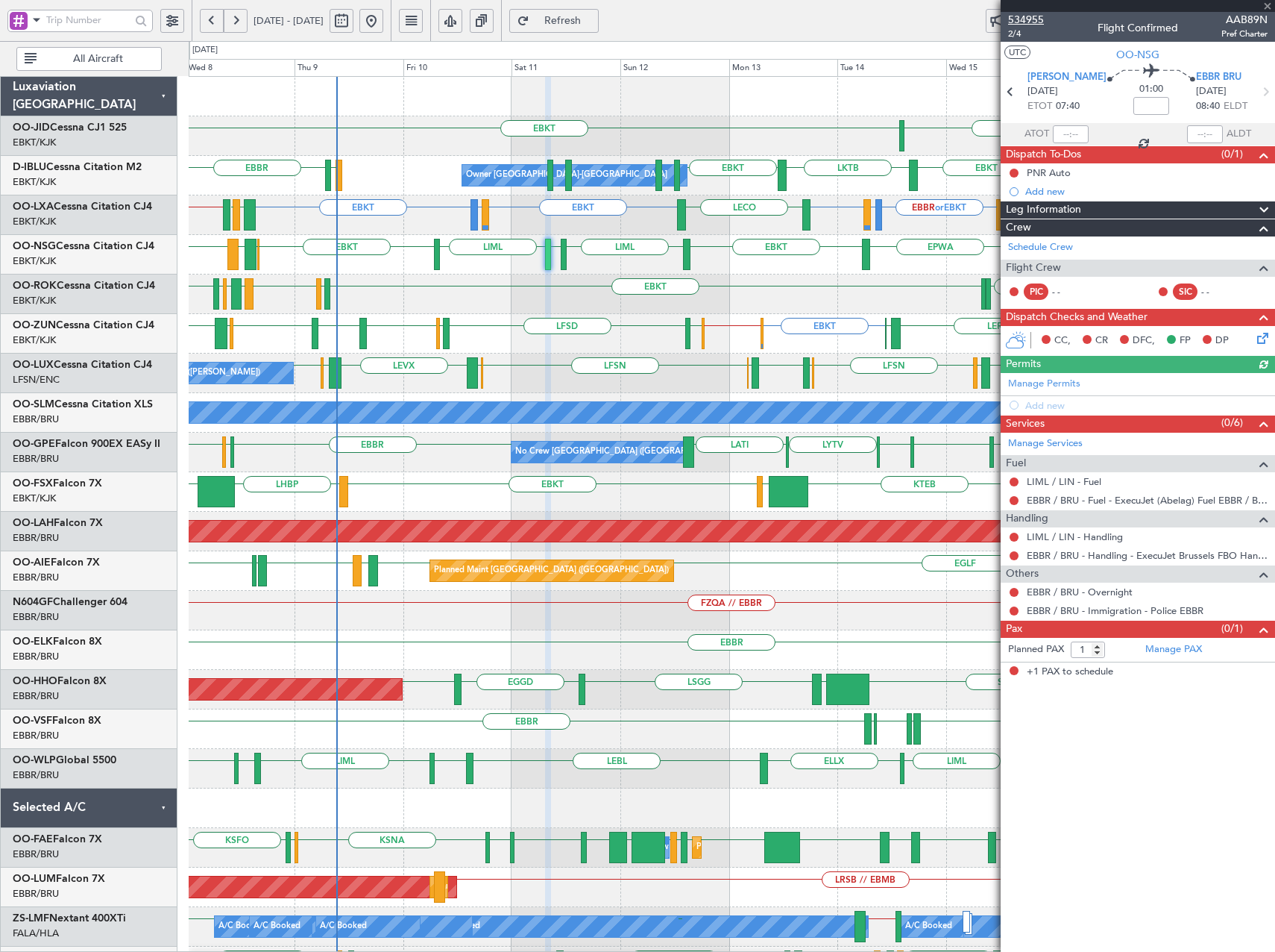
click at [1021, 18] on span "534955" at bounding box center [1026, 20] width 36 height 16
click at [593, 18] on span "Refresh" at bounding box center [563, 21] width 61 height 11
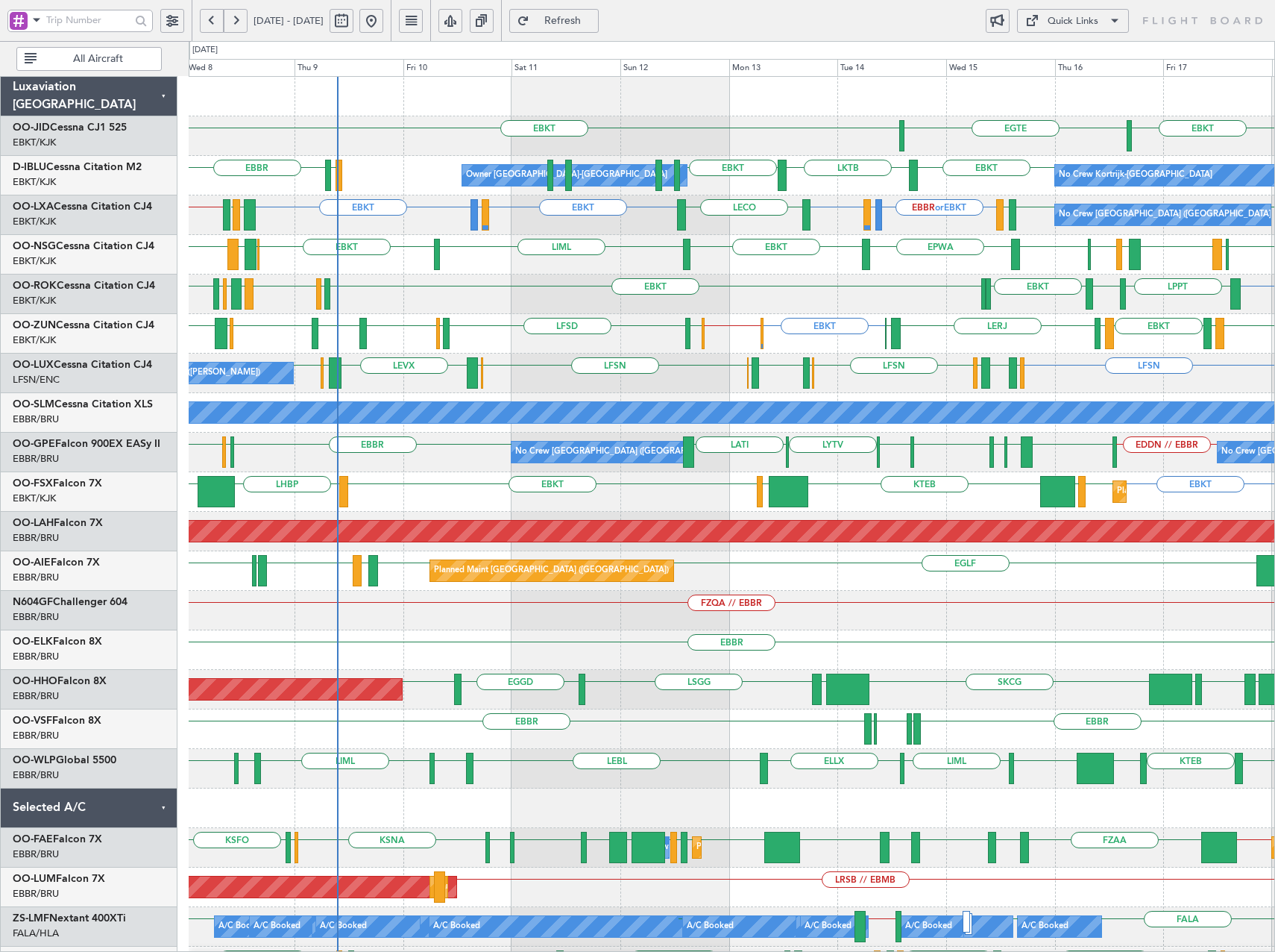
click at [306, 362] on div "EBKT EBKT EGTE LSGS EBBR EBKT LKTB EBKT Owner Kortrijk-Wevelgem No Crew Kortrij…" at bounding box center [732, 630] width 1086 height 1107
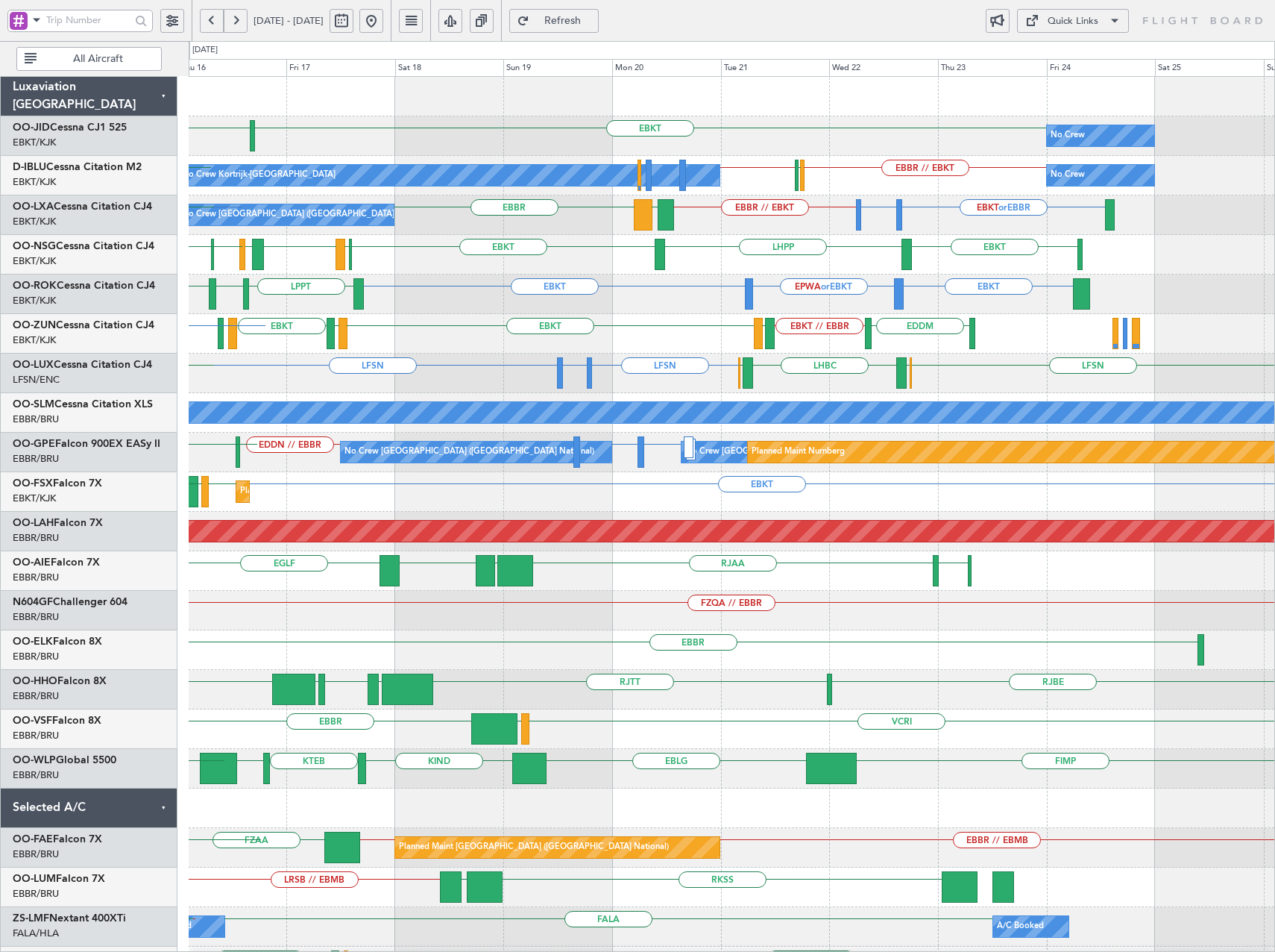
click at [674, 349] on div "EBKT EGTE No Crew EBKT No Crew Kortrijk-Wevelgem EBKT // EBBR EBBR // EBKT LFPB…" at bounding box center [732, 630] width 1086 height 1107
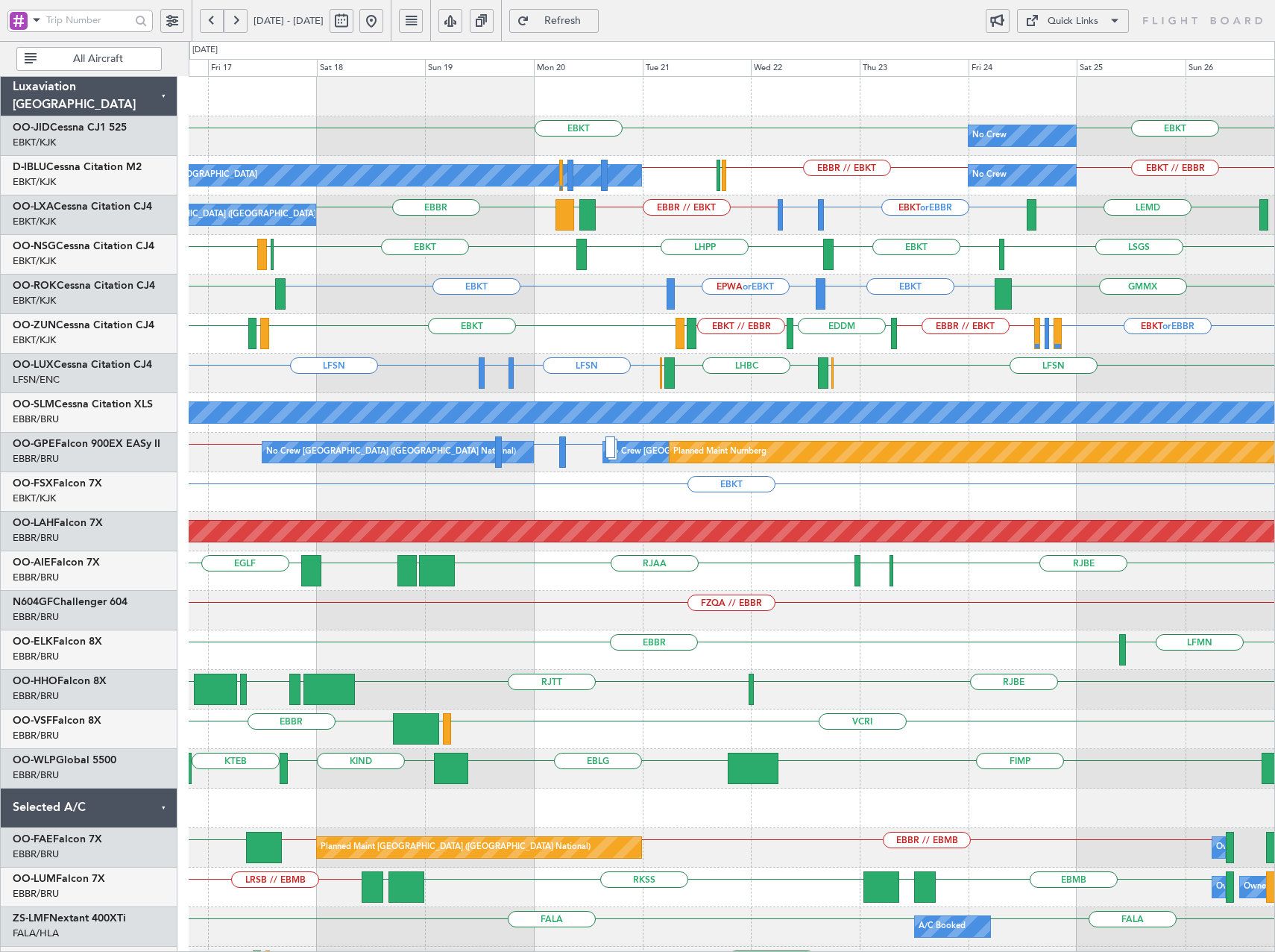
click at [856, 325] on div "No Crew EBKT EBKT EGTE No Crew Kortrijk-Wevelgem No Crew EBKT // EBBR EBKT // E…" at bounding box center [732, 630] width 1086 height 1107
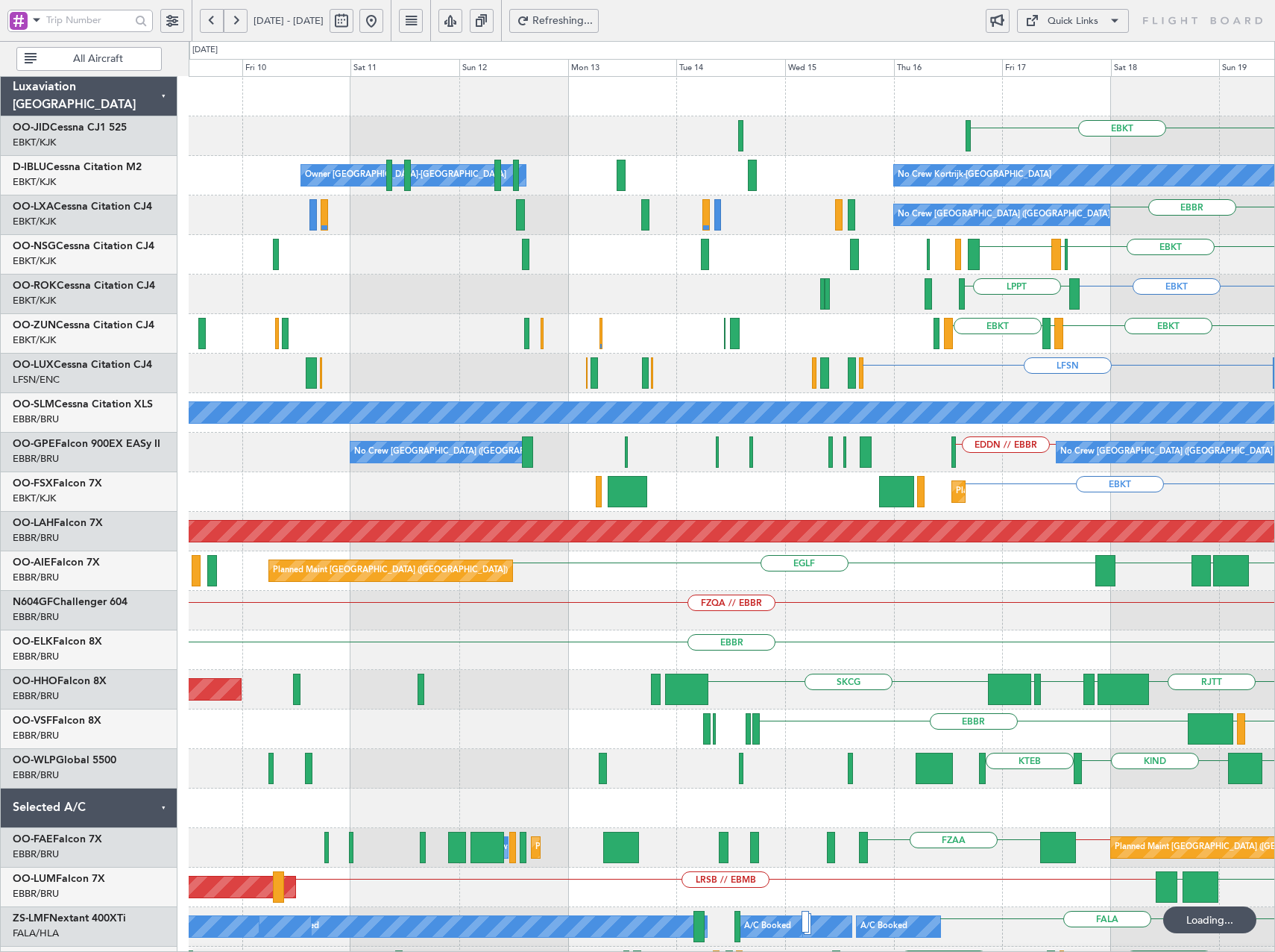
click at [1275, 314] on html "16 Oct 2025 - 26 Oct 2025 Refreshing... Quick Links All Aircraft EBKT No Crew K…" at bounding box center [638, 476] width 1275 height 952
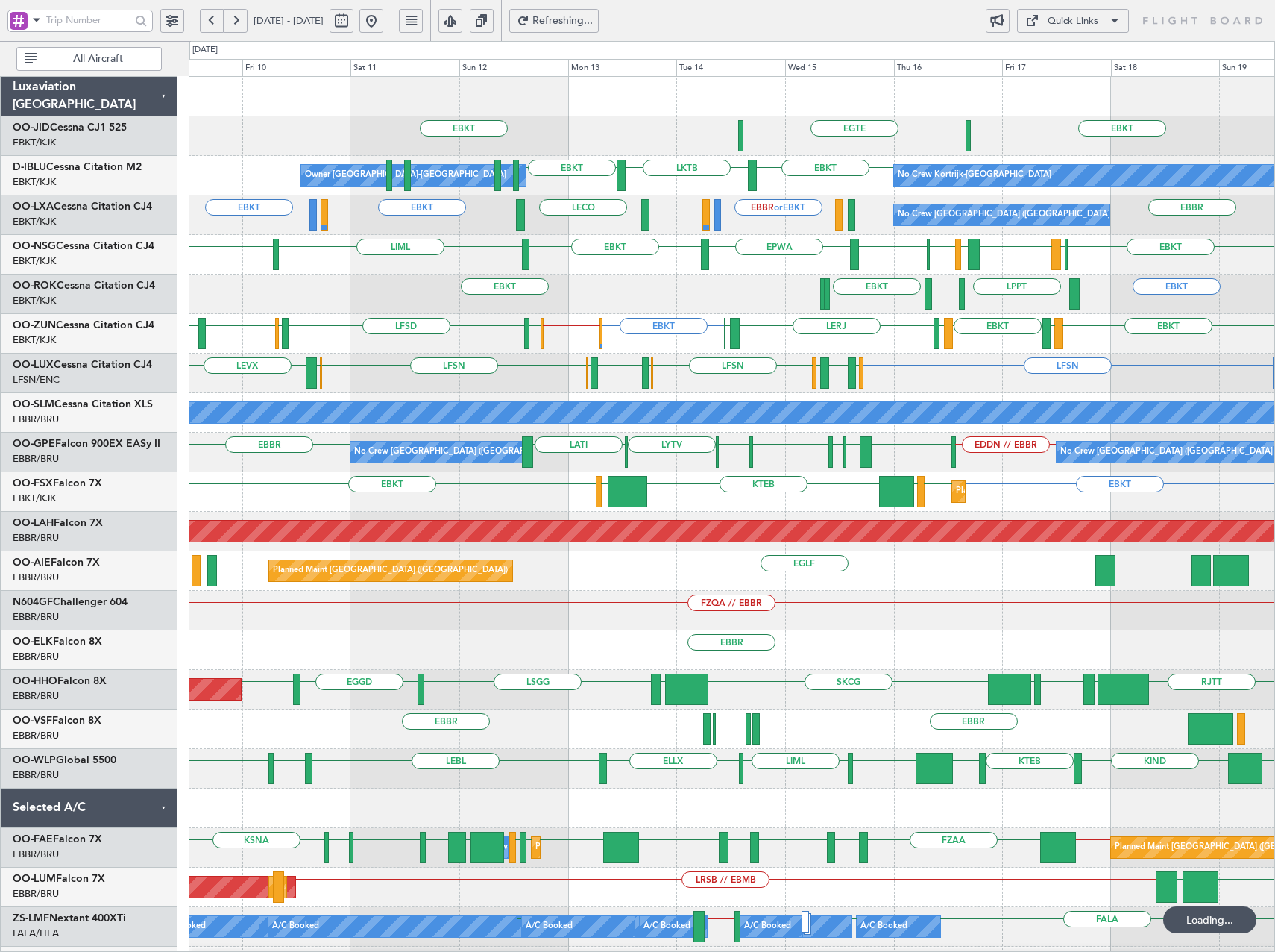
click at [383, 24] on button at bounding box center [371, 21] width 24 height 24
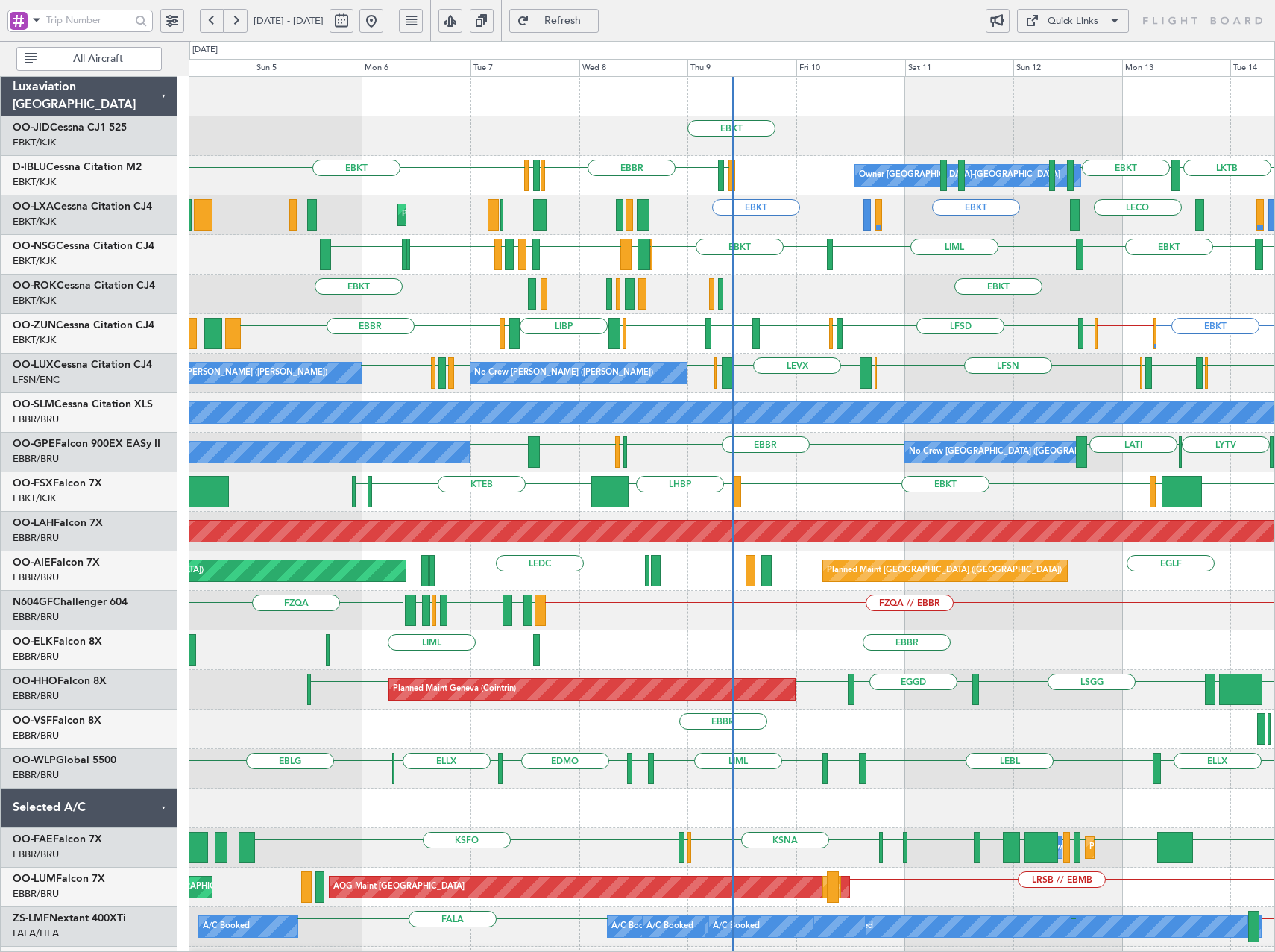
click at [3, 259] on div "EBKT LKTB EBKT EBKT LSGS EBBR EGGW EDDK Owner Kortrijk-Wevelgem No Crew Kortrij…" at bounding box center [638, 497] width 1275 height 911
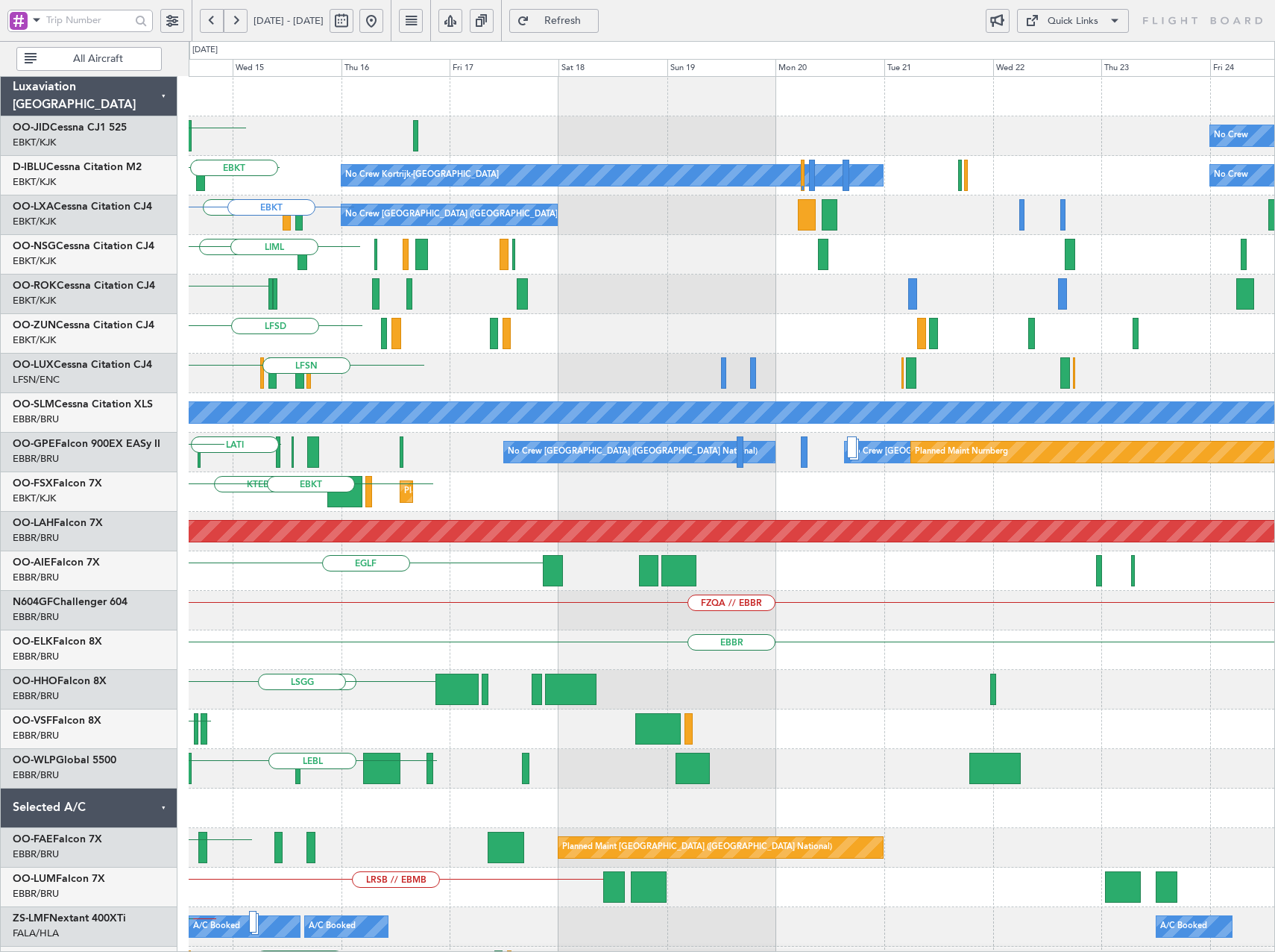
click at [0, 283] on html "04 Oct 2025 - 14 Oct 2025 Refresh Quick Links All Aircraft No Crew EBKT LKTB No…" at bounding box center [638, 476] width 1275 height 952
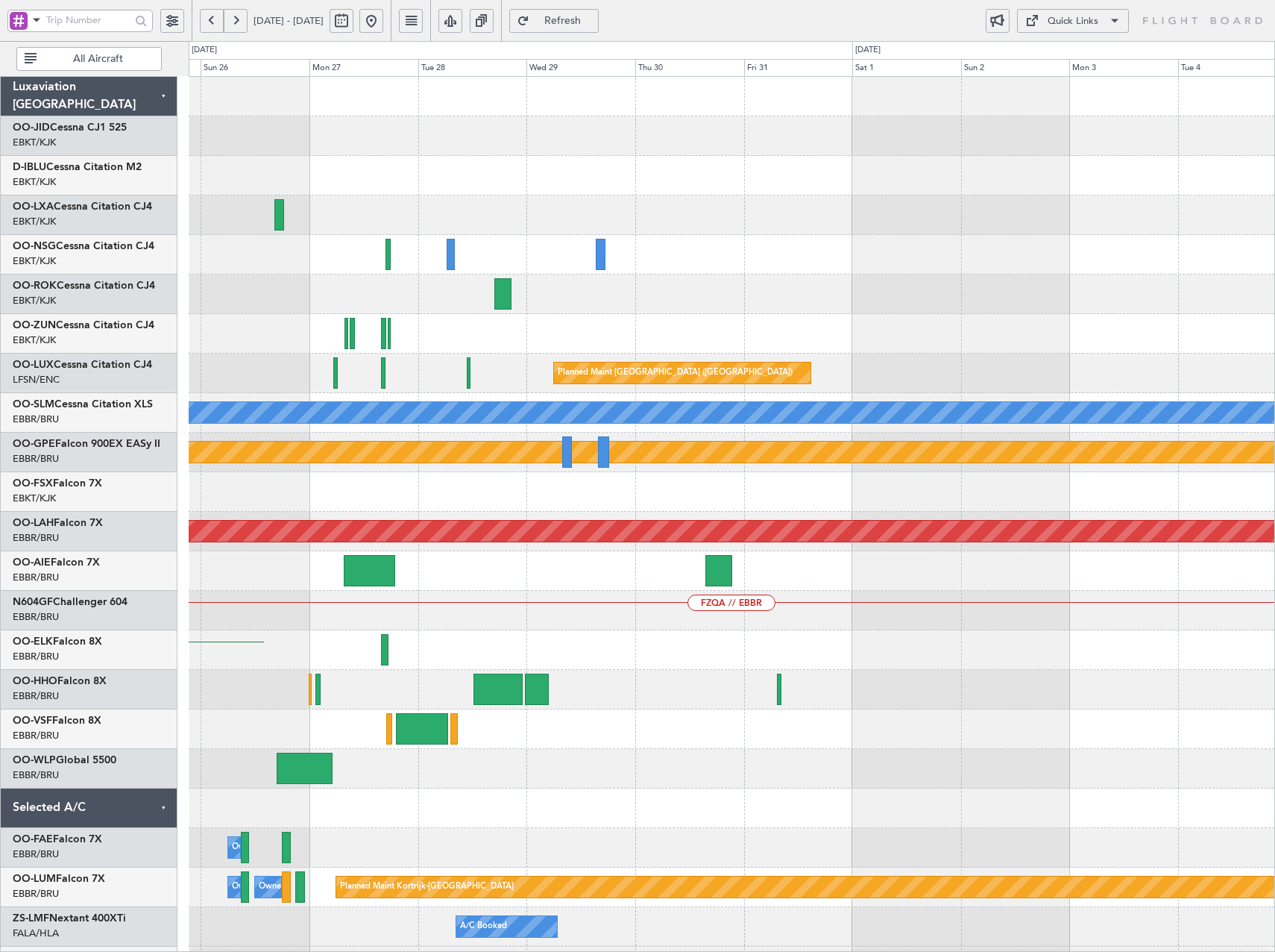
click at [0, 252] on html "04 Oct 2025 - 14 Oct 2025 Refresh Quick Links All Aircraft No Crew No Crew Plan…" at bounding box center [638, 476] width 1275 height 952
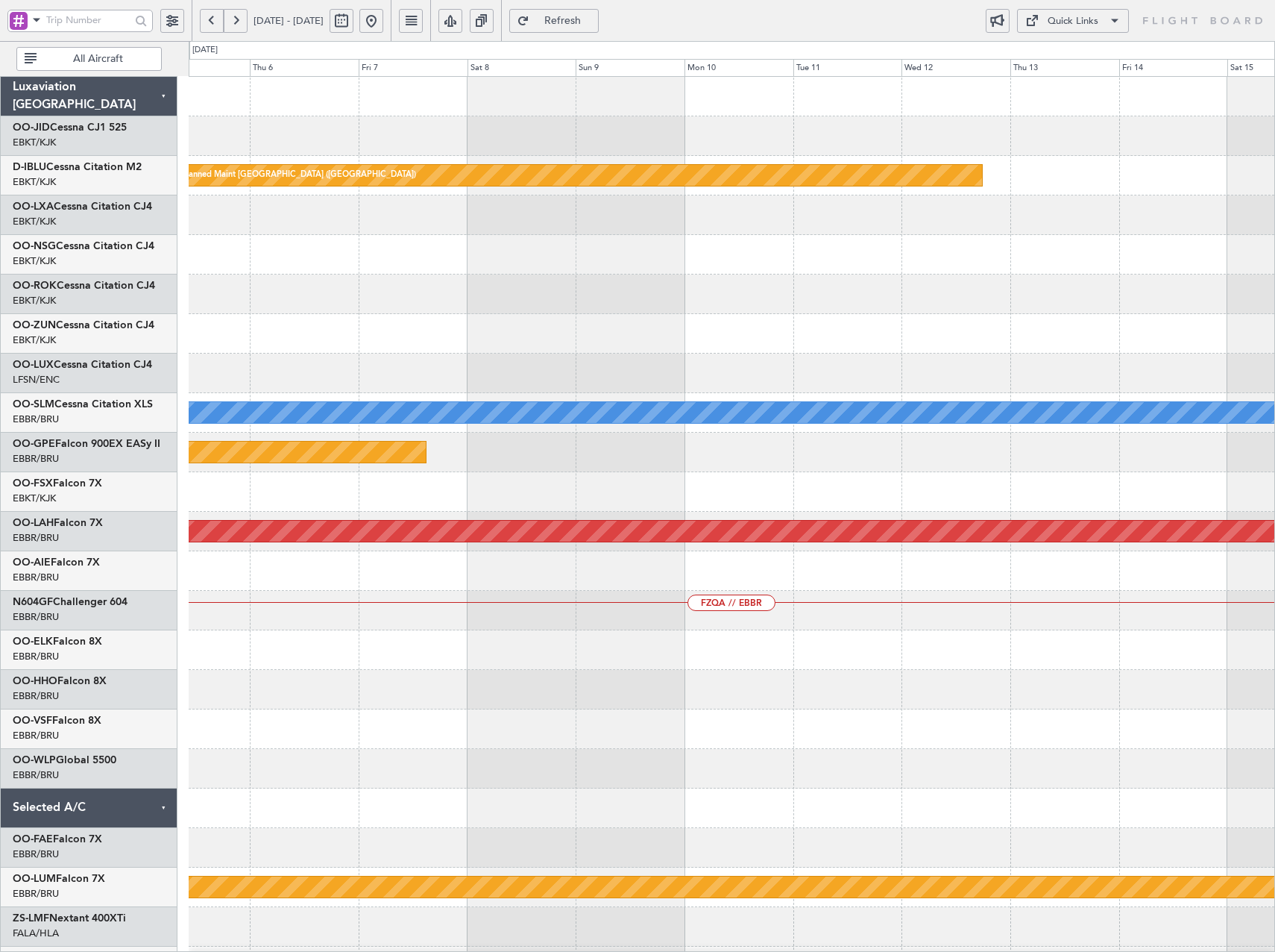
click at [0, 262] on html "04 Oct 2025 - 14 Oct 2025 Refresh Quick Links All Aircraft Planned Maint Paris …" at bounding box center [638, 476] width 1275 height 952
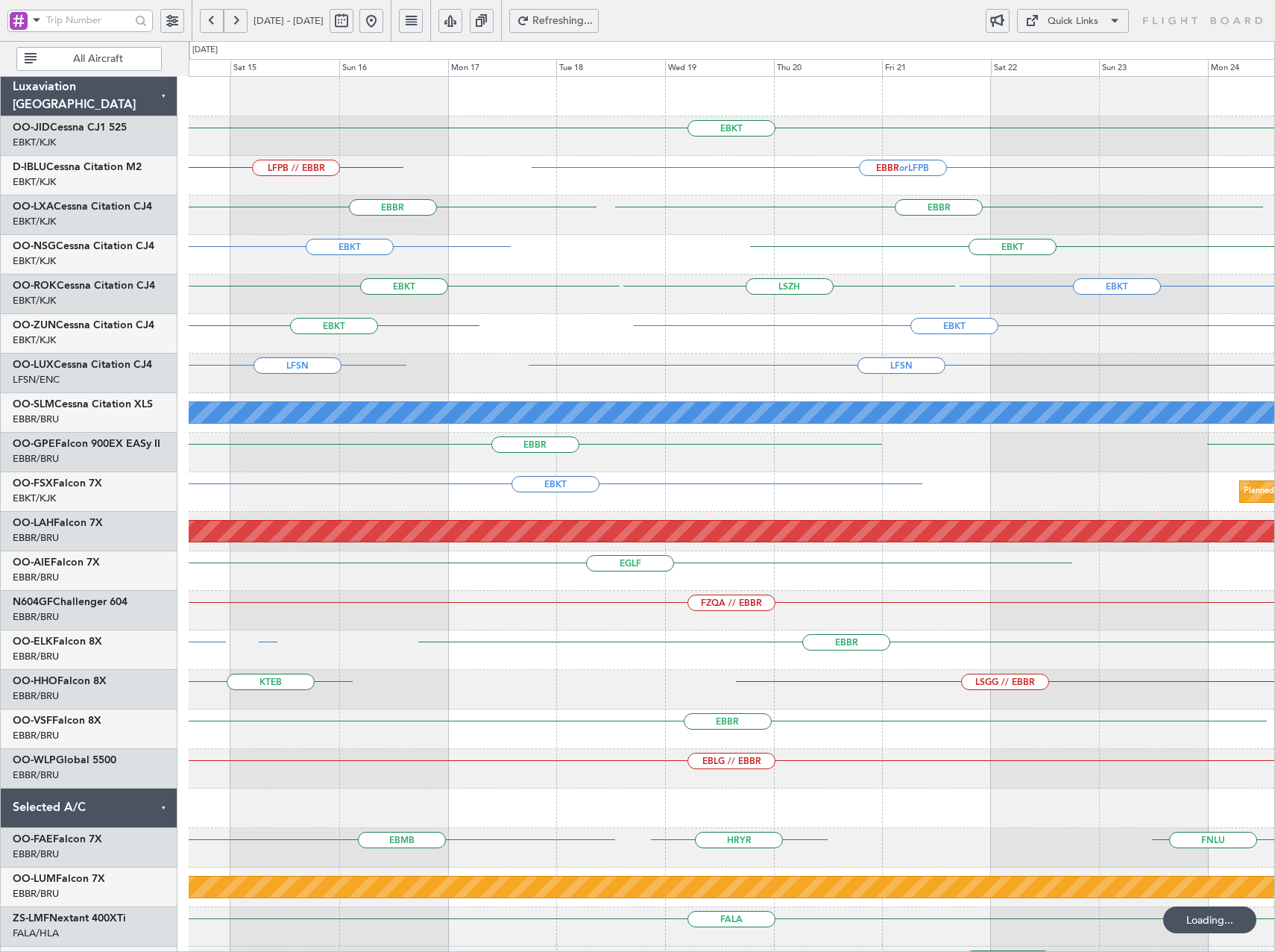
click at [0, 265] on html "14 Nov 2025 - 24 Nov 2025 Refreshing... Quick Links All Aircraft EBKT EBBR or L…" at bounding box center [638, 476] width 1275 height 952
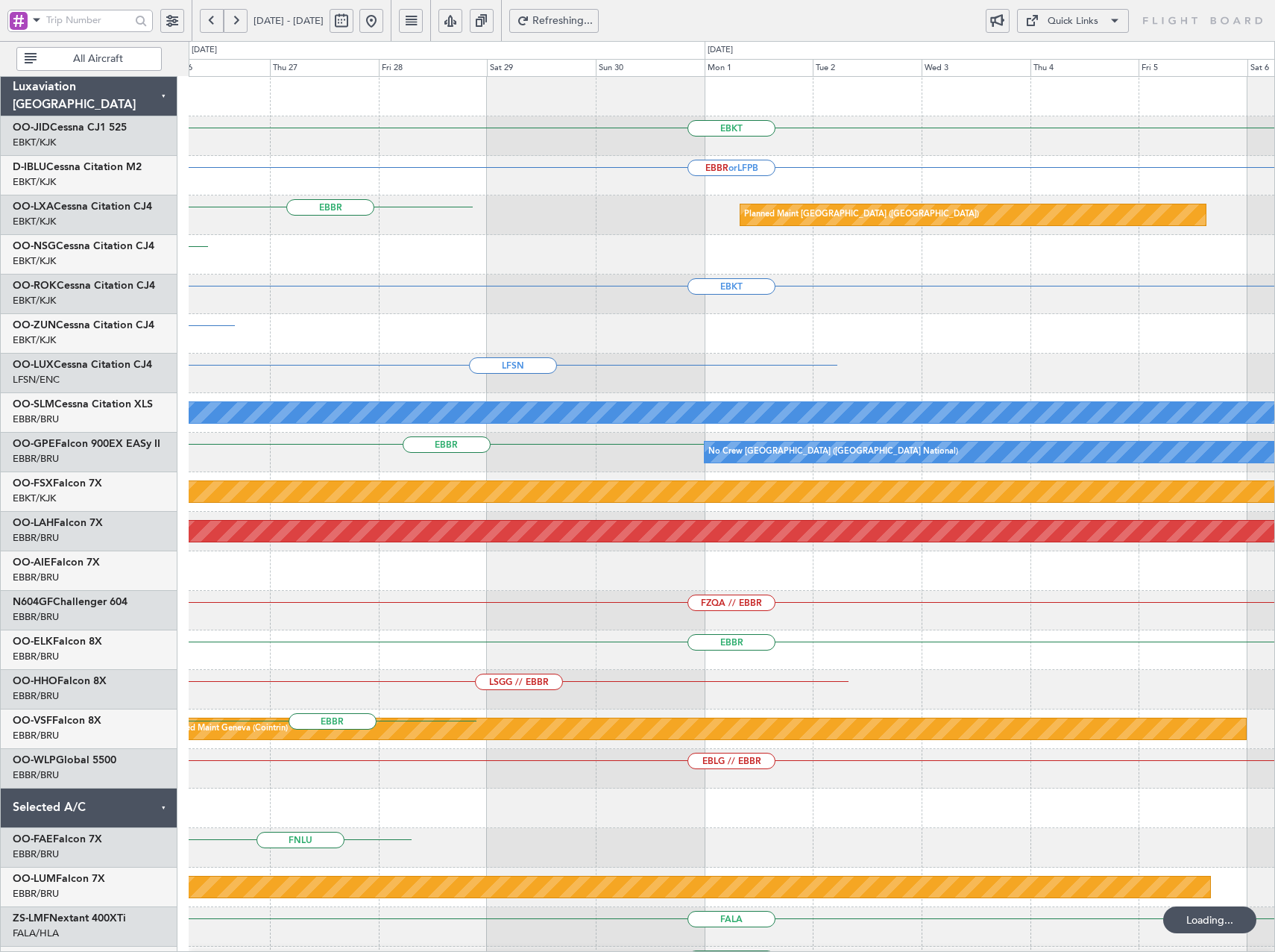
click at [0, 280] on html "14 Nov 2025 - 24 Nov 2025 Refreshing... Quick Links All Aircraft EBKT EBBR or L…" at bounding box center [638, 476] width 1275 height 952
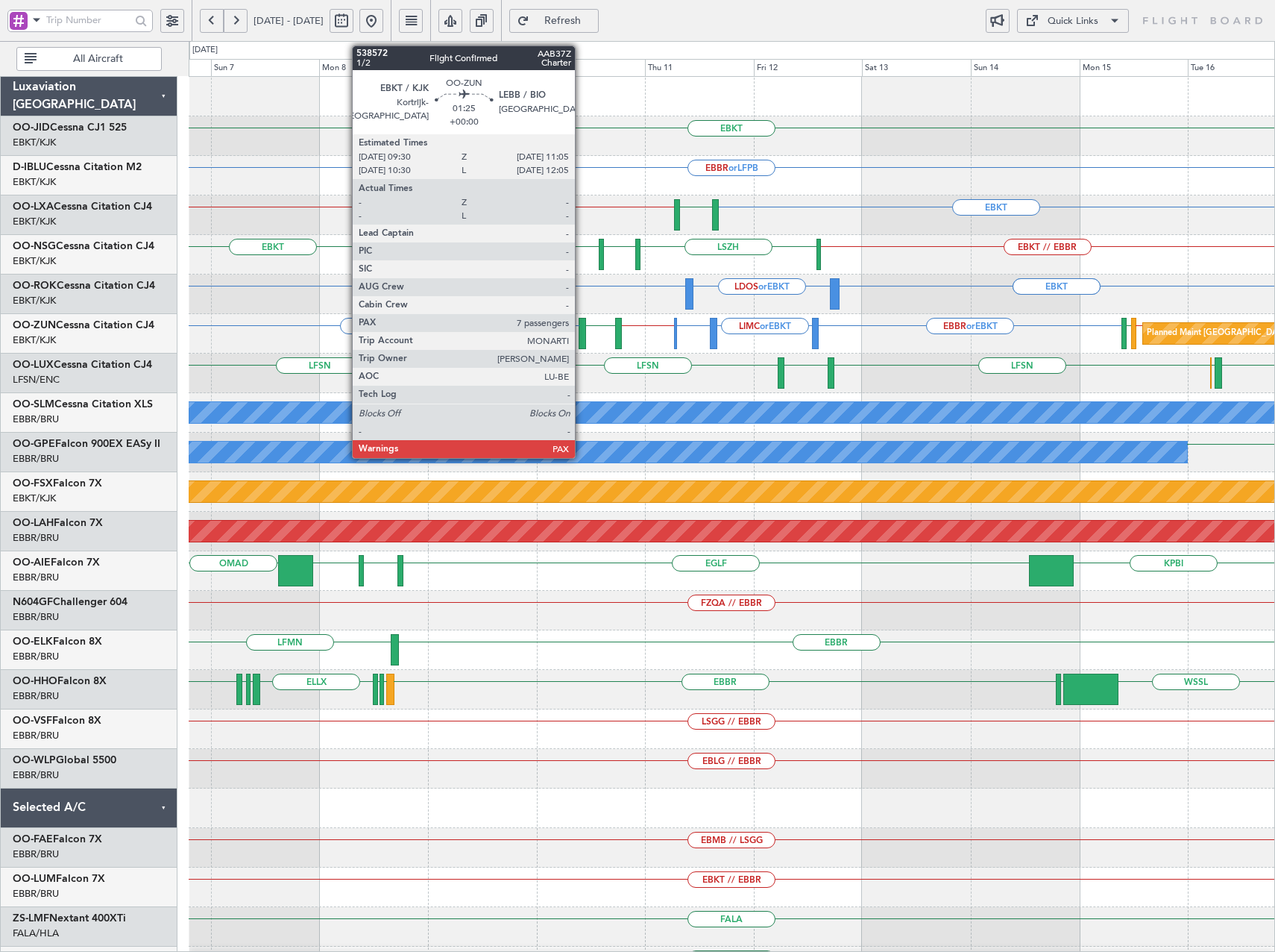
click at [581, 333] on div at bounding box center [583, 333] width 8 height 31
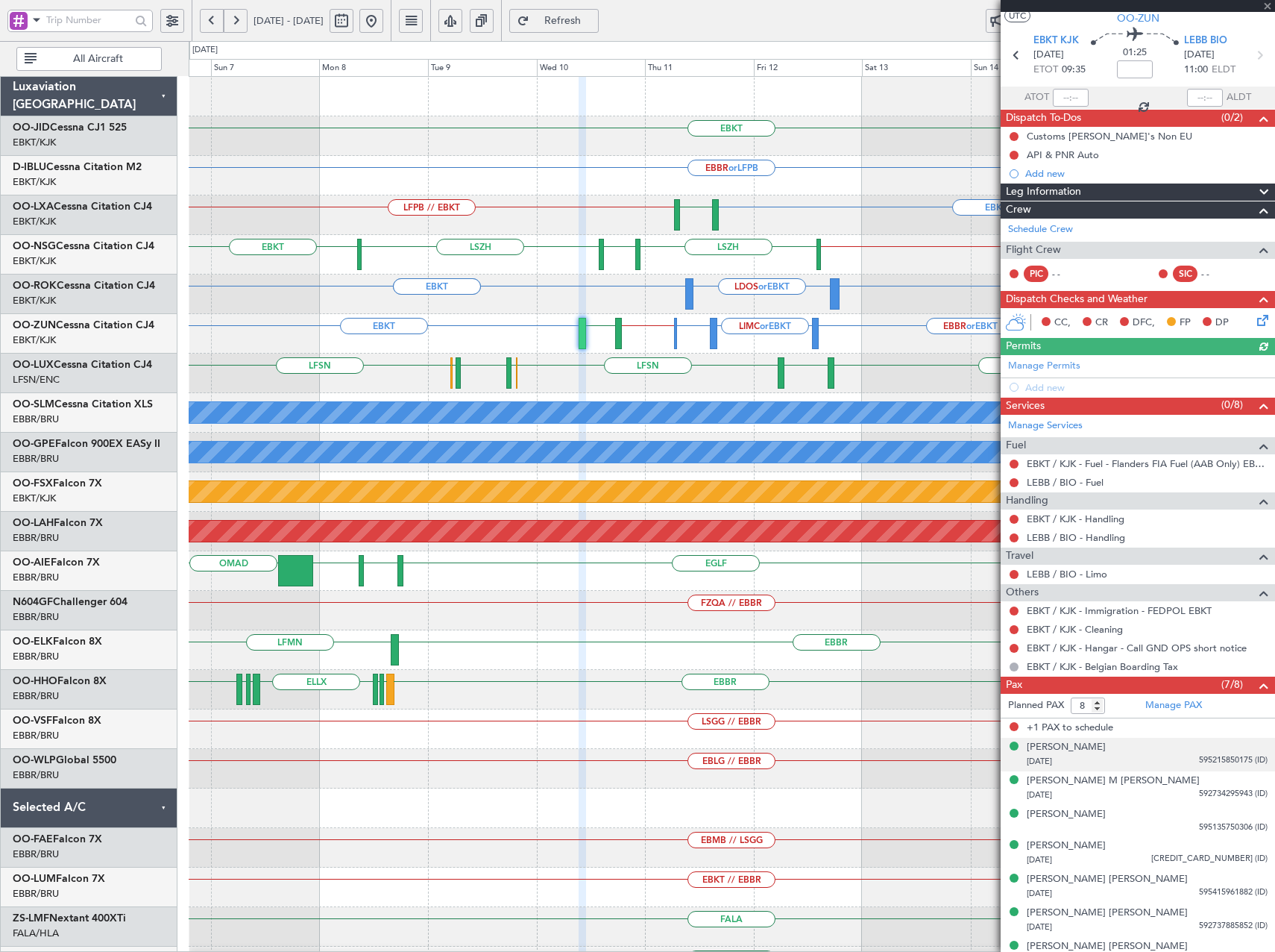
scroll to position [55, 0]
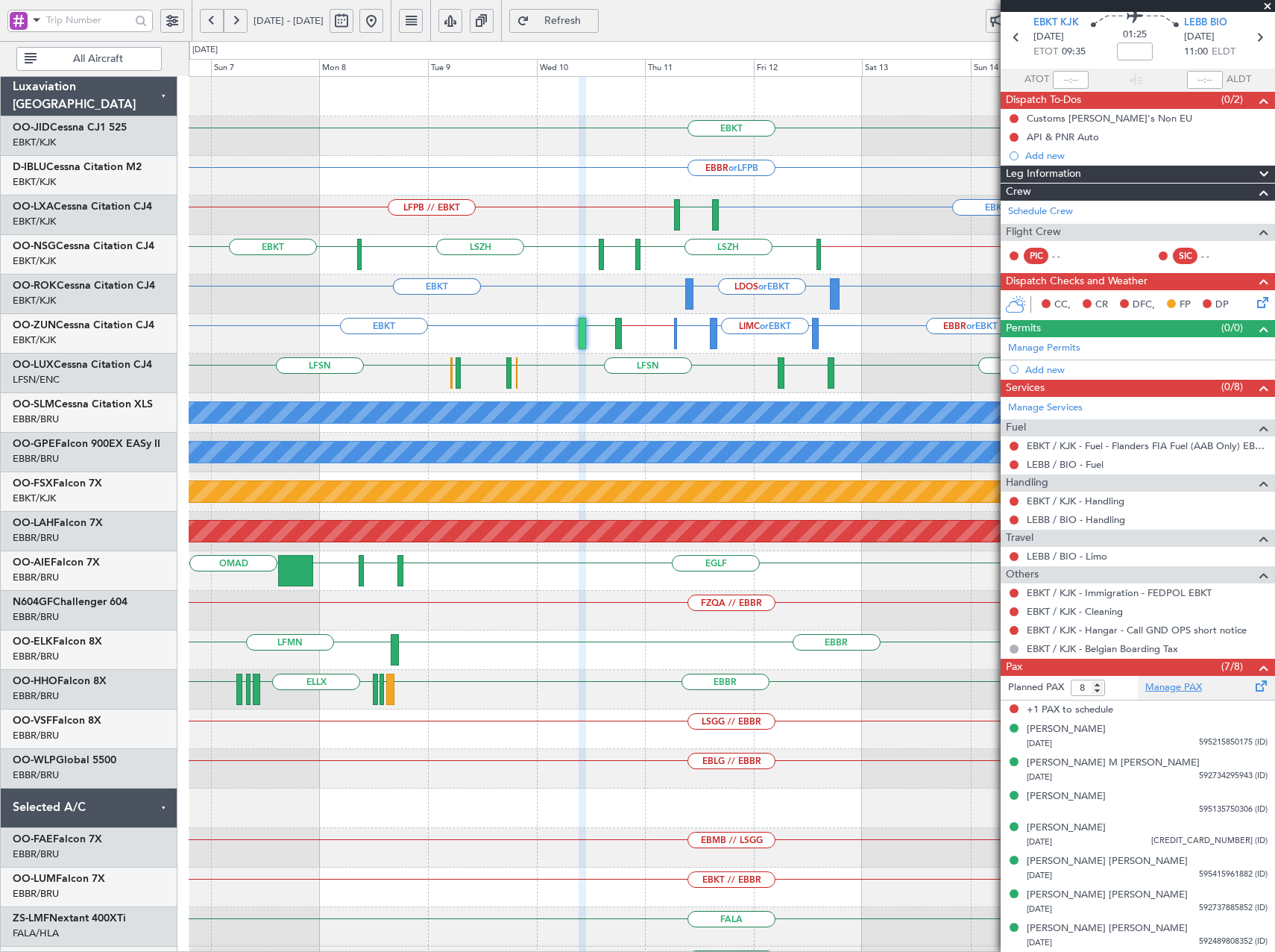
click at [1186, 689] on link "Manage PAX" at bounding box center [1174, 688] width 57 height 15
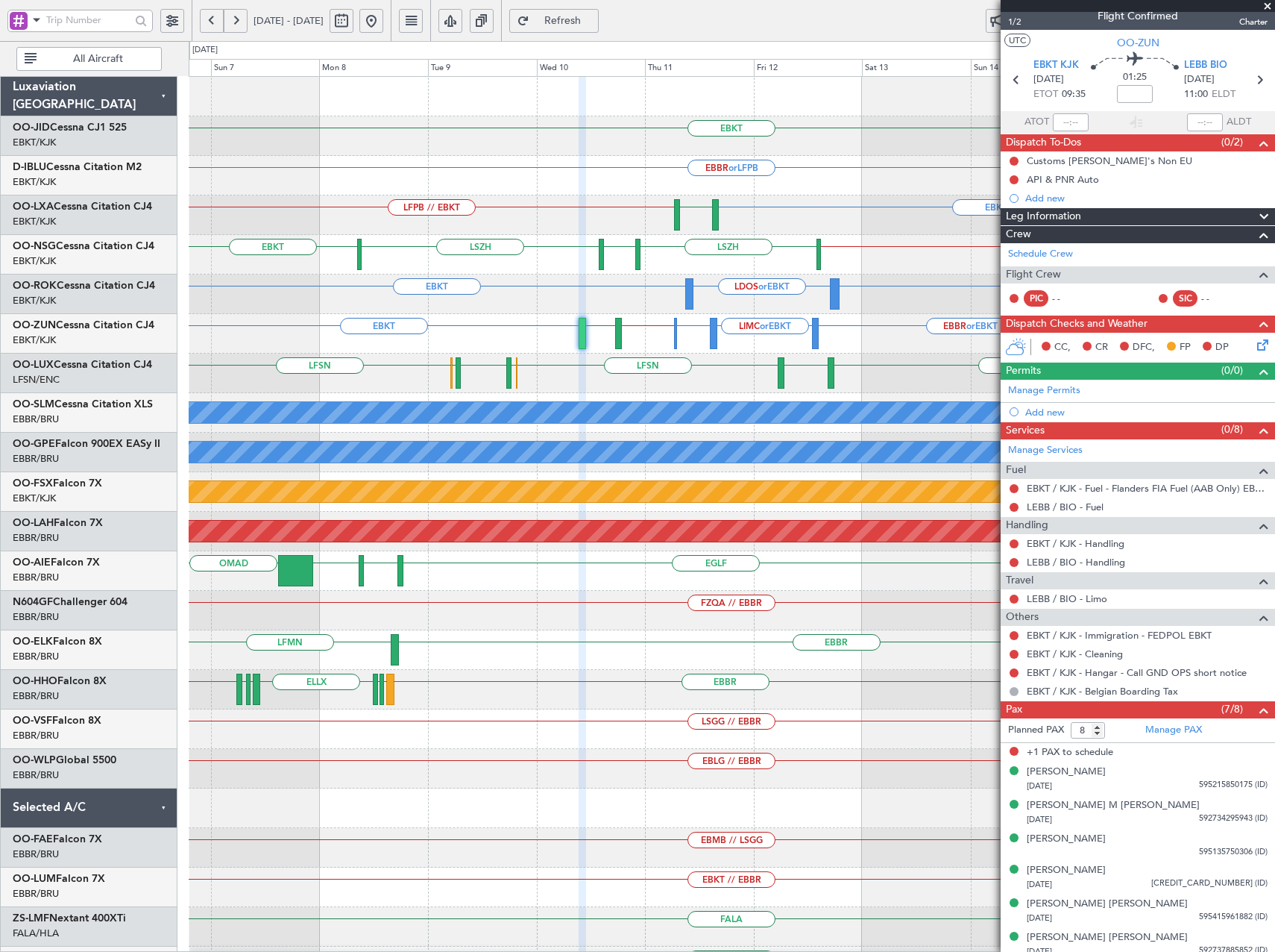
scroll to position [0, 0]
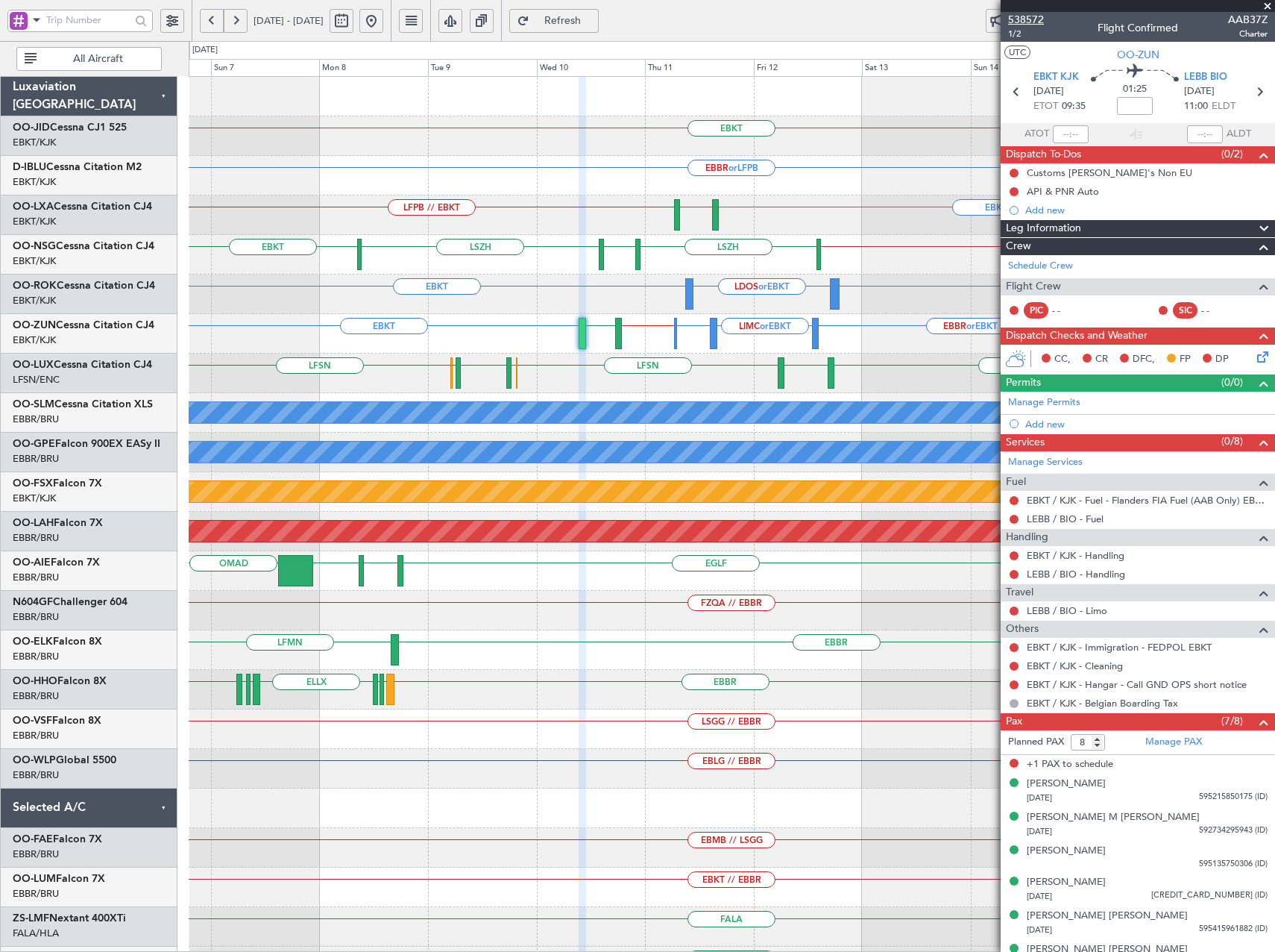
click at [1031, 16] on span "538572" at bounding box center [1026, 20] width 36 height 16
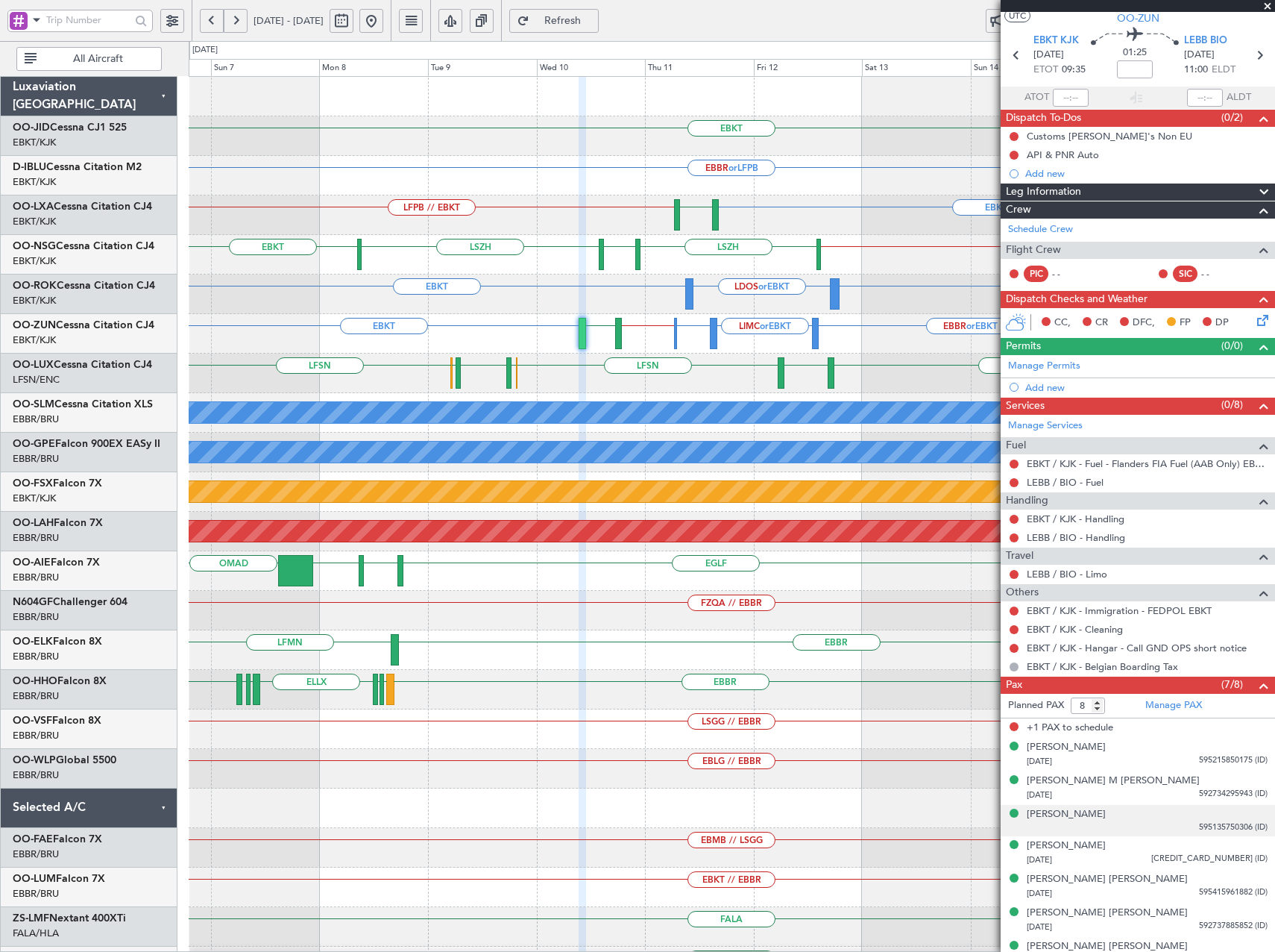
scroll to position [55, 0]
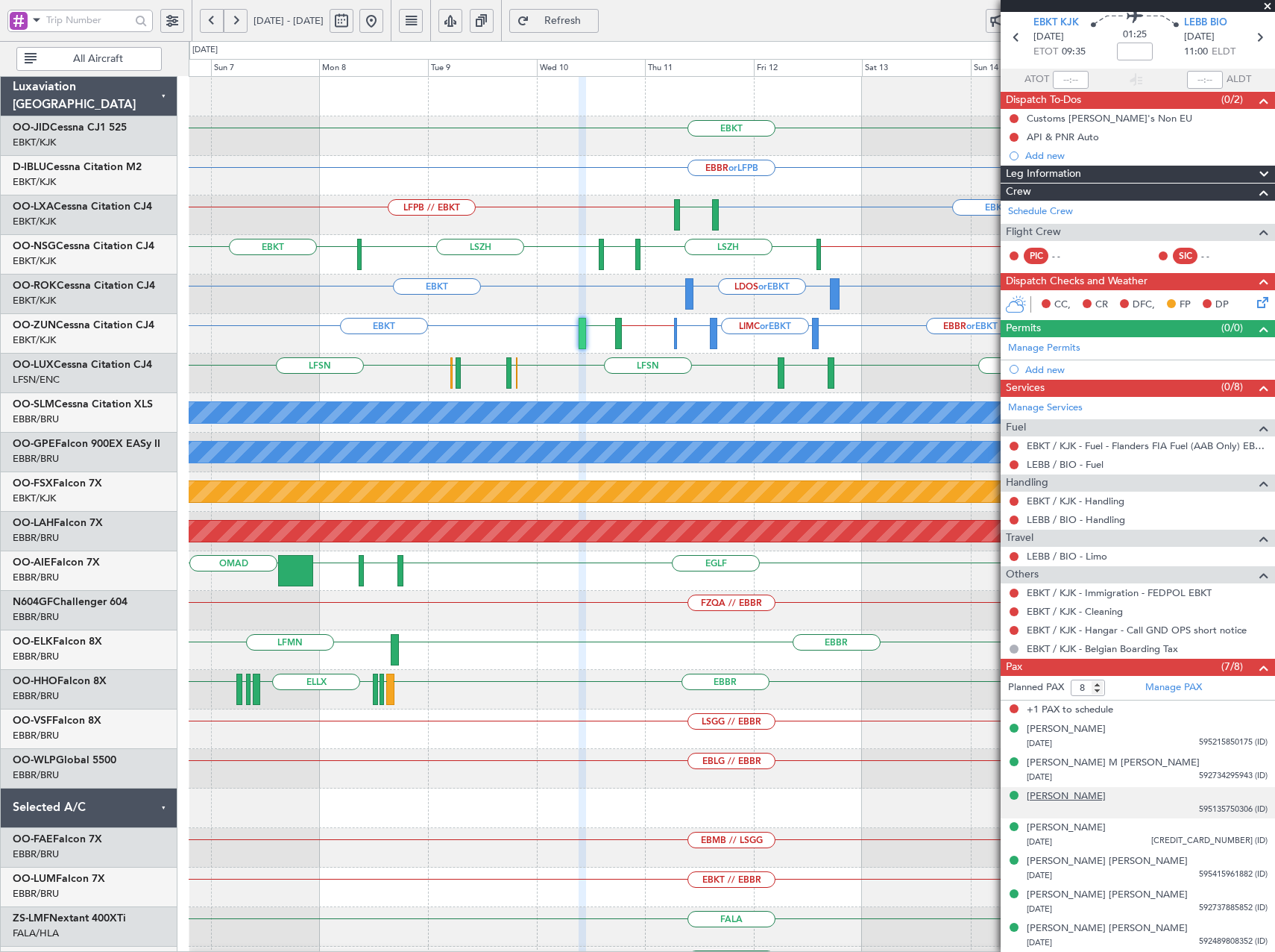
click at [1059, 796] on div "Giuseppe Giacomazza" at bounding box center [1066, 796] width 79 height 15
click at [593, 22] on span "Refresh" at bounding box center [563, 21] width 61 height 11
